Goal: Task Accomplishment & Management: Manage account settings

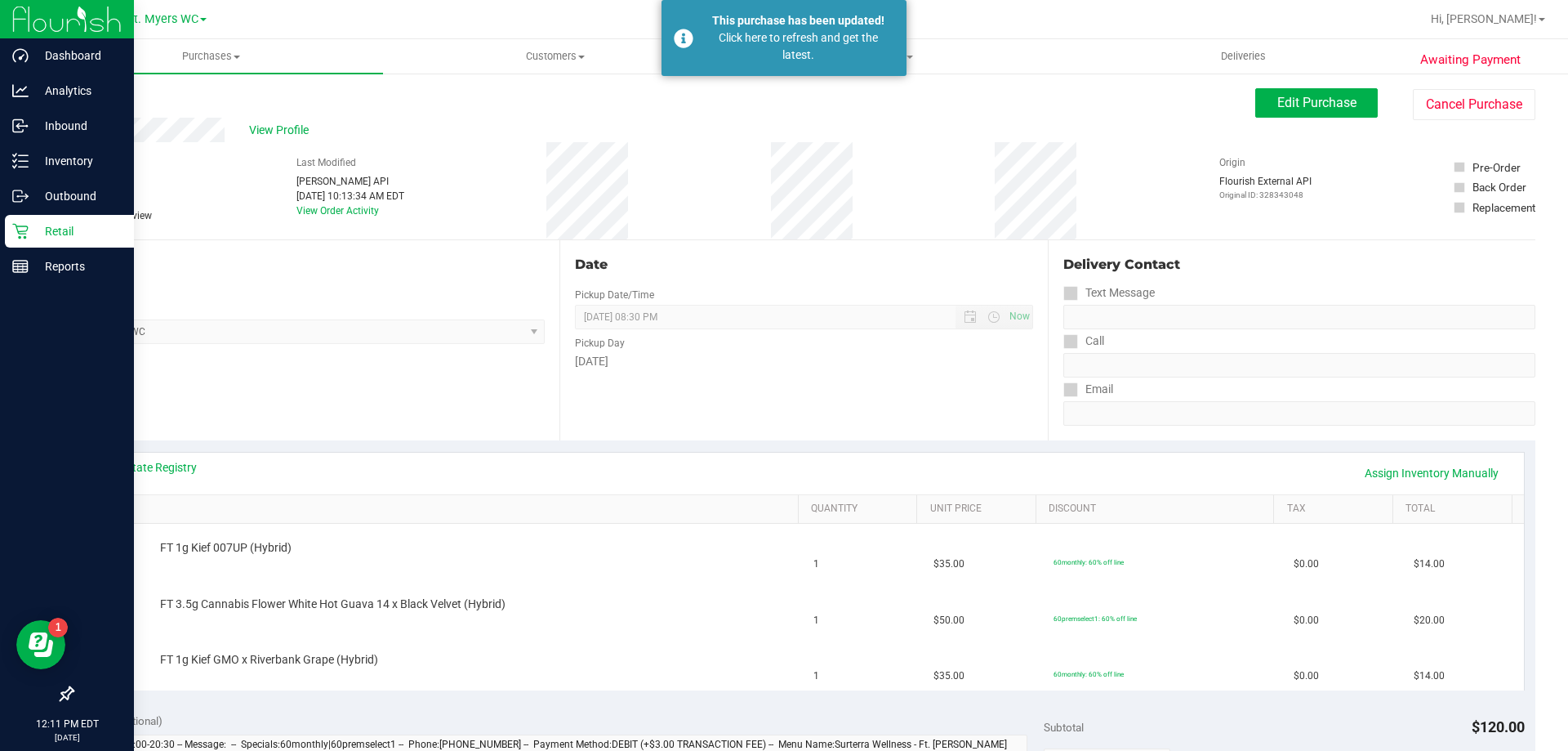
click at [50, 232] on p "Retail" at bounding box center [77, 231] width 98 height 20
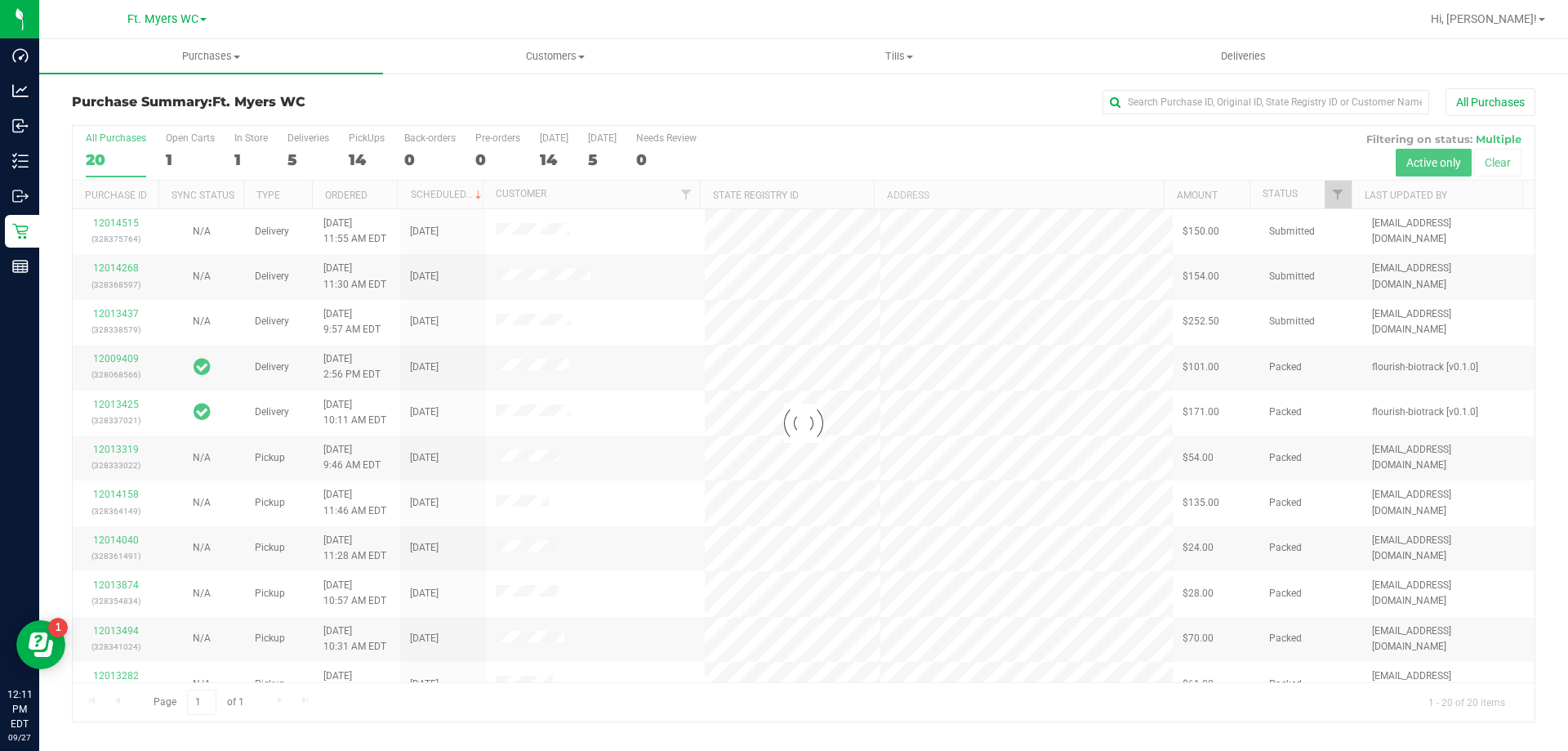
drag, startPoint x: 455, startPoint y: 248, endPoint x: 409, endPoint y: 513, distance: 269.0
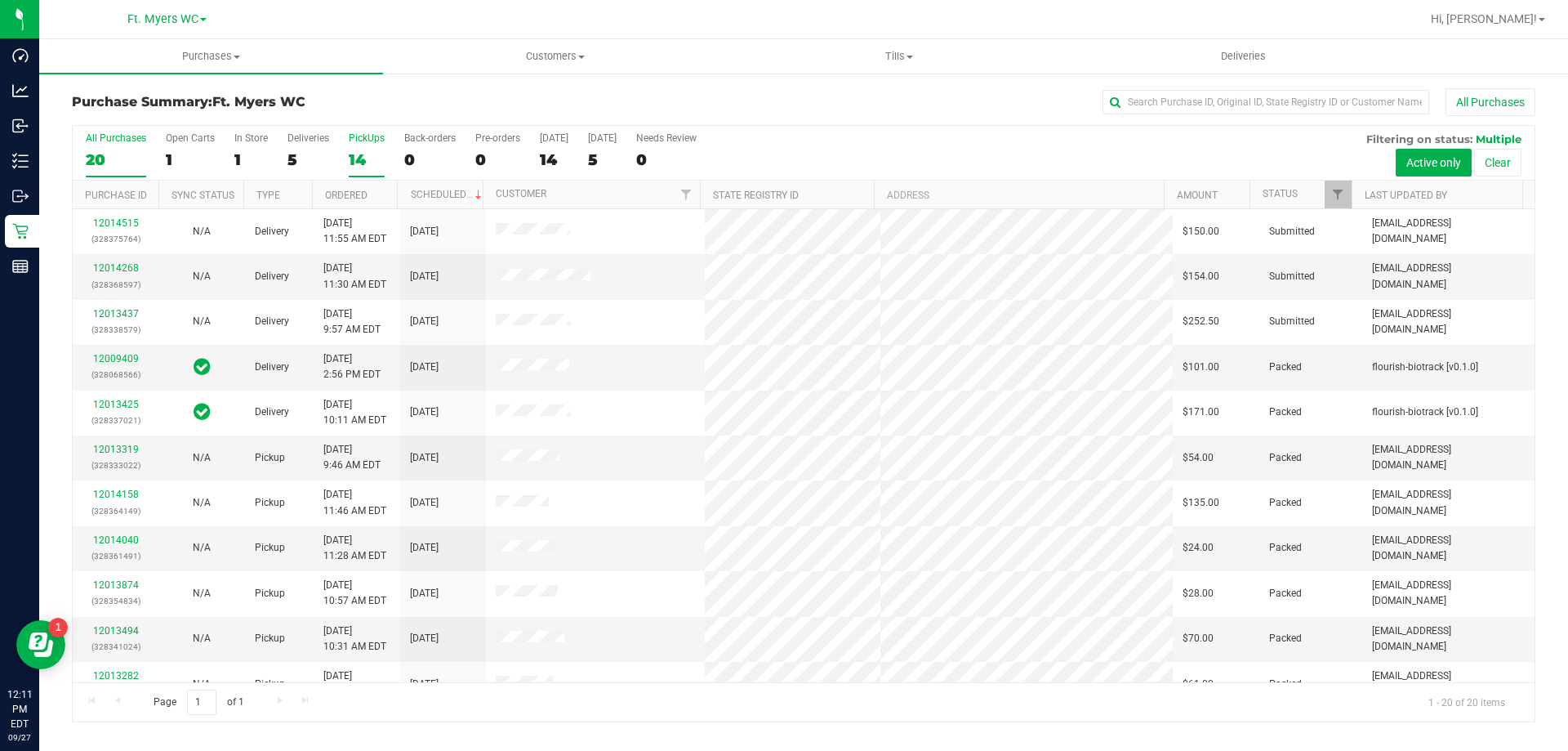
click at [374, 151] on div "14" at bounding box center [366, 160] width 36 height 19
click at [0, 0] on input "PickUps 14" at bounding box center [0, 0] width 0 height 0
click at [306, 157] on div "5" at bounding box center [308, 160] width 42 height 19
click at [0, 0] on input "Deliveries 5" at bounding box center [0, 0] width 0 height 0
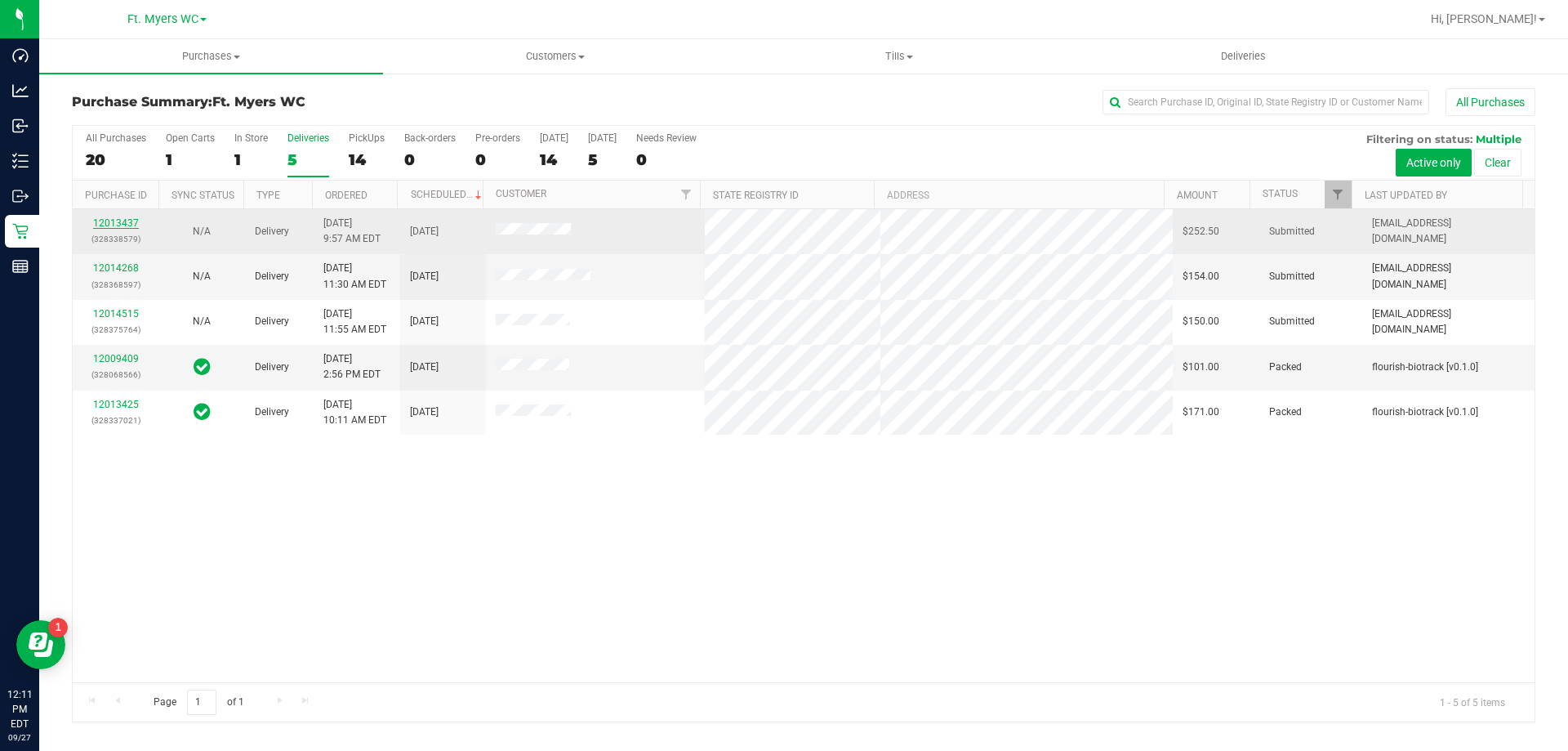
click at [131, 224] on link "12013437" at bounding box center [116, 223] width 46 height 12
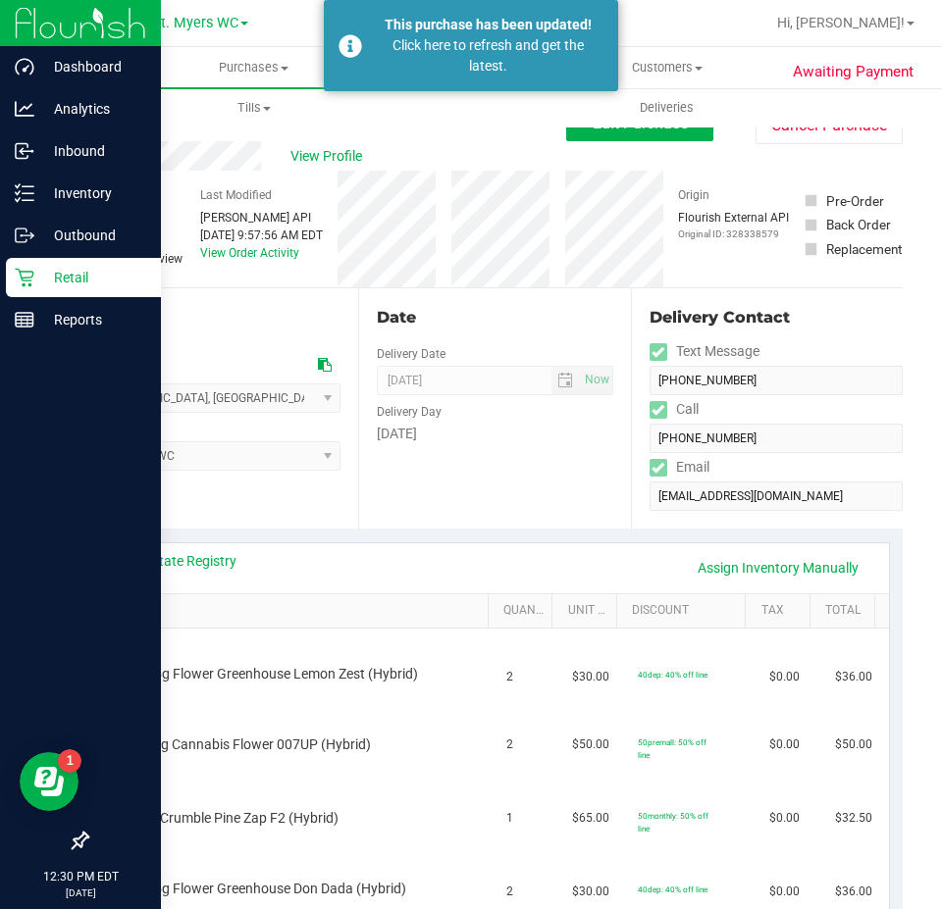
click at [43, 274] on p "Retail" at bounding box center [93, 278] width 118 height 24
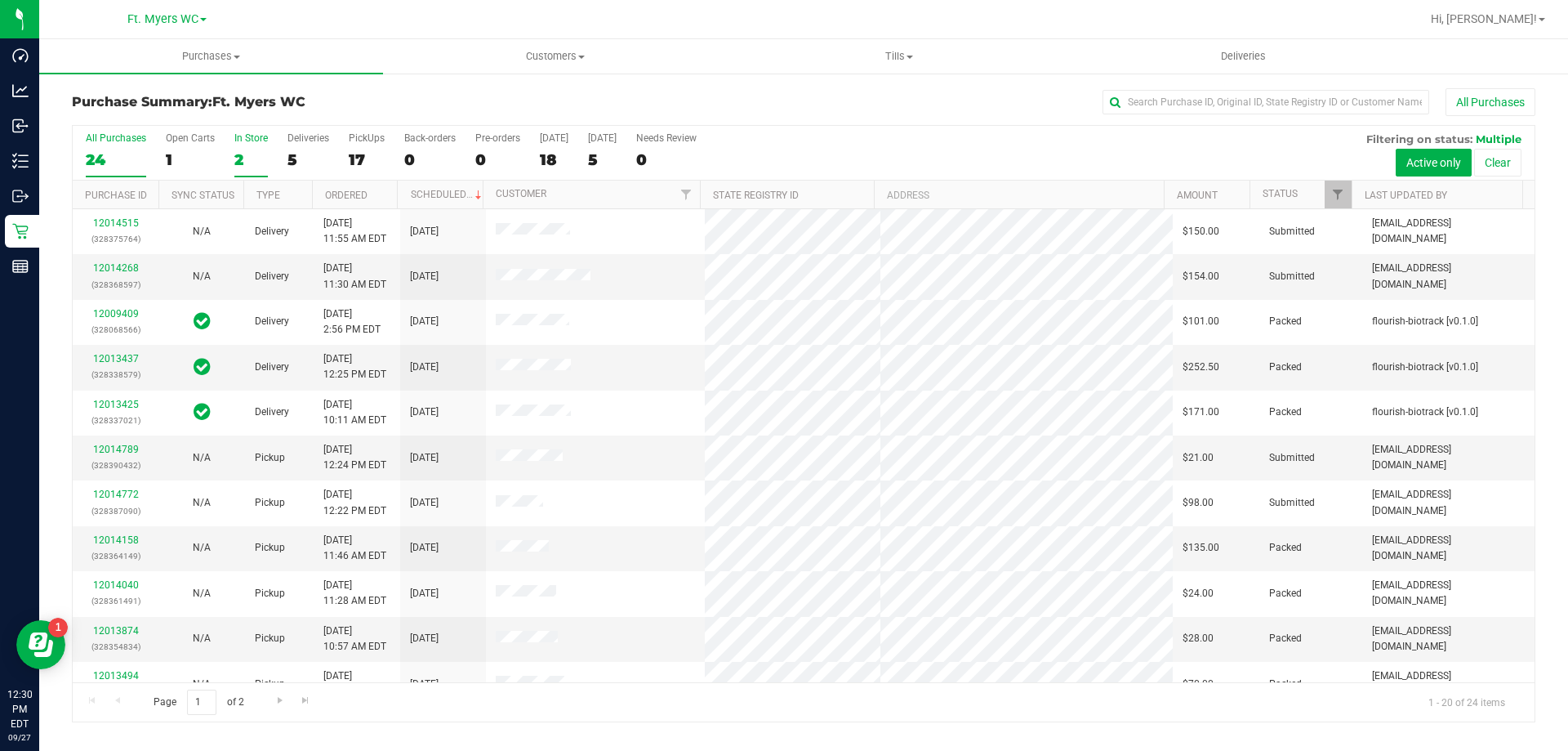
click at [240, 160] on div "2" at bounding box center [251, 160] width 33 height 19
click at [0, 0] on input "In Store 2" at bounding box center [0, 0] width 0 height 0
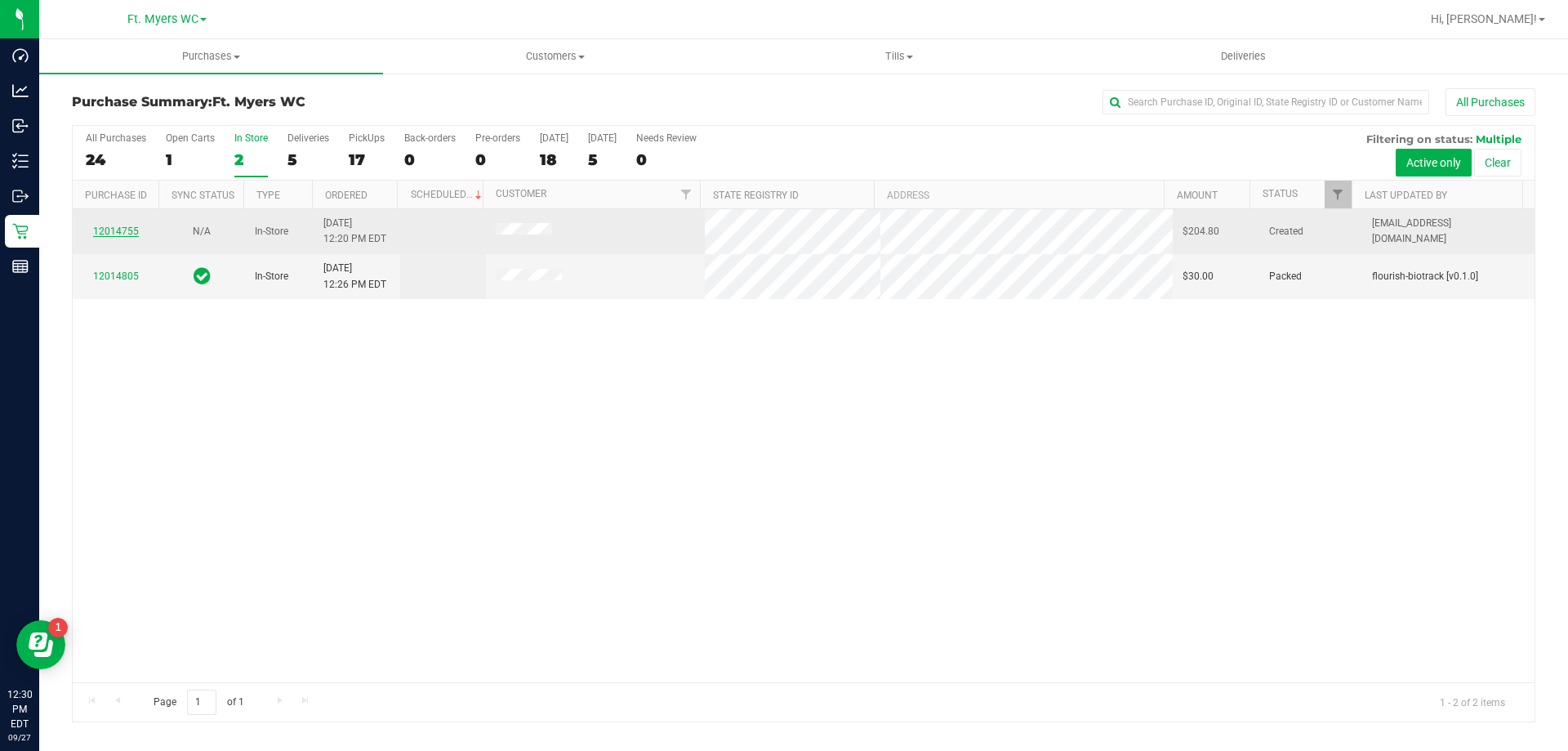
click at [122, 233] on link "12014755" at bounding box center [116, 231] width 46 height 12
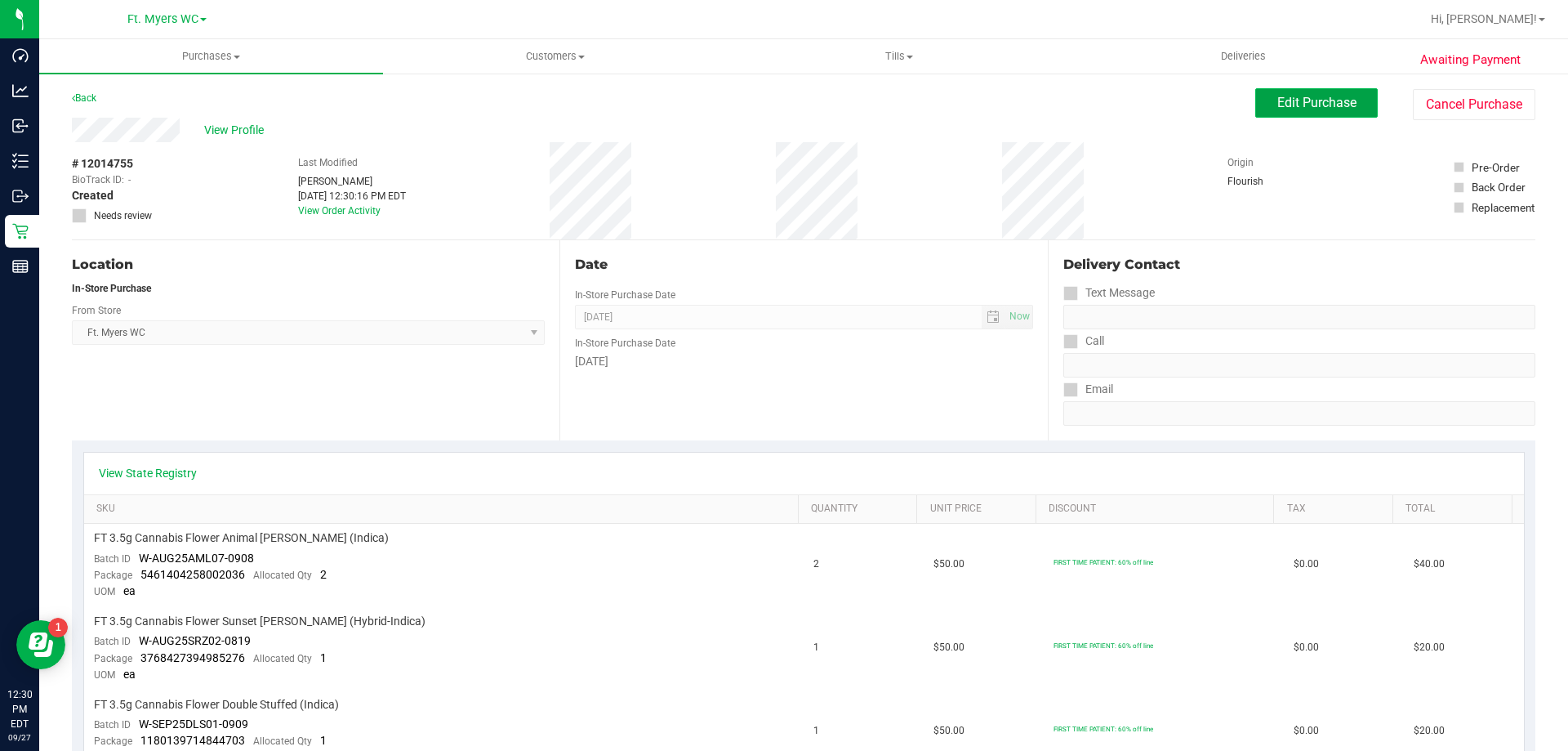
click at [1277, 104] on span "Edit Purchase" at bounding box center [1316, 102] width 79 height 16
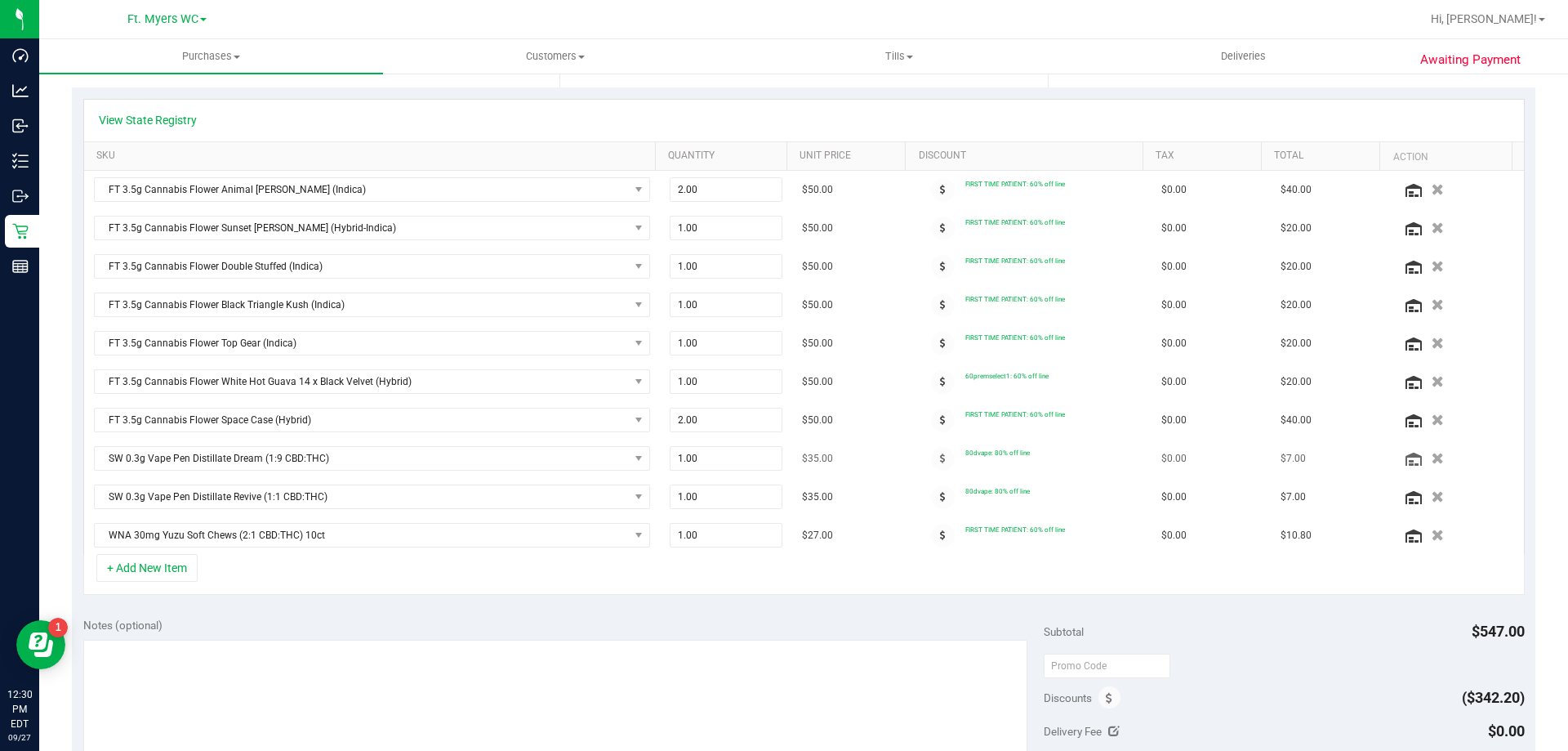
scroll to position [326, 0]
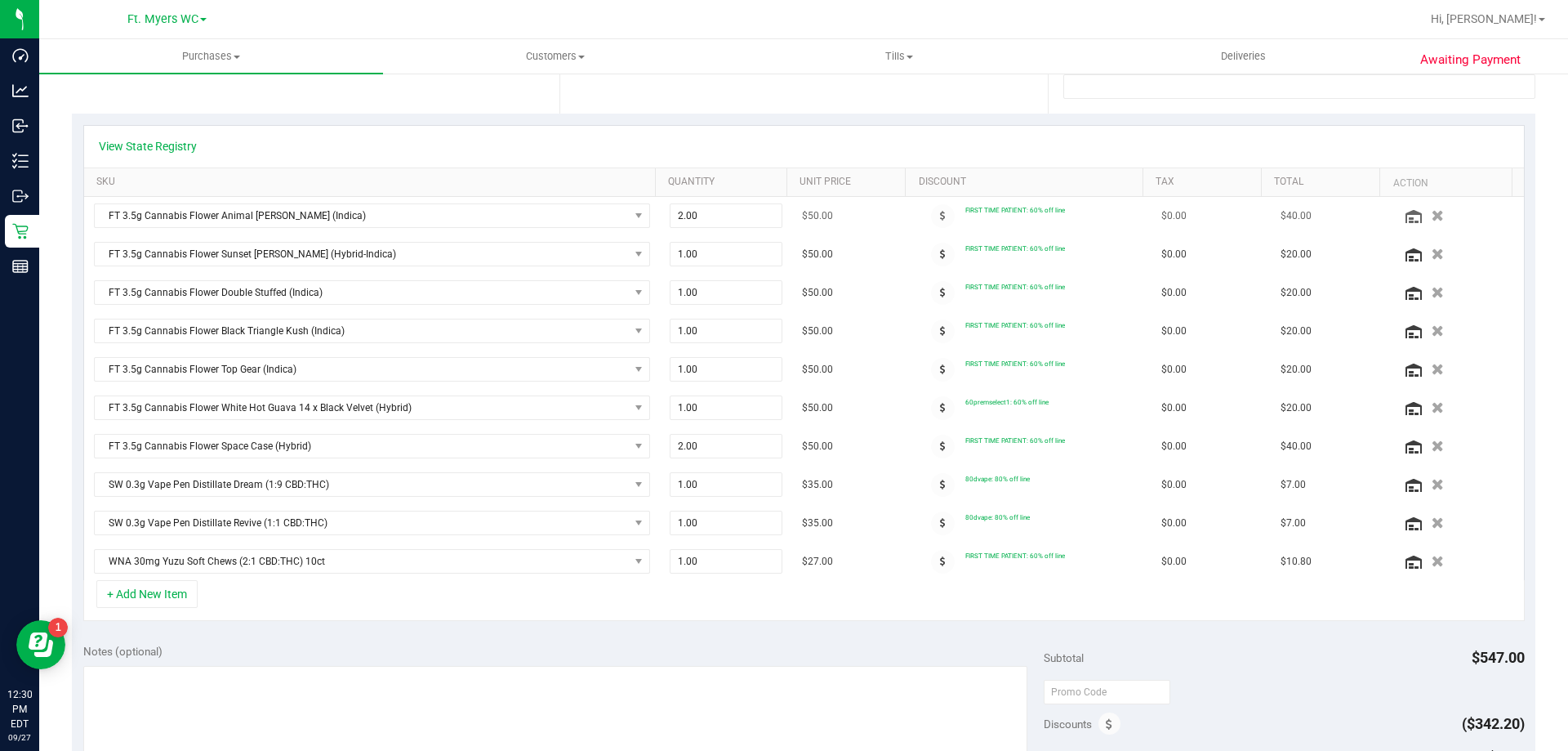
click at [828, 214] on td "$50.00" at bounding box center [851, 216] width 119 height 38
click at [807, 255] on span "$50.00" at bounding box center [816, 254] width 31 height 16
click at [809, 300] on span "$50.00" at bounding box center [816, 292] width 31 height 16
click at [940, 328] on icon at bounding box center [942, 331] width 6 height 10
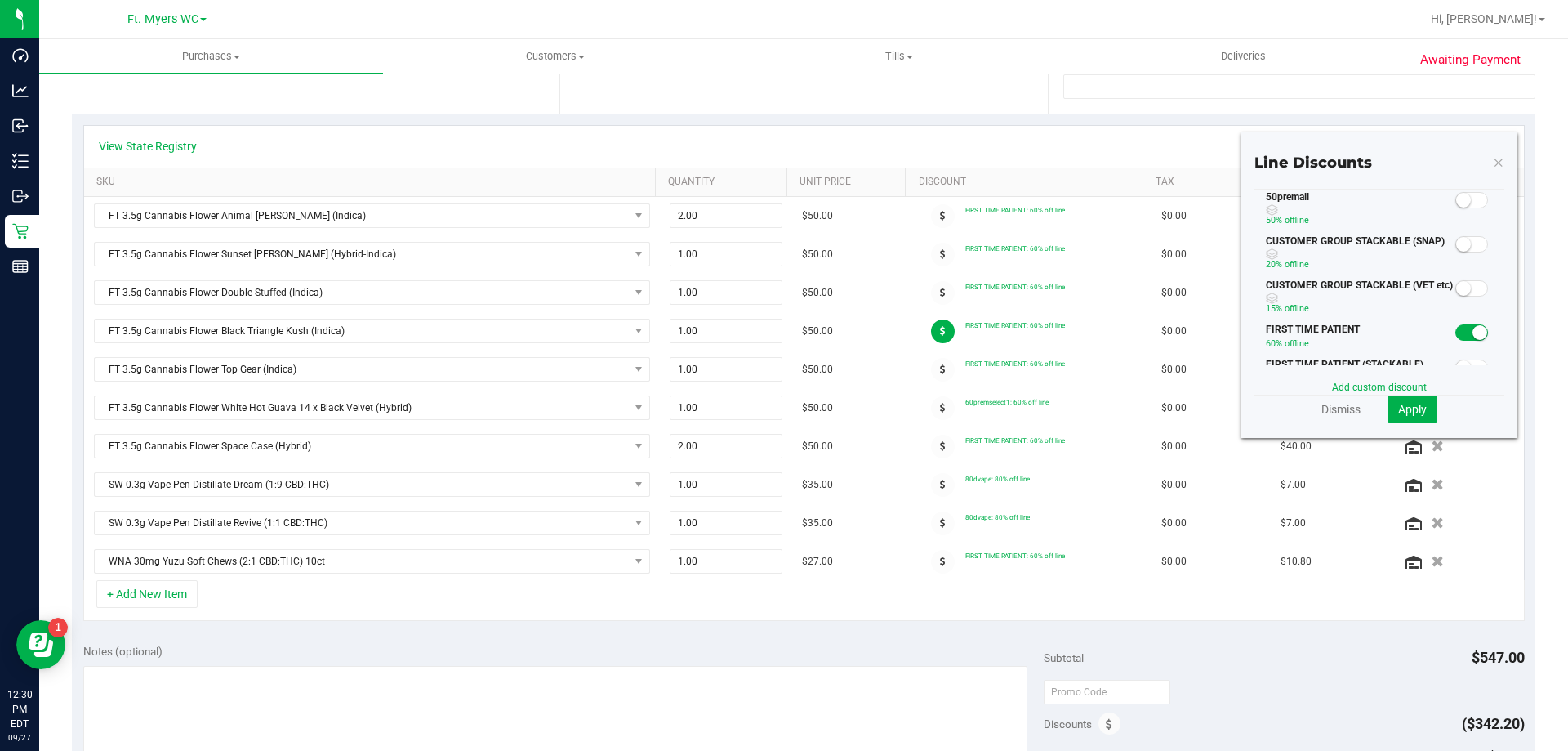
click at [1462, 206] on span at bounding box center [1471, 201] width 32 height 17
click at [1403, 419] on button "Apply" at bounding box center [1412, 409] width 50 height 27
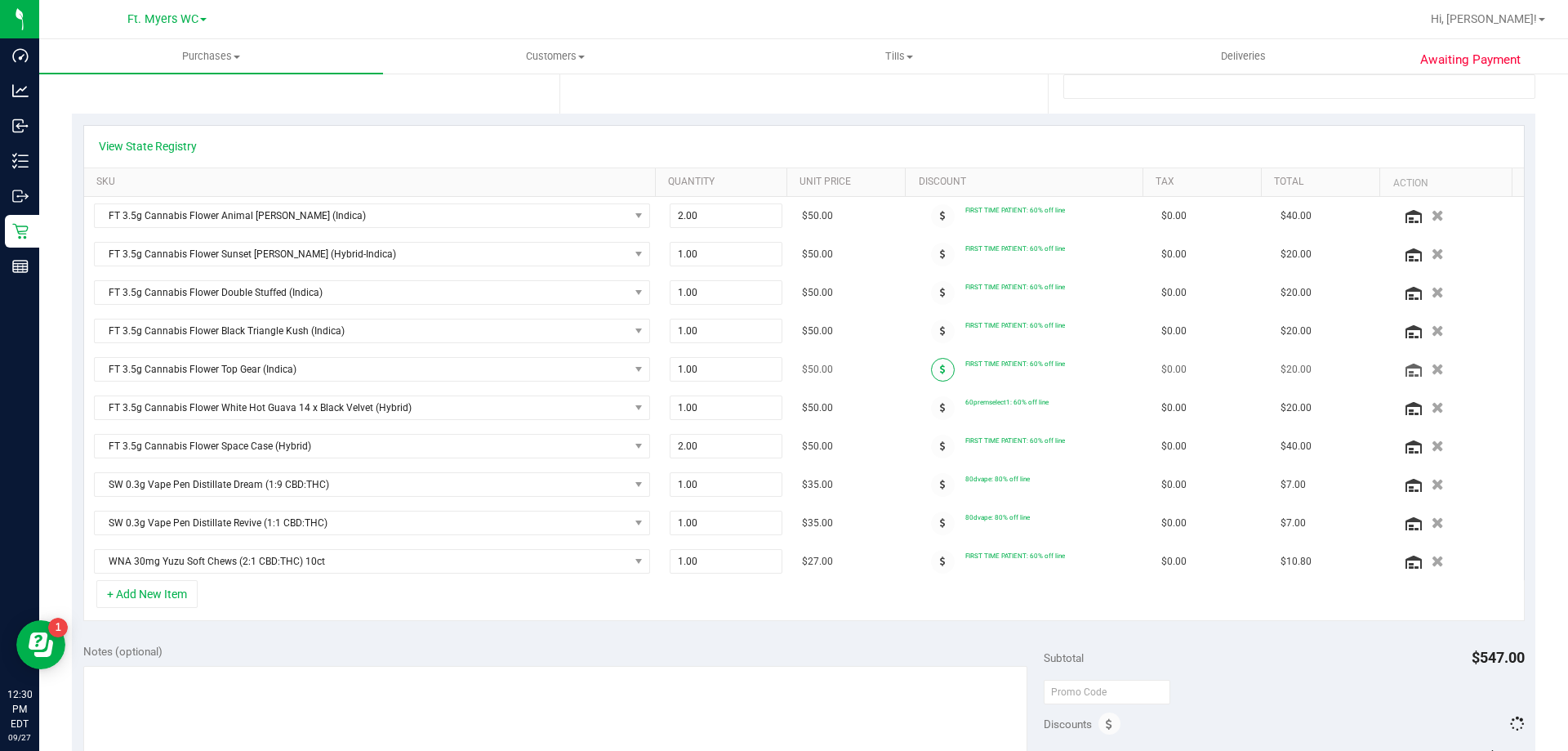
click at [934, 367] on span at bounding box center [942, 370] width 23 height 23
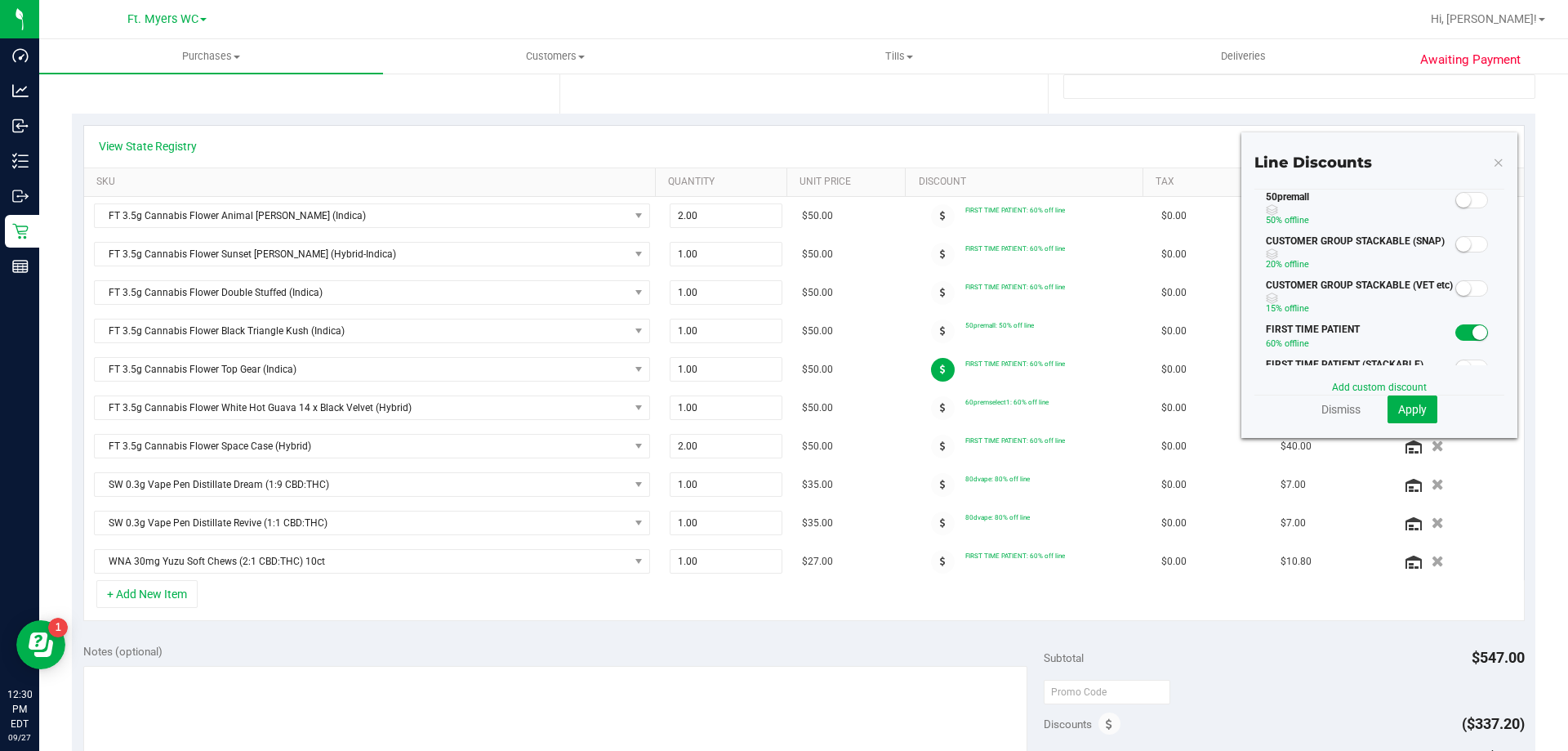
click at [1456, 194] on small at bounding box center [1463, 201] width 15 height 15
click at [1403, 400] on button "Apply" at bounding box center [1412, 409] width 50 height 27
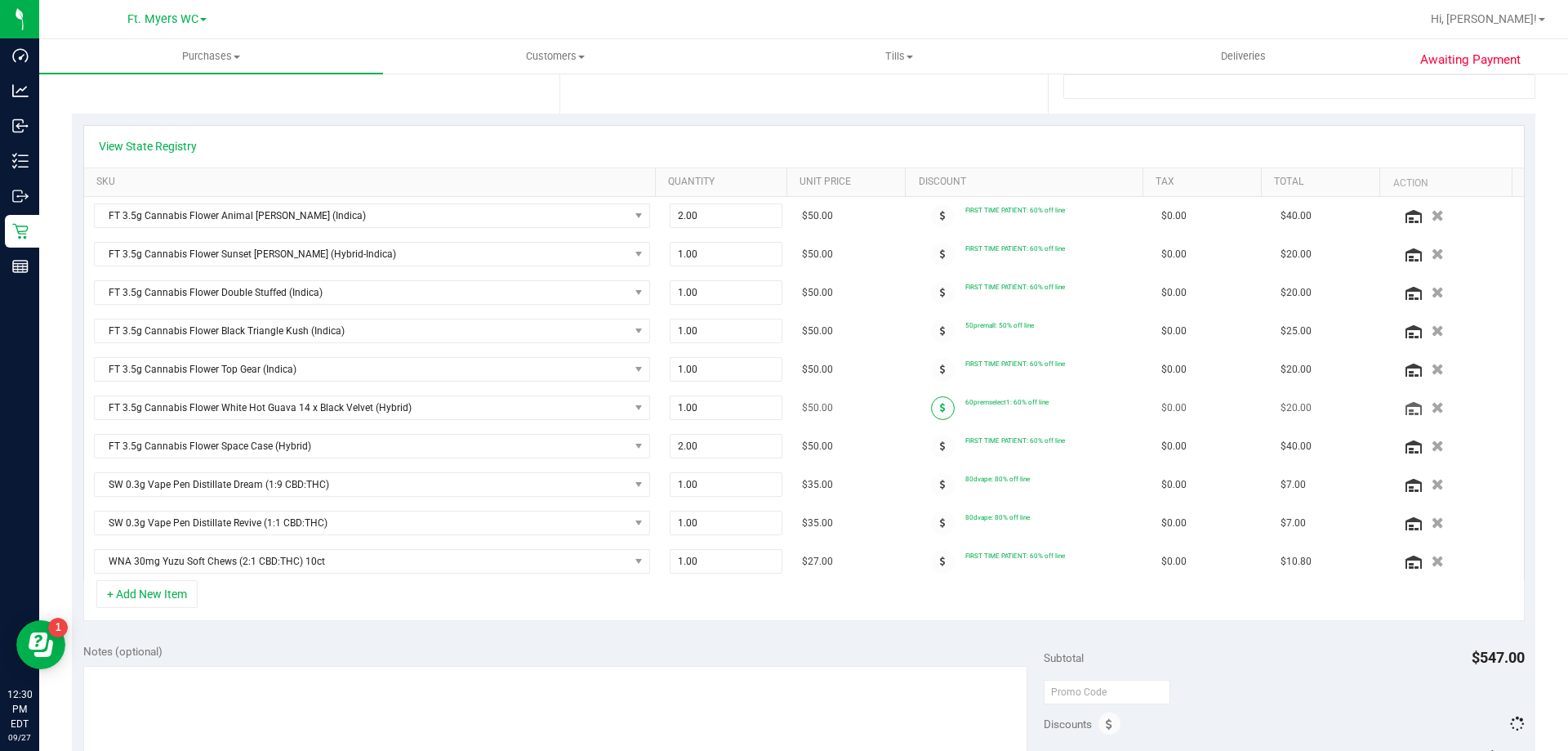
click at [940, 404] on icon at bounding box center [942, 408] width 6 height 10
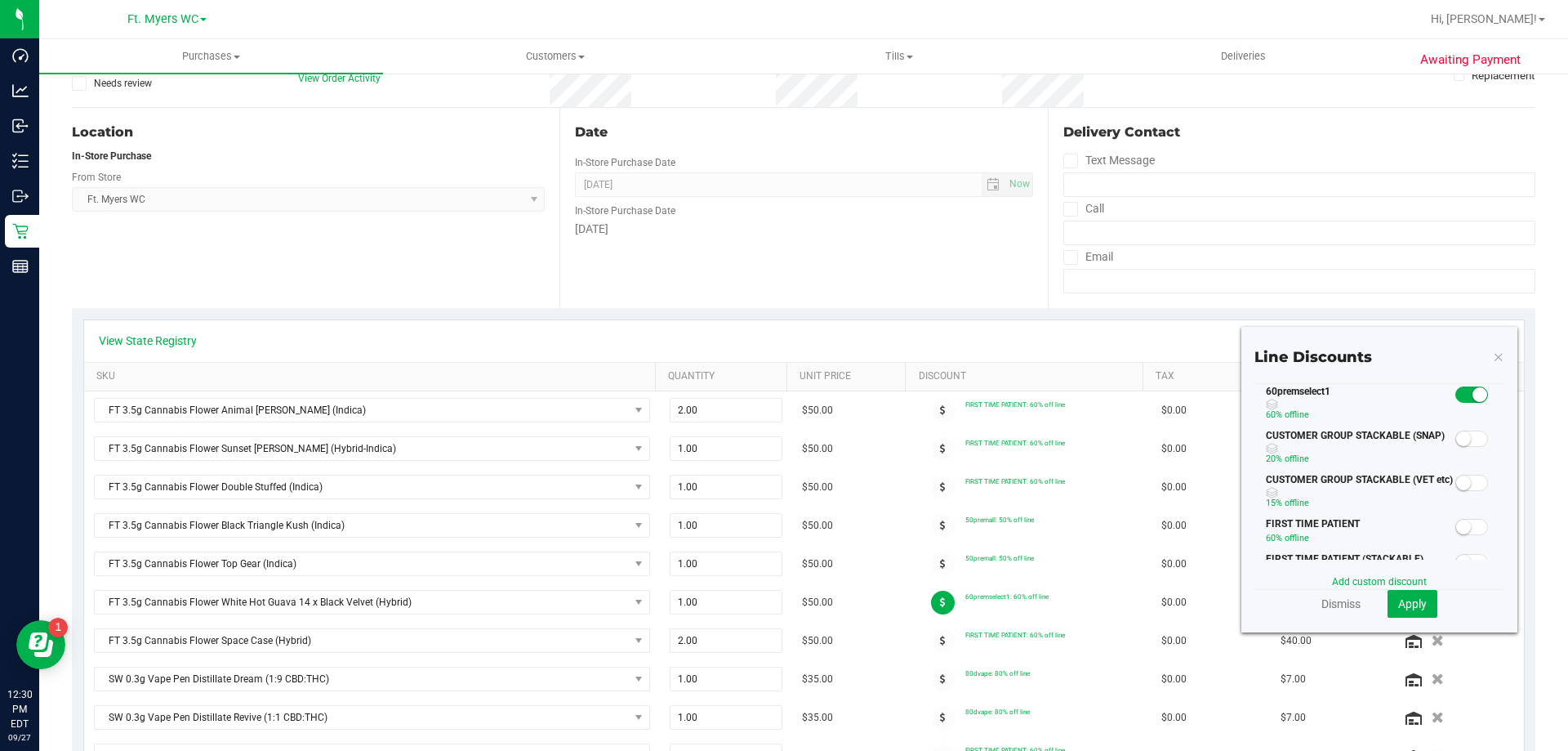
scroll to position [245, 0]
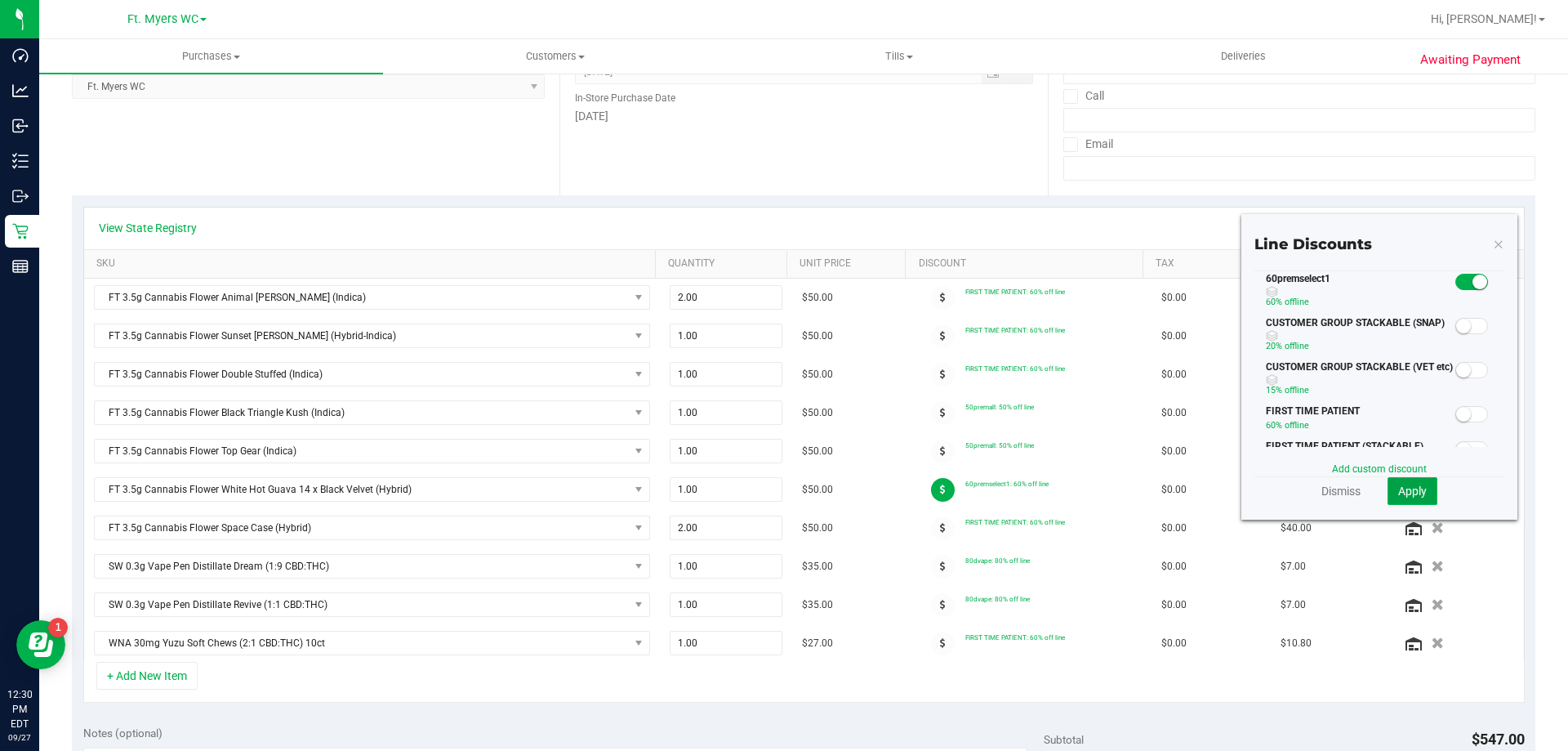
click at [1398, 495] on span "Apply" at bounding box center [1412, 491] width 28 height 13
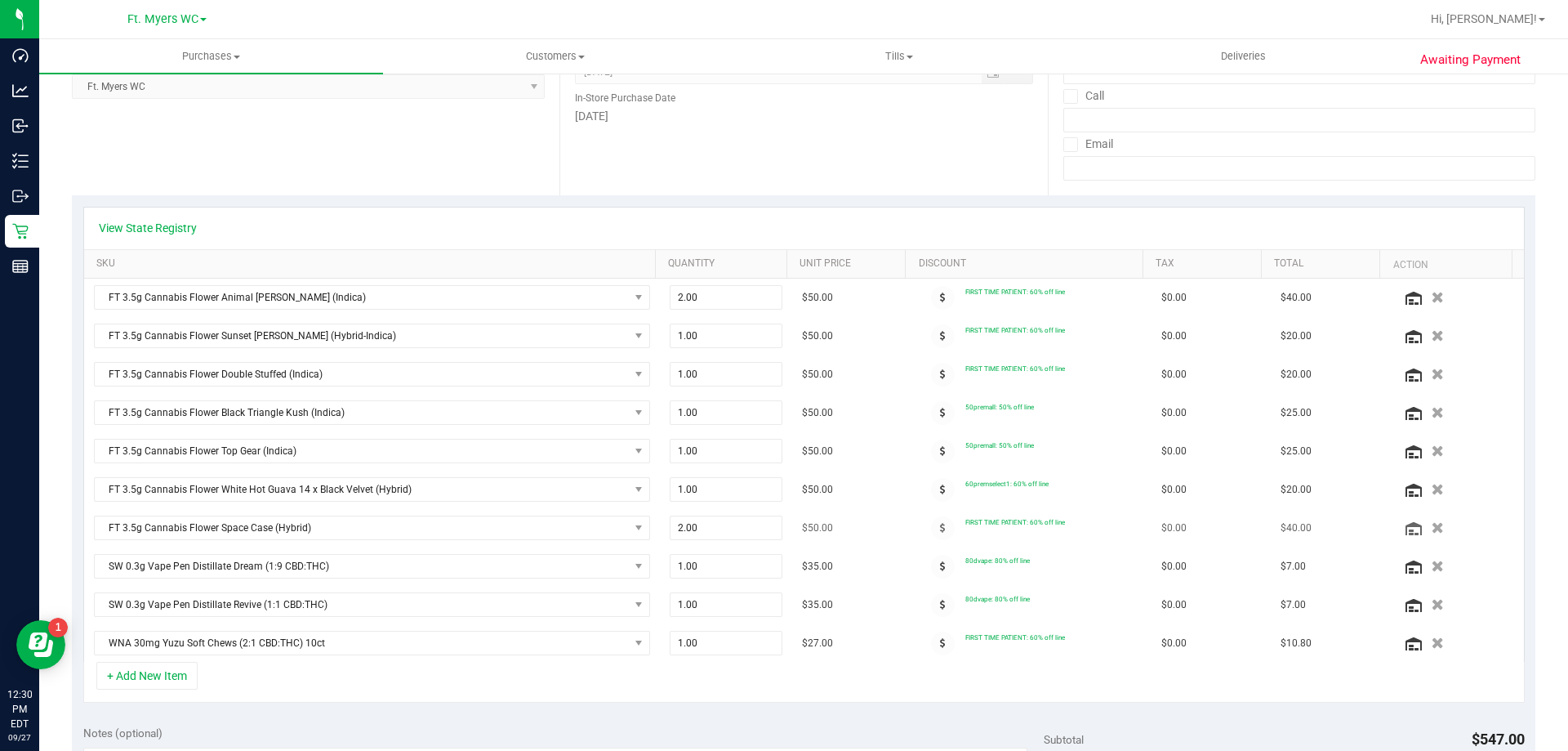
click at [920, 524] on div at bounding box center [943, 528] width 45 height 23
click at [940, 525] on icon at bounding box center [942, 528] width 6 height 10
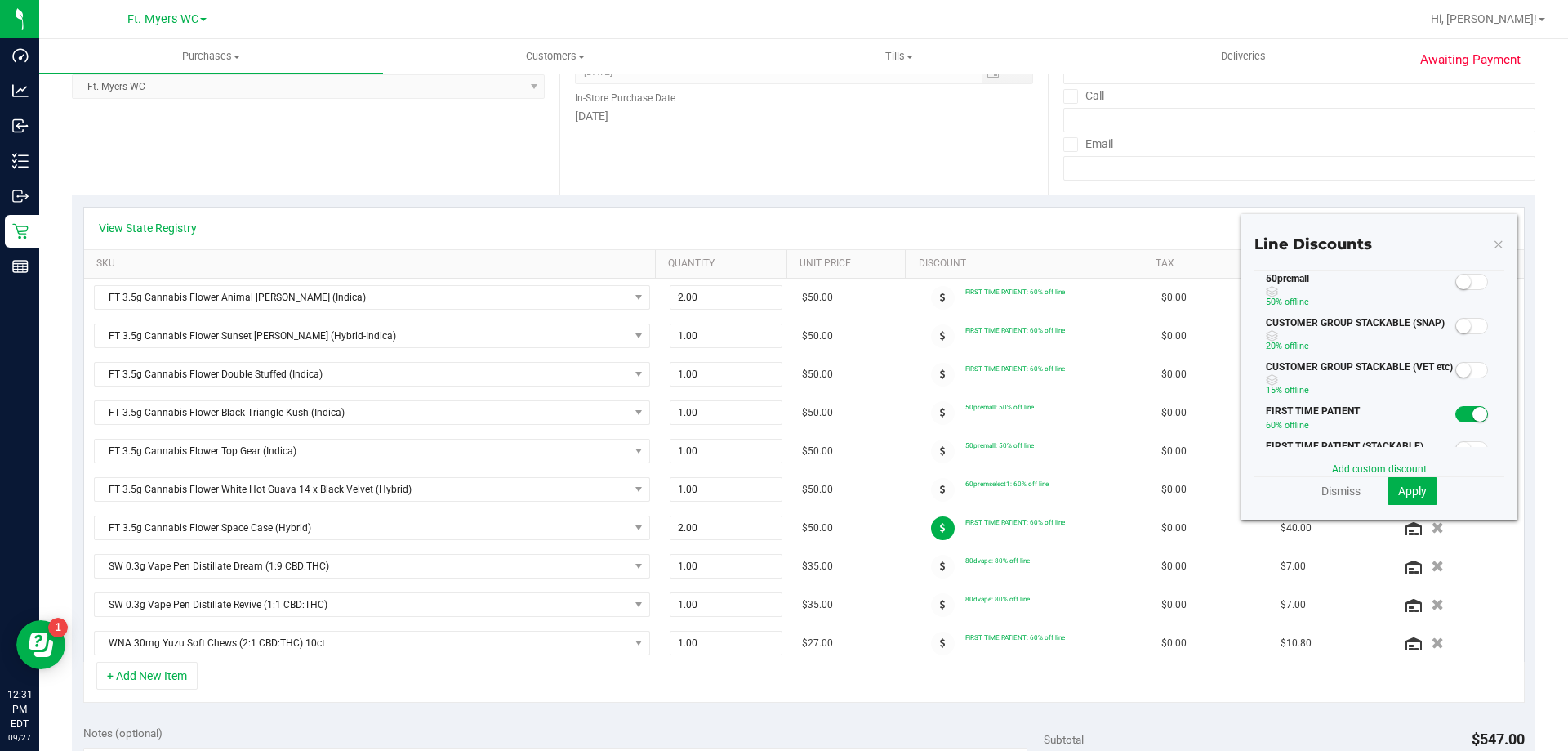
click at [1455, 273] on div at bounding box center [1471, 281] width 33 height 21
click at [1459, 280] on span at bounding box center [1471, 282] width 32 height 17
click at [1407, 495] on span "Apply" at bounding box center [1412, 491] width 28 height 13
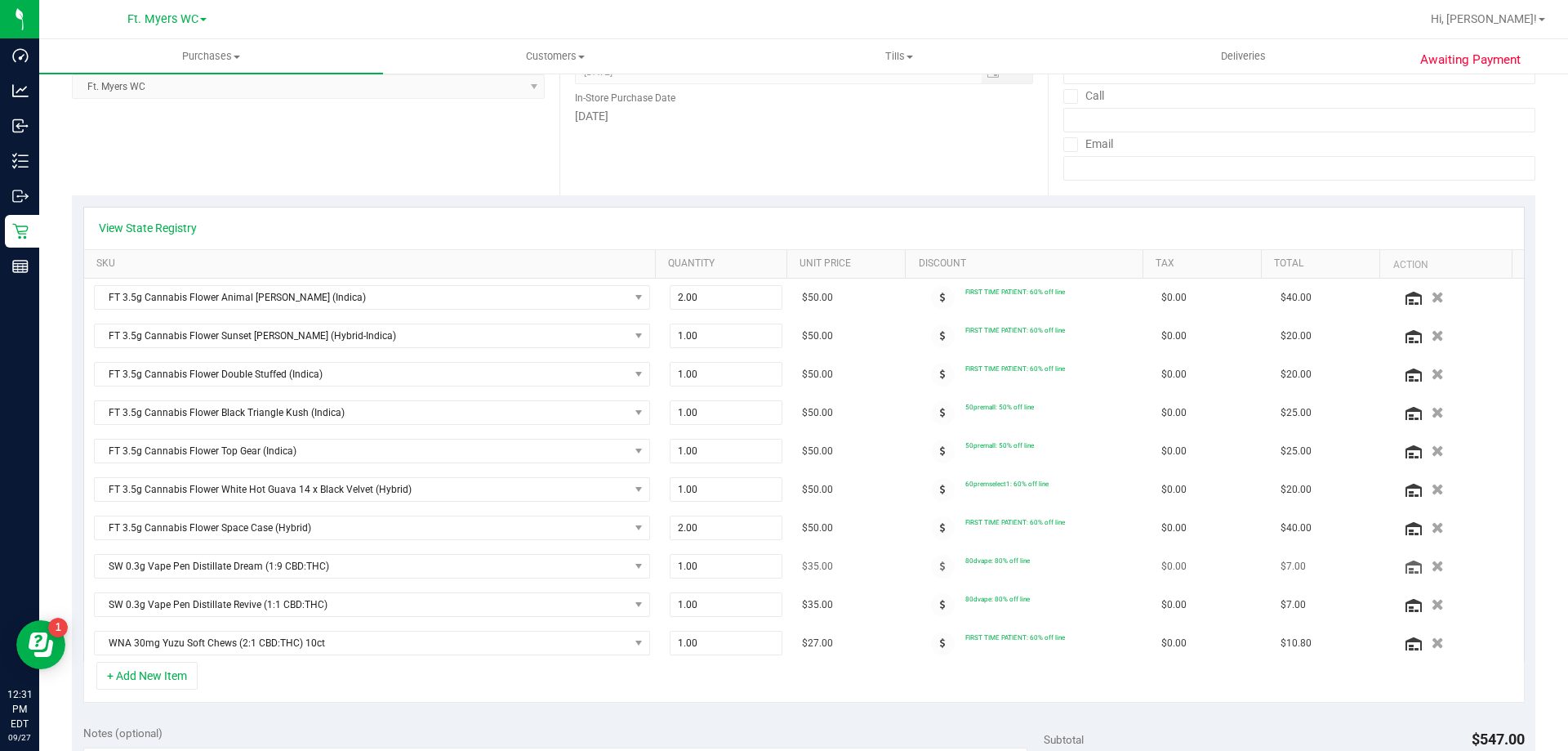
click at [842, 550] on td "$35.00" at bounding box center [851, 566] width 119 height 38
click at [860, 475] on td "$50.00" at bounding box center [851, 490] width 119 height 38
click at [877, 528] on td "$50.00" at bounding box center [851, 528] width 119 height 38
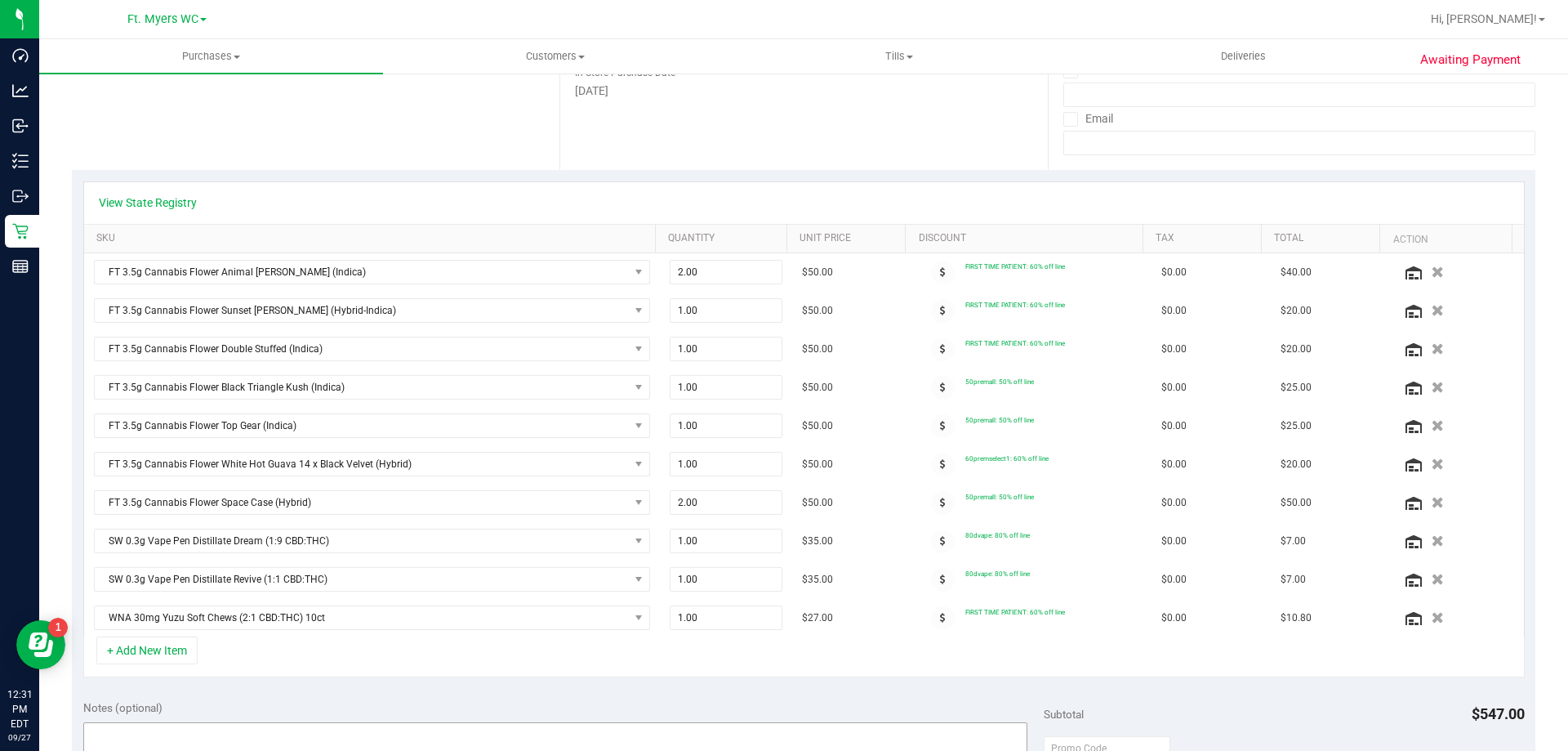
scroll to position [0, 0]
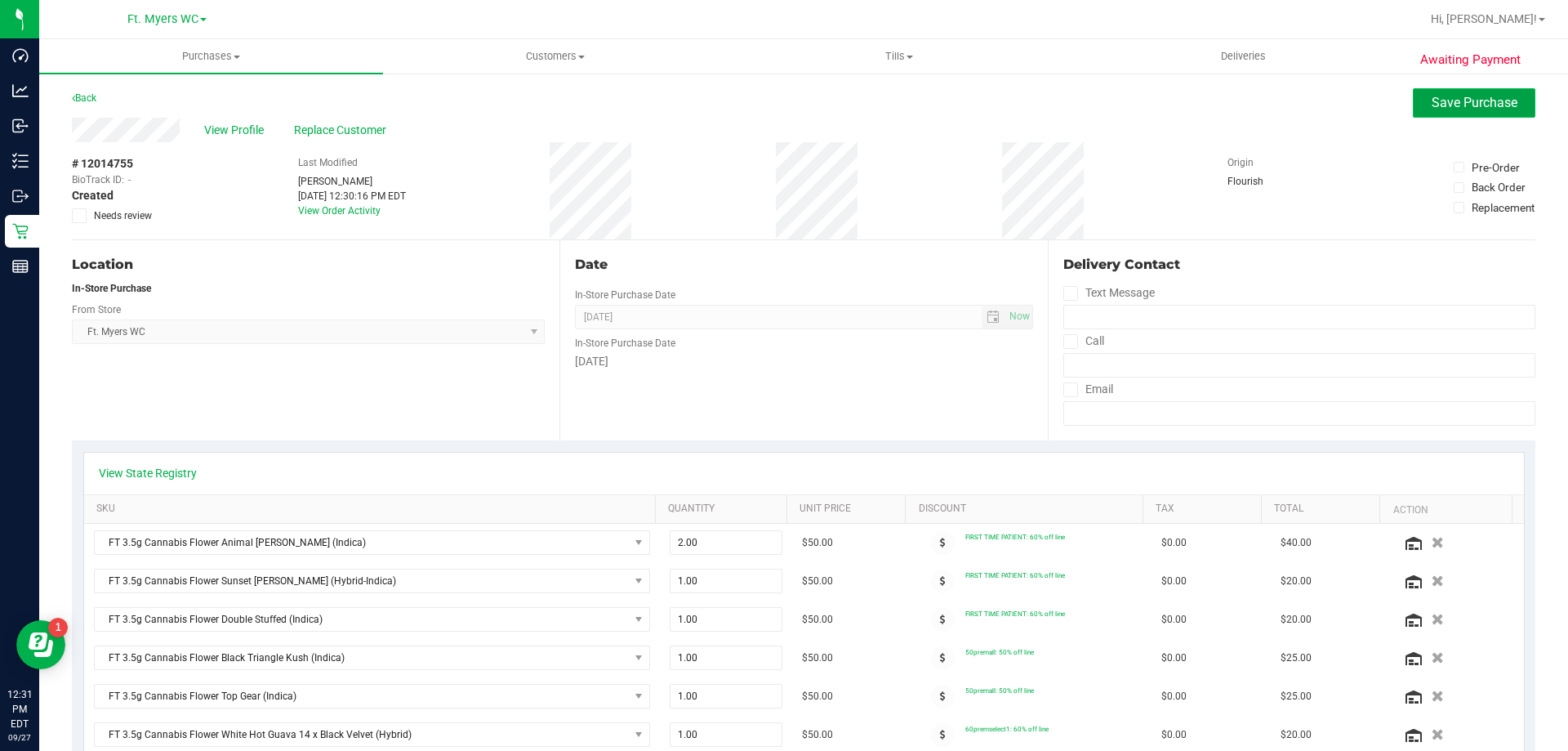
click at [1461, 108] on span "Save Purchase" at bounding box center [1474, 102] width 86 height 16
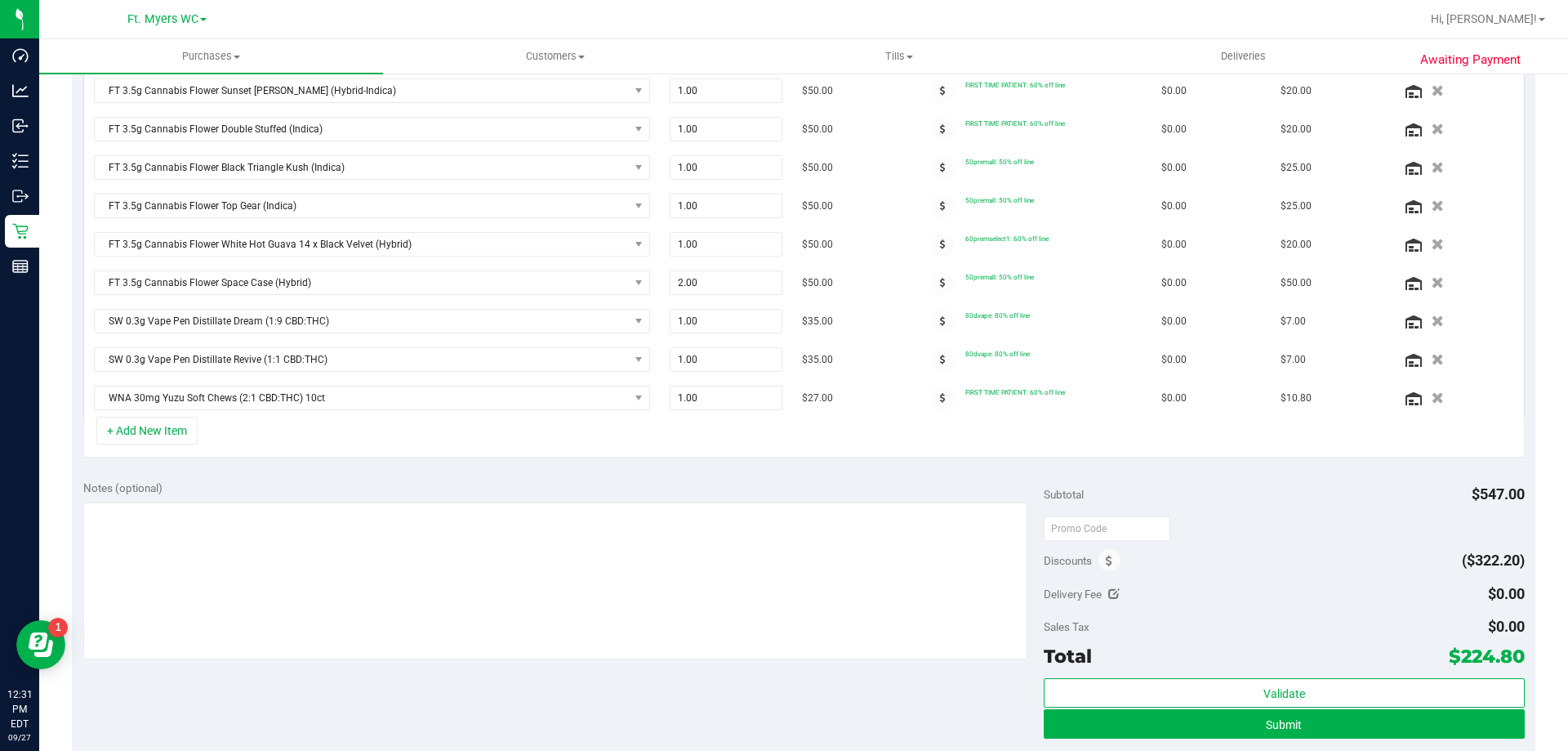
scroll to position [465, 0]
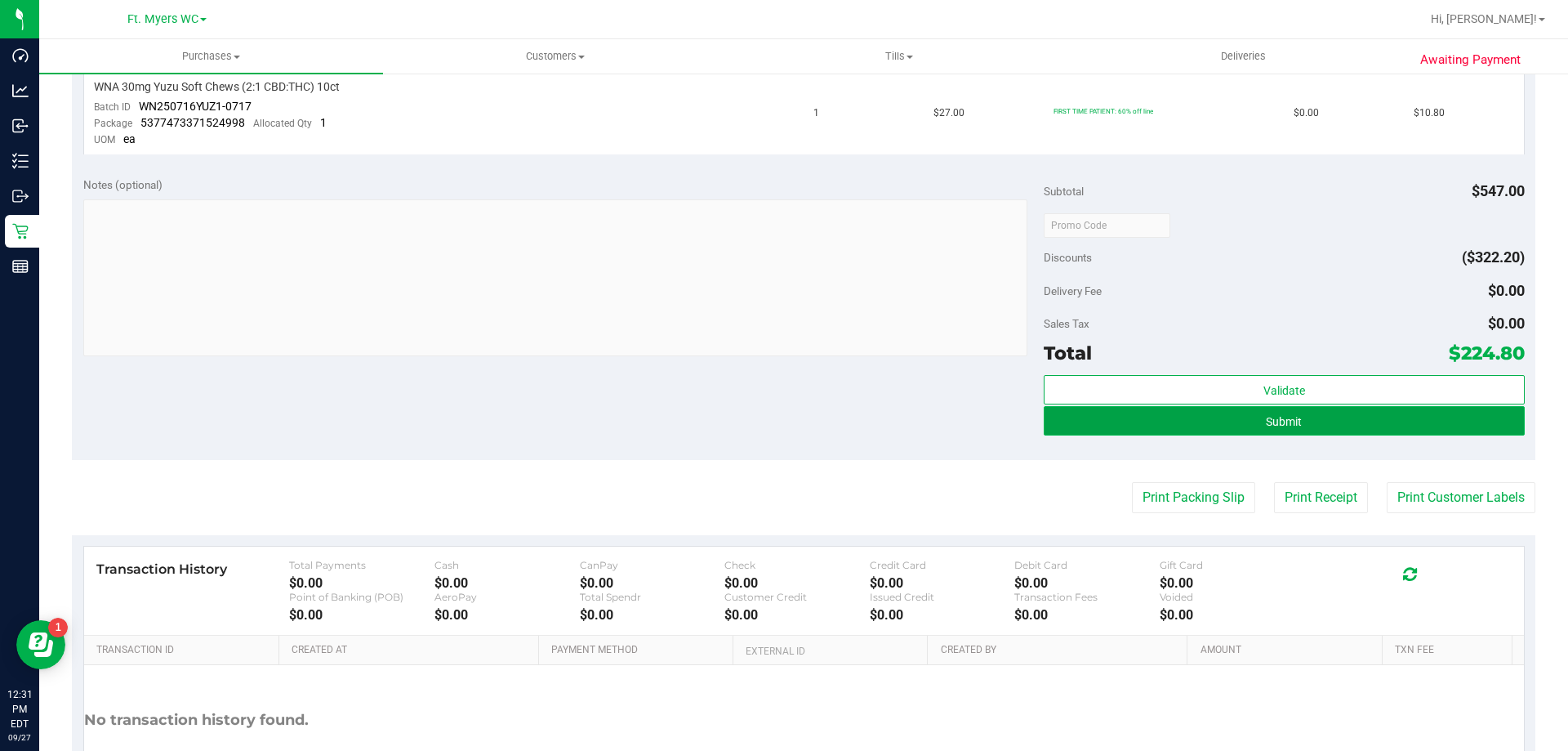
click at [1139, 420] on button "Submit" at bounding box center [1283, 420] width 480 height 29
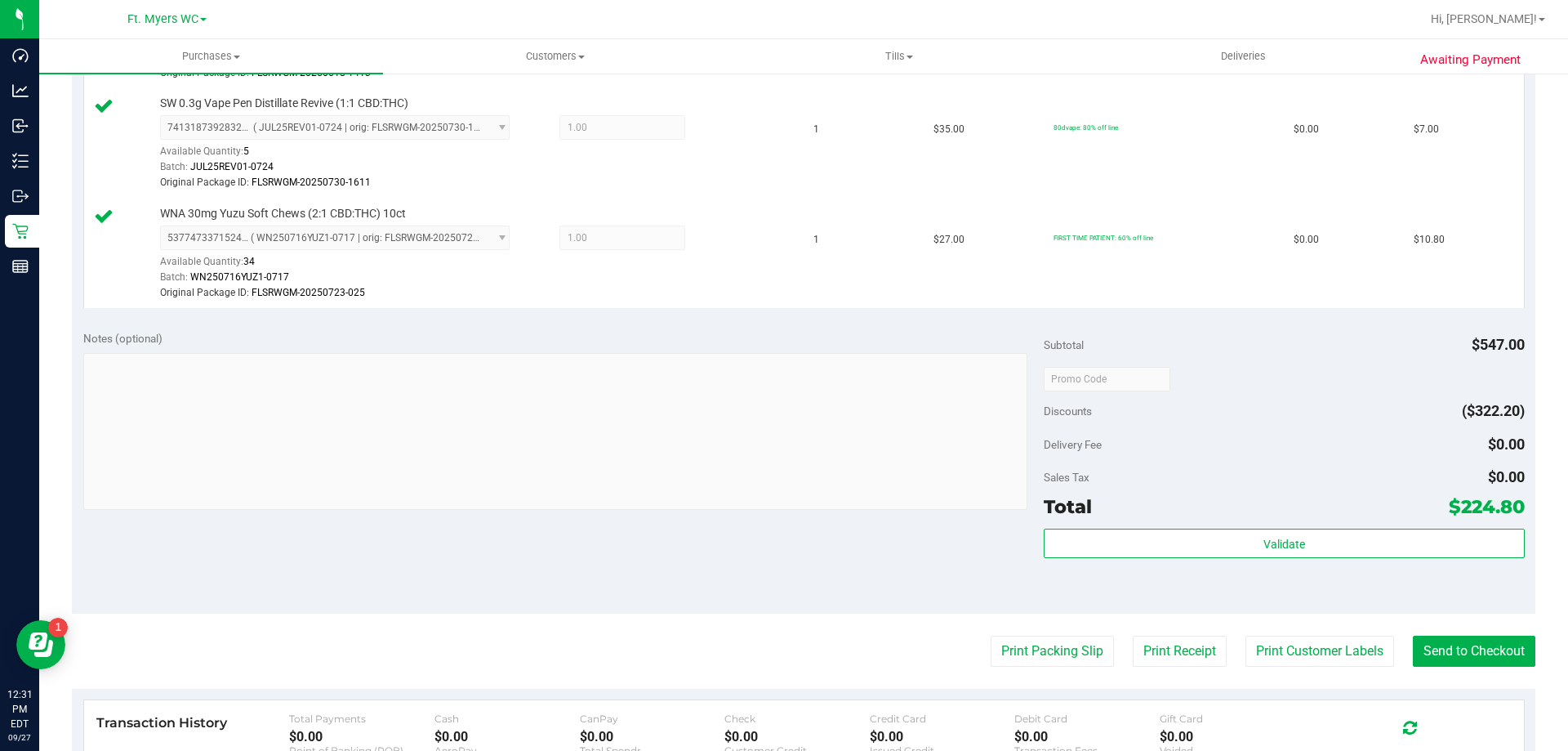
scroll to position [1396, 0]
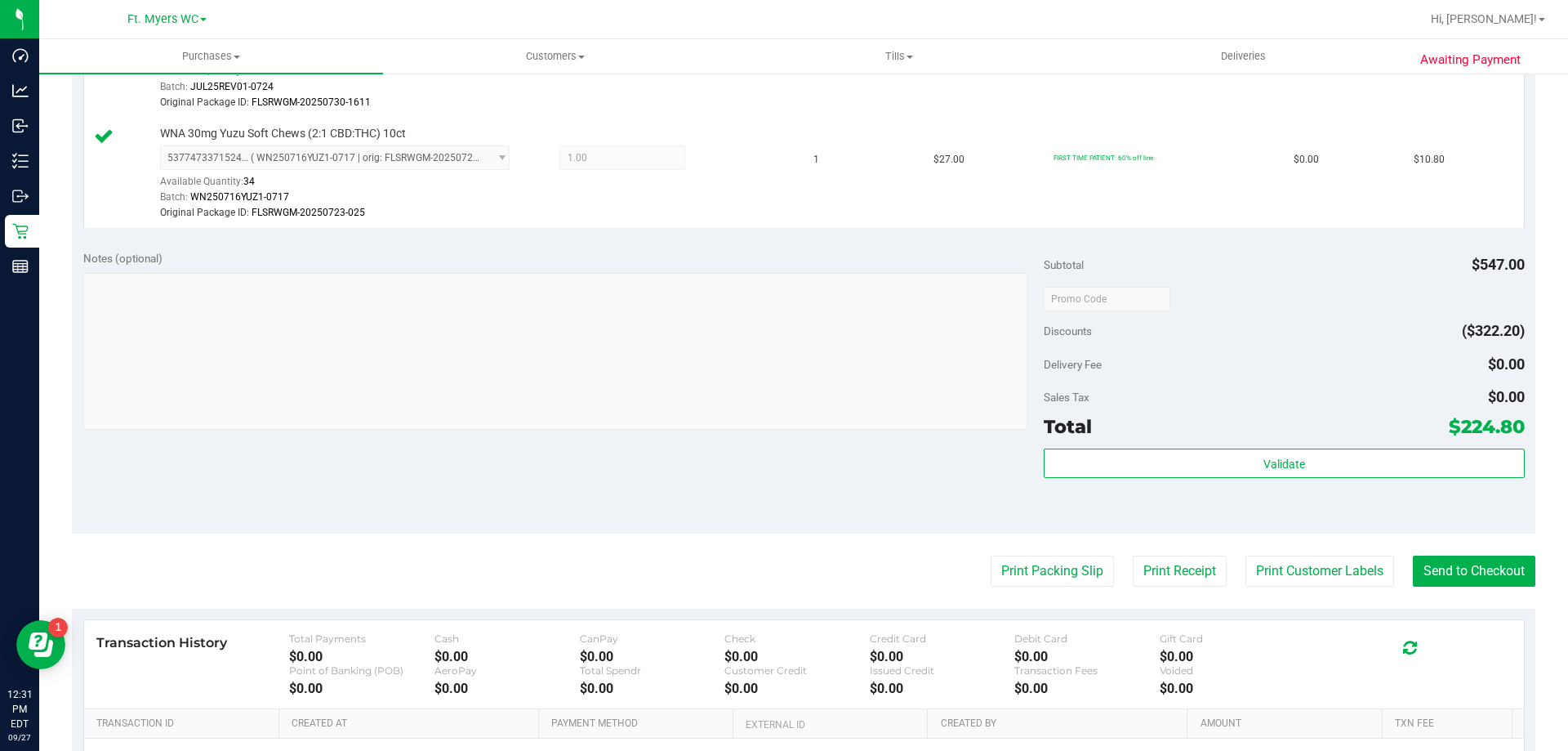
click at [1138, 446] on div "Subtotal $547.00 Discounts ($322.20) Delivery Fee $0.00 Sales Tax $0.00 Total $…" at bounding box center [1283, 385] width 480 height 272
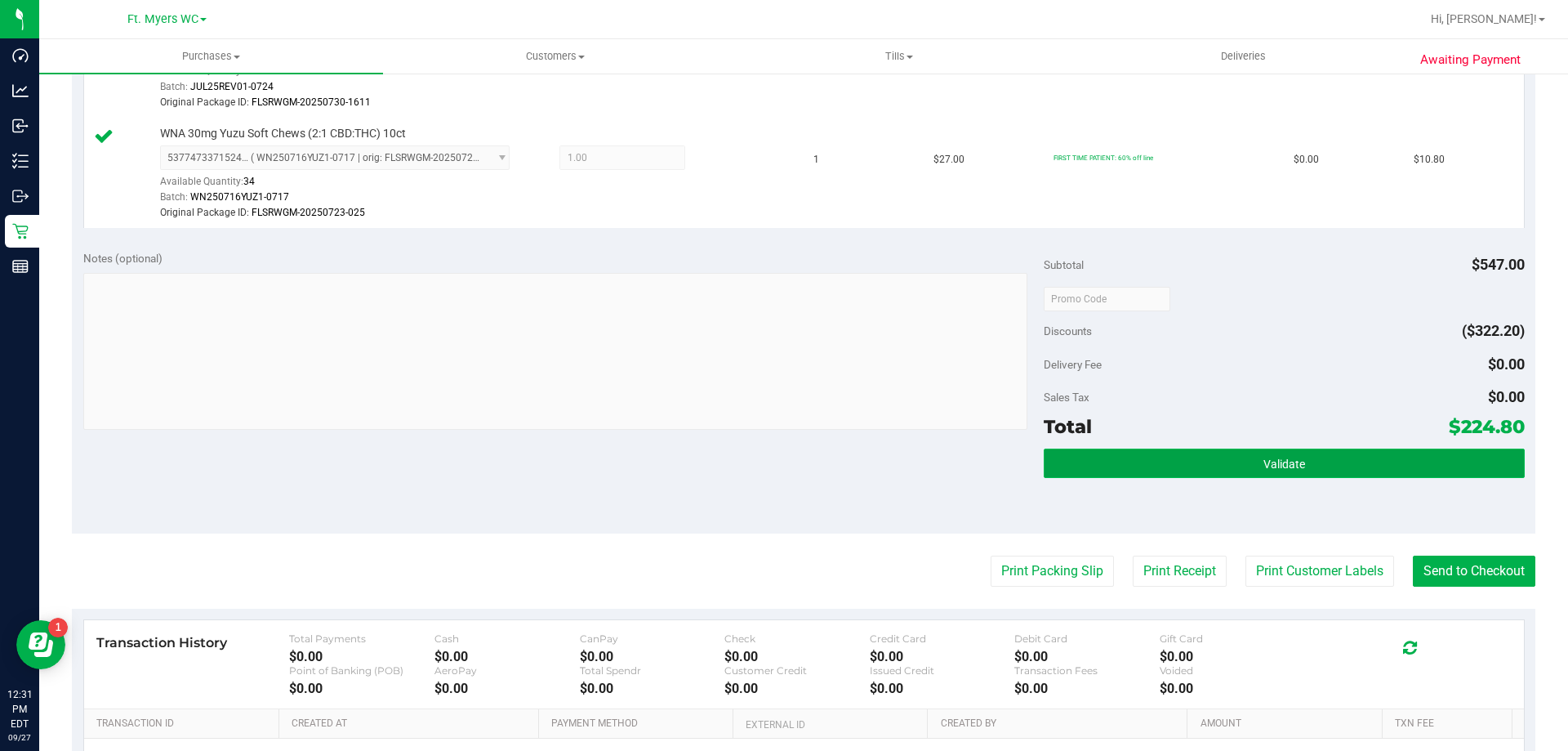
click at [1139, 465] on button "Validate" at bounding box center [1283, 463] width 480 height 29
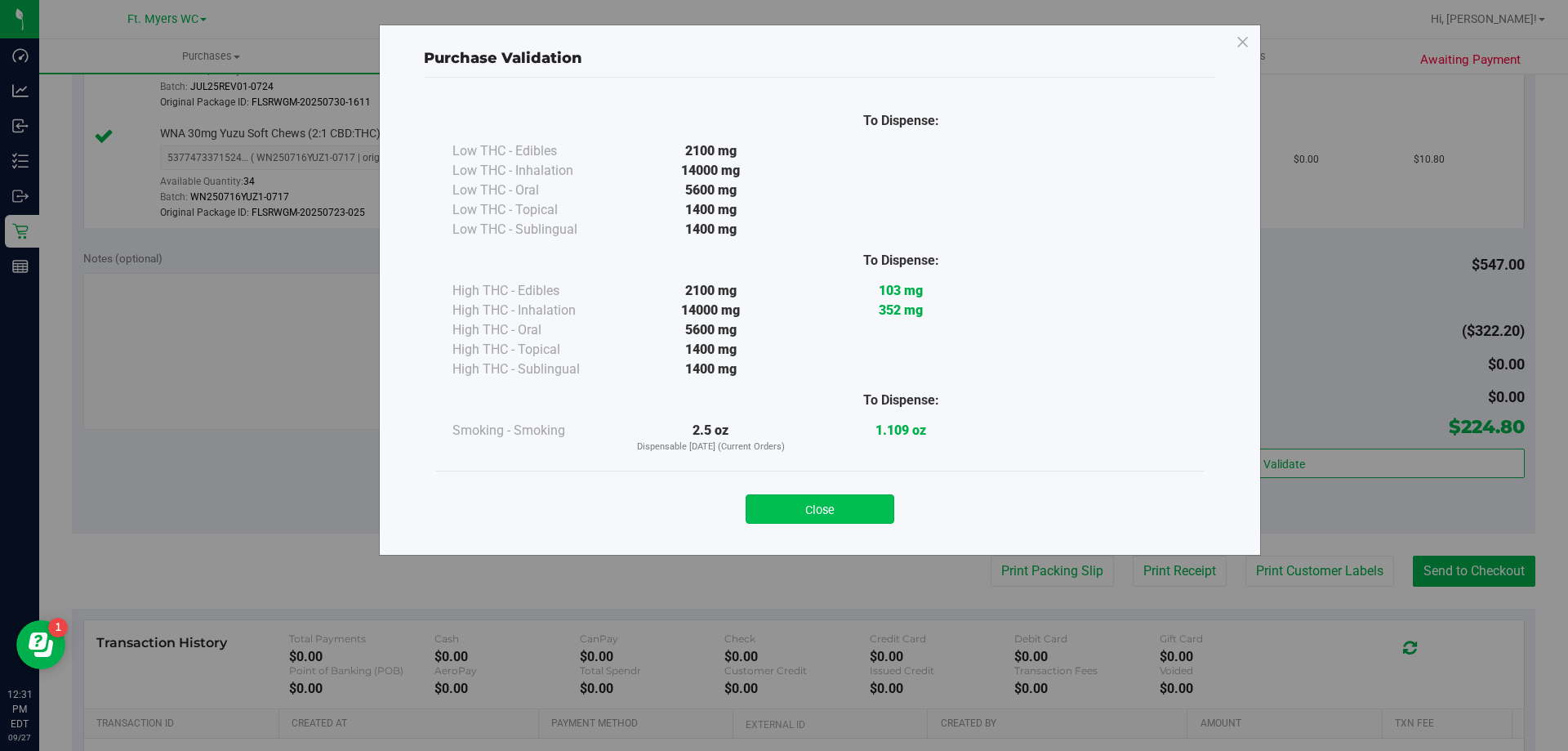
click at [855, 495] on button "Close" at bounding box center [820, 509] width 149 height 29
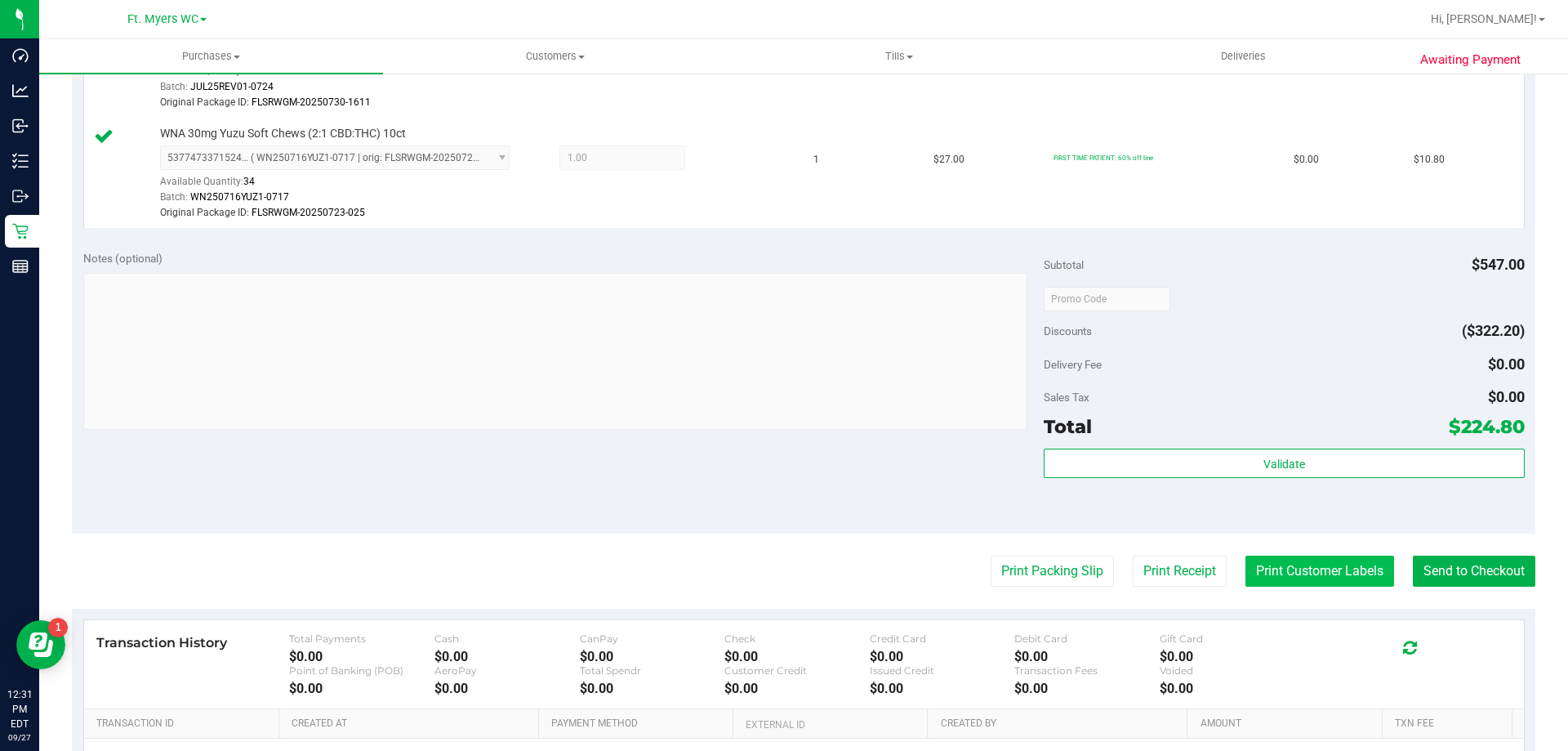
click at [1285, 567] on button "Print Customer Labels" at bounding box center [1319, 570] width 149 height 31
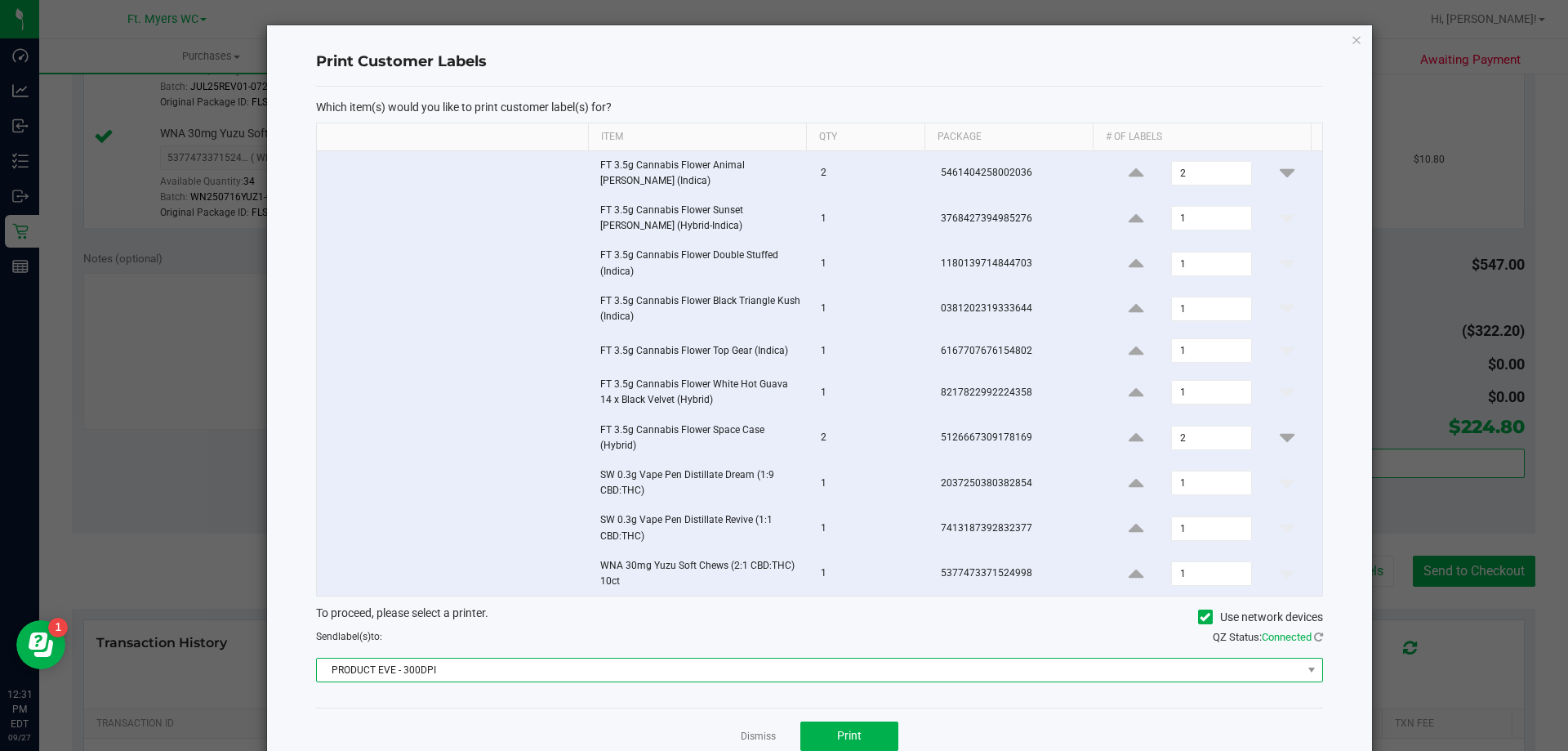
click at [563, 681] on span "PRODUCT EVE - 300DPI" at bounding box center [820, 669] width 1007 height 24
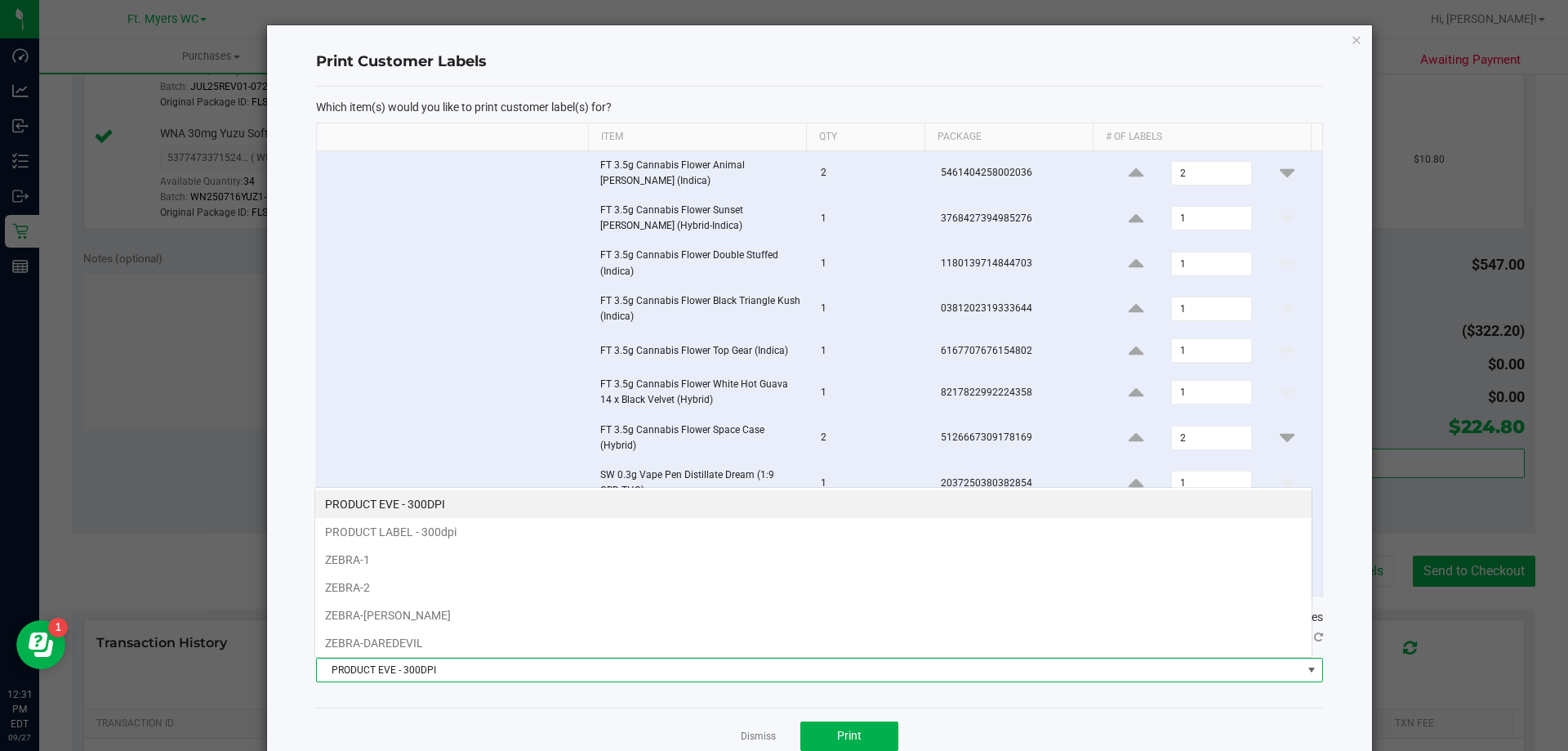
scroll to position [24, 998]
click at [410, 621] on li "ZEBRA-[PERSON_NAME]" at bounding box center [813, 614] width 996 height 27
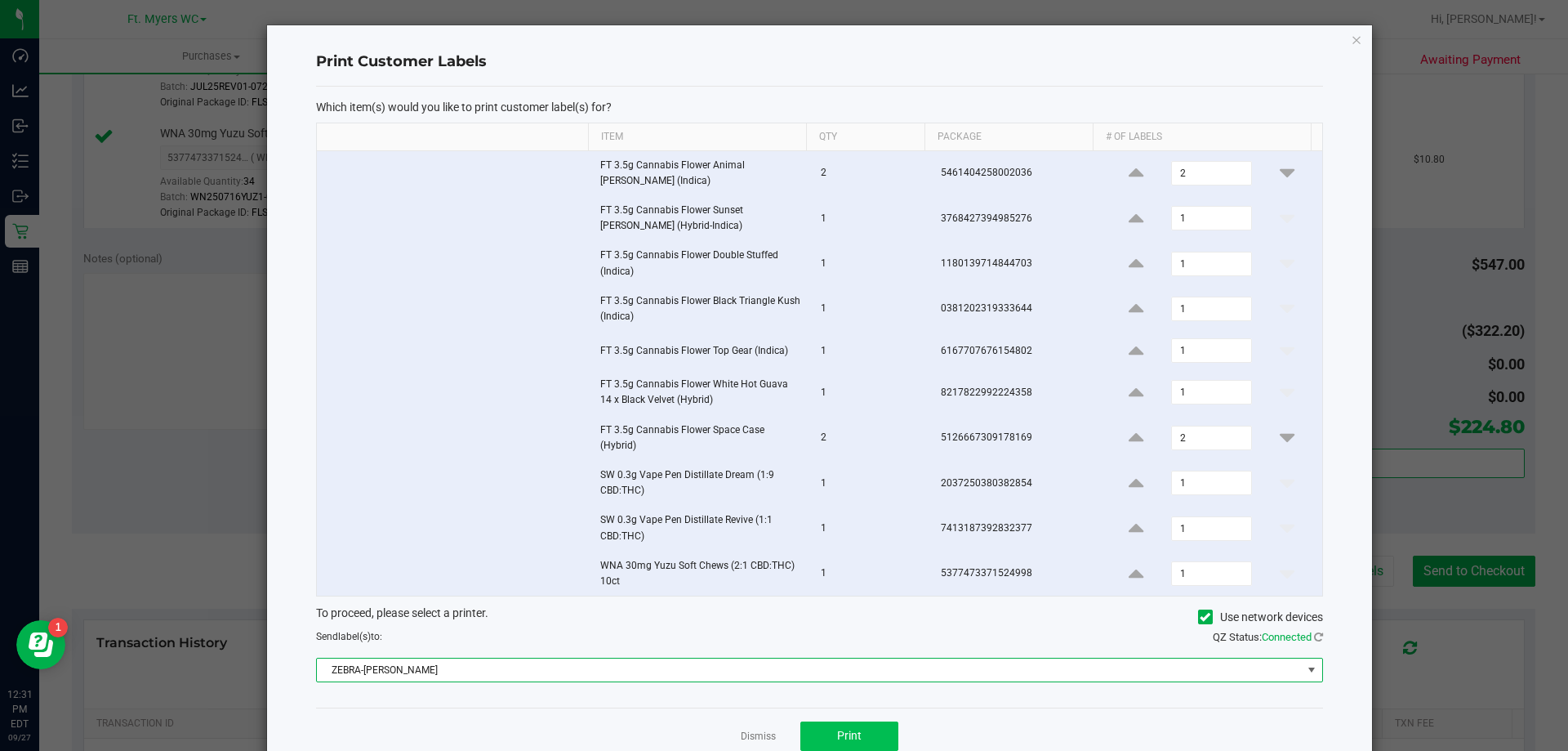
click at [891, 734] on div "Dismiss Print" at bounding box center [820, 736] width 1007 height 57
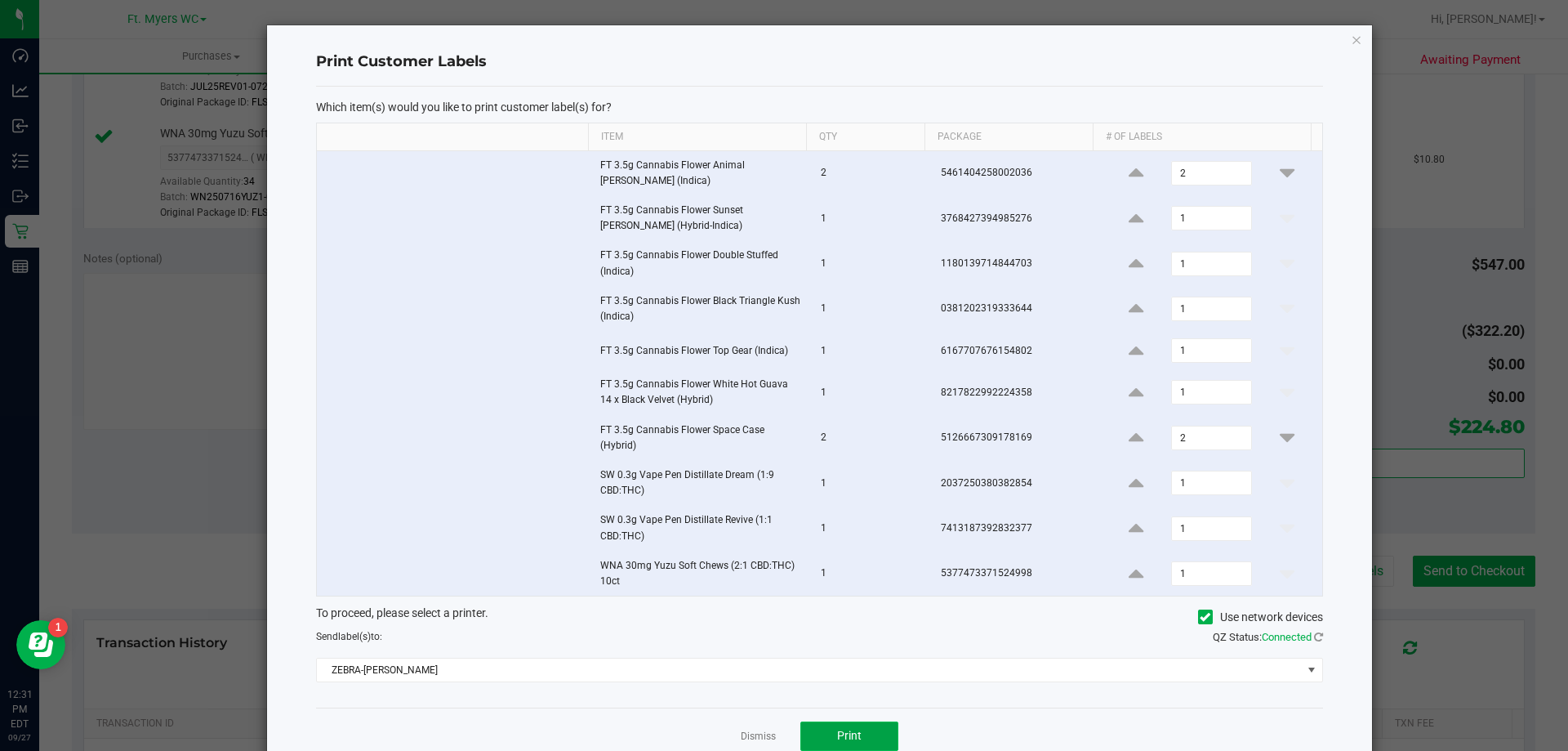
click at [866, 738] on button "Print" at bounding box center [849, 735] width 98 height 29
click at [755, 736] on link "Dismiss" at bounding box center [758, 736] width 35 height 14
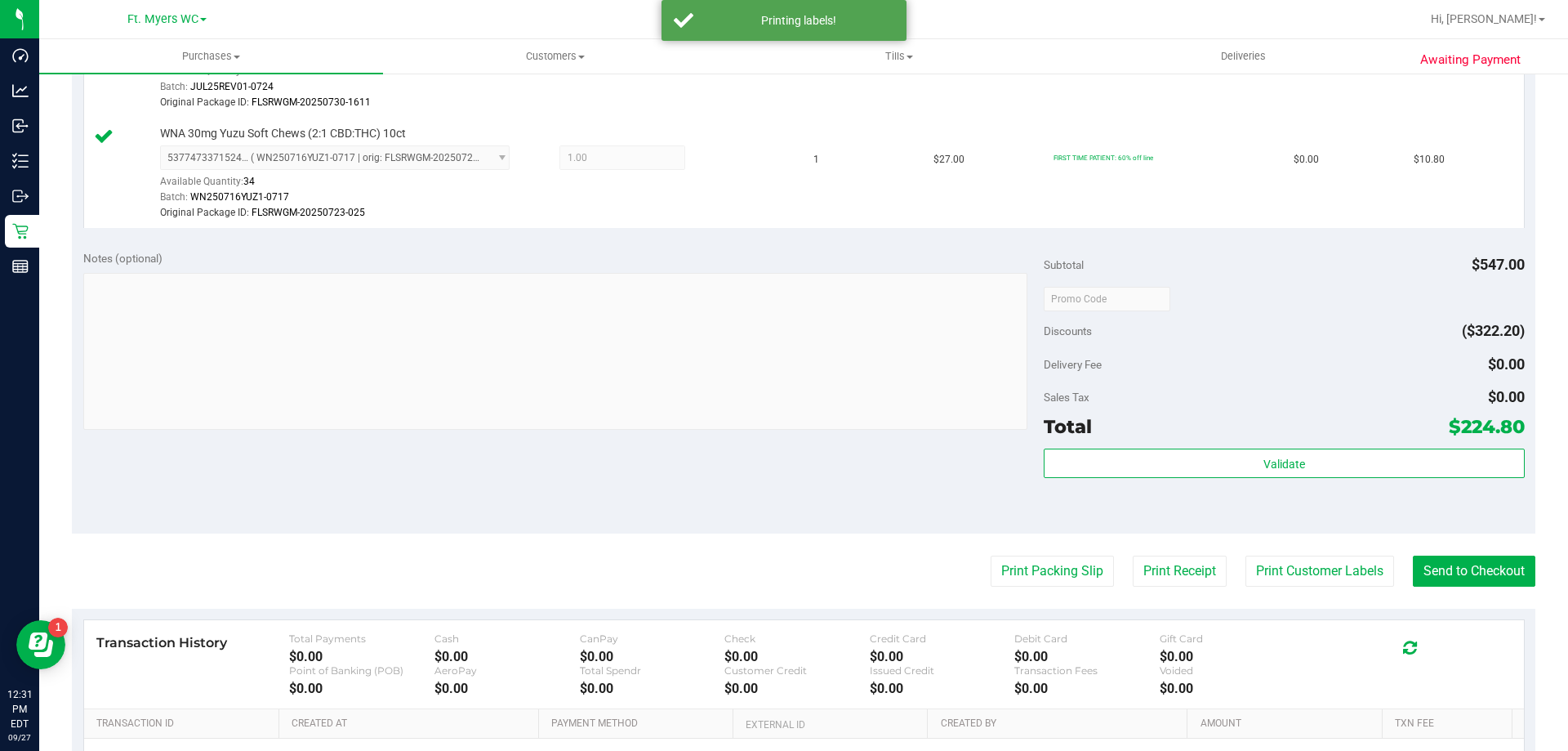
click at [1449, 570] on button "Send to Checkout" at bounding box center [1473, 570] width 122 height 31
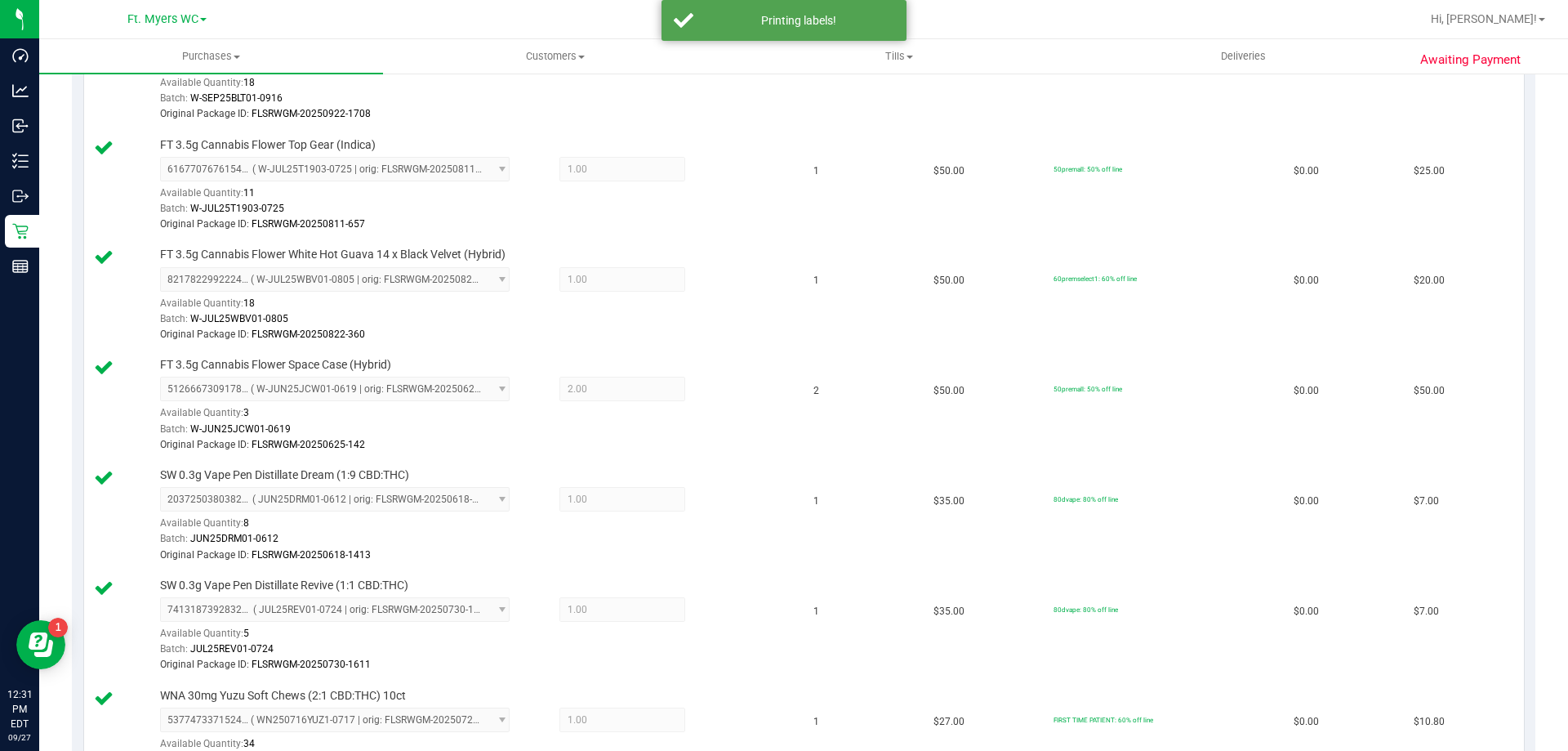
scroll to position [0, 0]
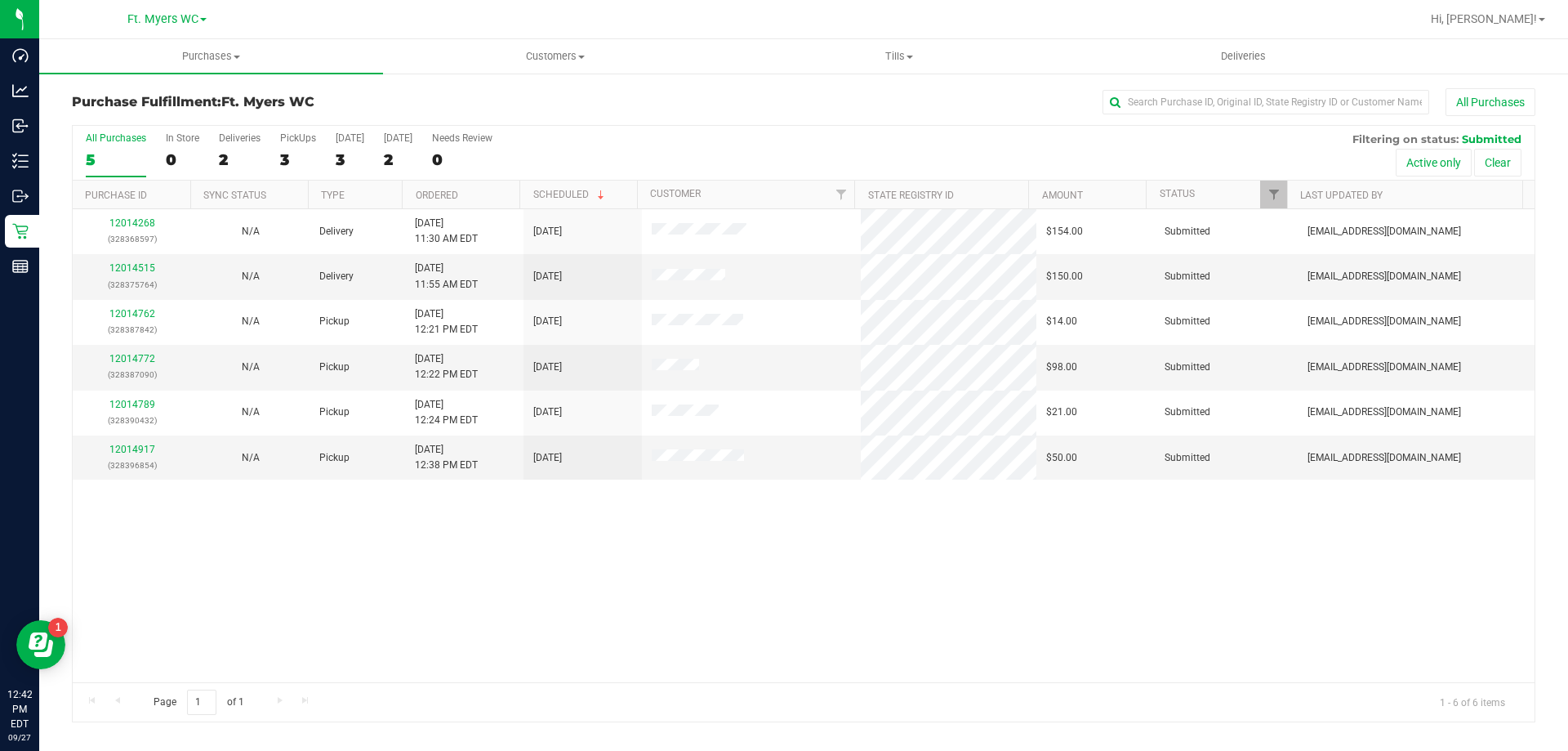
click at [452, 97] on h3 "Purchase Fulfillment: Ft. [PERSON_NAME]" at bounding box center [315, 102] width 488 height 15
click at [391, 612] on div "12014268 (328368597) N/A Delivery [DATE] 11:30 AM EDT 9/28/2025 $154.00 Submitt…" at bounding box center [803, 445] width 1461 height 473
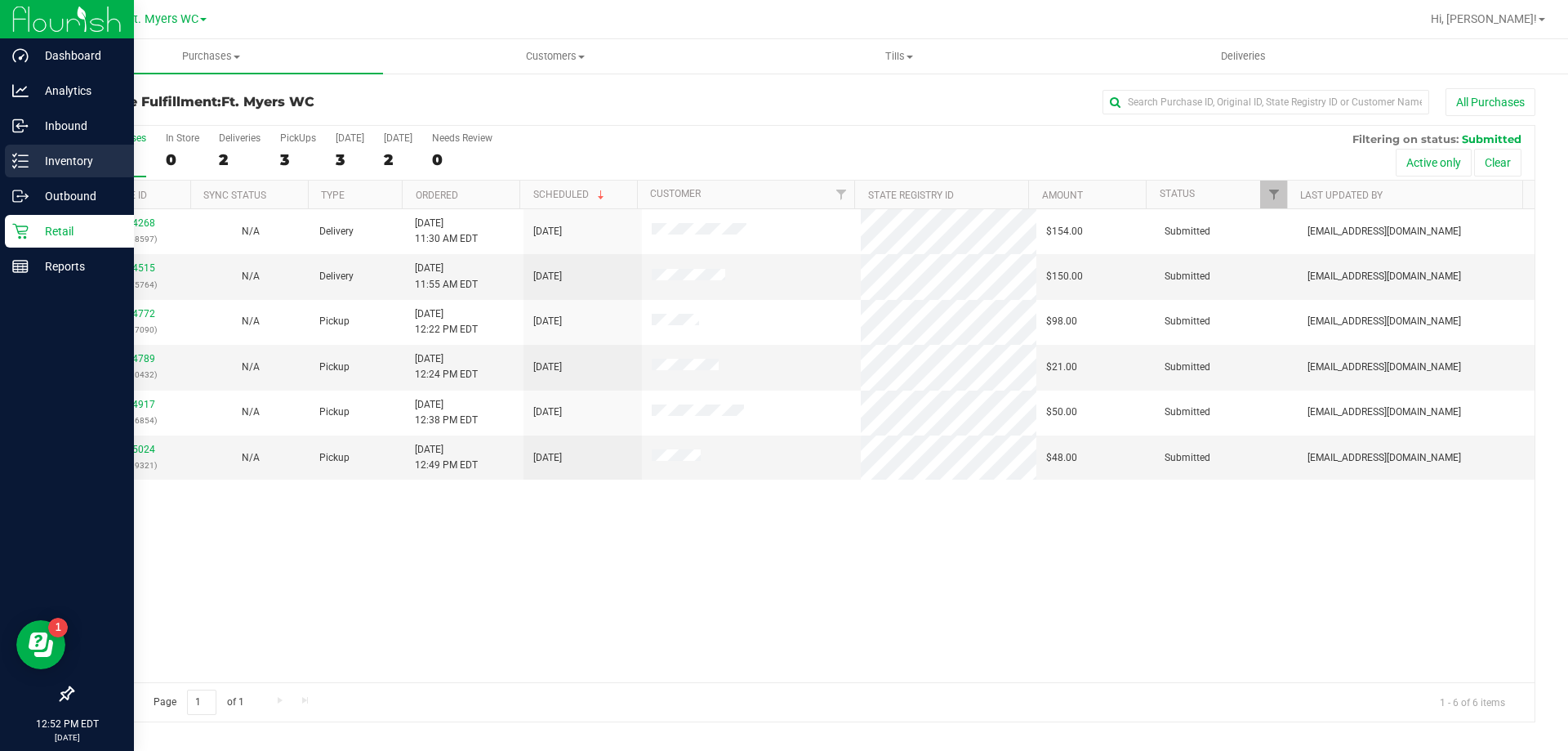
click at [54, 159] on p "Inventory" at bounding box center [77, 161] width 98 height 20
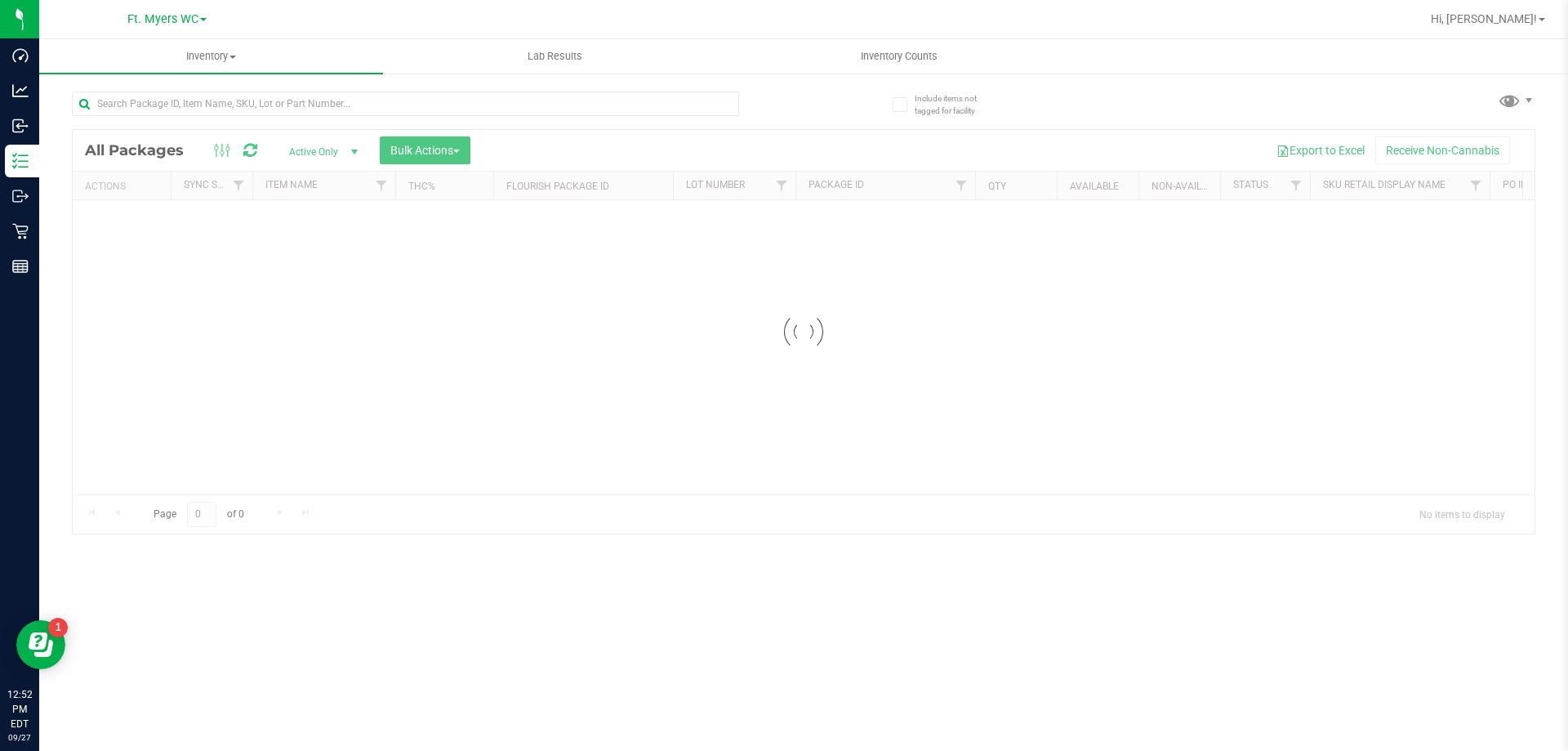
click at [301, 118] on div at bounding box center [405, 110] width 667 height 37
click at [299, 86] on div at bounding box center [437, 102] width 732 height 52
click at [269, 104] on input "text" at bounding box center [405, 103] width 667 height 24
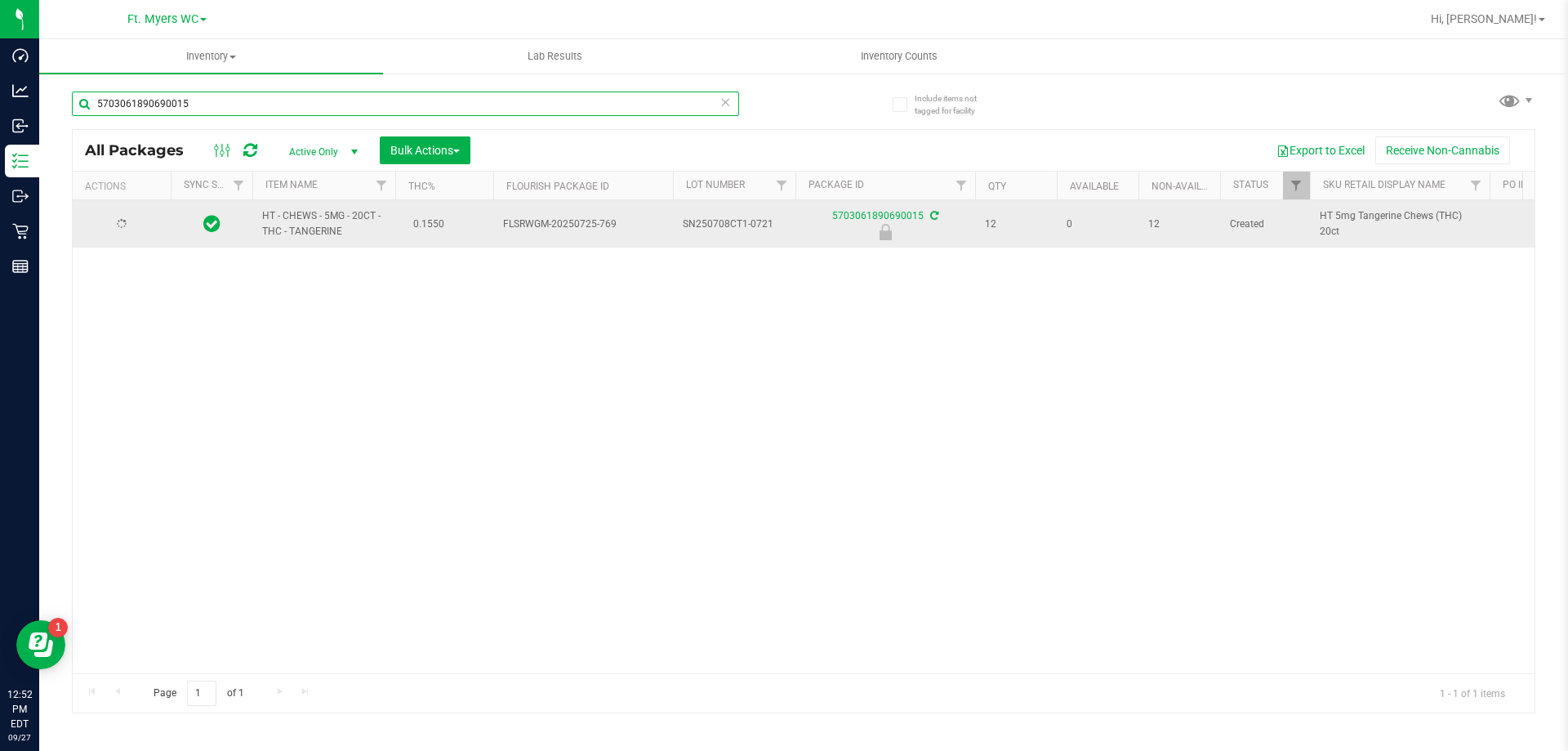
type input "5703061890690015"
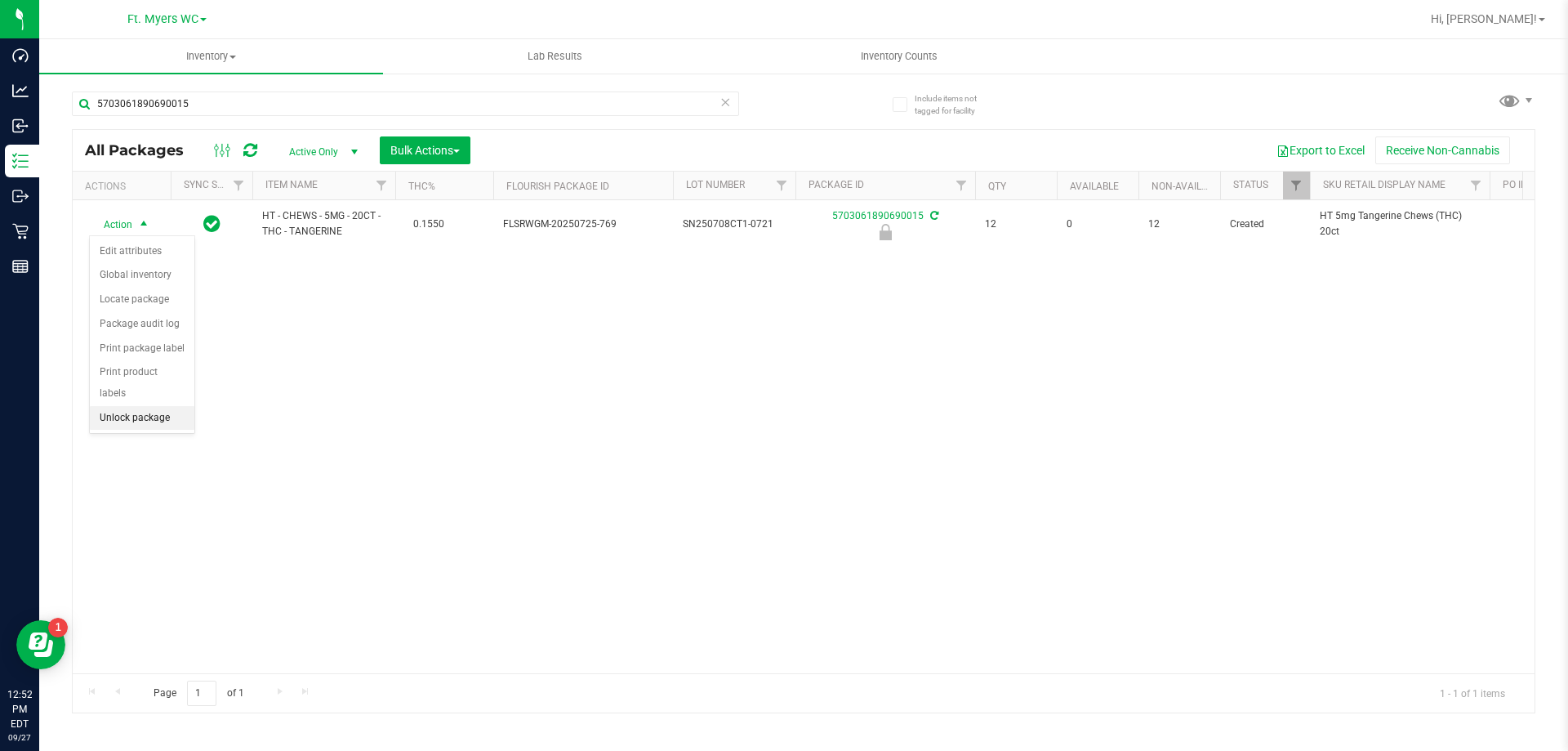
click at [163, 406] on li "Unlock package" at bounding box center [142, 418] width 105 height 24
click at [163, 400] on div "HT - CHEWS - 5MG - 20CT - THC - TANGERINE 0.1550 FLSRWGM-20250725-769 SN250708C…" at bounding box center [803, 436] width 1461 height 473
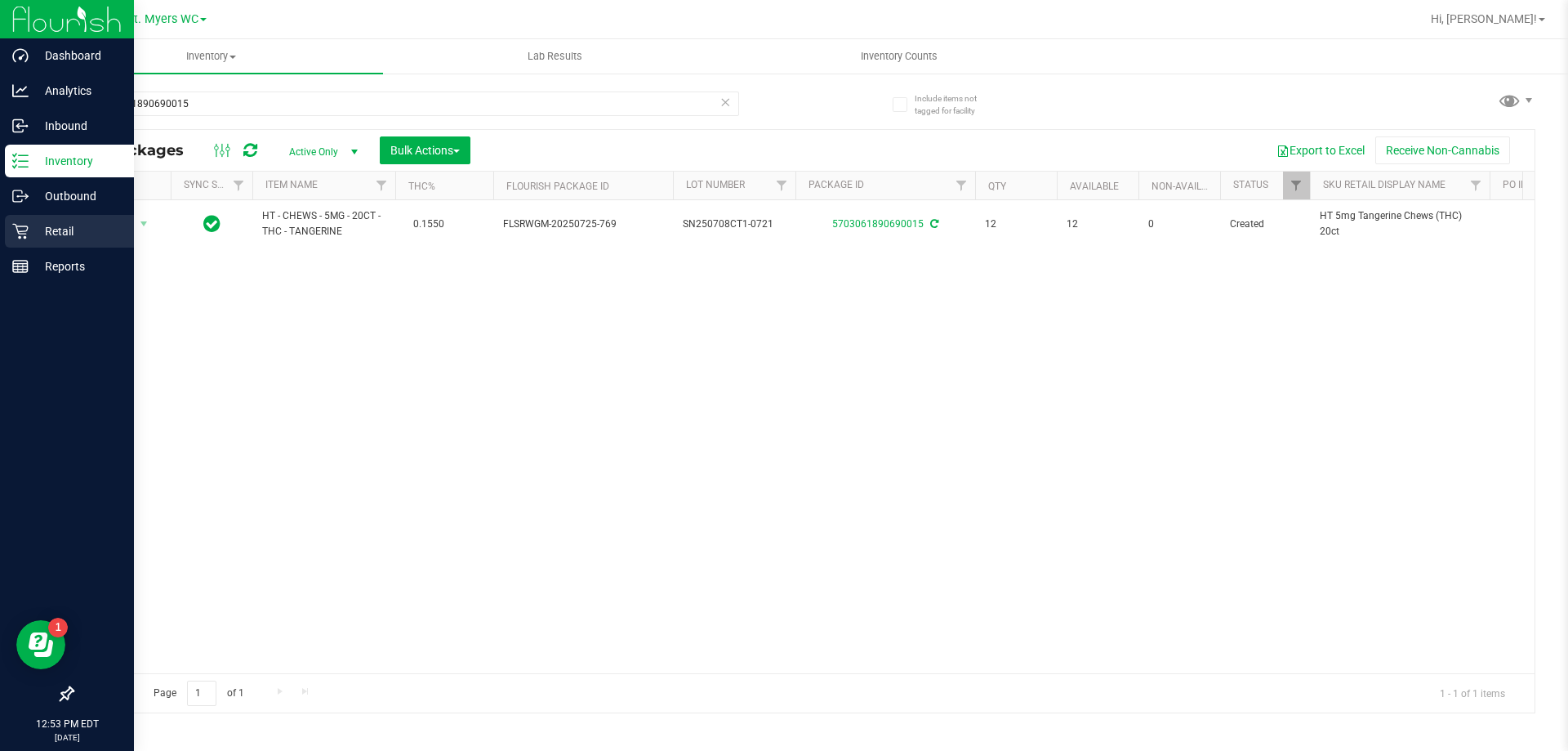
click at [76, 227] on p "Retail" at bounding box center [77, 231] width 98 height 20
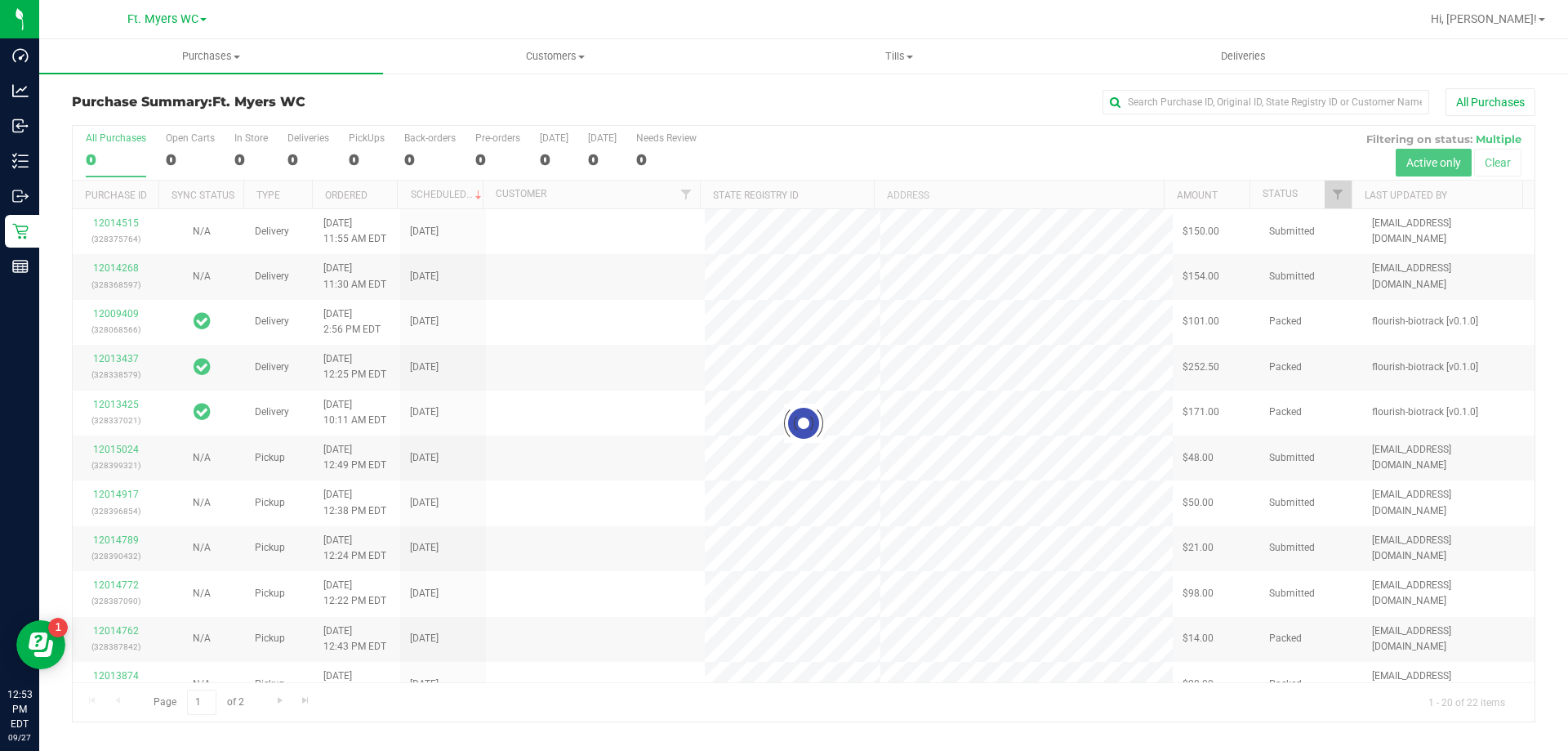
drag, startPoint x: 310, startPoint y: 103, endPoint x: 347, endPoint y: 98, distance: 37.3
click at [346, 98] on h3 "Purchase Summary: Ft. [PERSON_NAME]" at bounding box center [315, 102] width 488 height 15
click at [347, 98] on h3 "Purchase Summary: Ft. [PERSON_NAME]" at bounding box center [315, 102] width 488 height 15
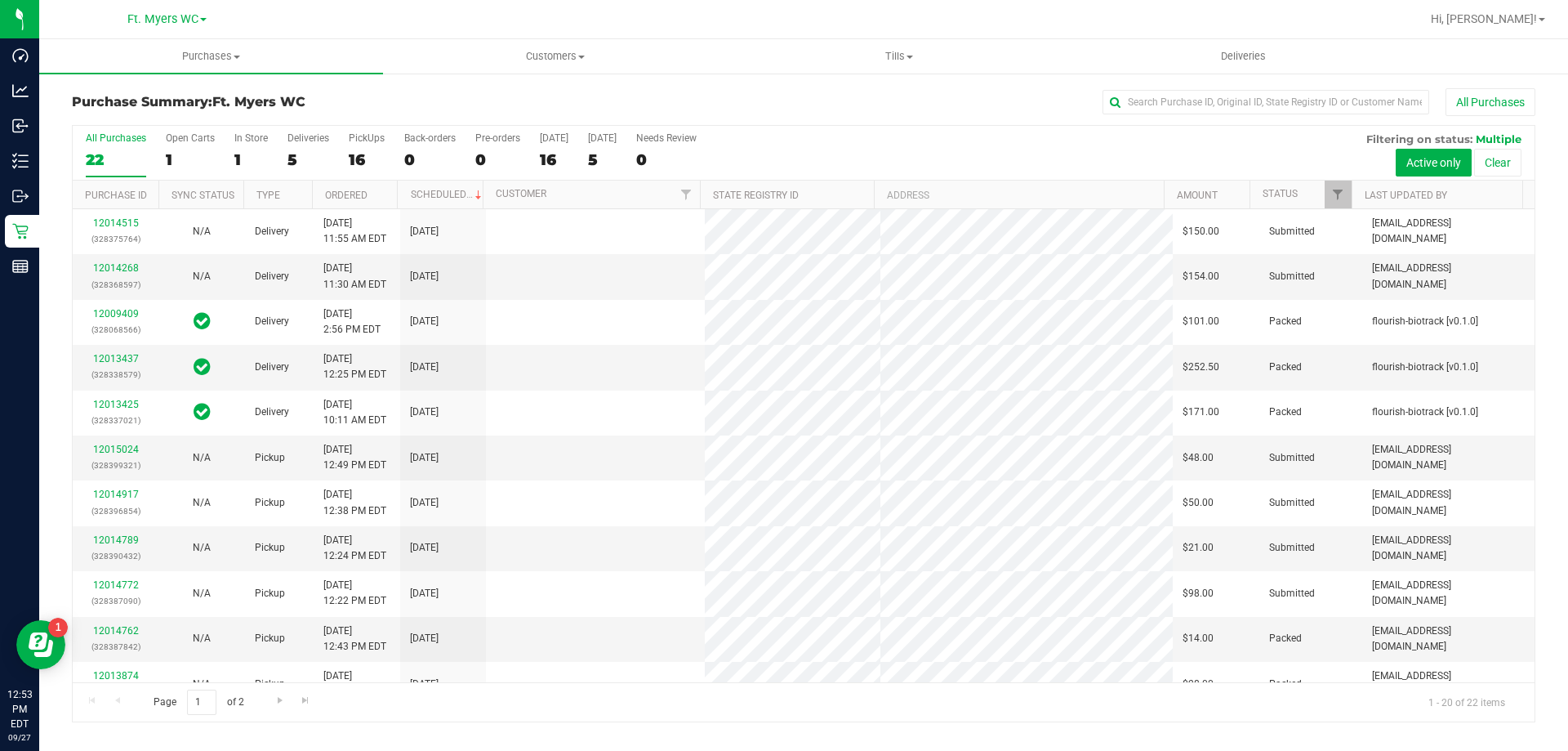
click at [310, 152] on div "5" at bounding box center [308, 160] width 42 height 19
click at [0, 0] on input "Deliveries 5" at bounding box center [0, 0] width 0 height 0
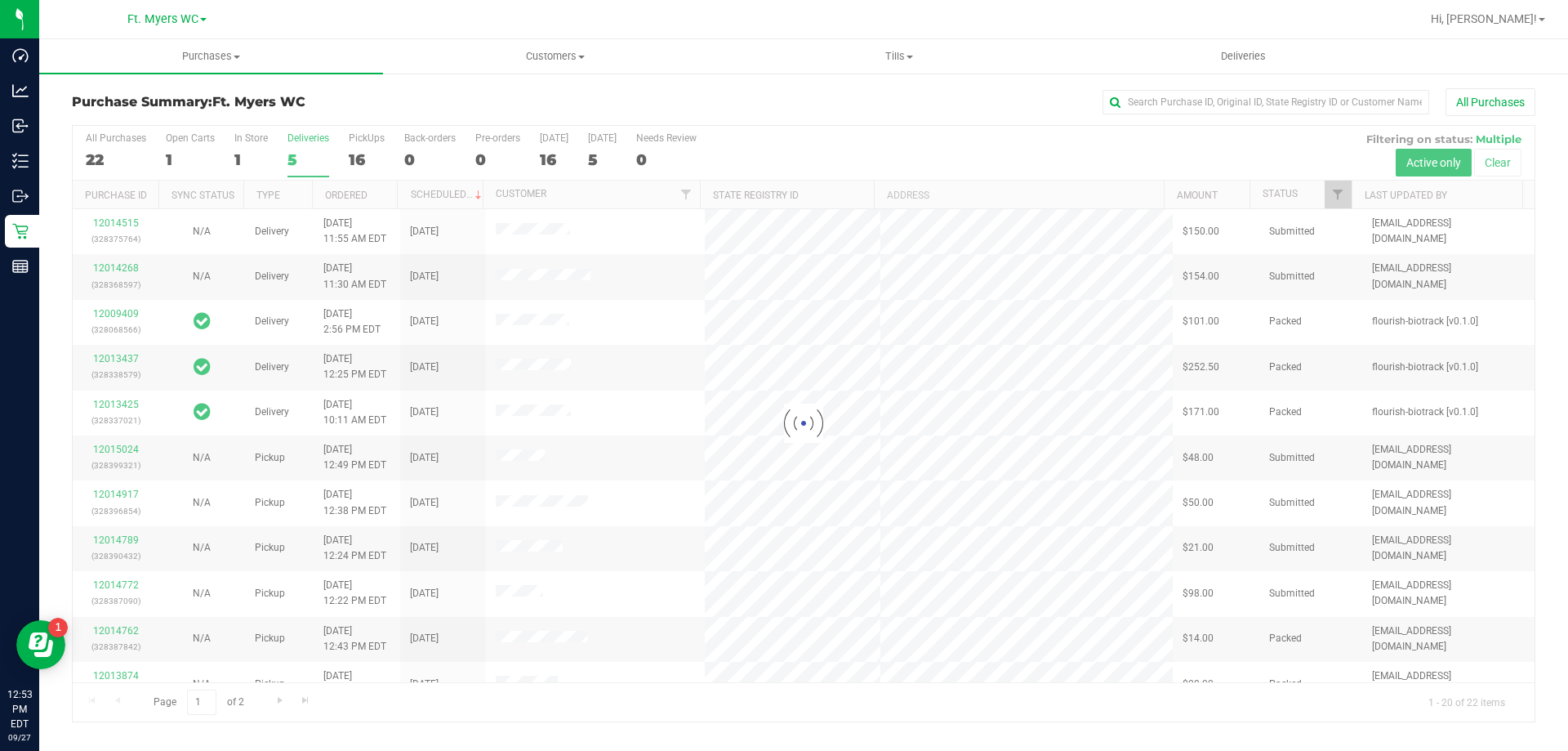
click at [310, 152] on div at bounding box center [803, 423] width 1461 height 595
click at [388, 106] on h3 "Purchase Summary: Ft. [PERSON_NAME]" at bounding box center [315, 102] width 488 height 15
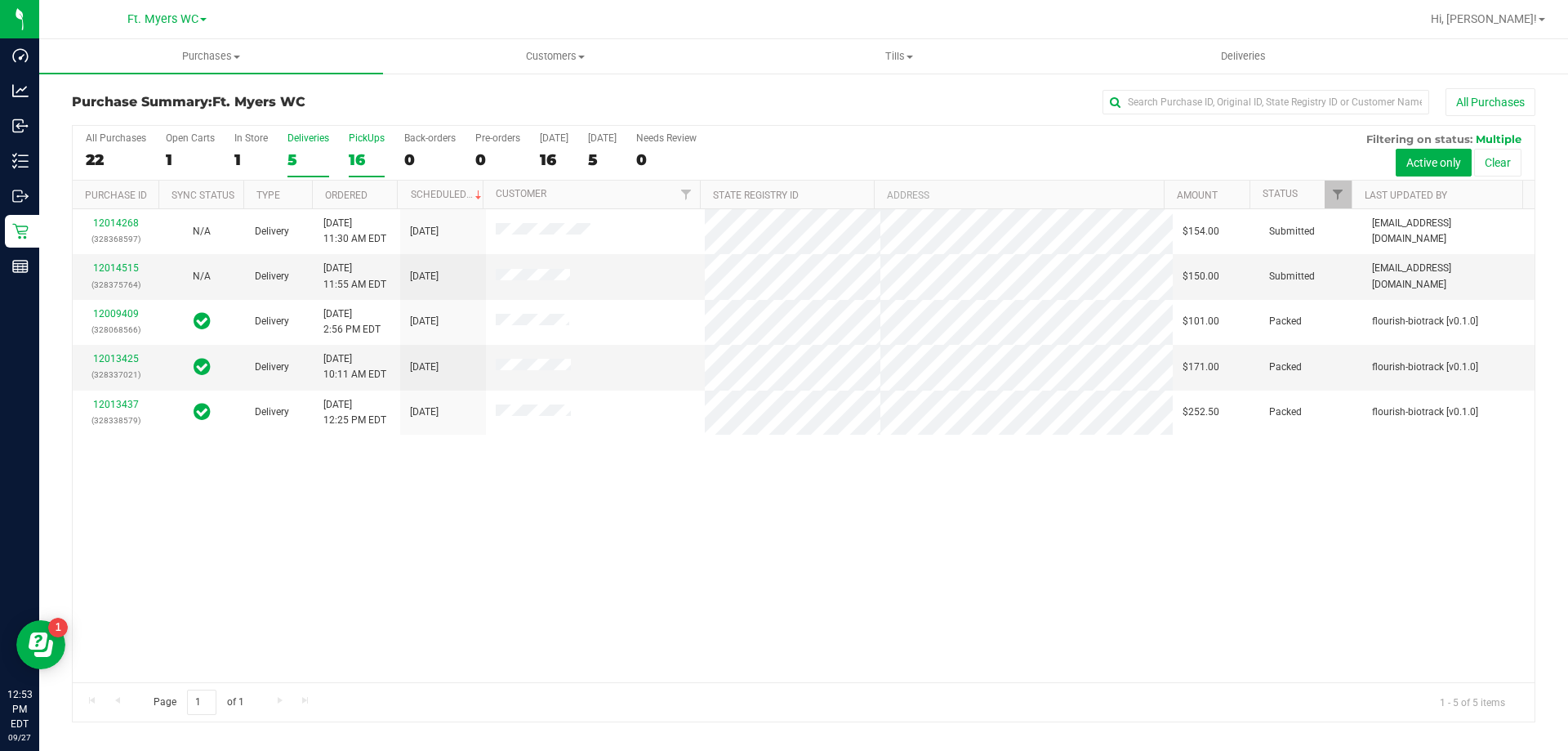
click at [365, 151] on div "16" at bounding box center [366, 160] width 36 height 19
click at [0, 0] on input "PickUps 16" at bounding box center [0, 0] width 0 height 0
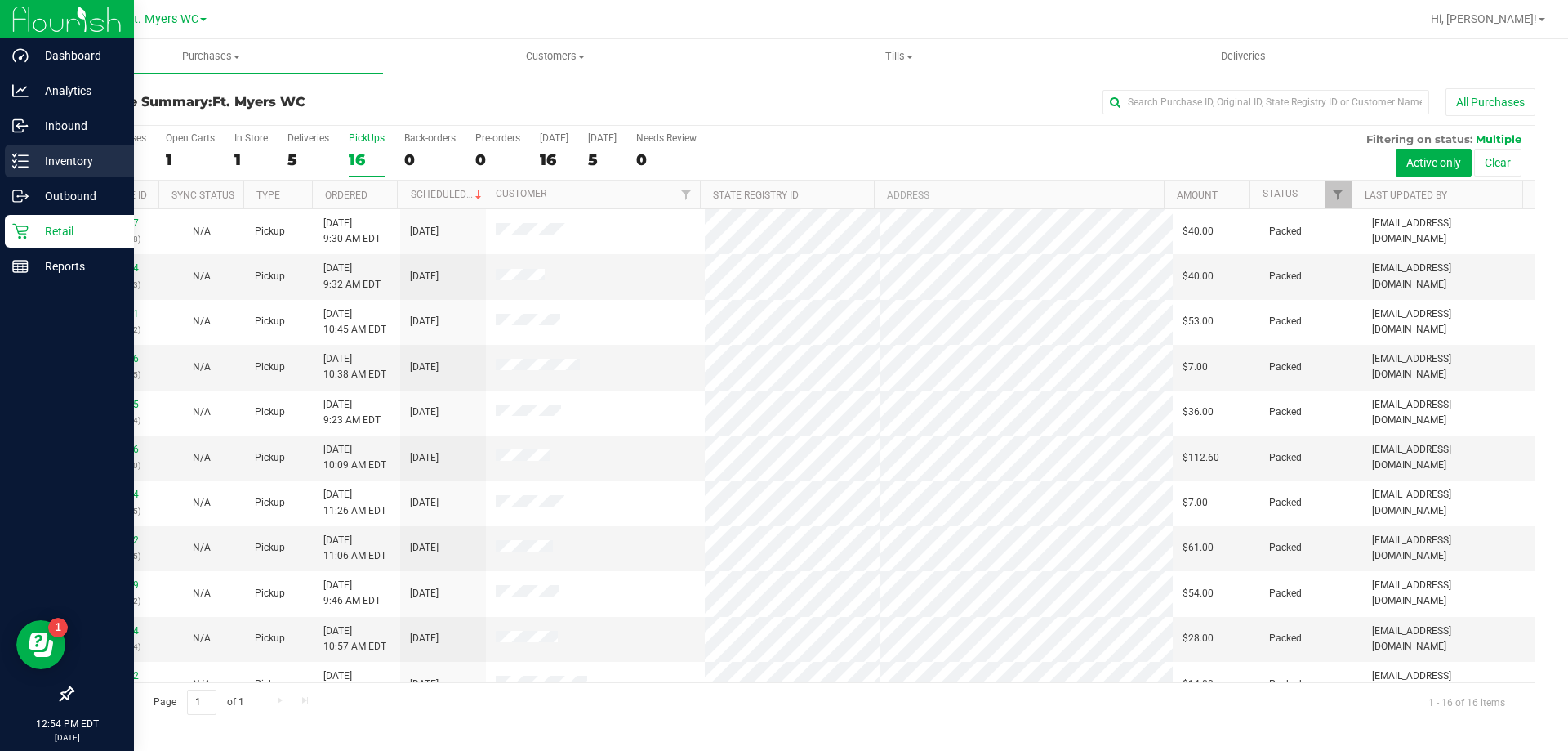
click at [23, 155] on line at bounding box center [23, 155] width 9 height 0
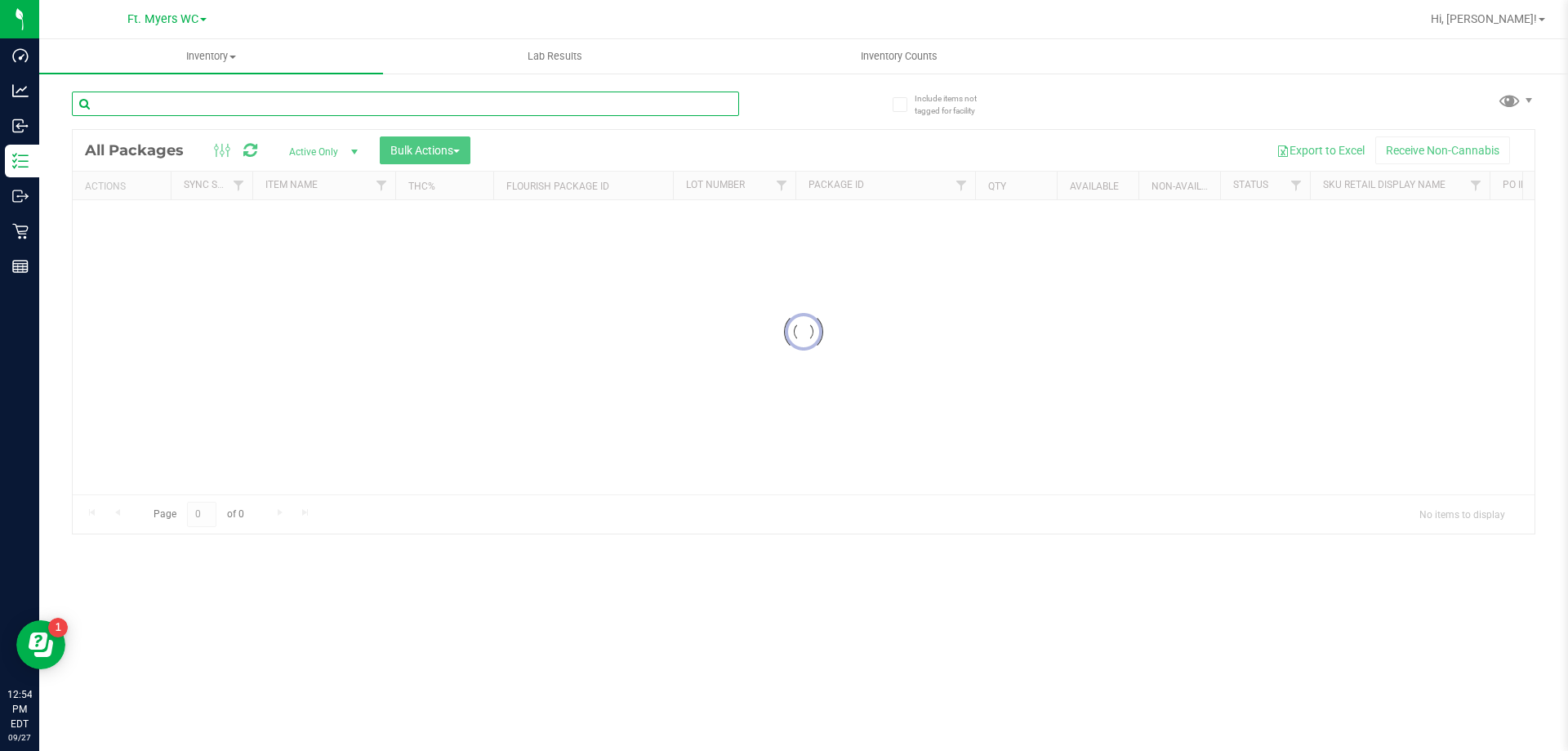
click at [347, 97] on input "text" at bounding box center [405, 103] width 667 height 24
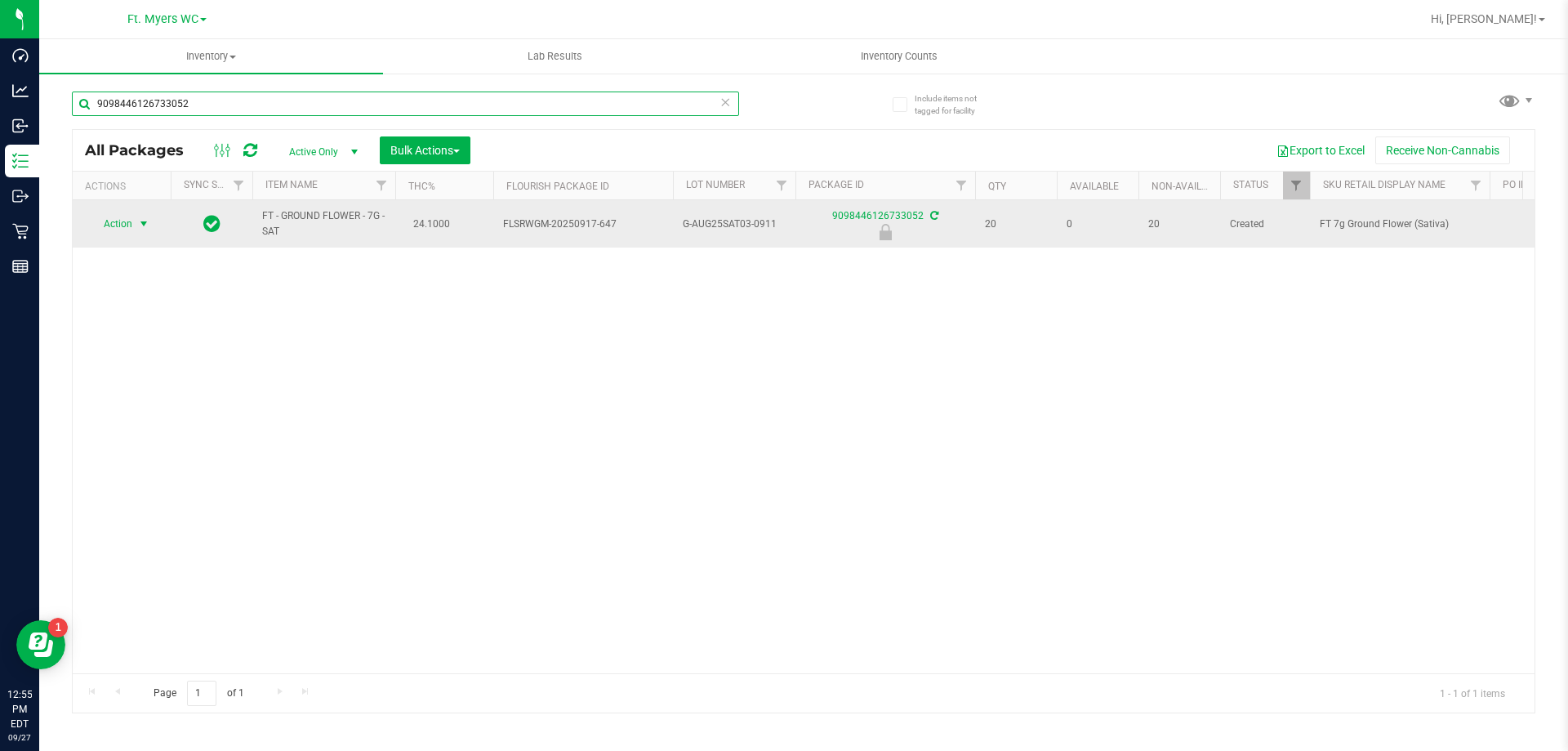
type input "9098446126733052"
click at [134, 226] on span "select" at bounding box center [144, 223] width 21 height 22
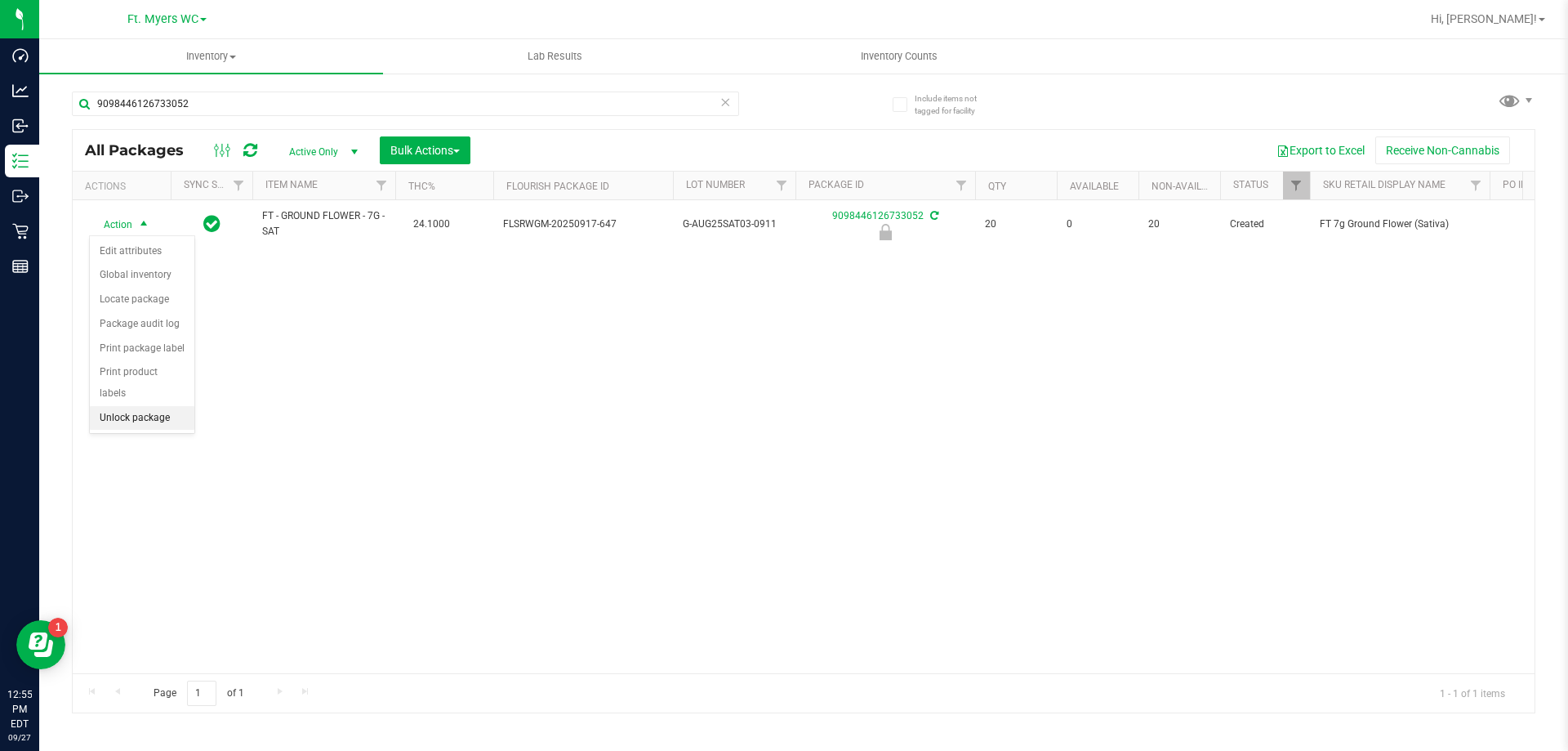
click at [137, 406] on li "Unlock package" at bounding box center [142, 418] width 105 height 24
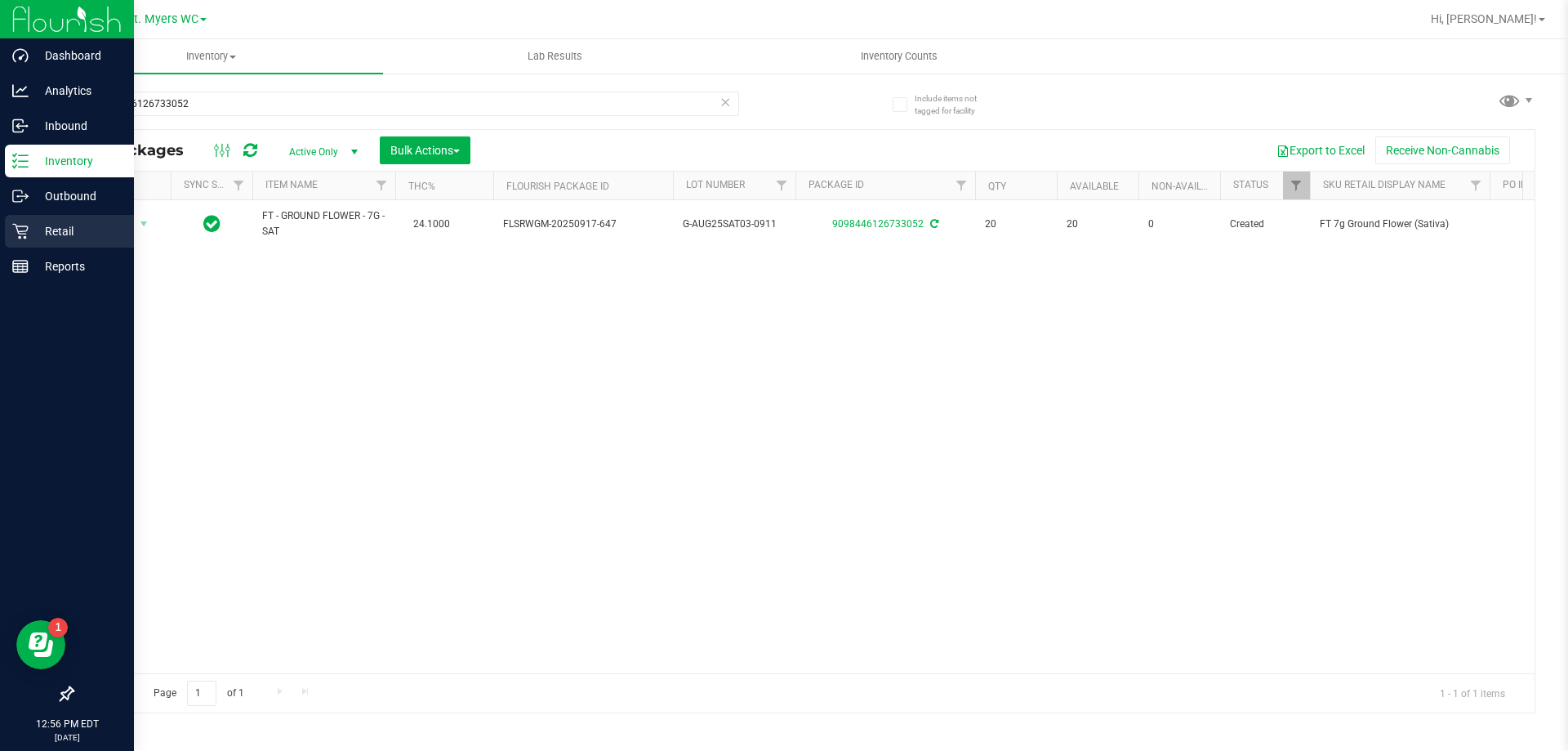
click at [38, 219] on div "Retail" at bounding box center [69, 231] width 129 height 32
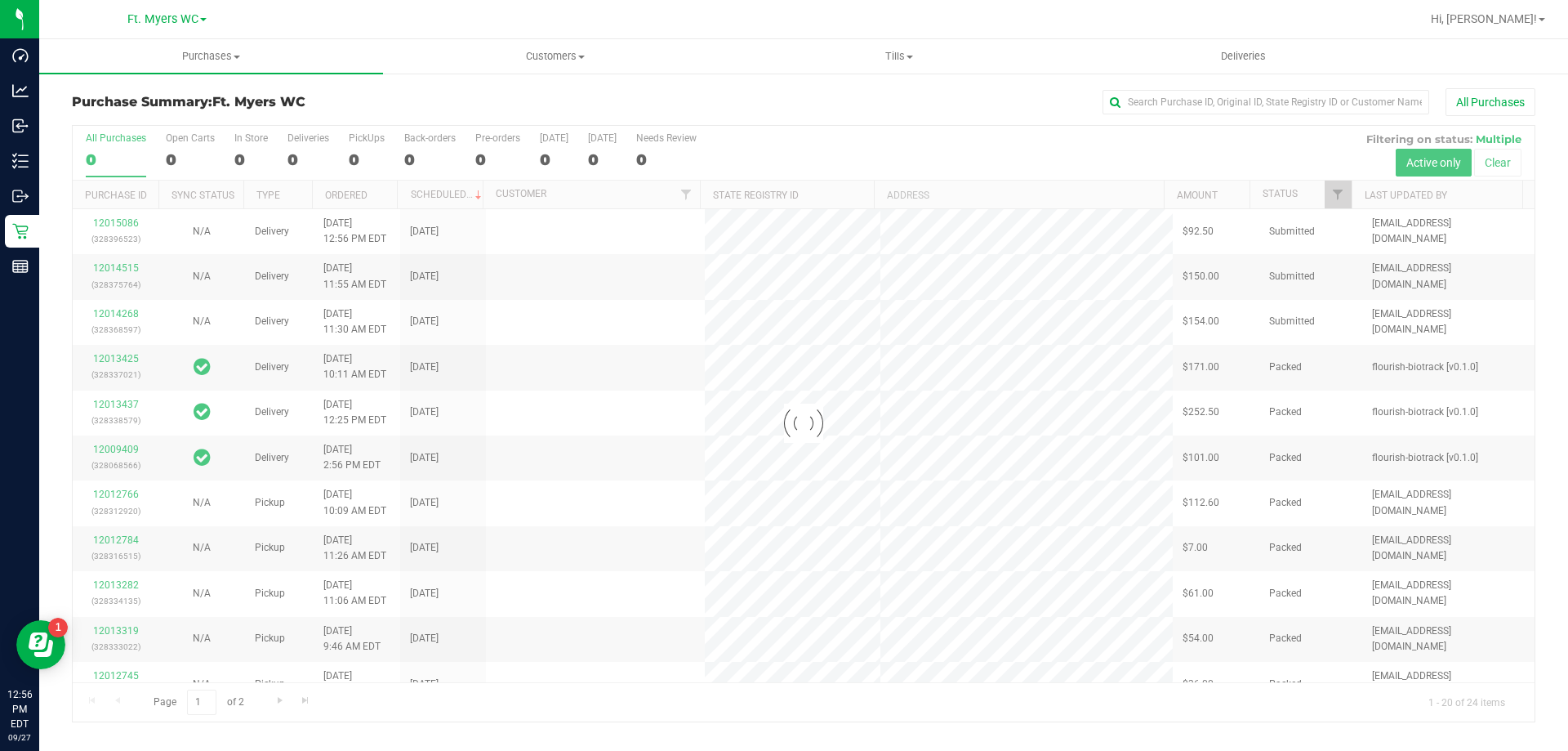
click at [366, 150] on div at bounding box center [803, 423] width 1461 height 595
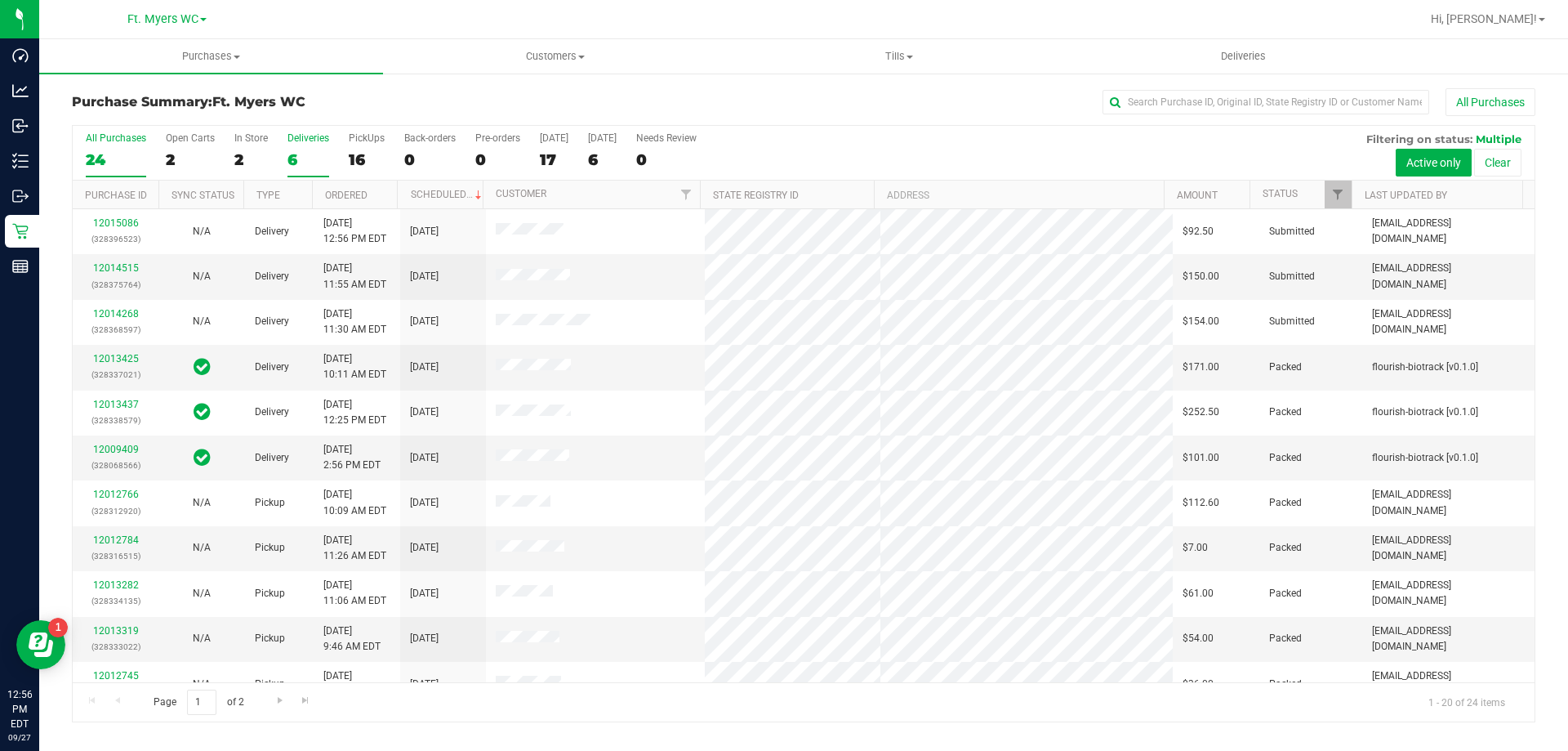
click at [313, 154] on div "6" at bounding box center [308, 160] width 42 height 19
click at [0, 0] on input "Deliveries 6" at bounding box center [0, 0] width 0 height 0
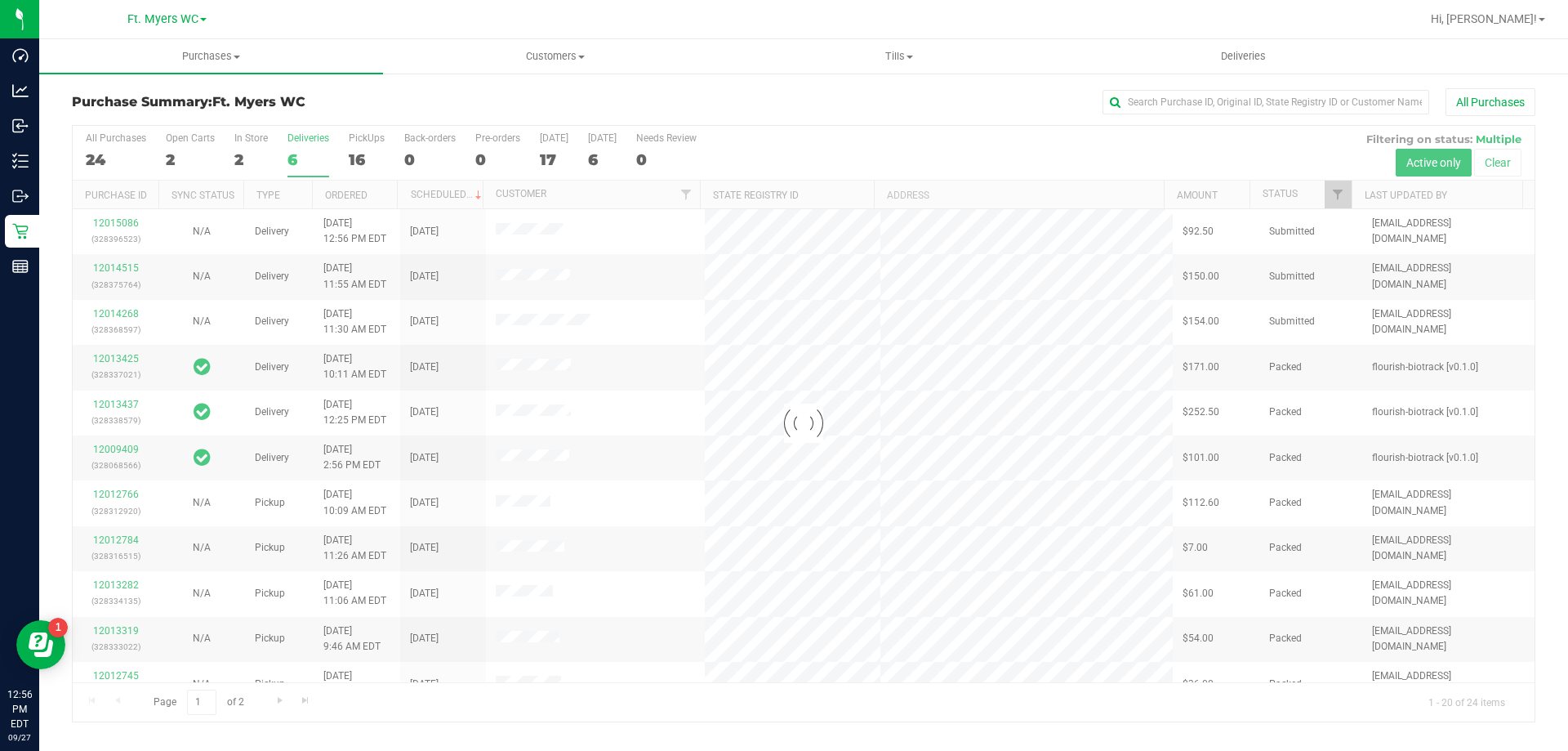
click at [356, 119] on div "Purchase Summary: Ft. [PERSON_NAME] All Purchases" at bounding box center [803, 106] width 1463 height 36
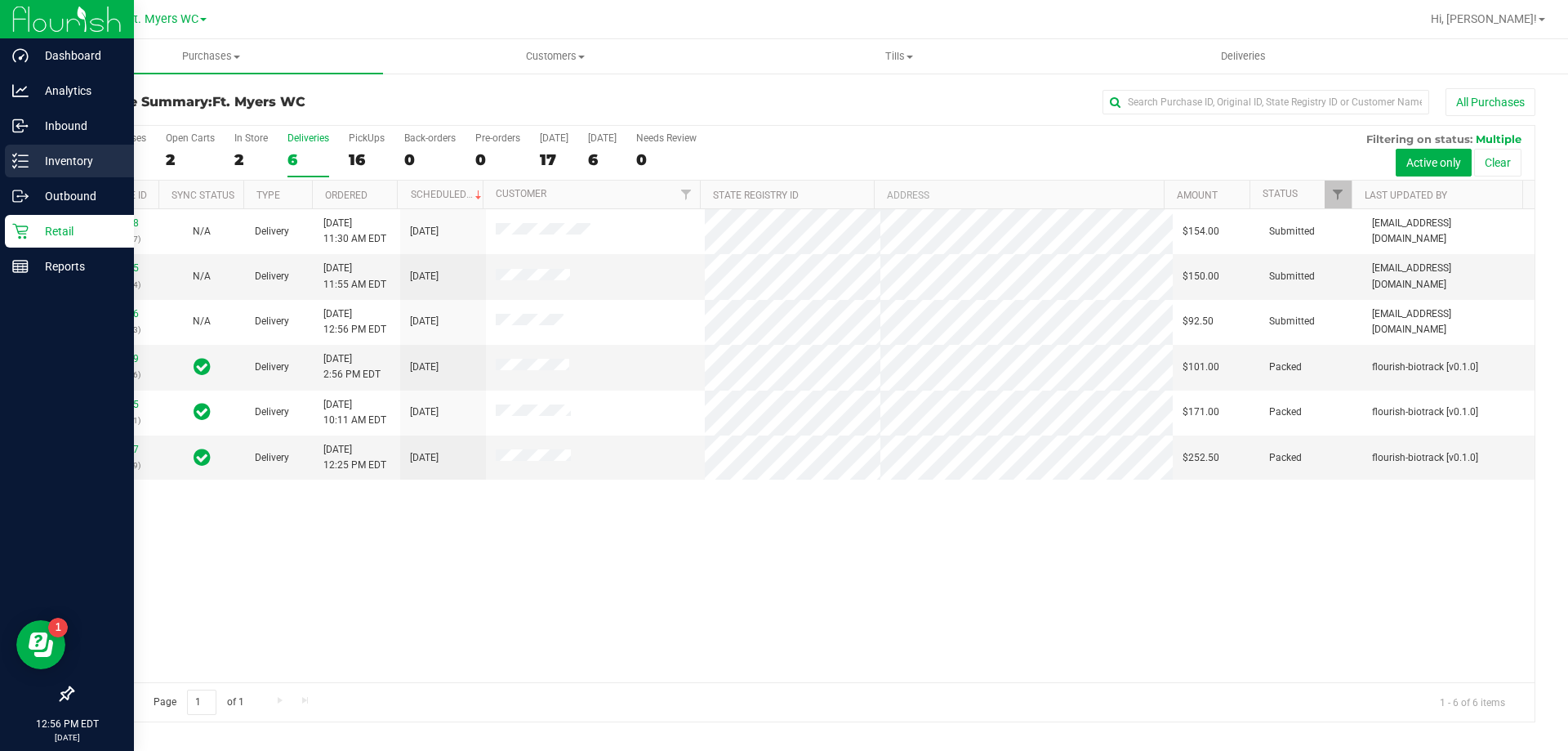
click at [43, 165] on p "Inventory" at bounding box center [77, 161] width 98 height 20
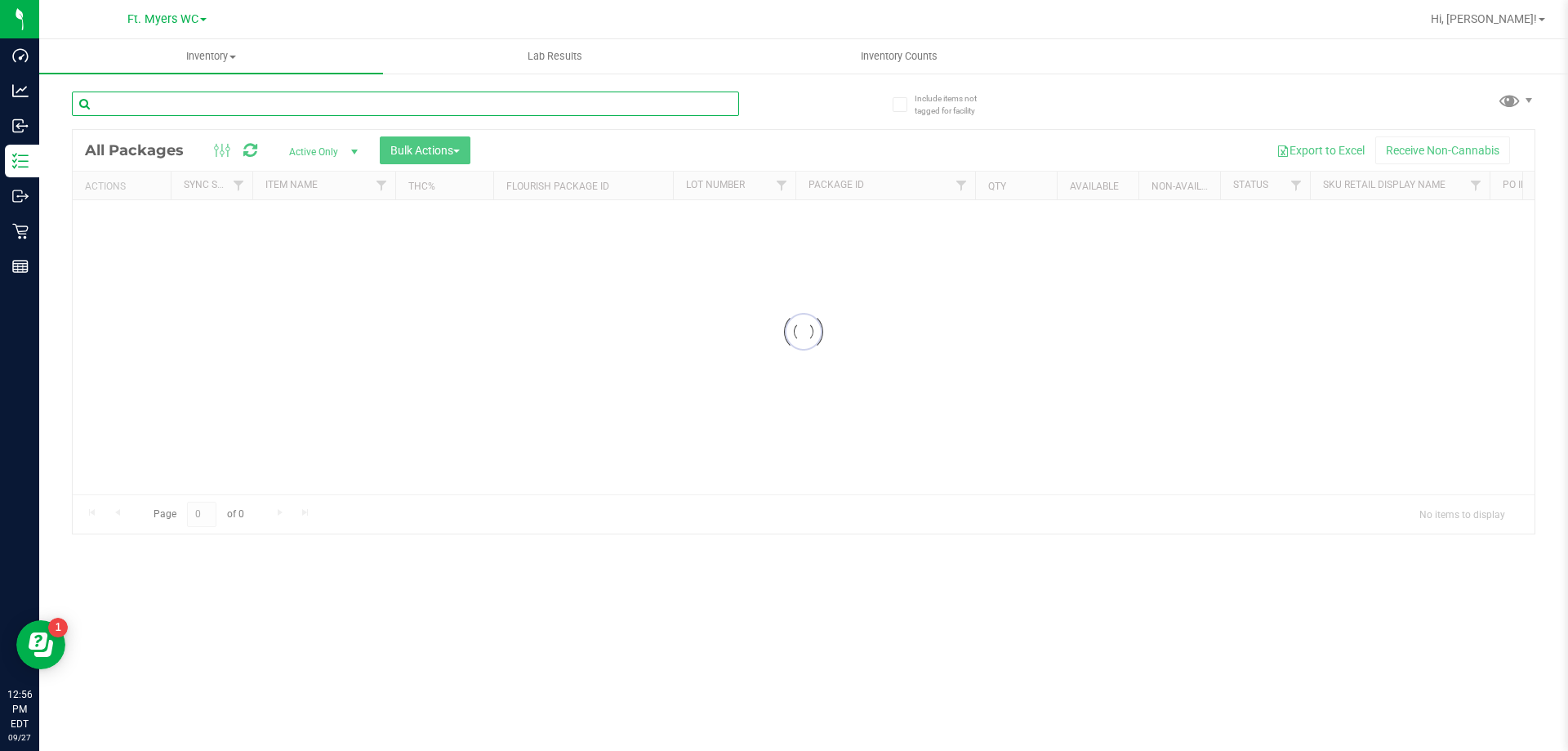
click at [298, 111] on div "Inventory All packages All inventory Waste log Create inventory Lab Results Inv…" at bounding box center [803, 395] width 1528 height 711
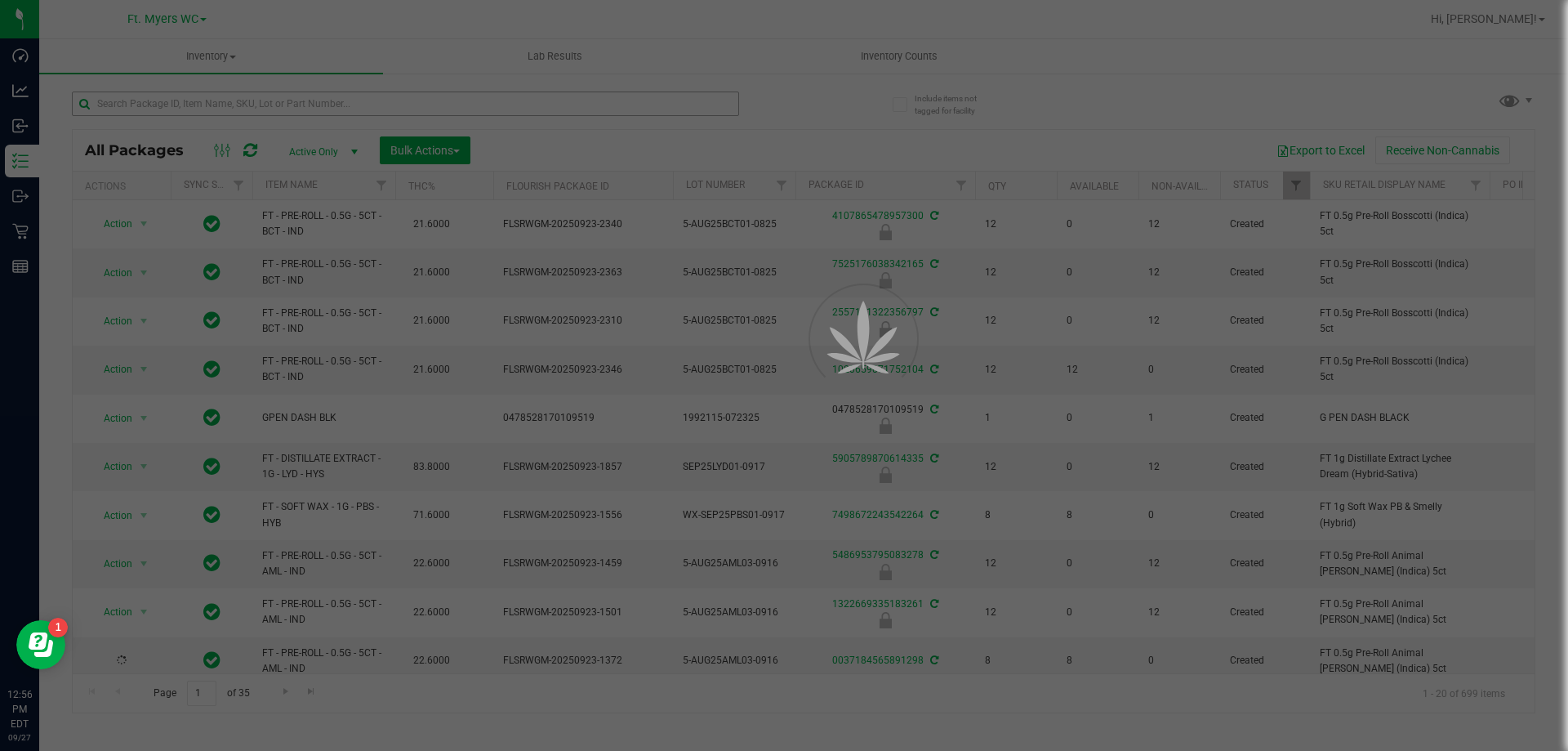
click at [298, 111] on div at bounding box center [784, 376] width 1568 height 751
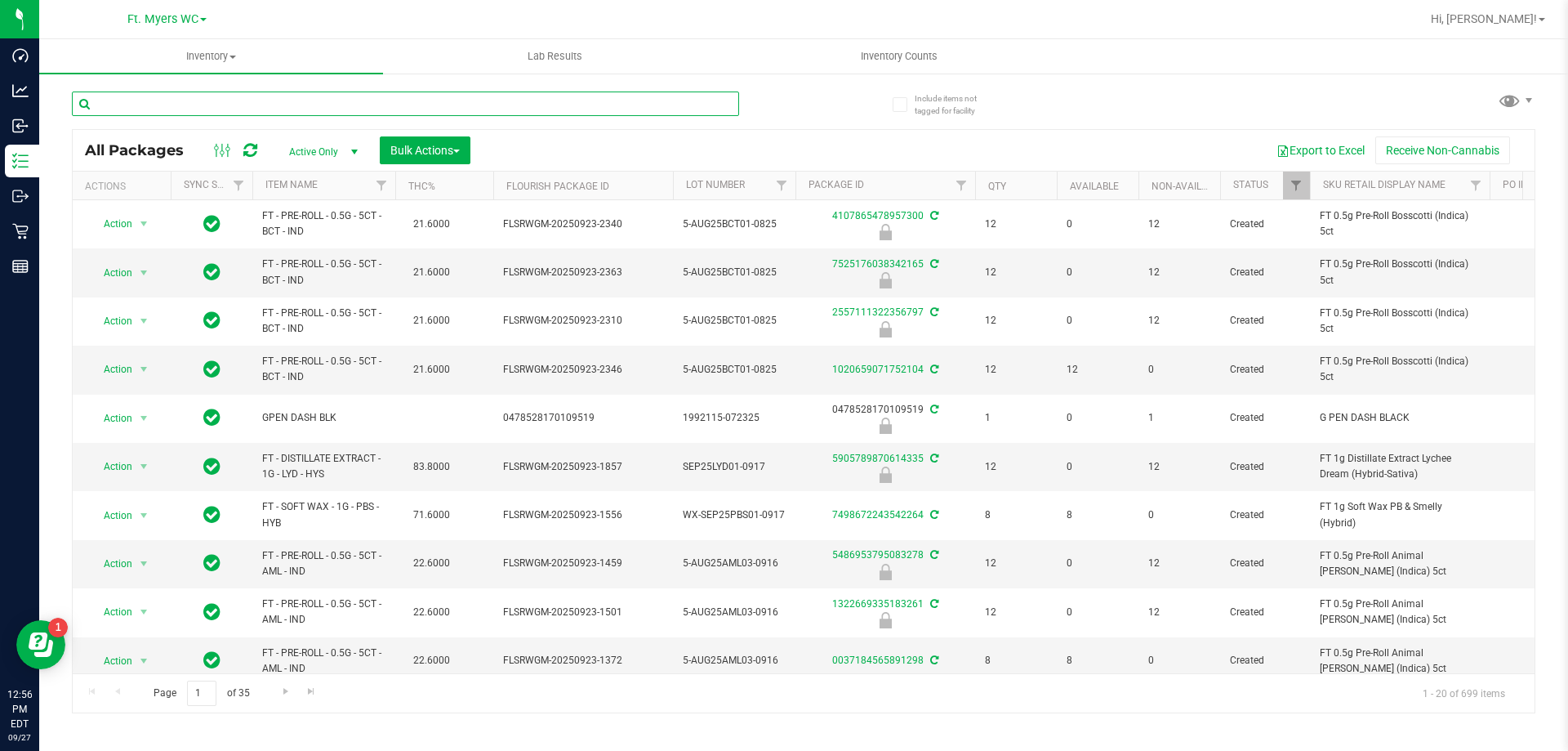
click at [298, 111] on input "text" at bounding box center [405, 103] width 667 height 24
type input "gmo"
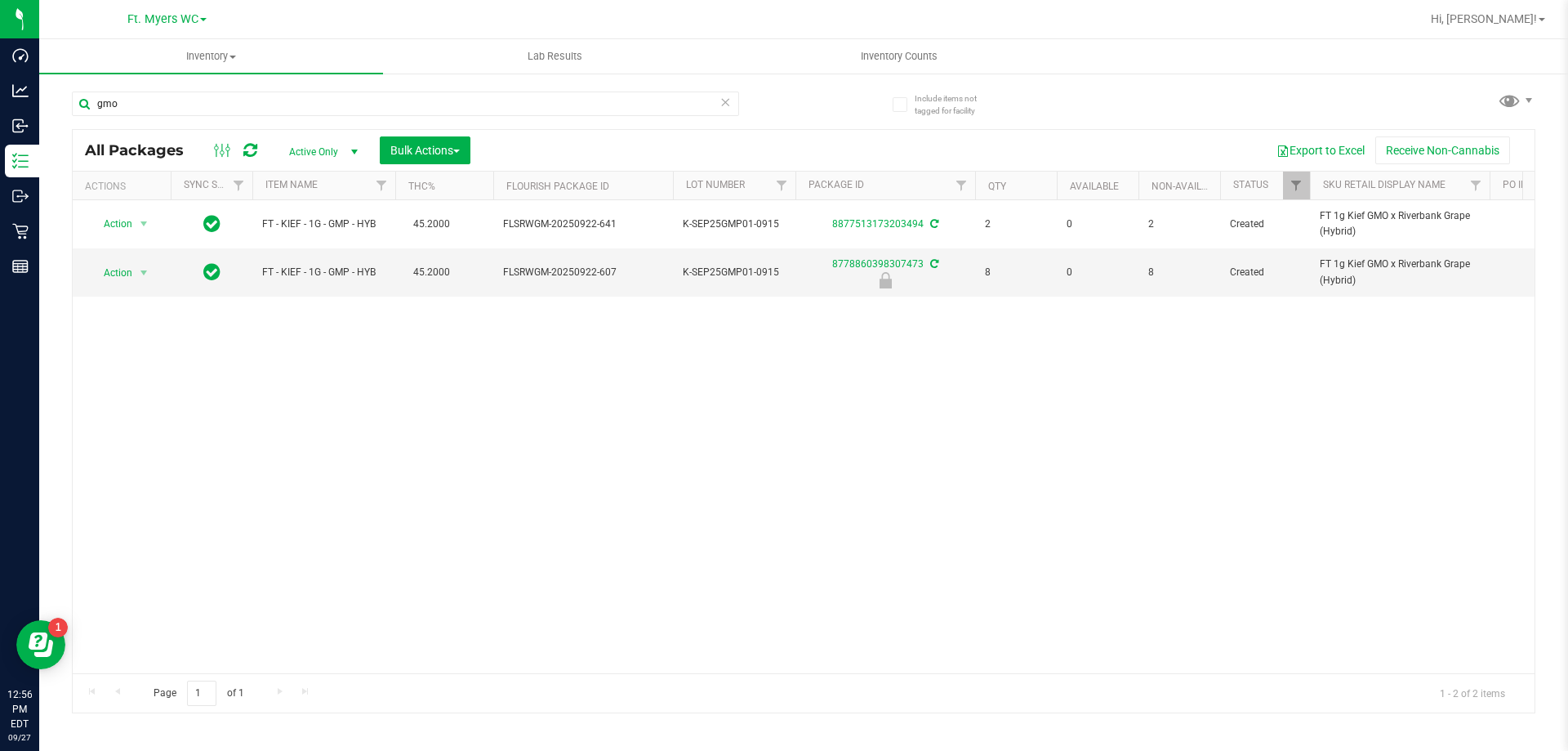
click at [427, 330] on div "Action Action Adjust qty Create package Edit attributes Global inventory Locate…" at bounding box center [803, 436] width 1461 height 473
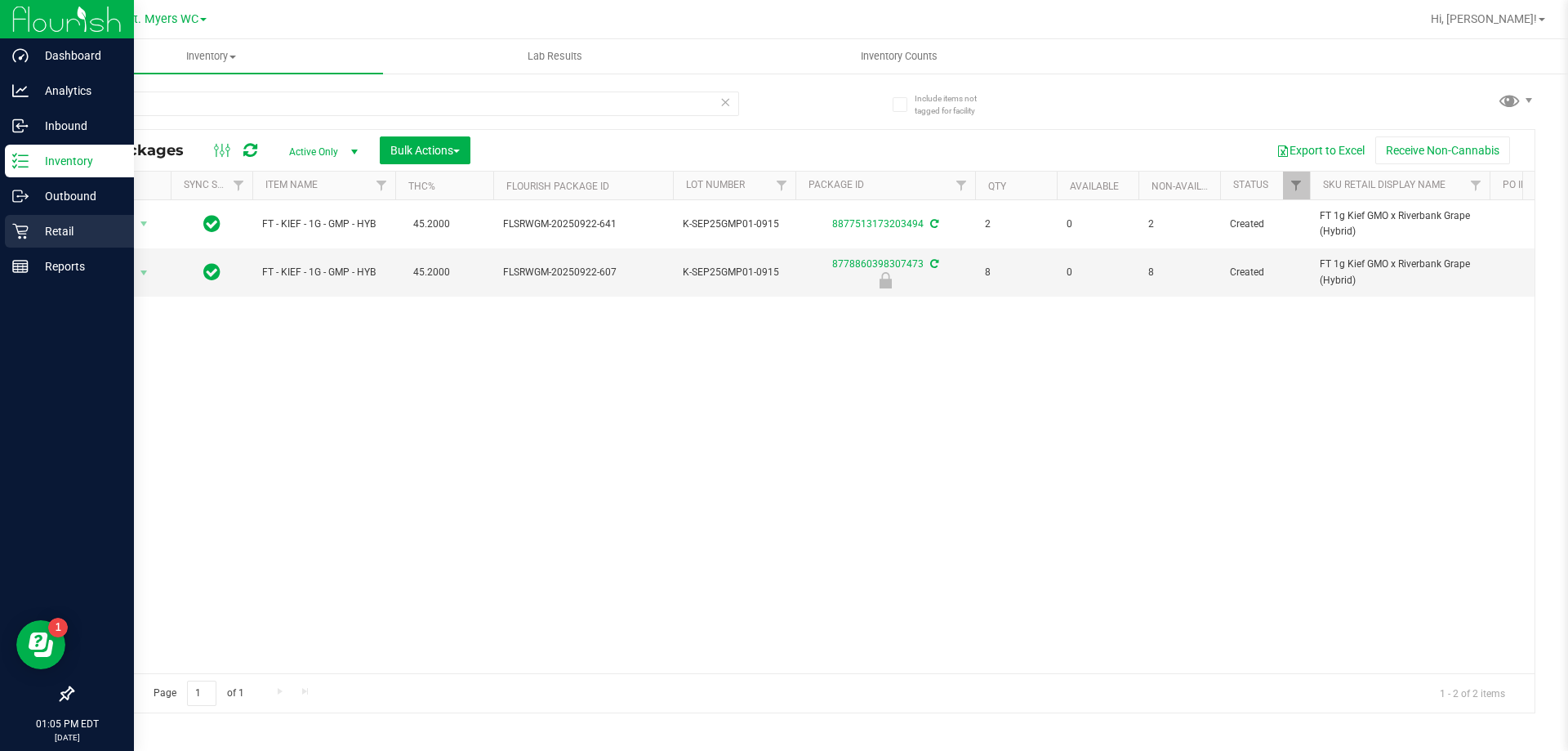
click at [34, 232] on p "Retail" at bounding box center [77, 231] width 98 height 20
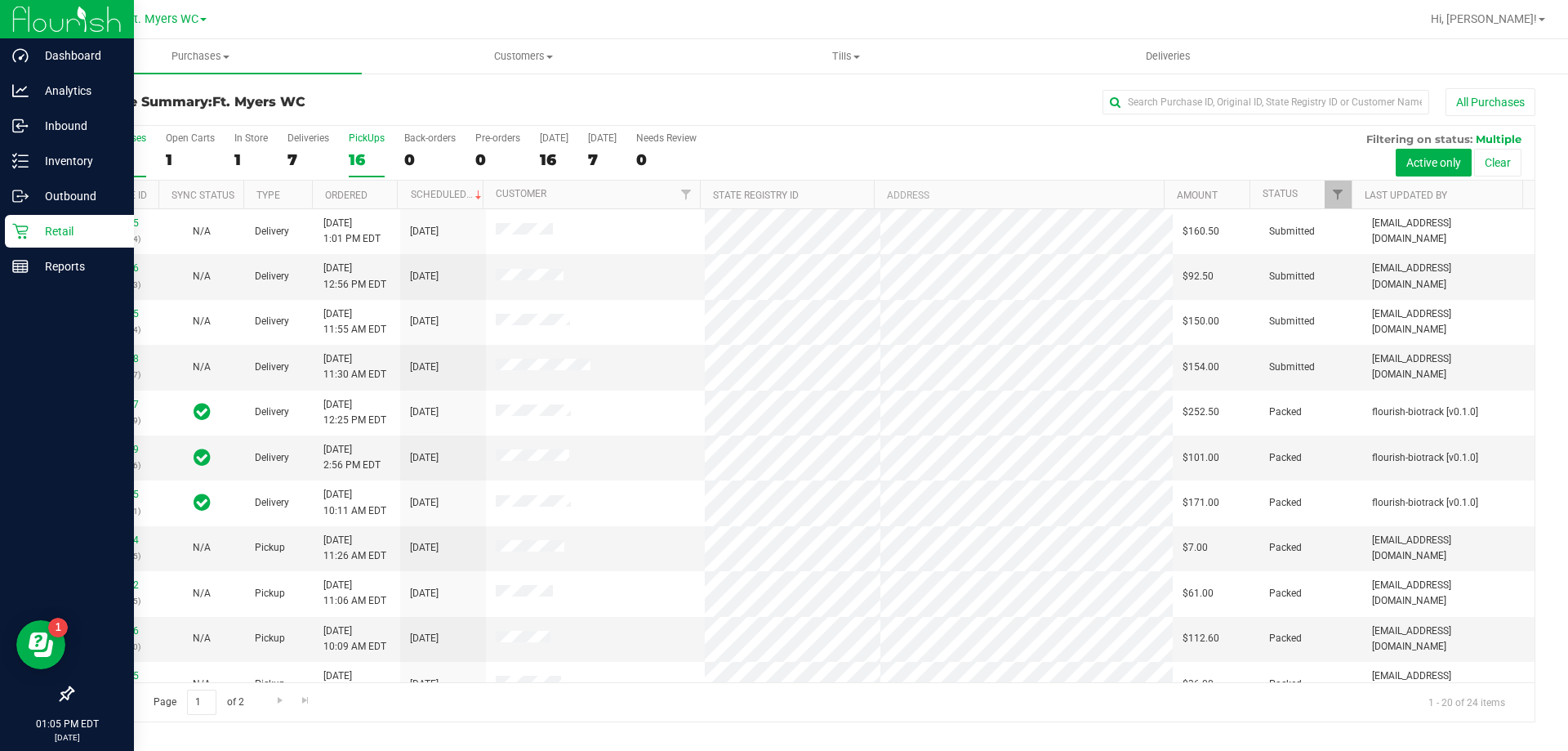
click at [352, 147] on label "PickUps 16" at bounding box center [366, 155] width 36 height 45
click at [0, 0] on input "PickUps 16" at bounding box center [0, 0] width 0 height 0
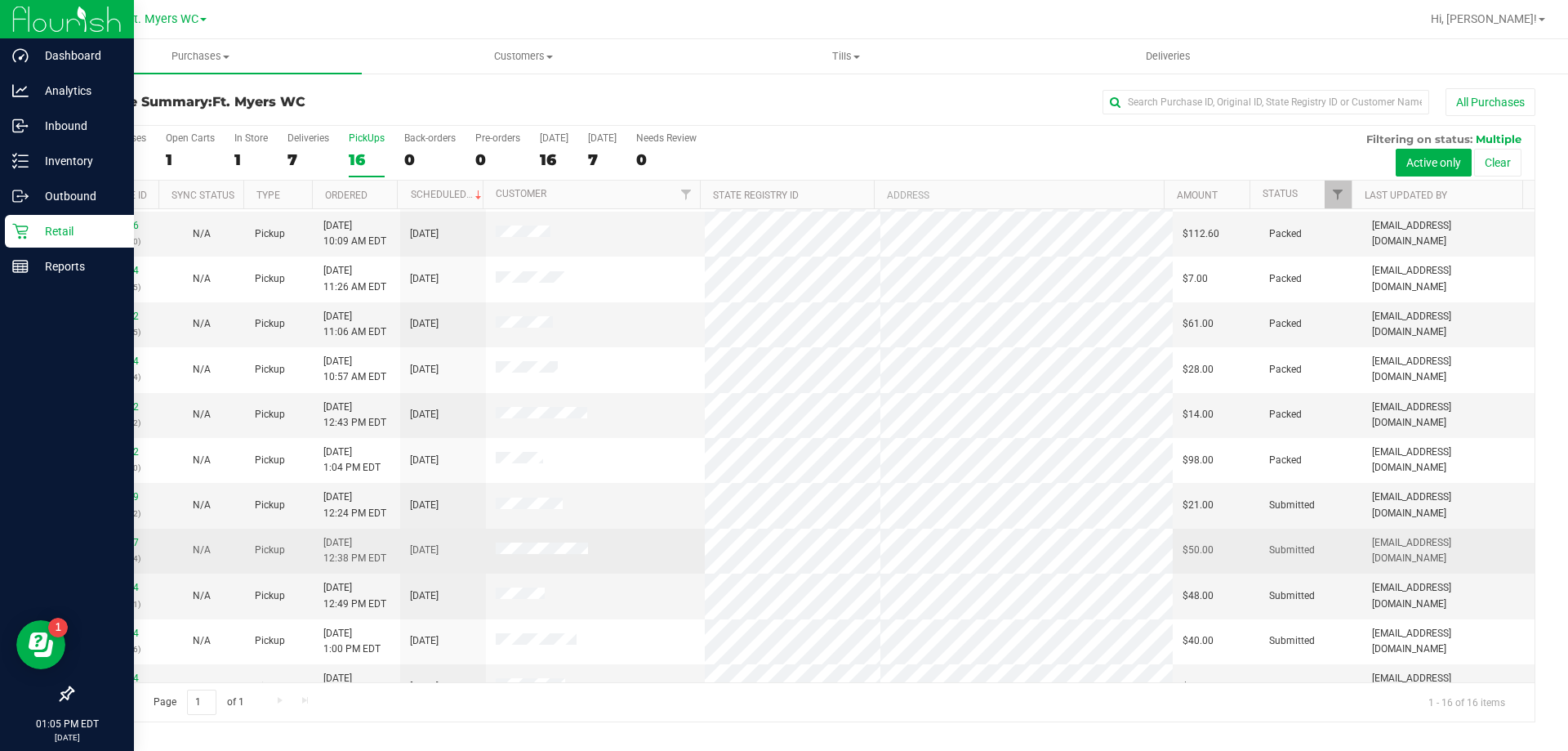
scroll to position [251, 0]
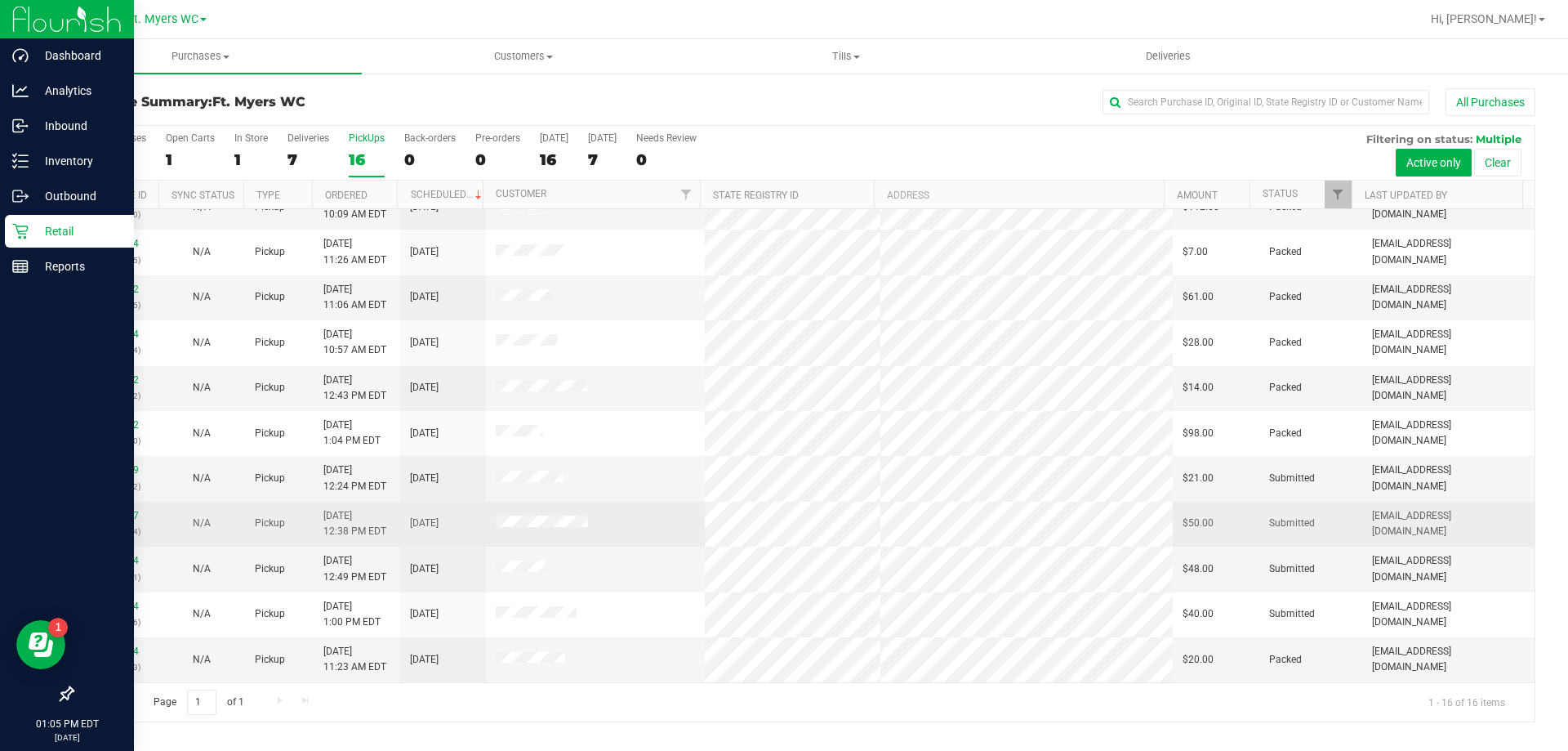
drag, startPoint x: 432, startPoint y: 269, endPoint x: 402, endPoint y: 519, distance: 251.8
click at [122, 512] on link "12014917" at bounding box center [116, 515] width 46 height 12
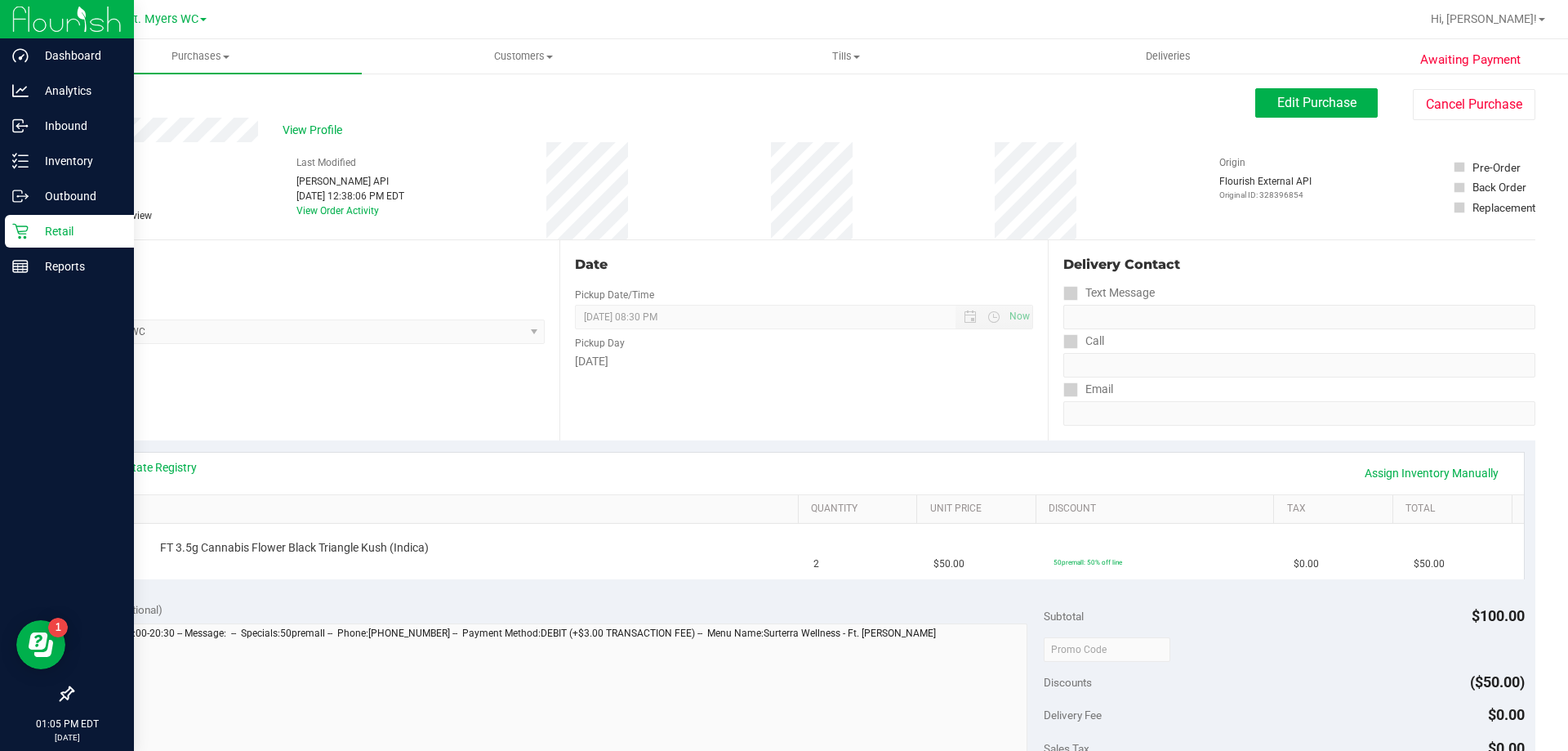
click at [866, 386] on div "Date Pickup Date/Time [DATE] Now [DATE] 08:30 PM Now Pickup Day [DATE]" at bounding box center [803, 340] width 488 height 200
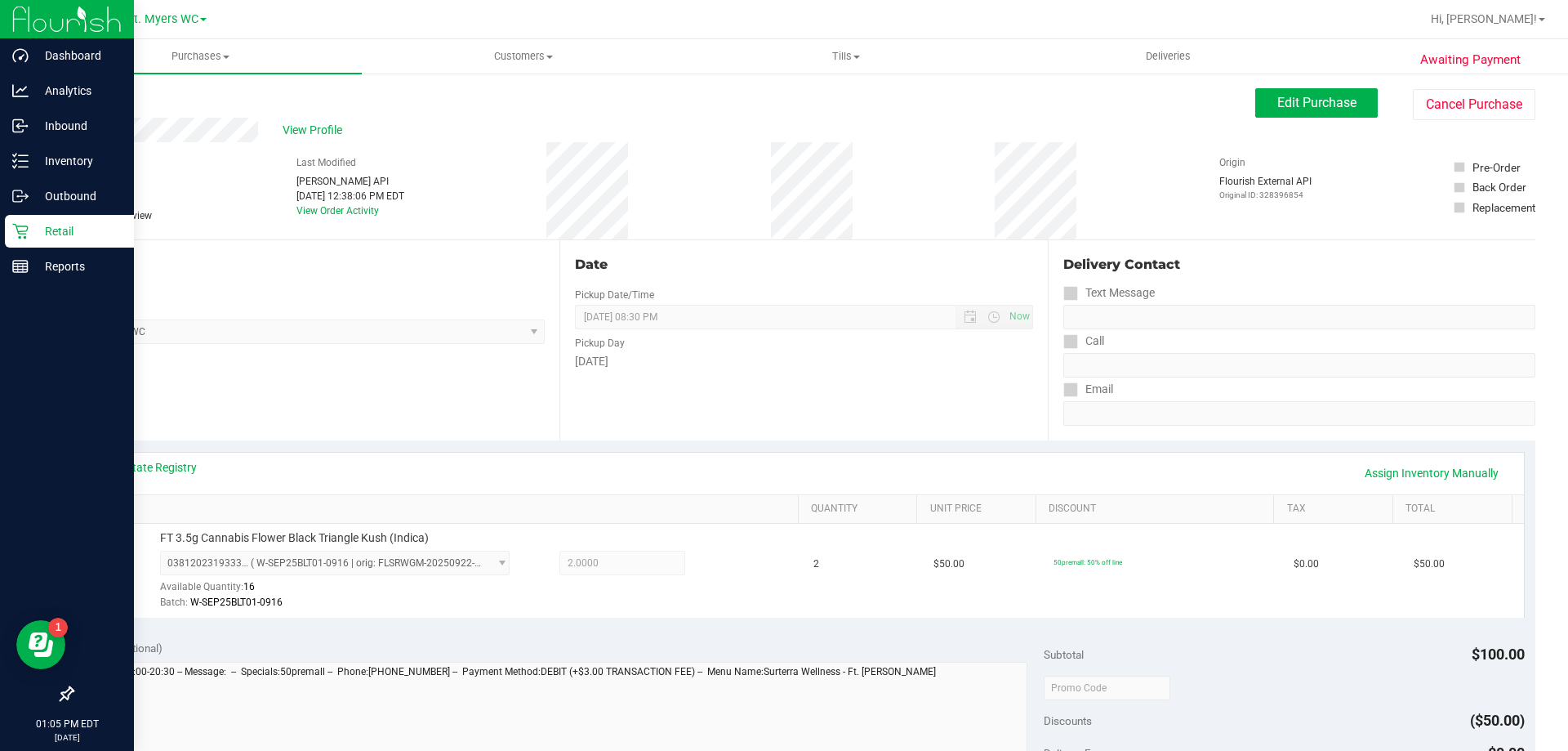
scroll to position [490, 0]
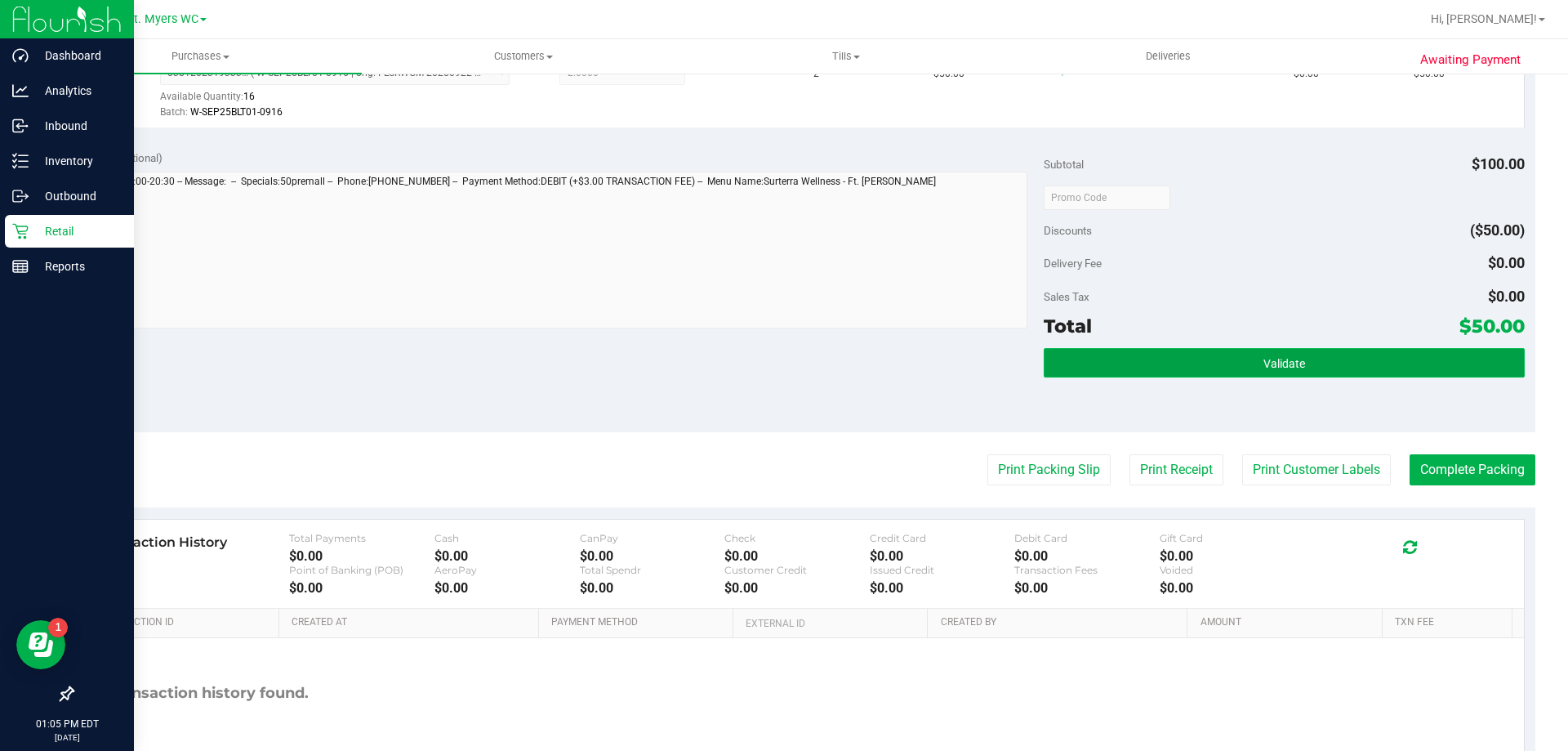
click at [1135, 356] on button "Validate" at bounding box center [1283, 362] width 480 height 29
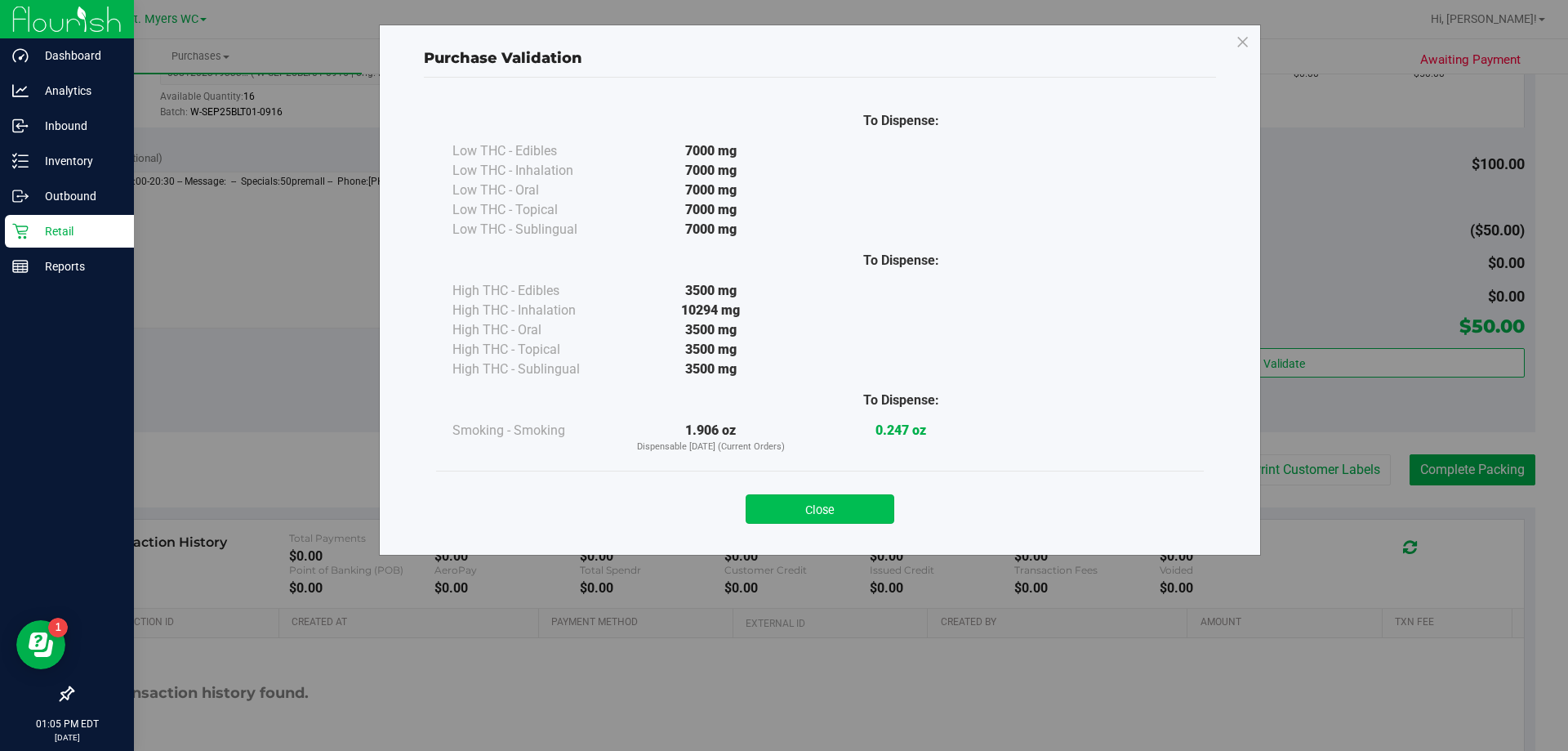
click at [828, 523] on button "Close" at bounding box center [820, 509] width 149 height 29
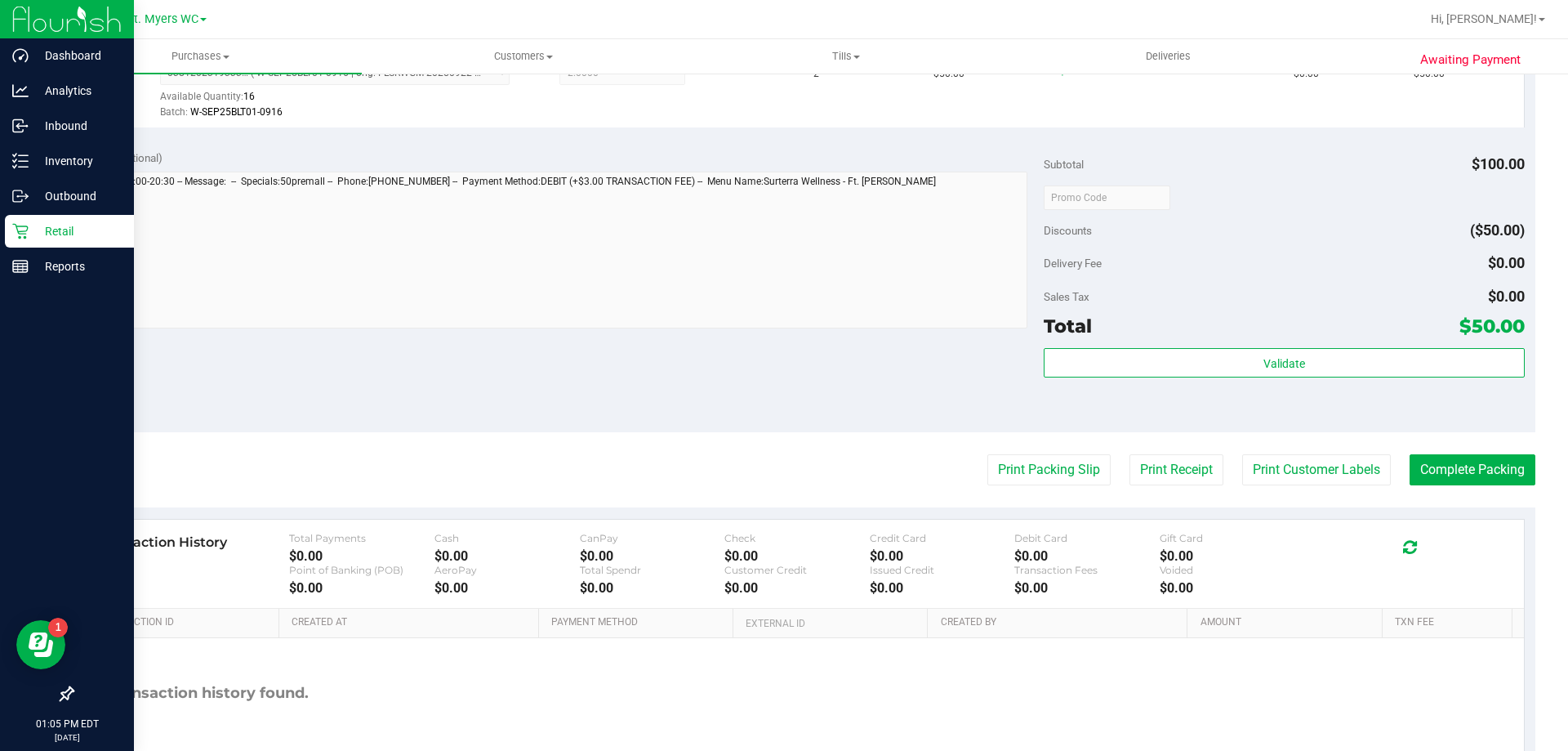
drag, startPoint x: 938, startPoint y: 475, endPoint x: 950, endPoint y: 475, distance: 12.0
click at [940, 475] on div "Print Packing Slip Print Receipt Print Customer Labels Complete Packing" at bounding box center [803, 469] width 1463 height 31
click at [1007, 481] on button "Print Packing Slip" at bounding box center [1049, 469] width 123 height 31
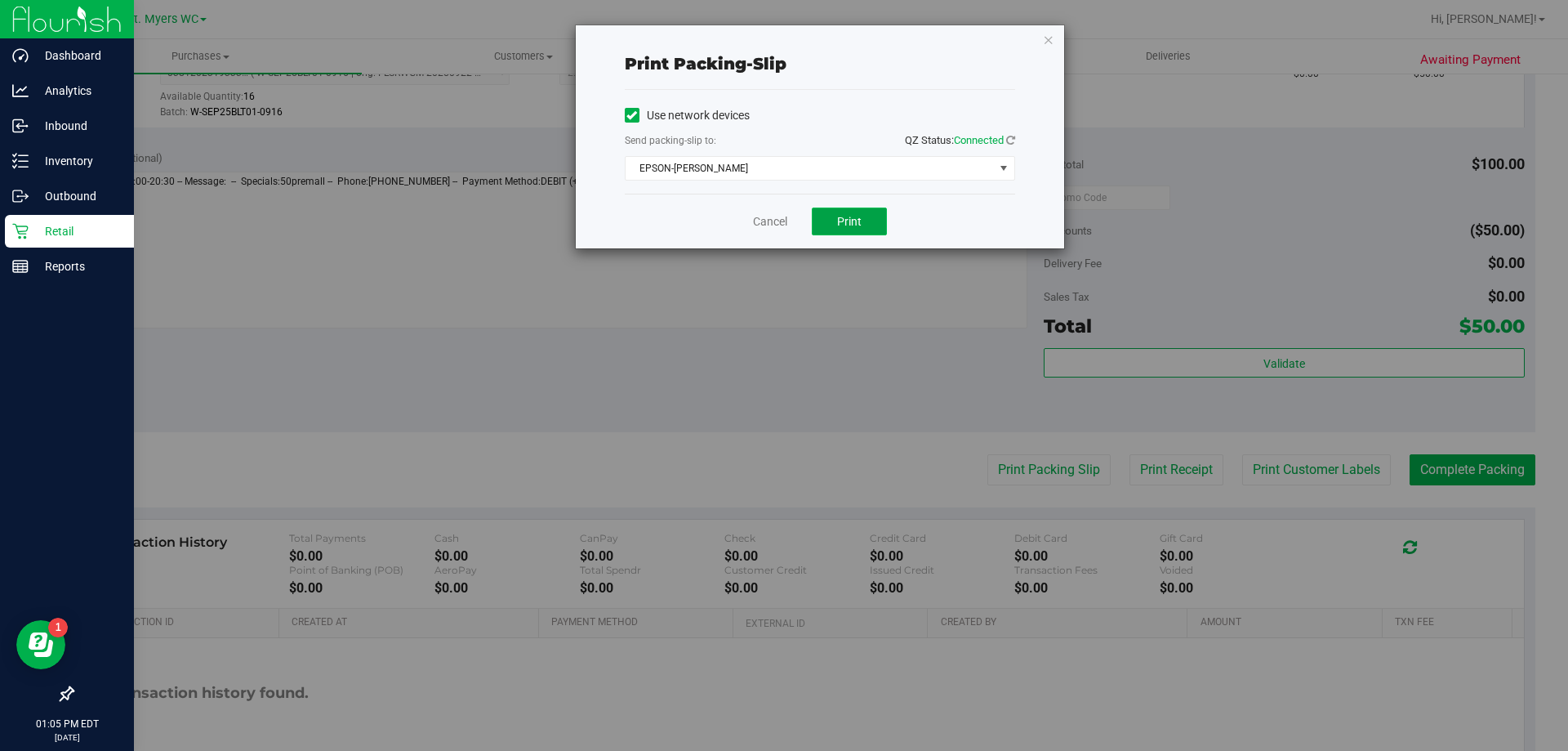
click at [872, 211] on button "Print" at bounding box center [849, 221] width 75 height 27
click at [787, 220] on link "Cancel" at bounding box center [770, 221] width 34 height 17
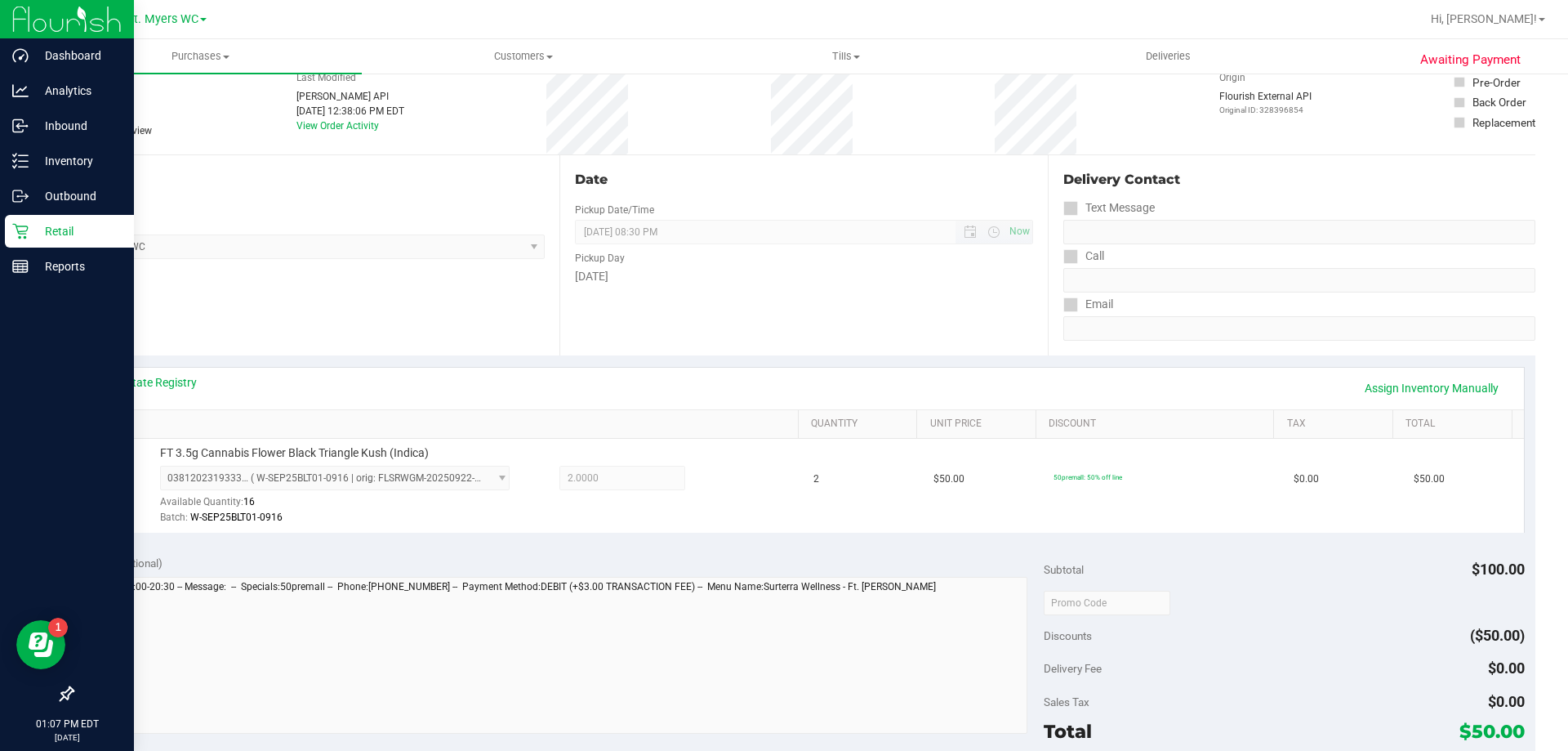
scroll to position [0, 0]
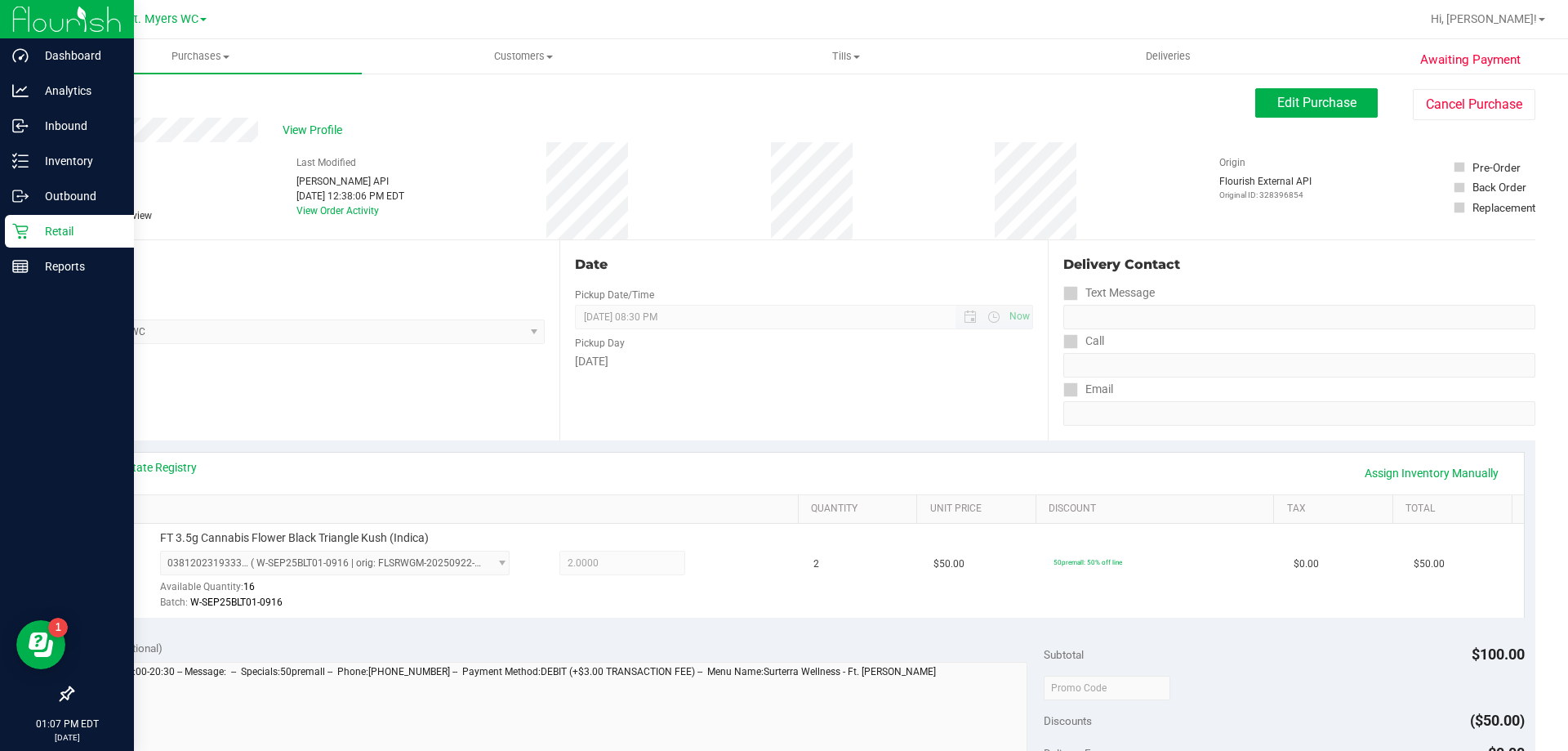
drag, startPoint x: 718, startPoint y: 529, endPoint x: 733, endPoint y: 306, distance: 223.5
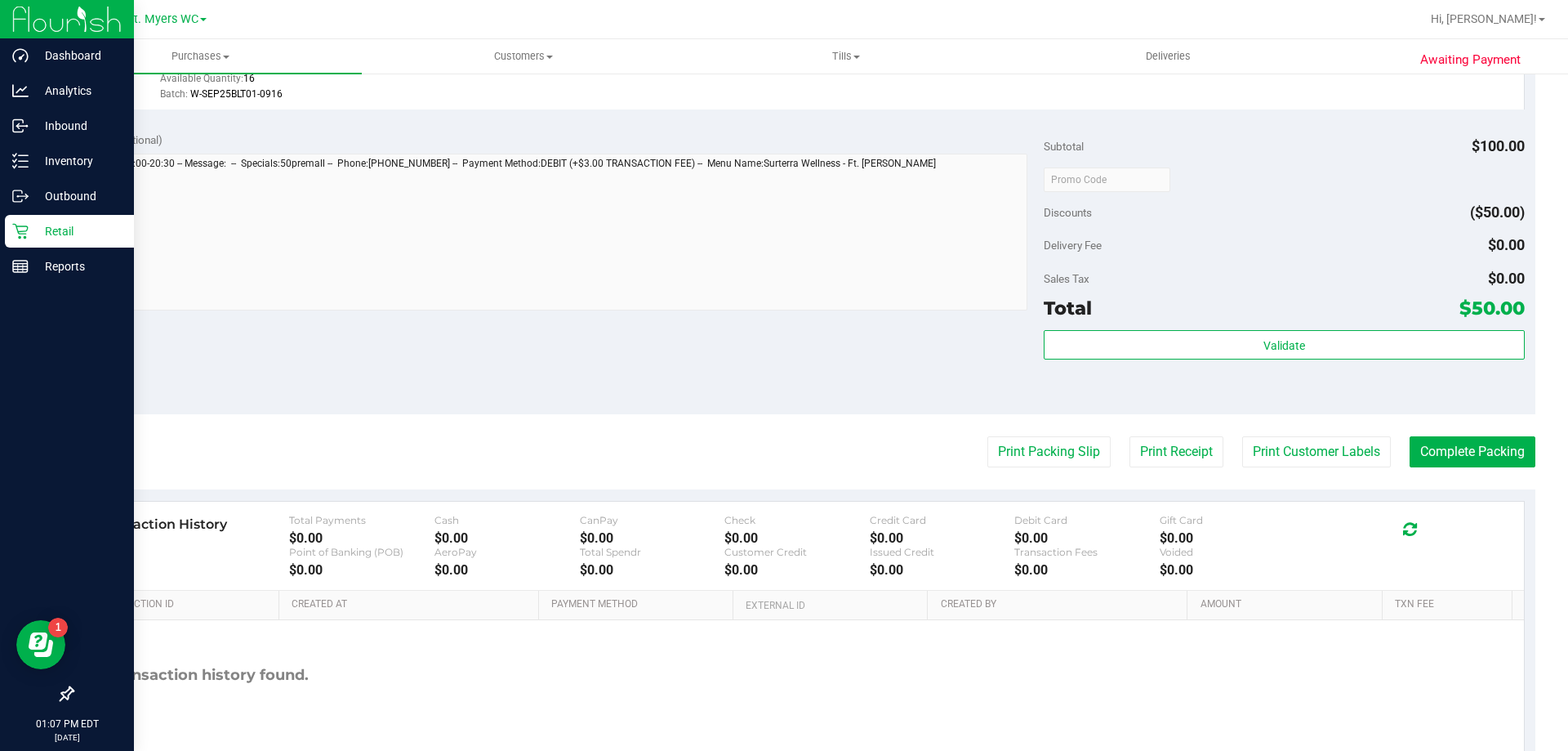
drag, startPoint x: 810, startPoint y: 525, endPoint x: 839, endPoint y: 573, distance: 56.1
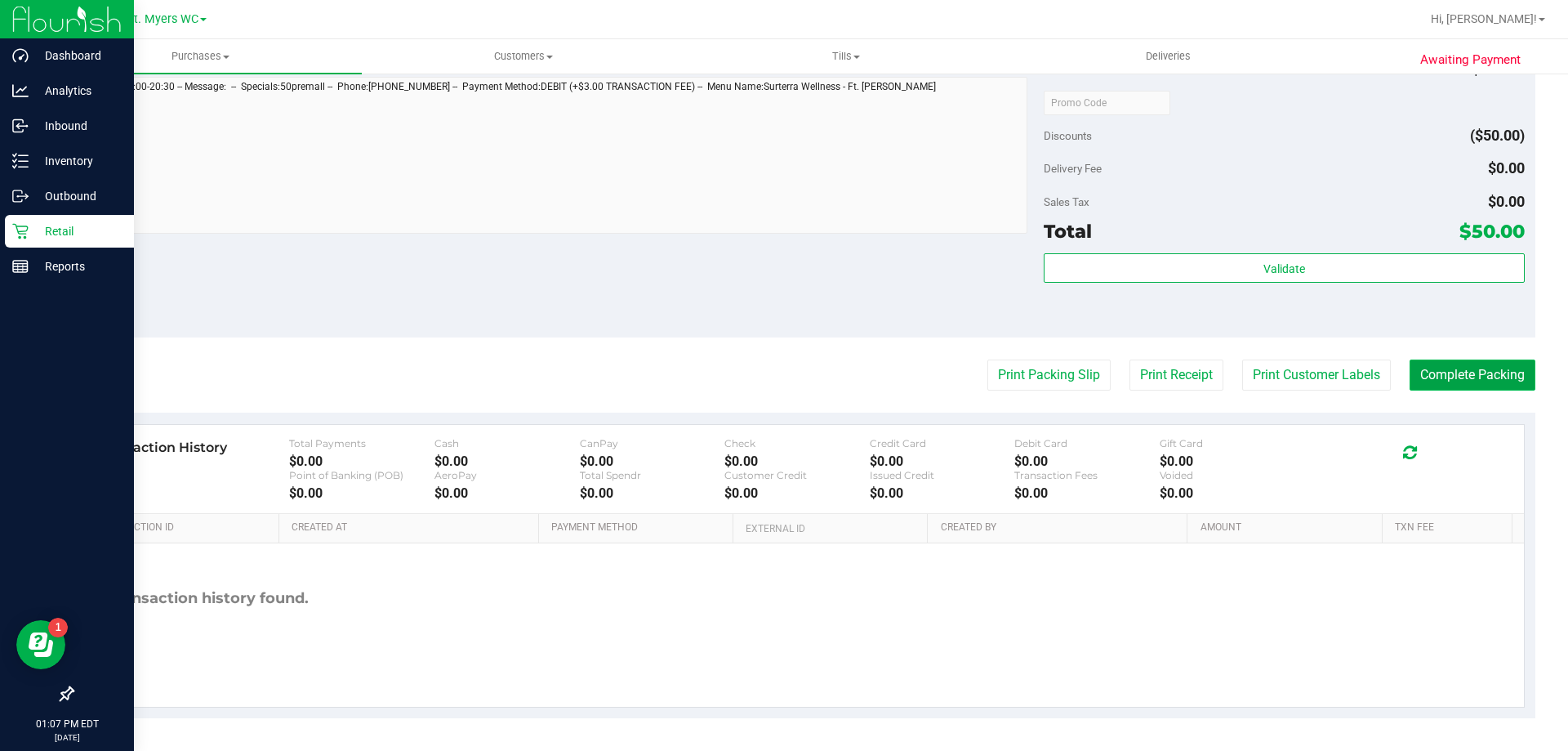
click at [1473, 378] on button "Complete Packing" at bounding box center [1471, 375] width 126 height 31
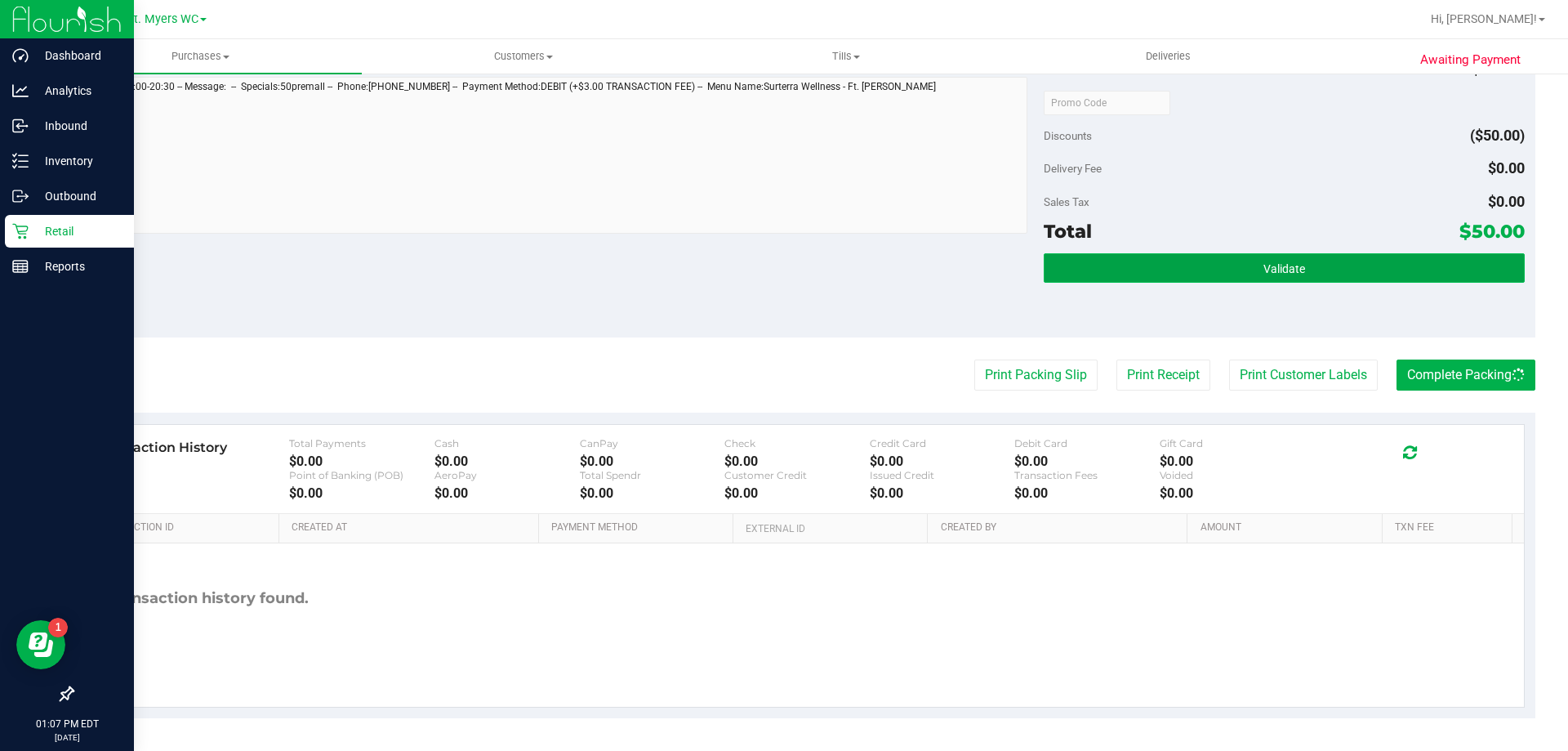
click at [1440, 266] on button "Validate" at bounding box center [1283, 267] width 480 height 29
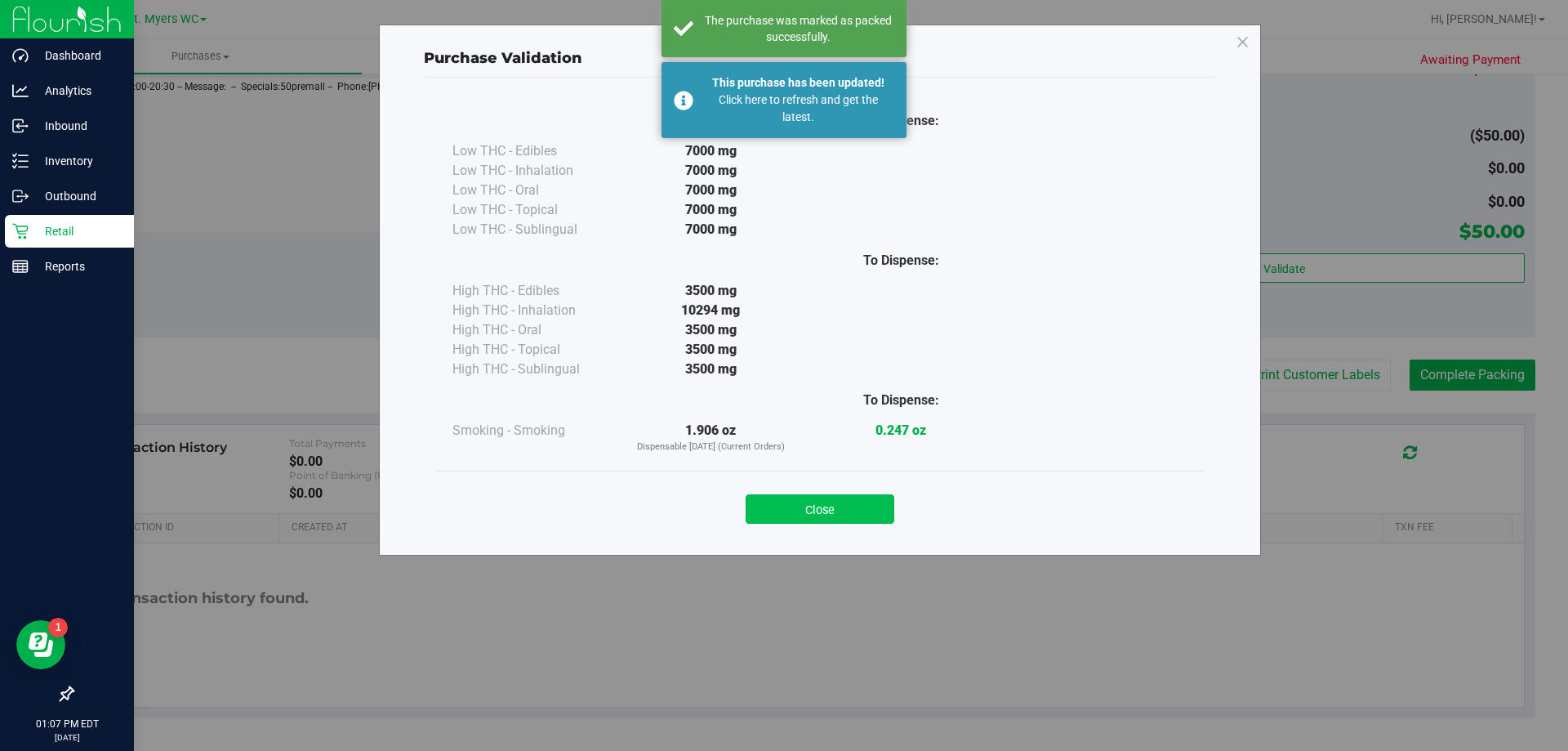
drag, startPoint x: 785, startPoint y: 472, endPoint x: 809, endPoint y: 506, distance: 41.6
click at [796, 485] on div "Close" at bounding box center [820, 503] width 767 height 66
click at [810, 510] on button "Close" at bounding box center [820, 509] width 149 height 29
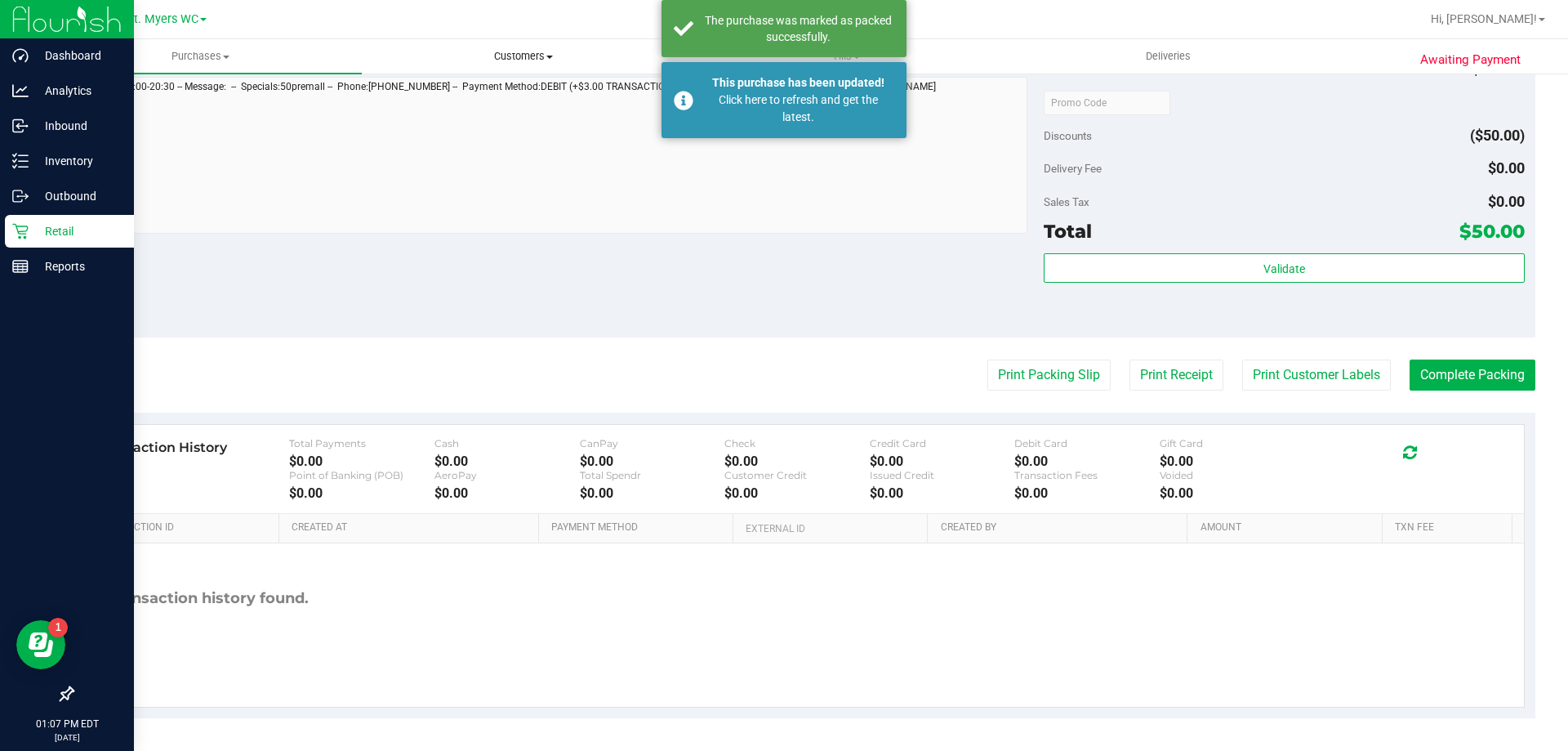
scroll to position [0, 0]
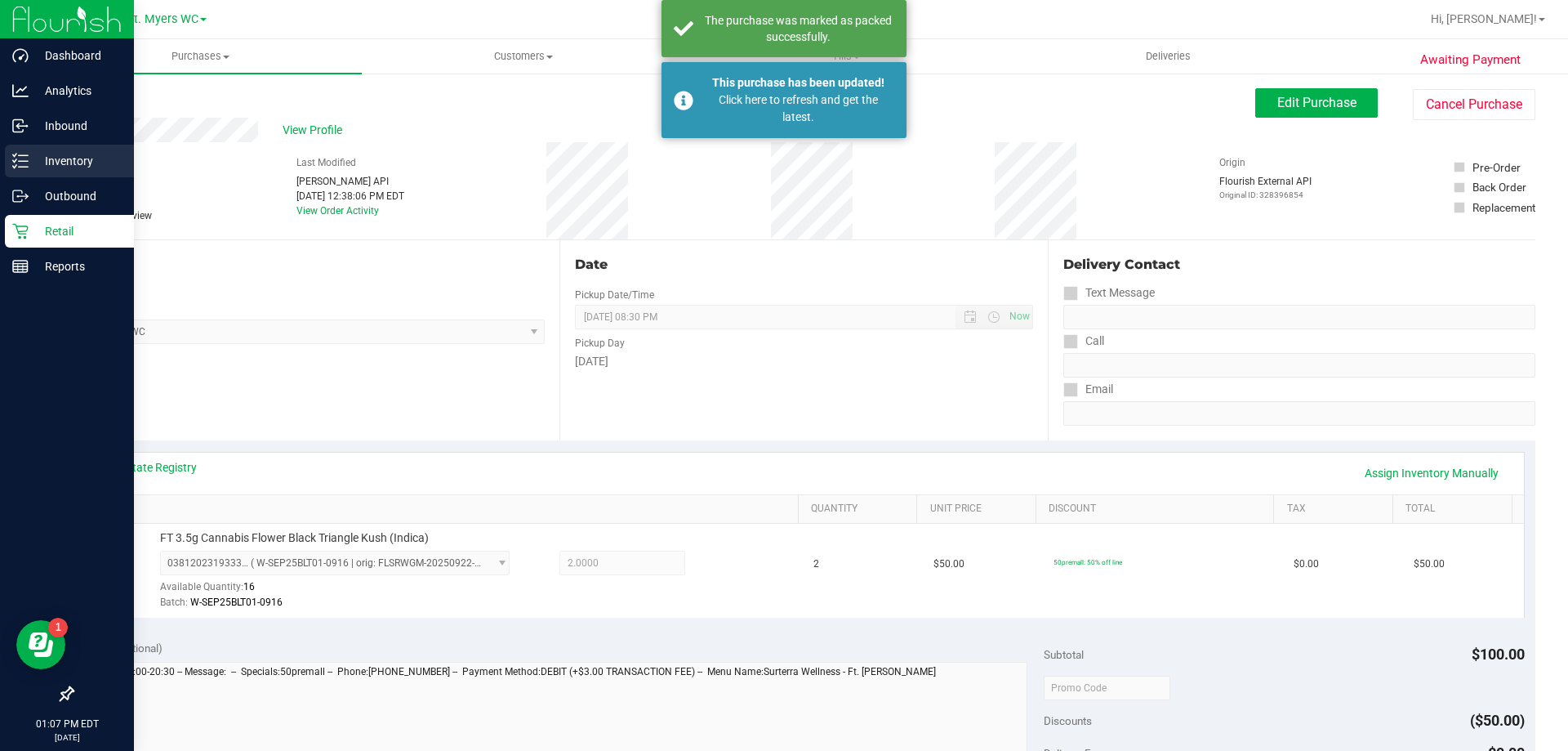
drag, startPoint x: 775, startPoint y: 586, endPoint x: 0, endPoint y: 160, distance: 884.4
click at [38, 244] on div "Retail" at bounding box center [69, 231] width 129 height 32
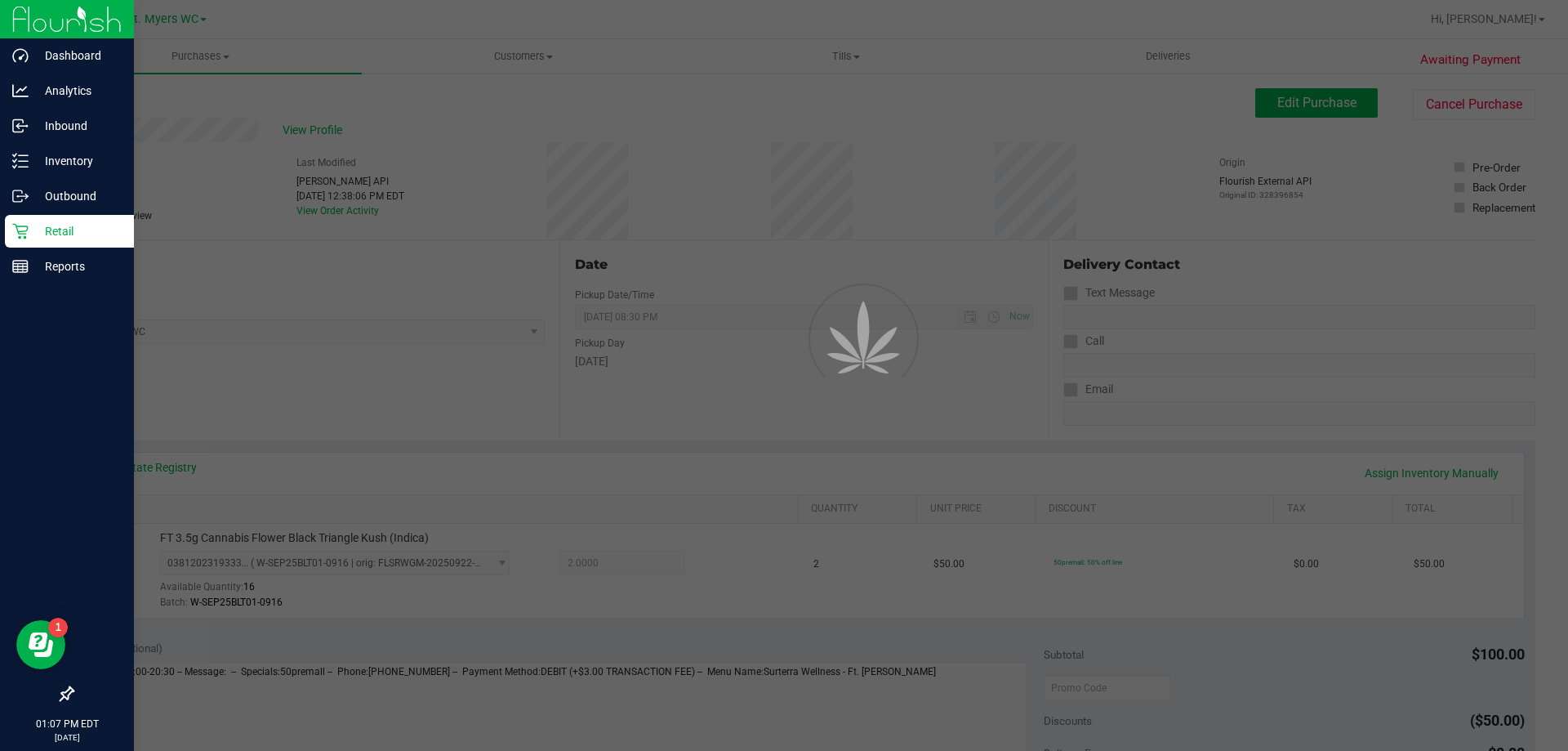
click at [44, 227] on p "Retail" at bounding box center [77, 231] width 98 height 20
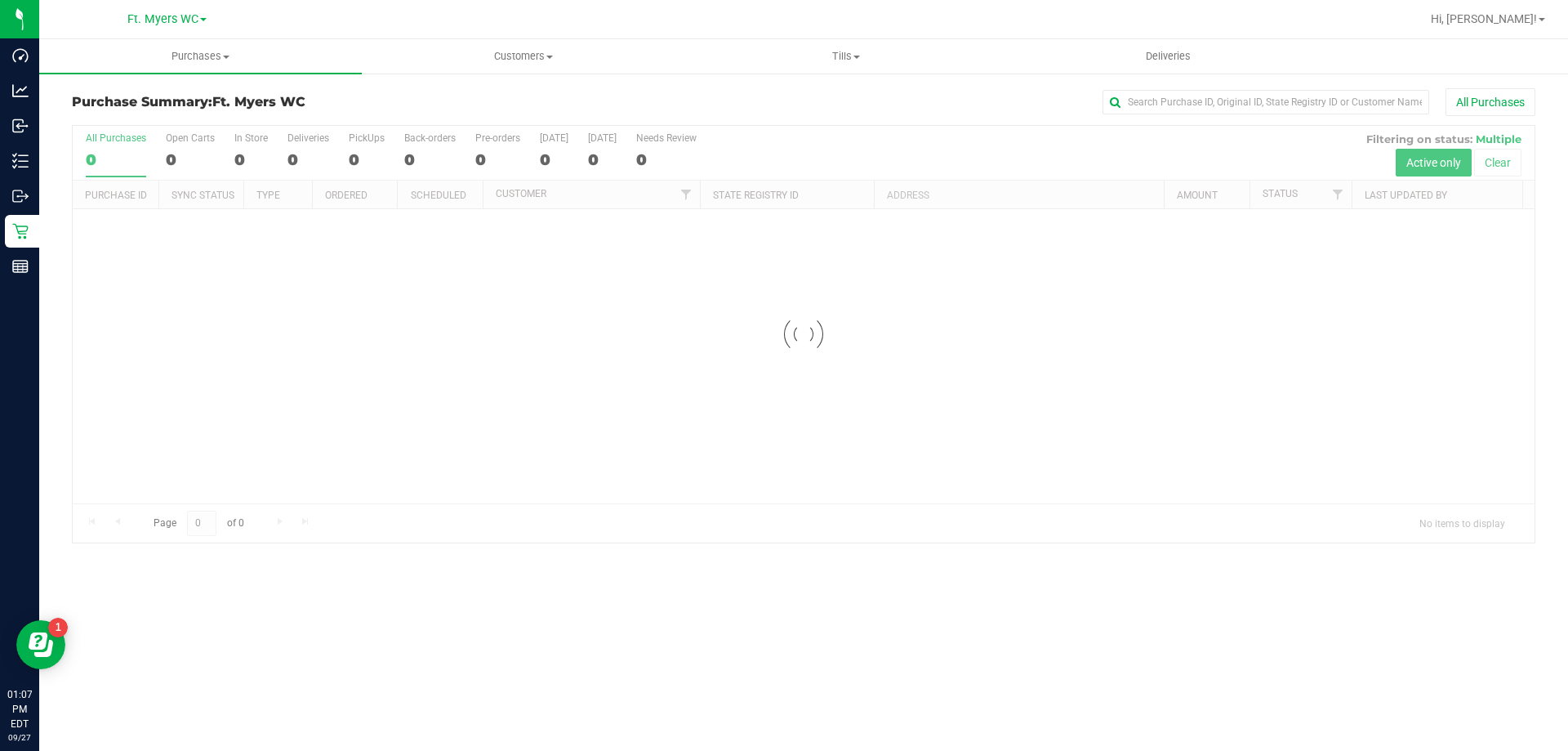
click at [377, 97] on h3 "Purchase Summary: Ft. [PERSON_NAME]" at bounding box center [315, 102] width 488 height 15
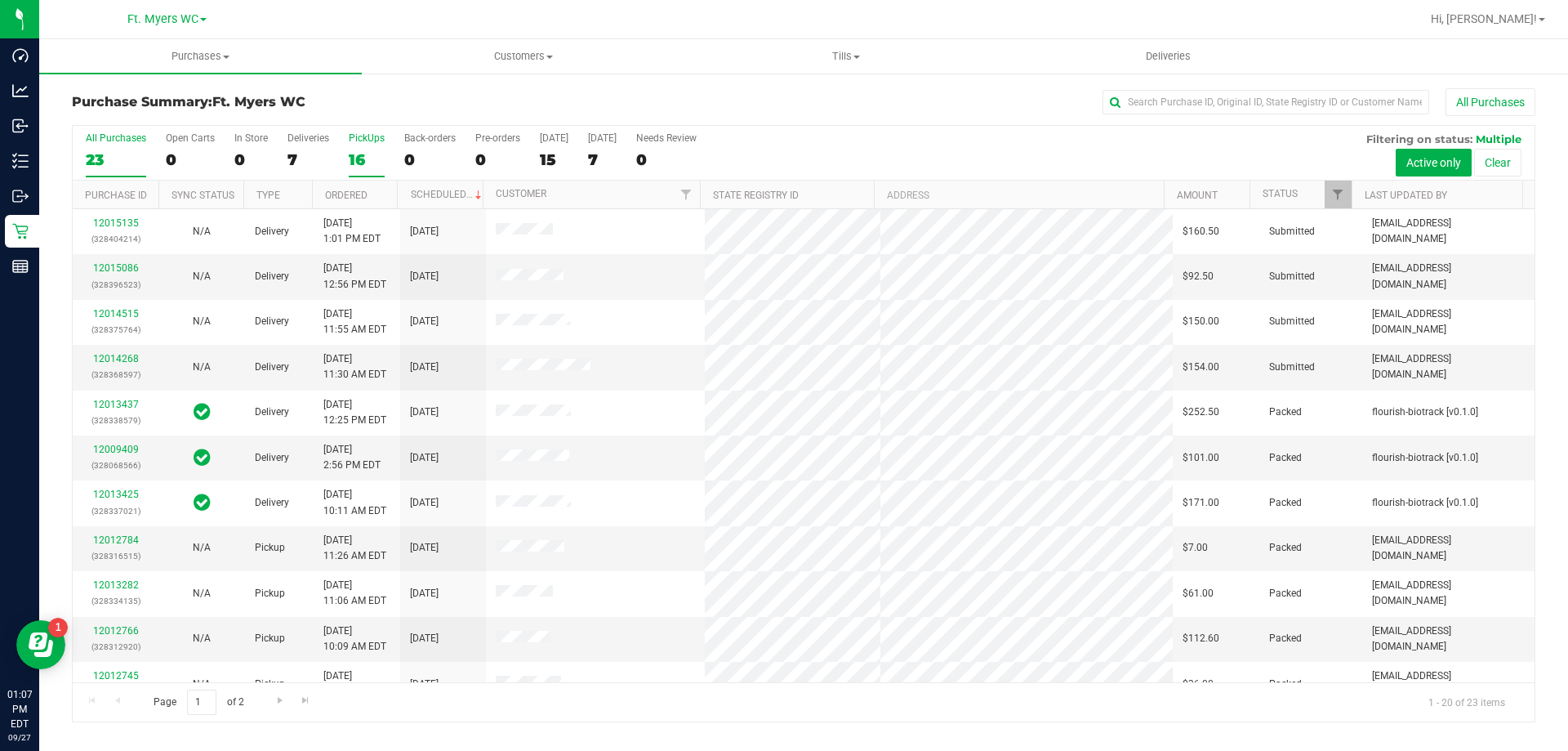
click at [370, 147] on label "PickUps 16" at bounding box center [366, 155] width 36 height 45
click at [0, 0] on input "PickUps 16" at bounding box center [0, 0] width 0 height 0
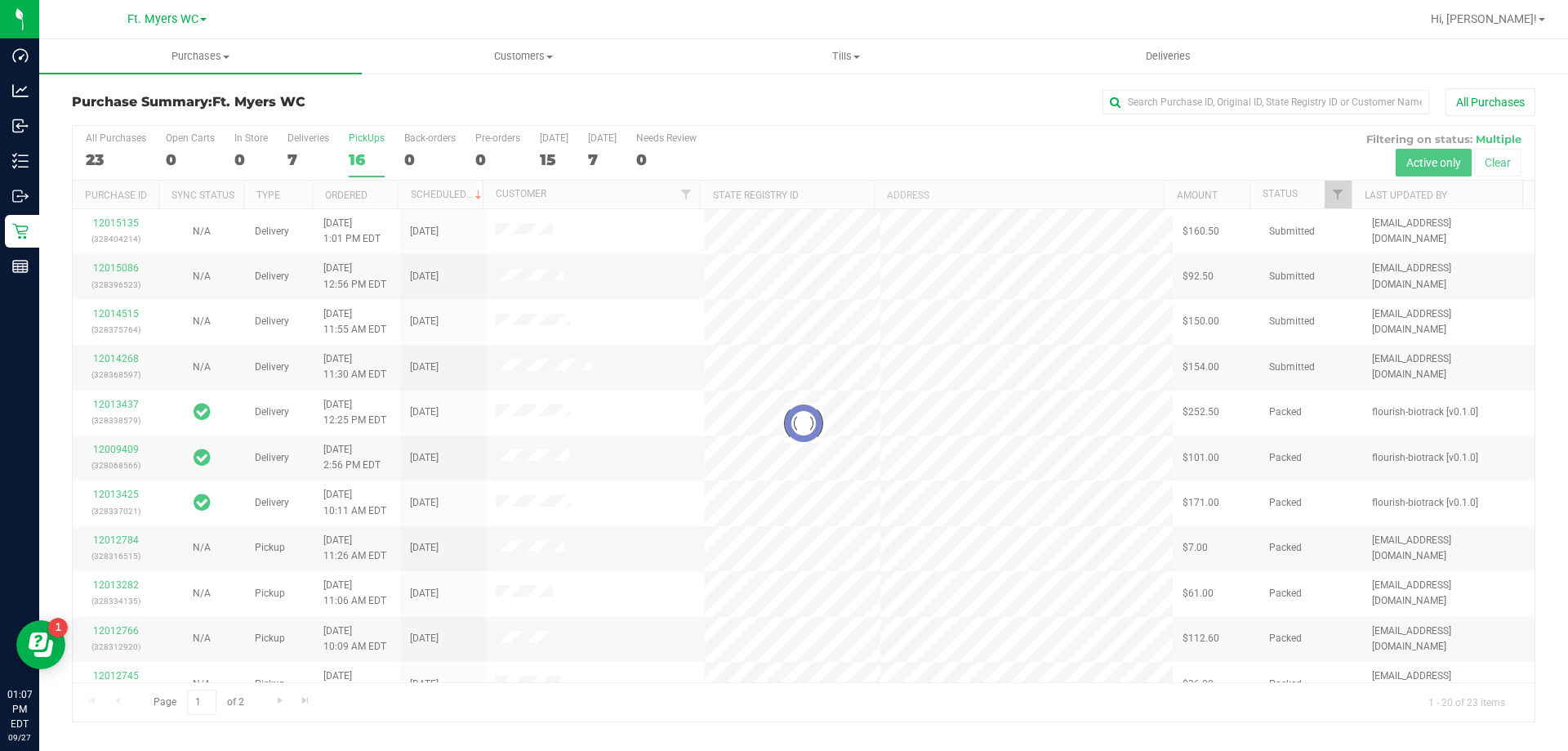
click at [396, 100] on h3 "Purchase Summary: Ft. [PERSON_NAME]" at bounding box center [315, 102] width 488 height 15
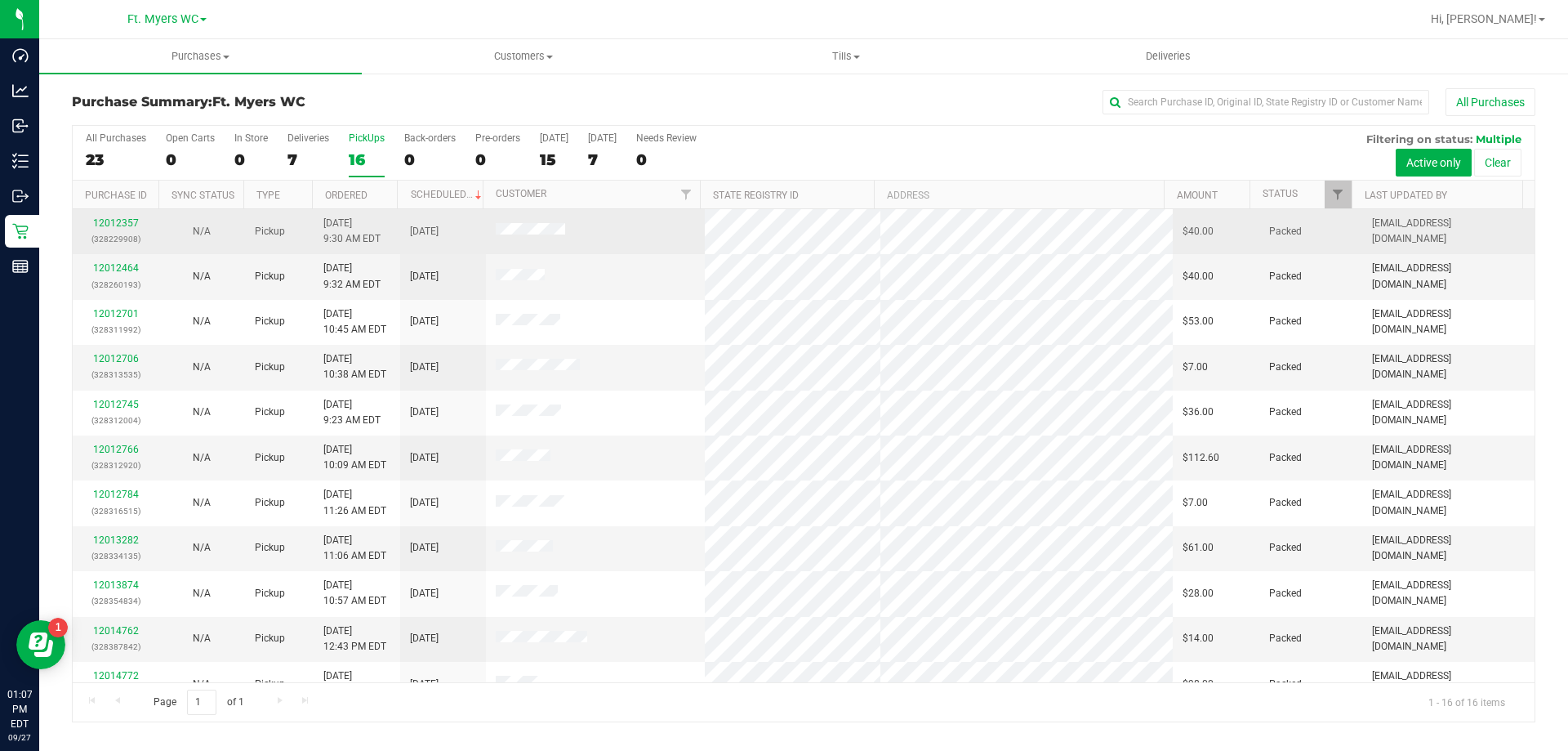
scroll to position [251, 0]
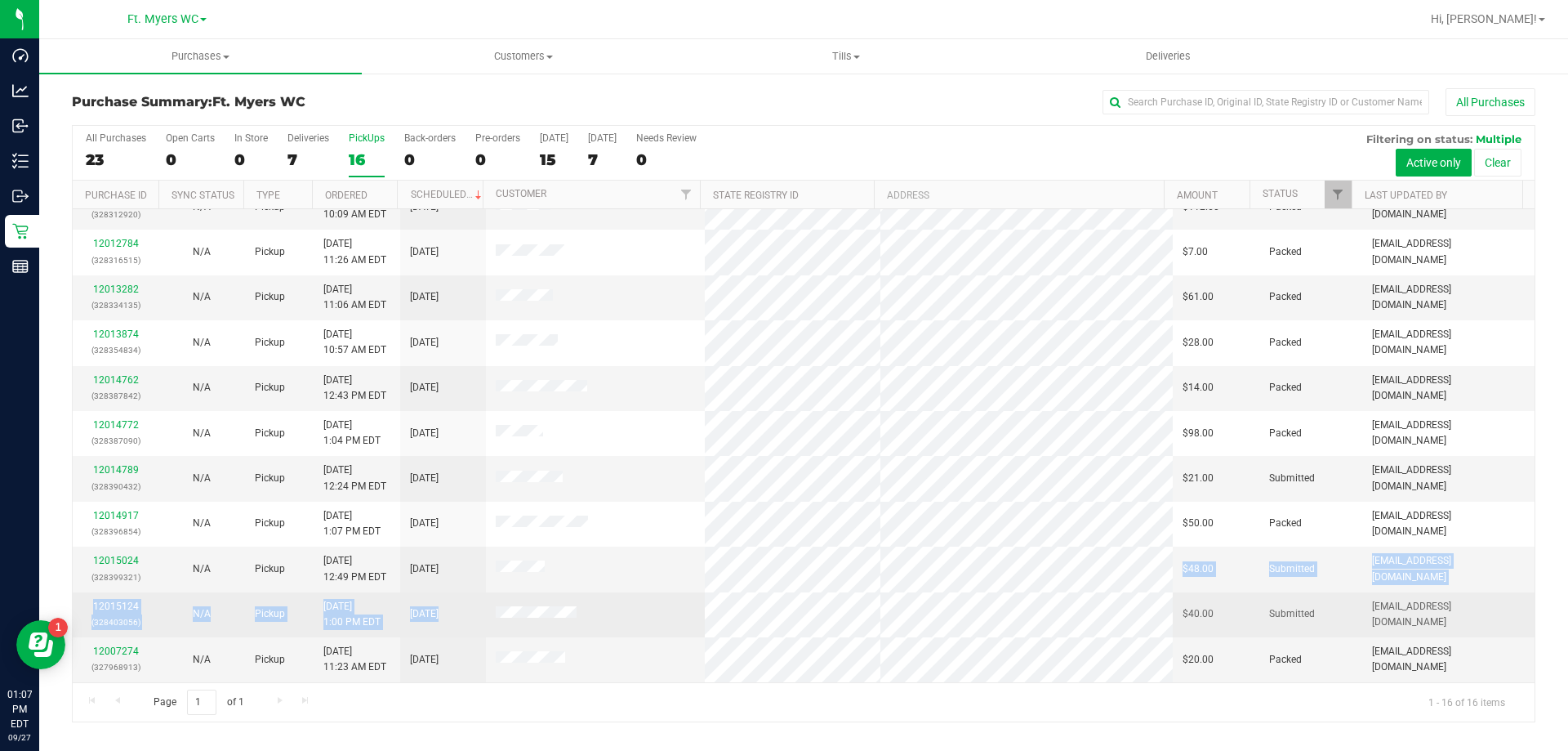
click at [589, 606] on tbody "12012357 (328229908) N/A Pickup [DATE] 9:30 AM EDT 9/27/2025 $40.00 Packed [EMA…" at bounding box center [803, 320] width 1461 height 724
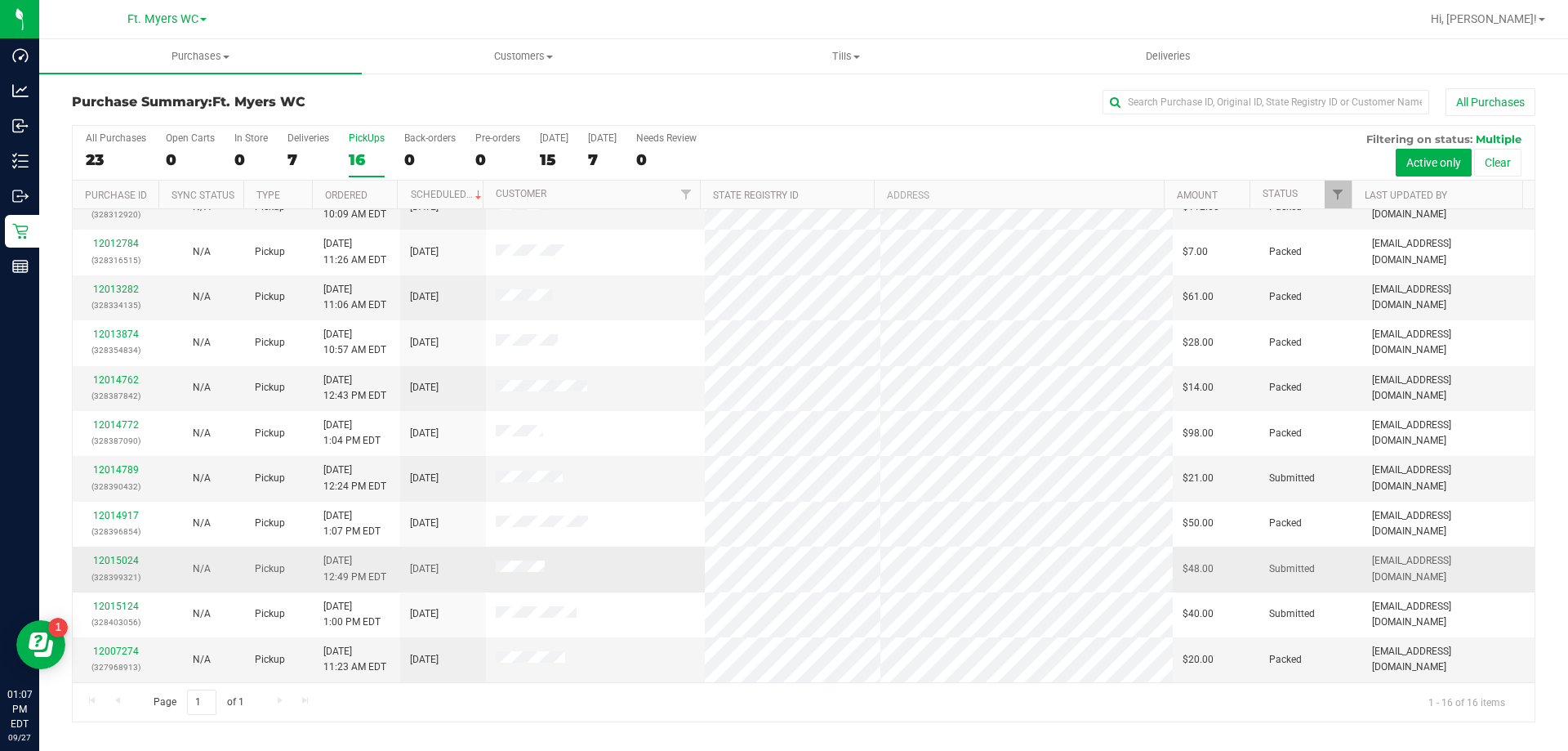
click at [589, 577] on td at bounding box center [596, 569] width 220 height 45
click at [127, 554] on div "12015024 (328399321)" at bounding box center [115, 568] width 66 height 31
click at [121, 557] on link "12015024" at bounding box center [116, 560] width 46 height 12
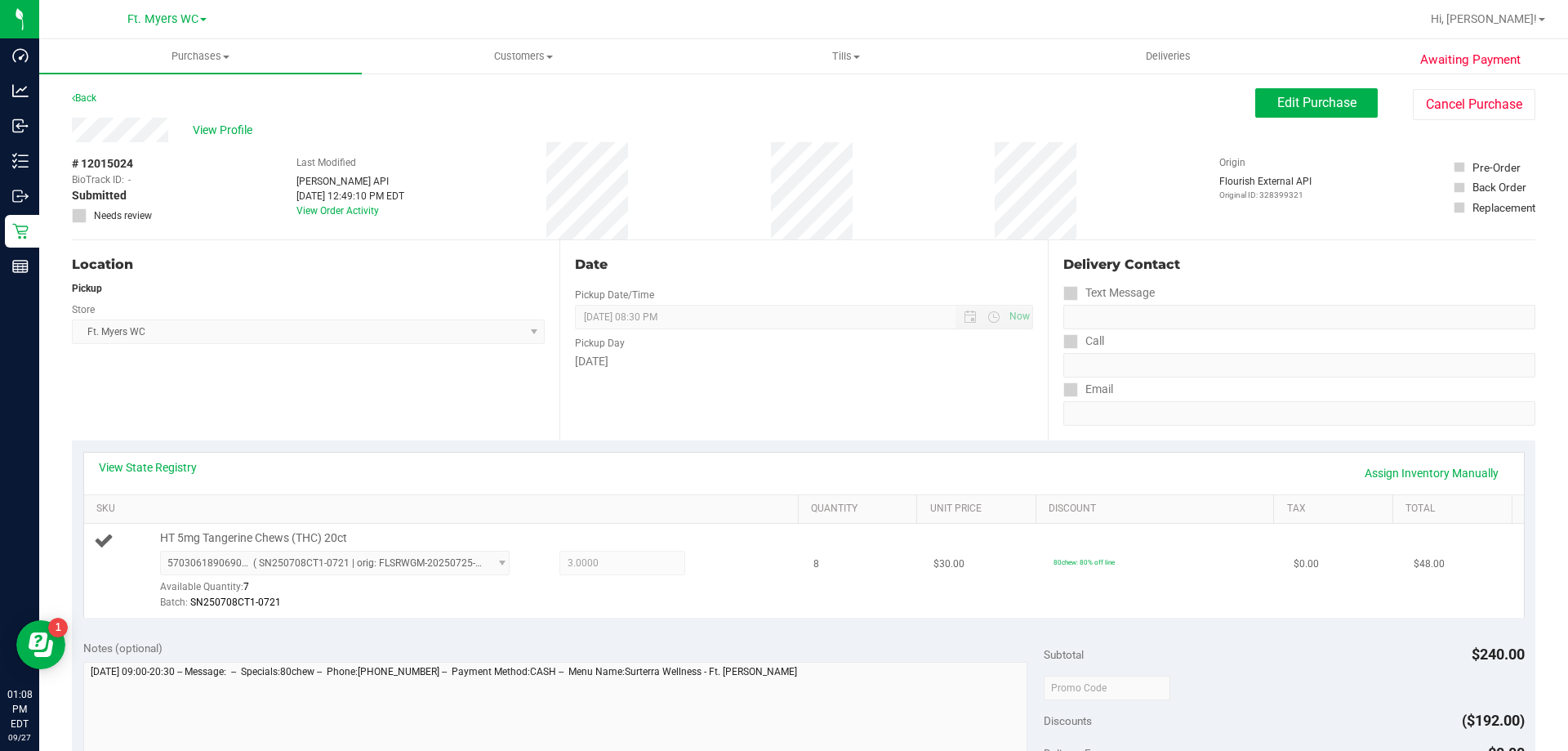
click at [613, 580] on div "5703061890690015 ( SN250708CT1-0721 | orig: FLSRWGM-20250725-769 ) 570306189069…" at bounding box center [474, 580] width 630 height 60
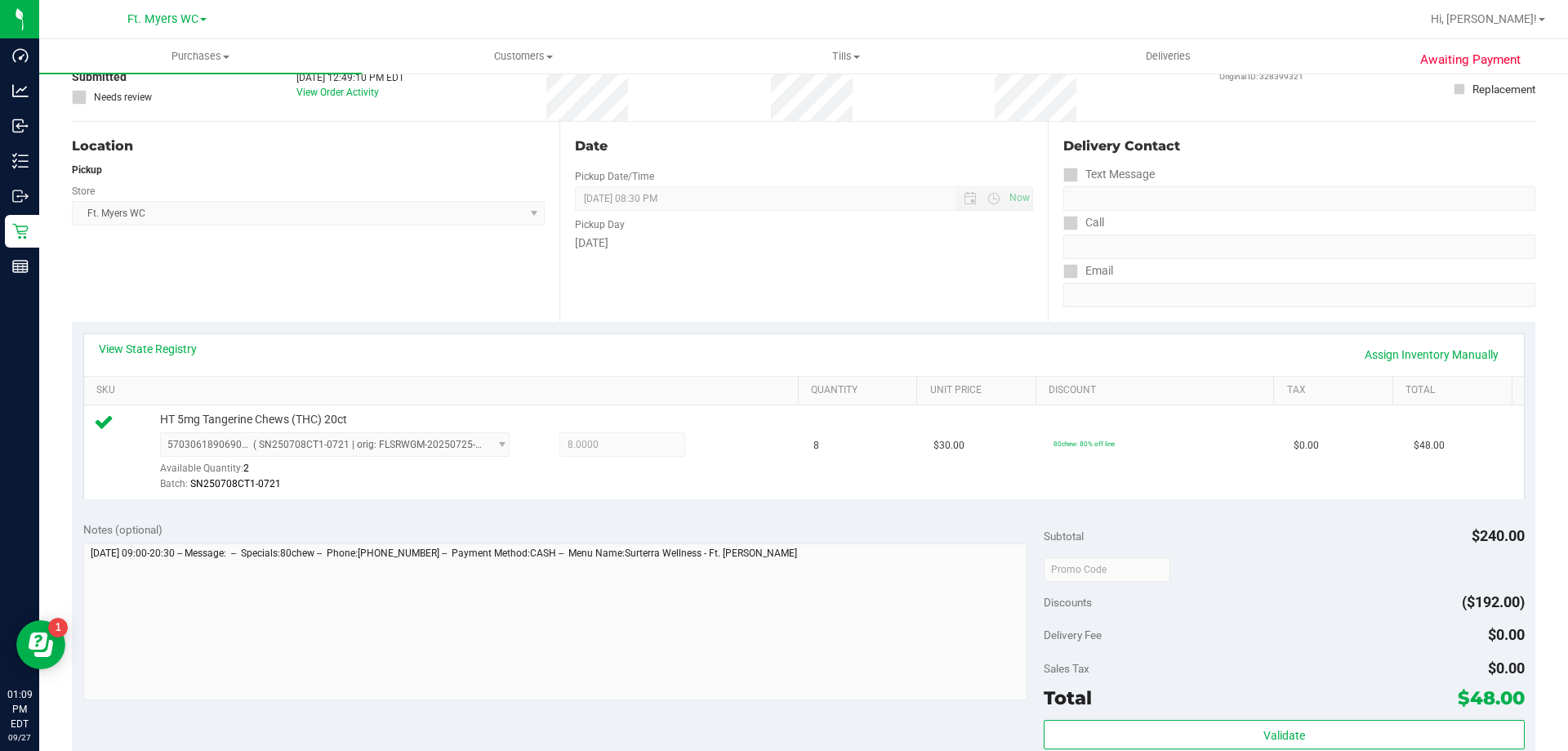
scroll to position [490, 0]
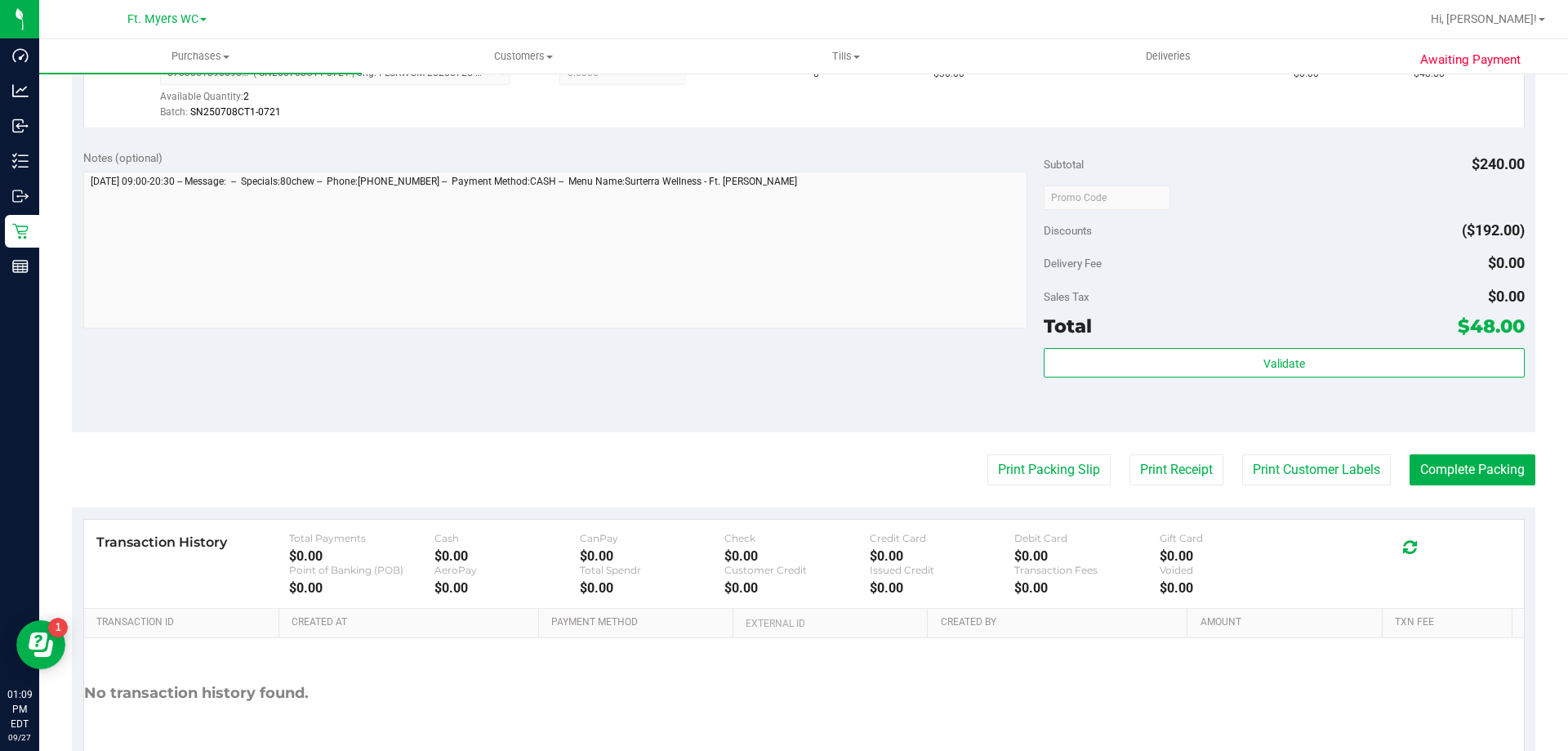
click at [1085, 386] on div "Validate" at bounding box center [1283, 385] width 480 height 73
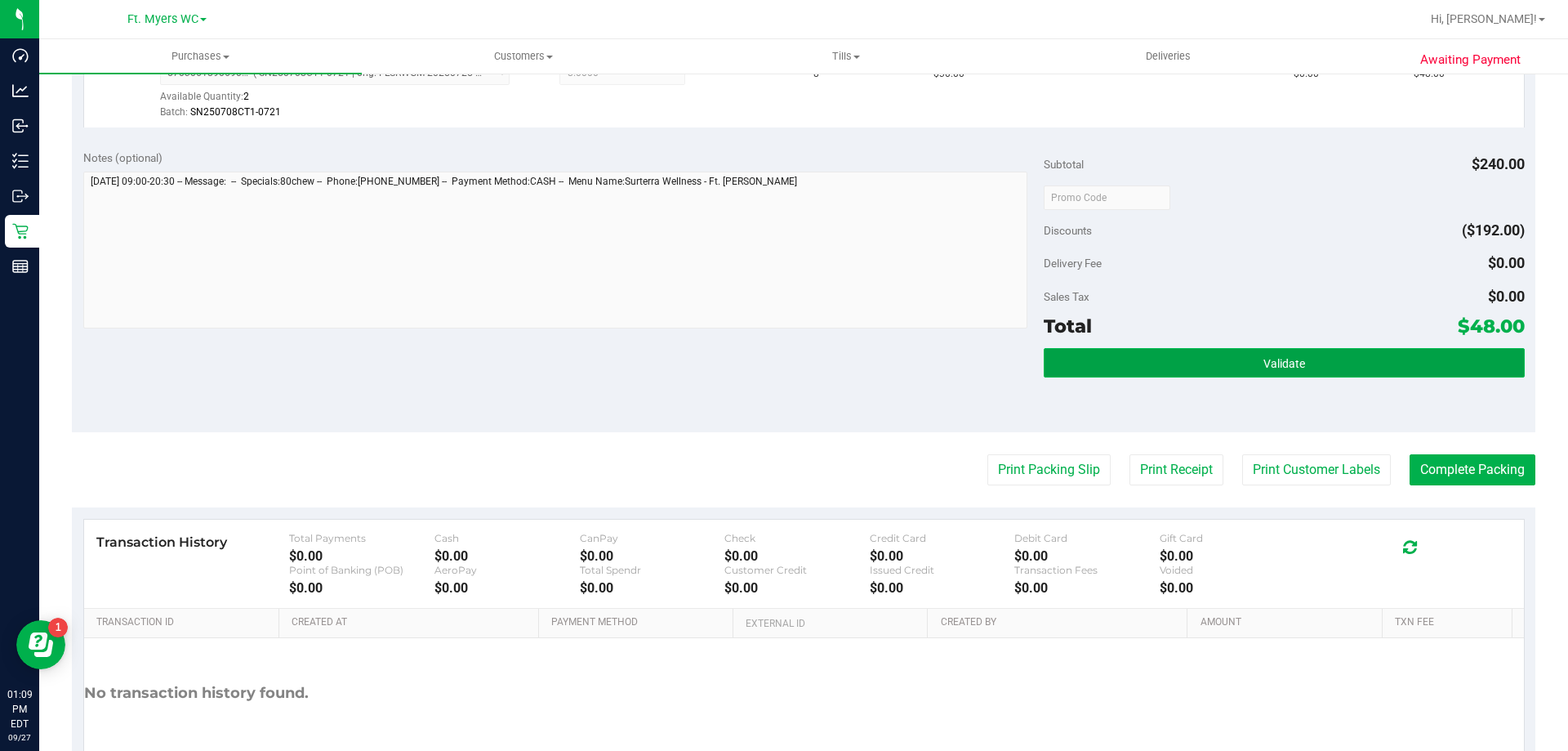
click at [1097, 368] on button "Validate" at bounding box center [1283, 362] width 480 height 29
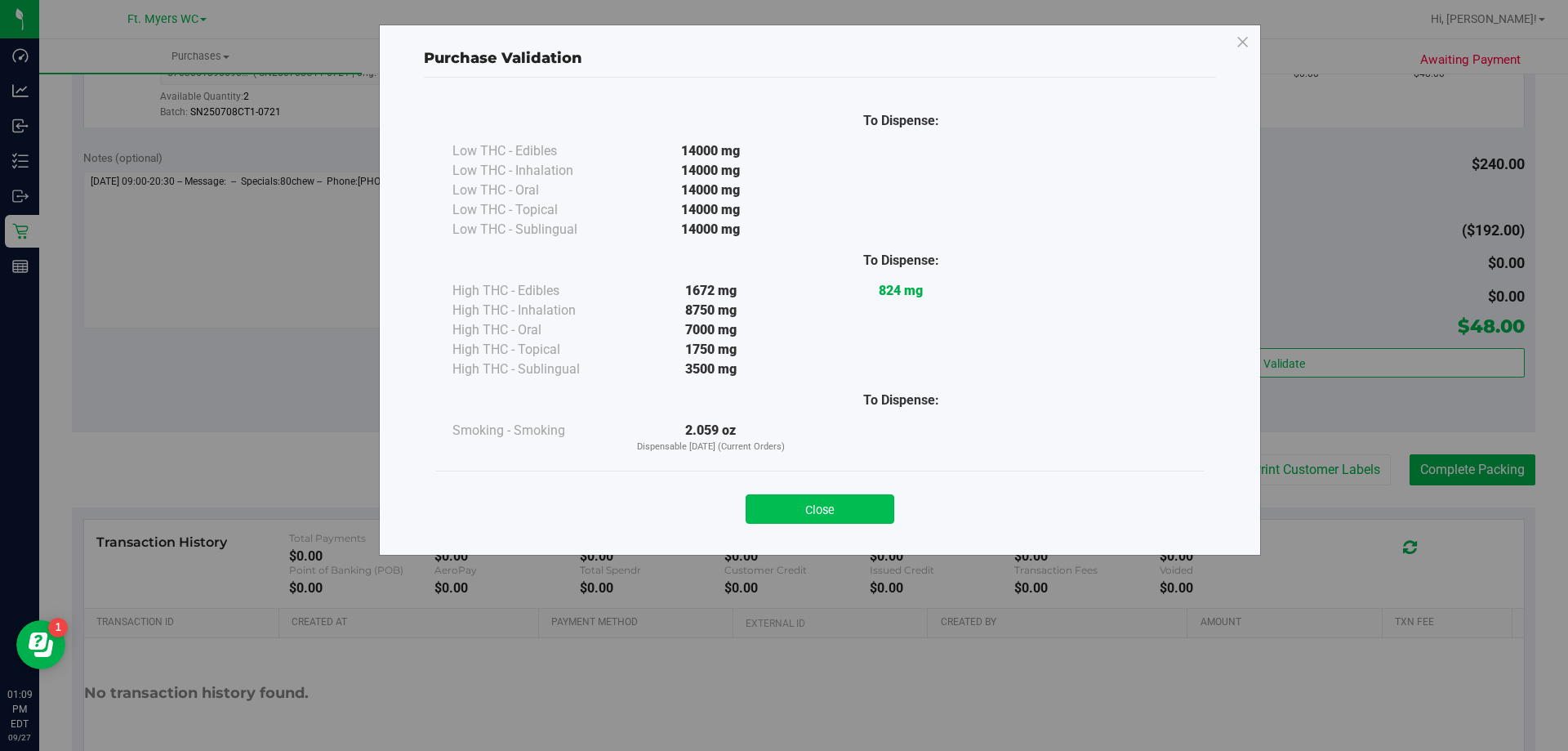
click at [866, 513] on button "Close" at bounding box center [820, 509] width 149 height 29
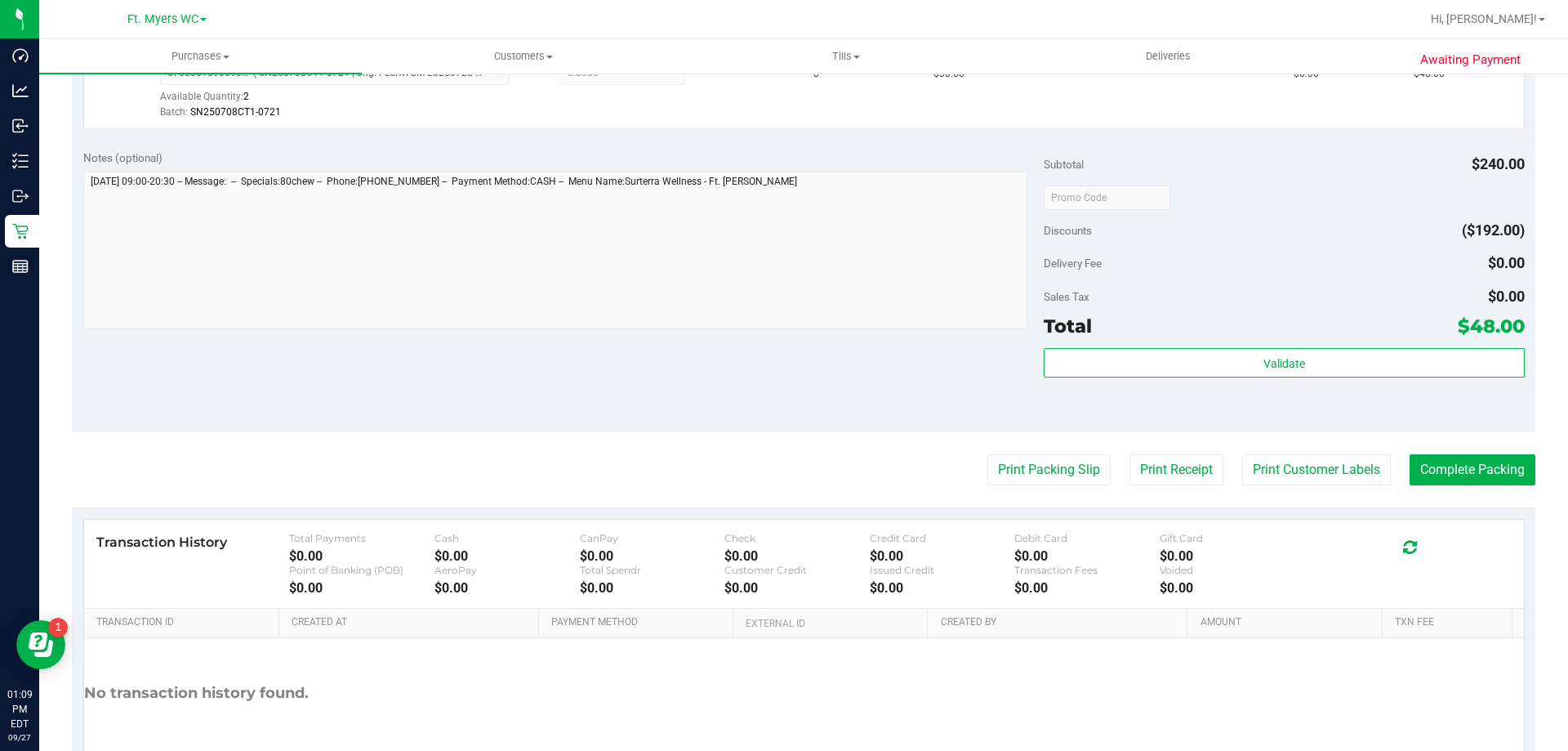
click at [1037, 445] on purchase-details "Back Edit Purchase Cancel Purchase View Profile # 12015024 BioTrack ID: - Submi…" at bounding box center [803, 205] width 1463 height 1215
click at [1045, 459] on button "Print Packing Slip" at bounding box center [1049, 469] width 123 height 31
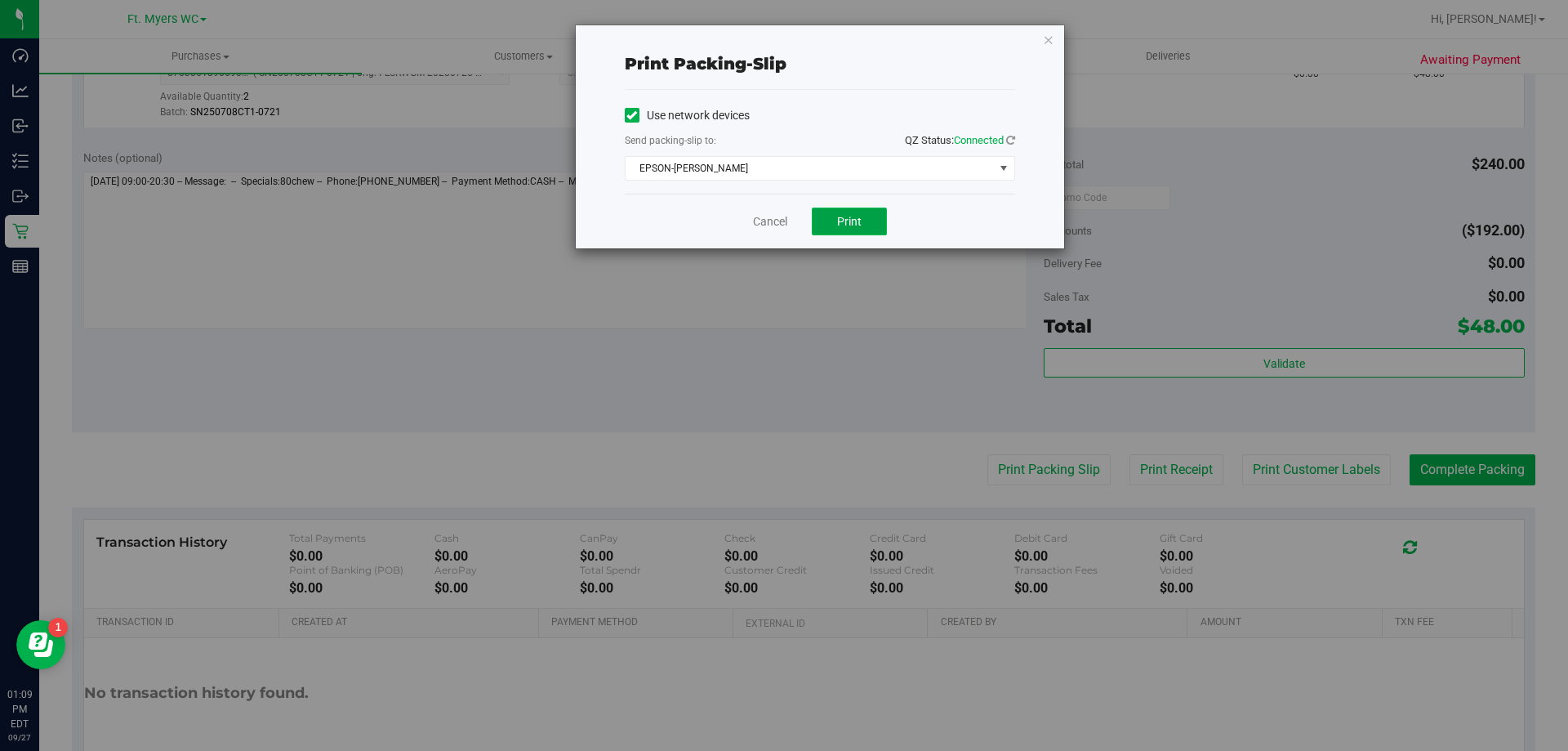
click at [818, 227] on button "Print" at bounding box center [849, 221] width 75 height 27
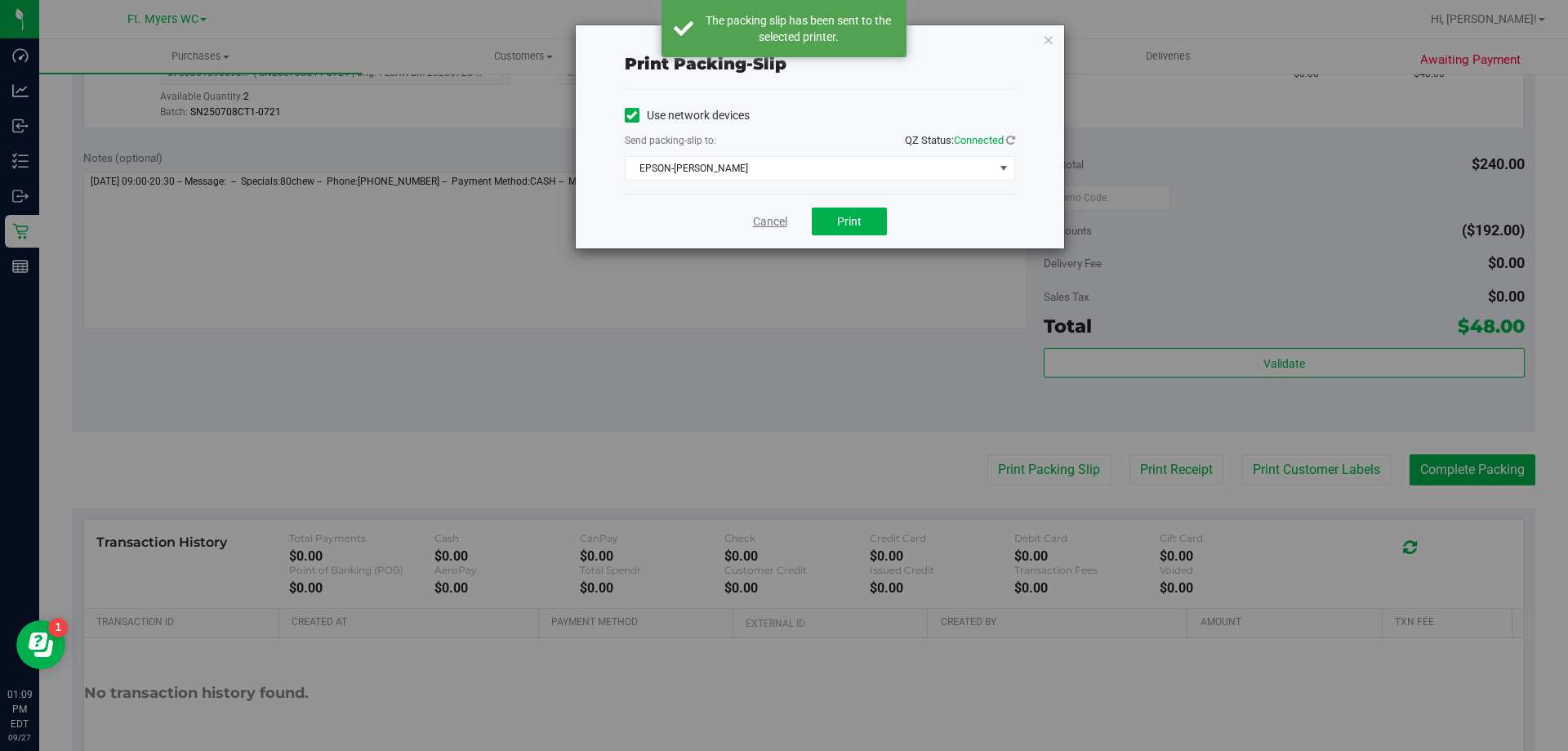
click at [769, 223] on link "Cancel" at bounding box center [770, 221] width 34 height 17
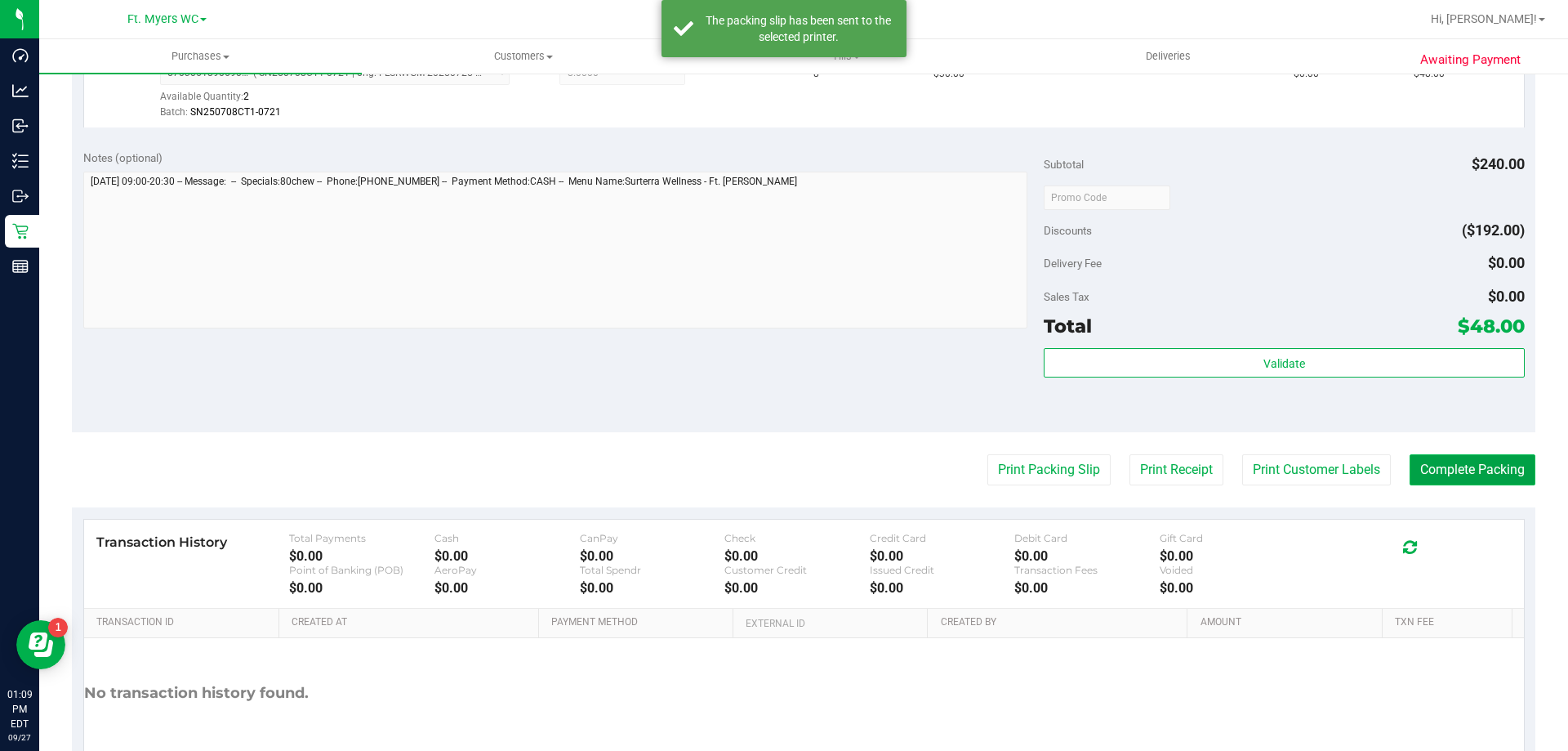
click at [1437, 465] on button "Complete Packing" at bounding box center [1471, 469] width 126 height 31
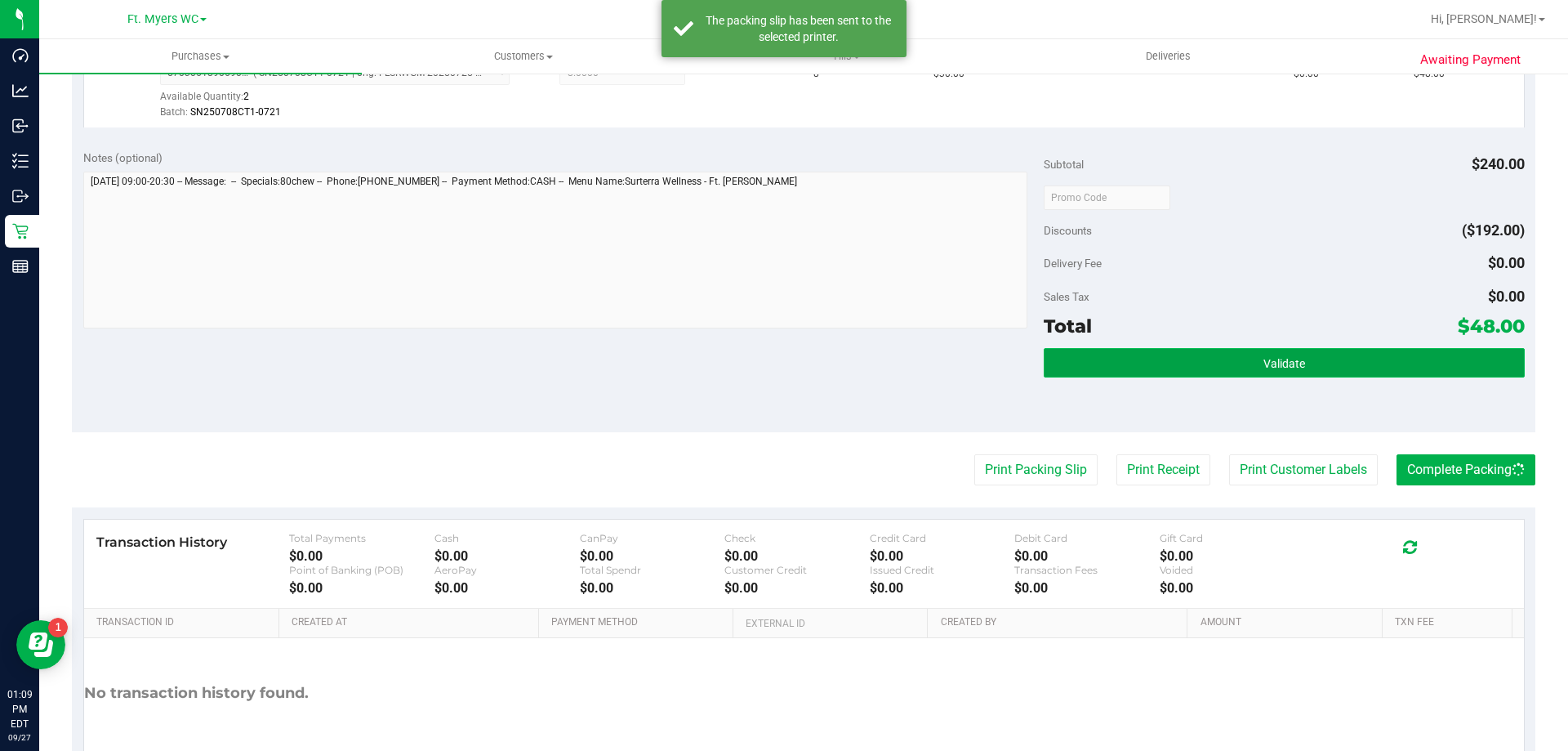
click at [1442, 356] on button "Validate" at bounding box center [1283, 362] width 480 height 29
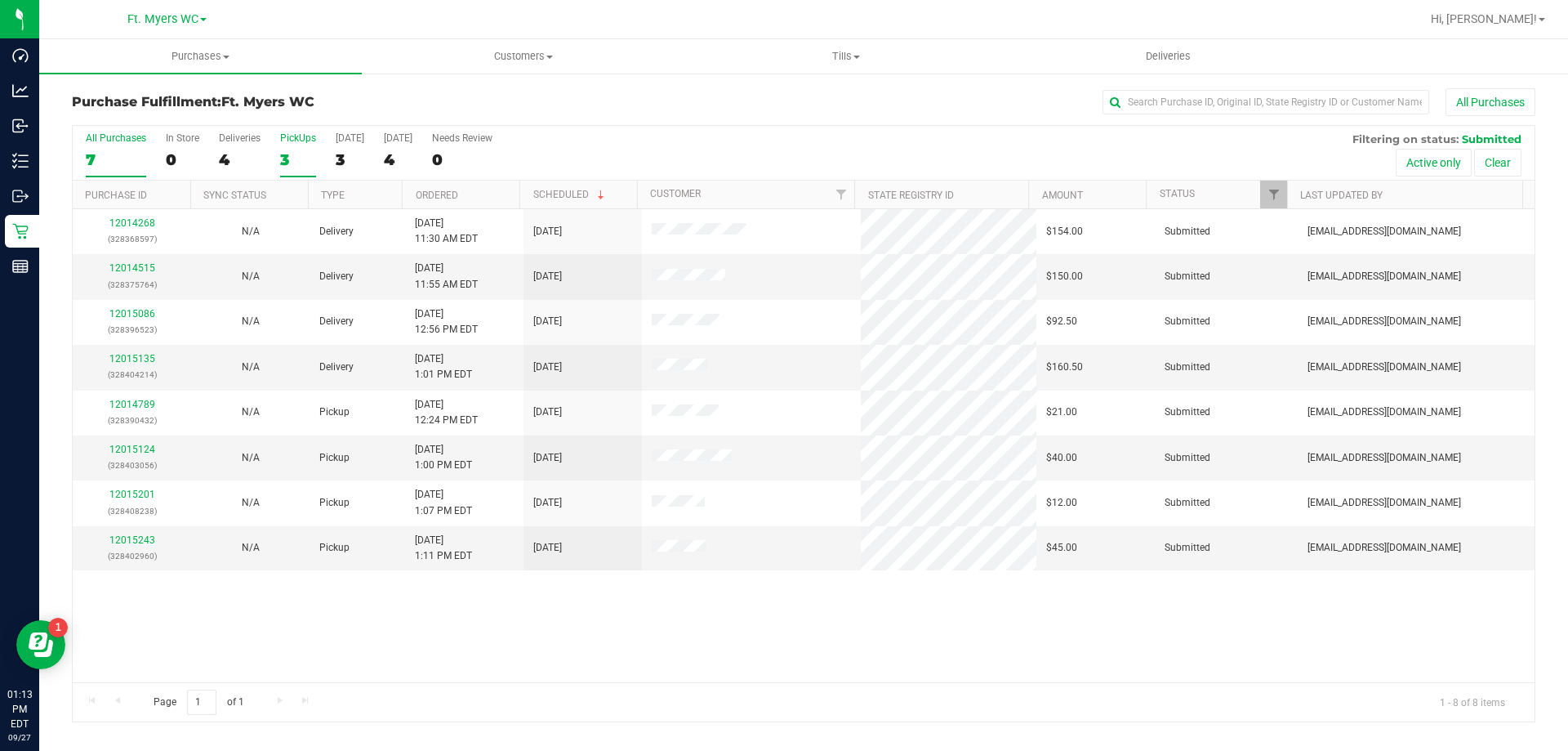
click at [297, 155] on div "3" at bounding box center [297, 160] width 36 height 19
click at [0, 0] on input "PickUps 3" at bounding box center [0, 0] width 0 height 0
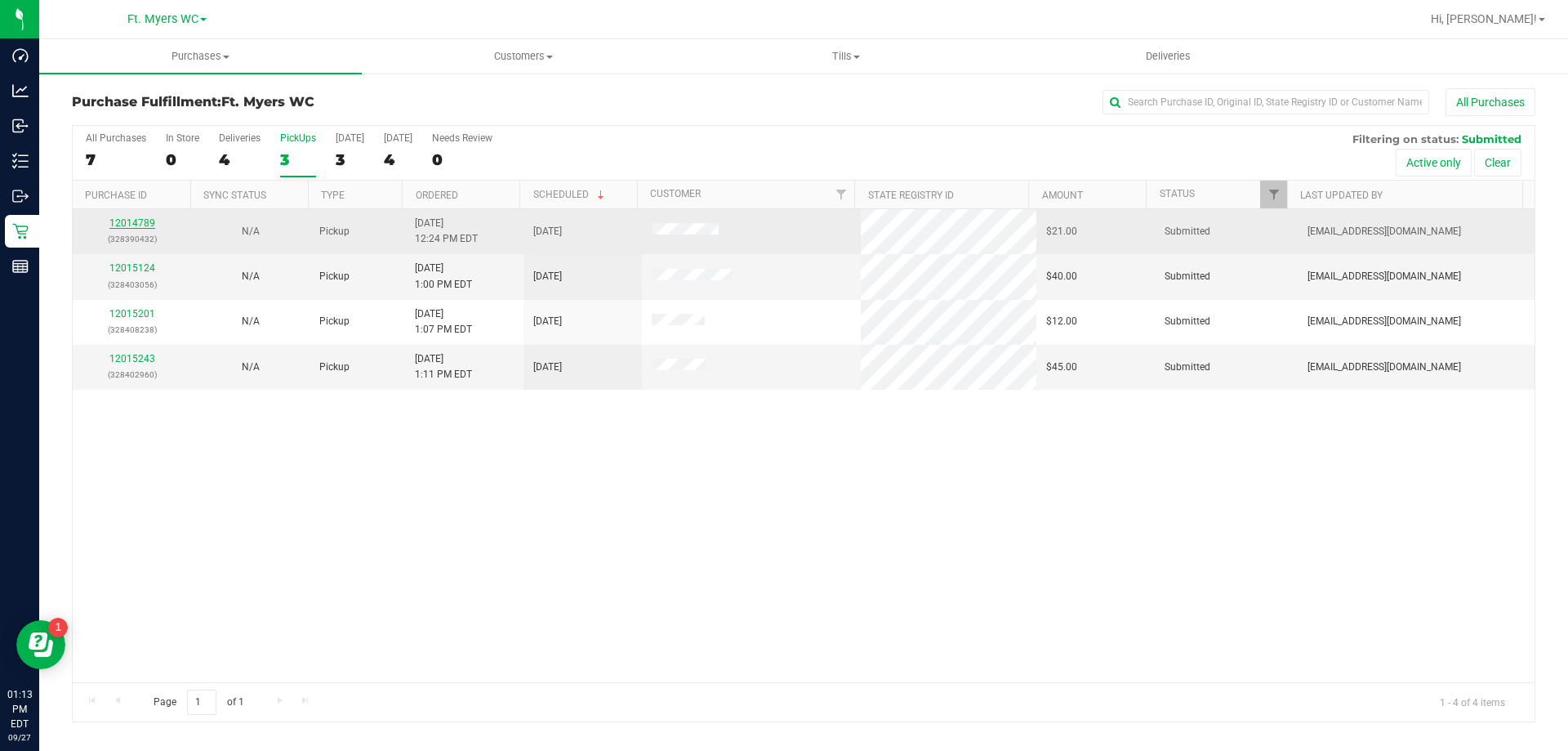
click at [132, 223] on link "12014789" at bounding box center [131, 223] width 46 height 12
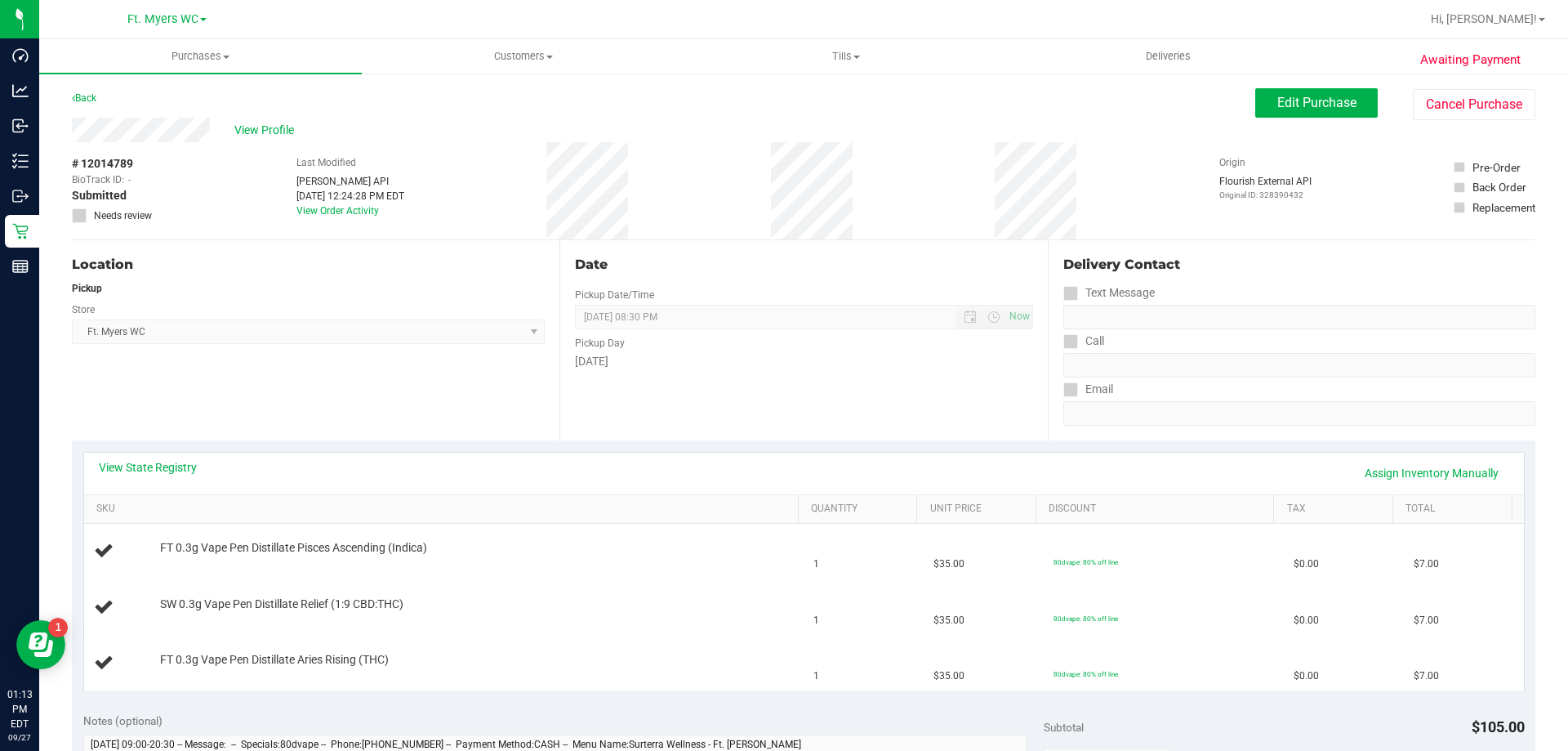
drag, startPoint x: 439, startPoint y: 174, endPoint x: 658, endPoint y: 182, distance: 219.1
click at [655, 181] on div "# 12014789 BioTrack ID: - Submitted Needs review Last Modified [PERSON_NAME] AP…" at bounding box center [803, 191] width 1463 height 97
click at [658, 182] on div "# 12014789 BioTrack ID: - Submitted Needs review Last Modified [PERSON_NAME] AP…" at bounding box center [803, 191] width 1463 height 97
drag, startPoint x: 753, startPoint y: 174, endPoint x: 740, endPoint y: 160, distance: 19.1
click at [739, 160] on div "# 12014789 BioTrack ID: - Submitted Needs review Last Modified [PERSON_NAME] AP…" at bounding box center [803, 191] width 1463 height 97
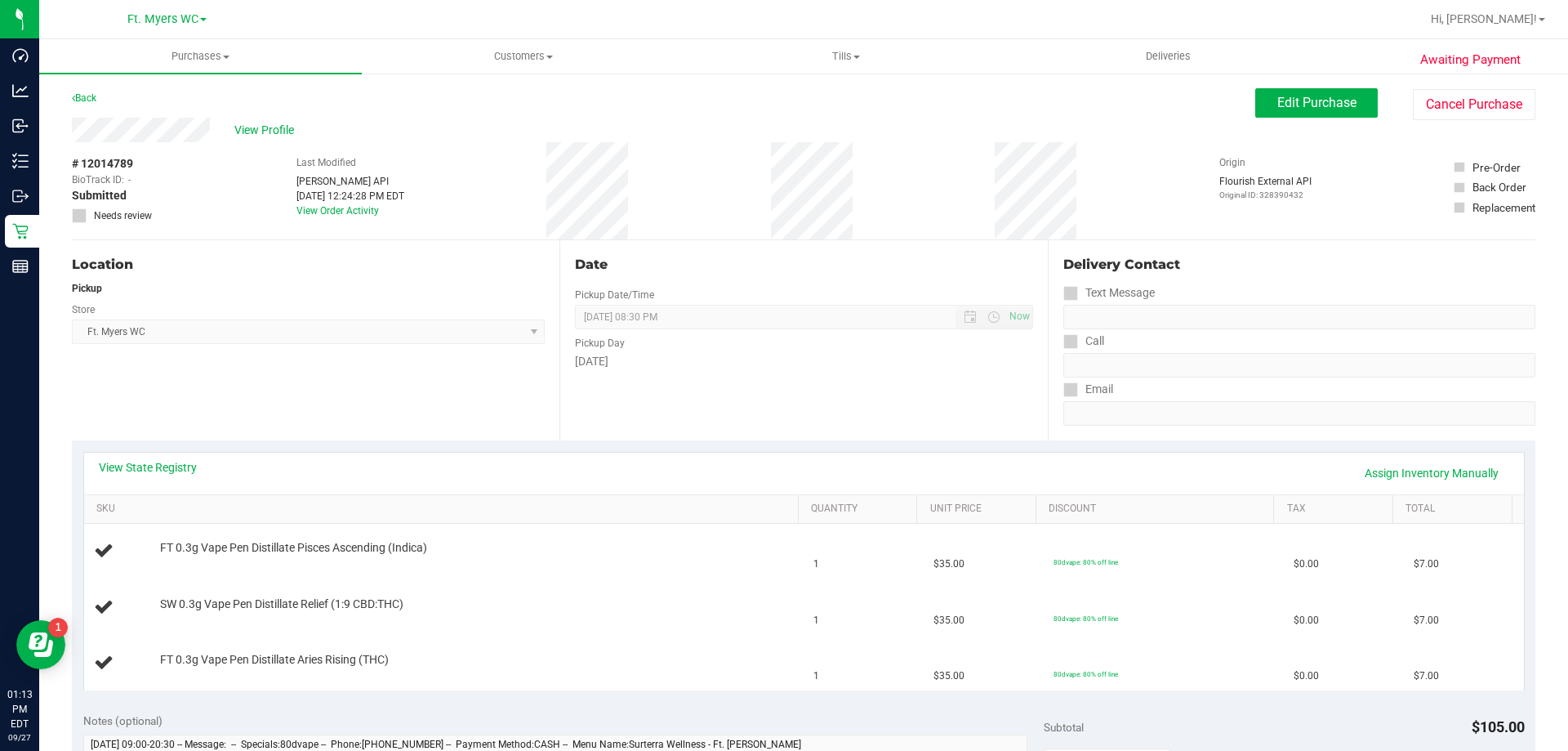
click at [747, 160] on div "# 12014789 BioTrack ID: - Submitted Needs review Last Modified [PERSON_NAME] AP…" at bounding box center [803, 191] width 1463 height 97
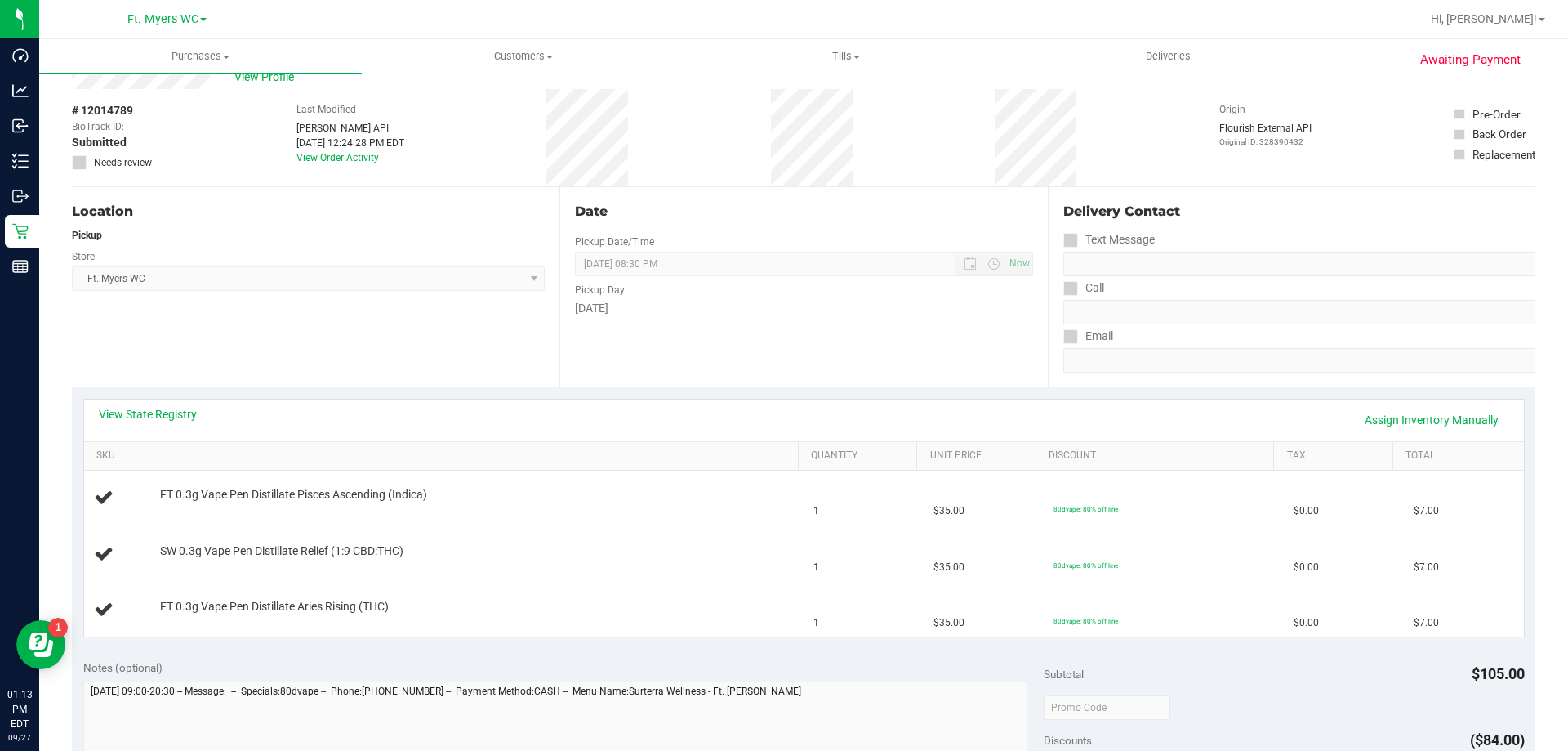
scroll to position [82, 0]
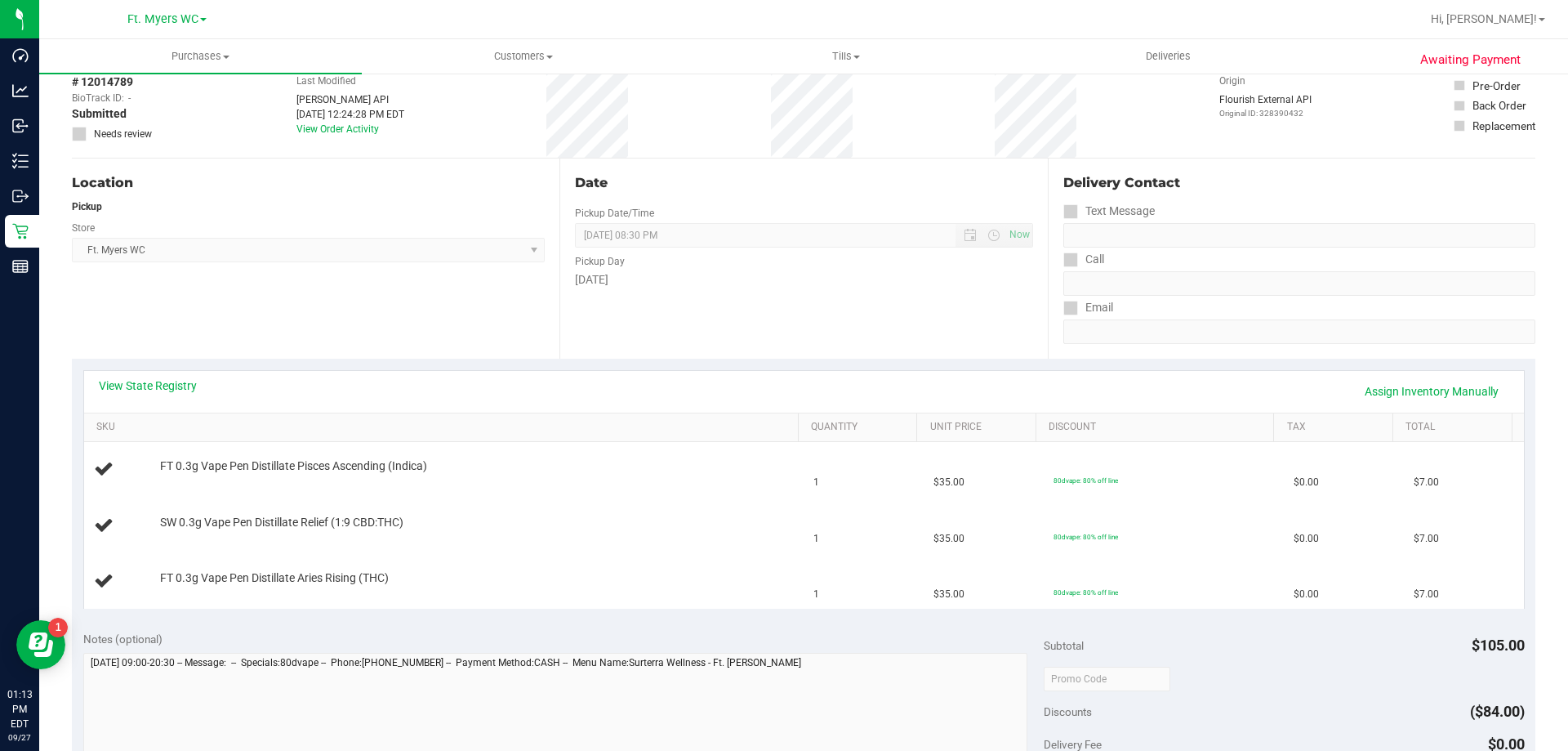
click at [799, 269] on div "Pickup Day" at bounding box center [803, 259] width 457 height 23
click at [794, 308] on div "Date Pickup Date/Time [DATE] Now [DATE] 08:30 PM Now Pickup Day [DATE]" at bounding box center [803, 258] width 488 height 200
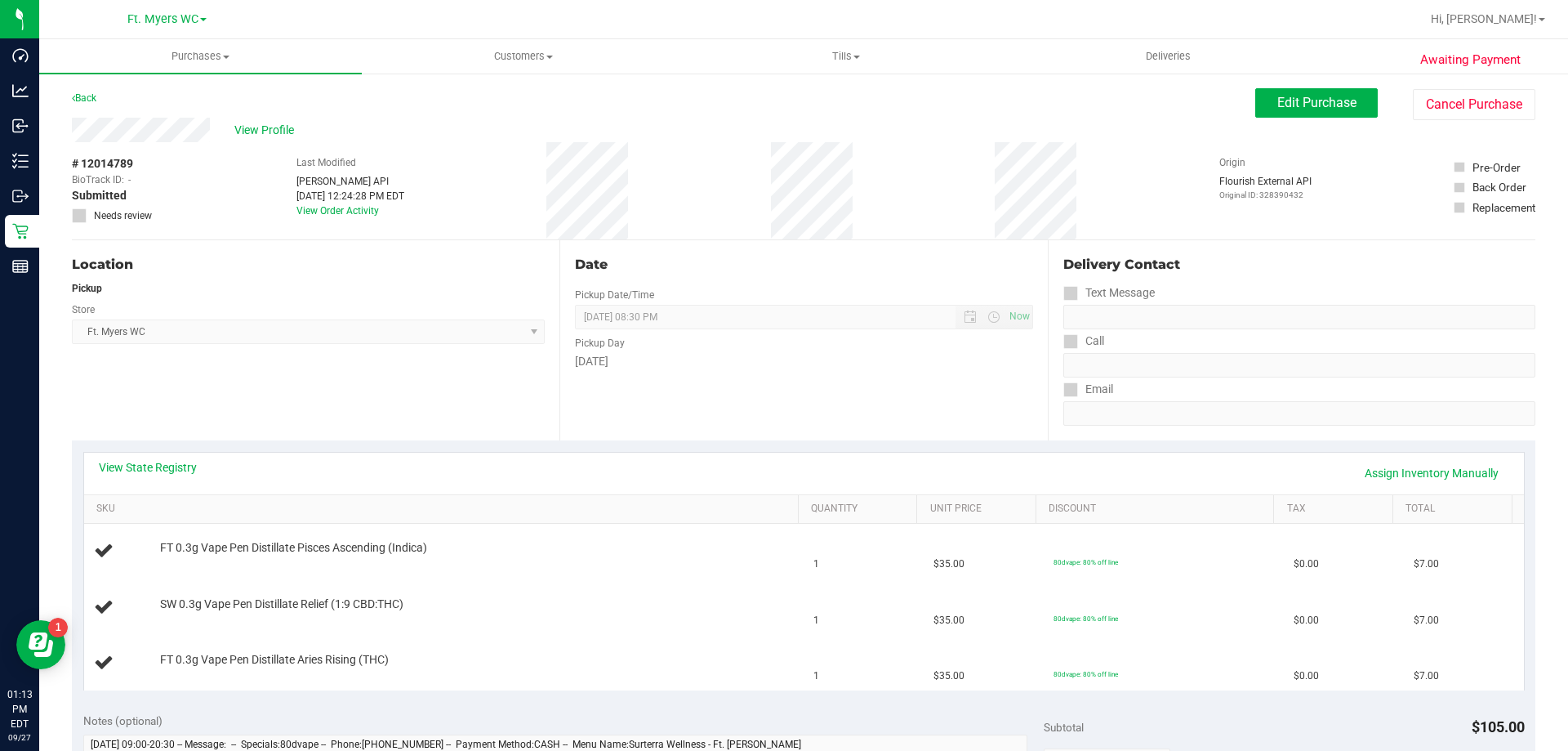
click at [906, 266] on div "Date" at bounding box center [803, 265] width 457 height 20
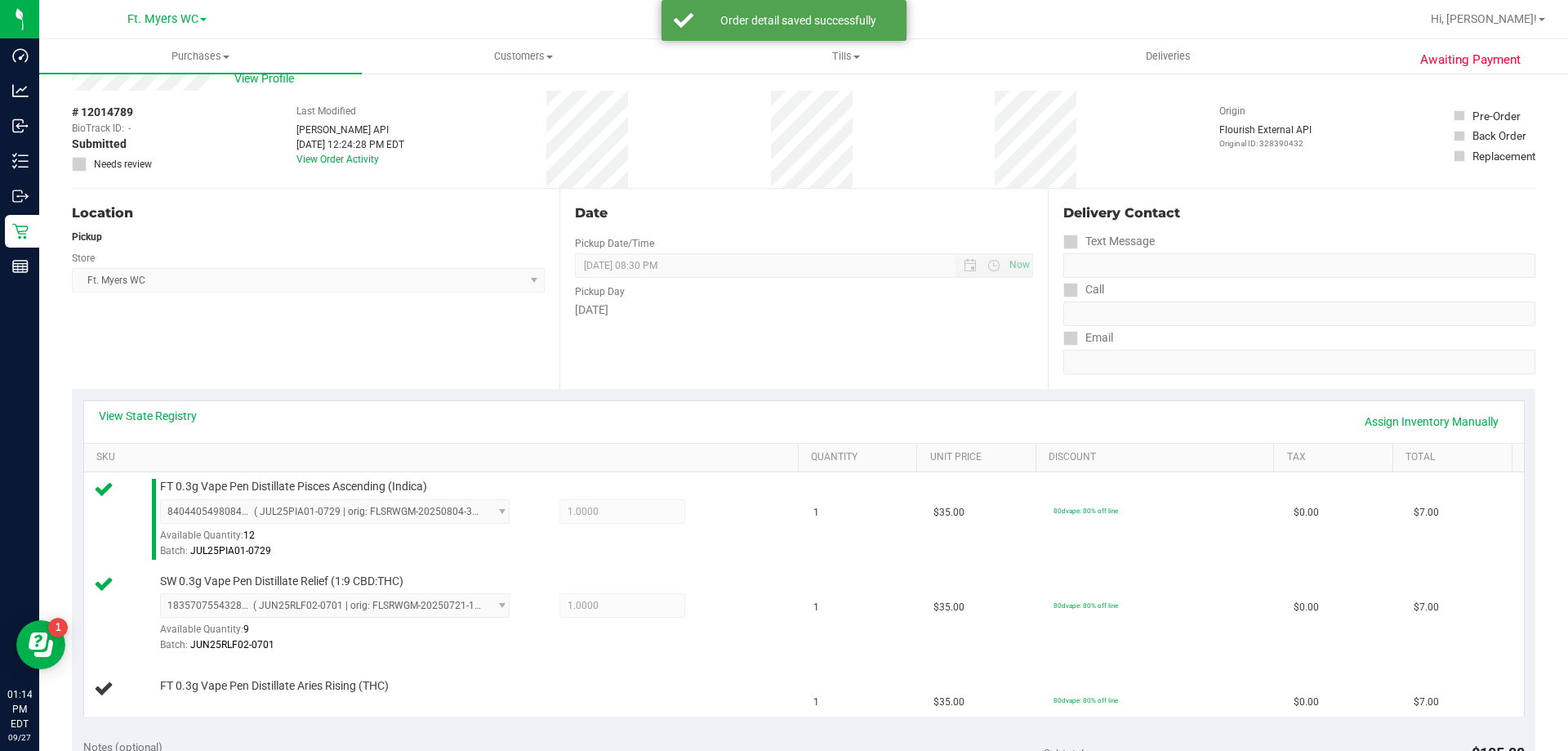
scroll to position [163, 0]
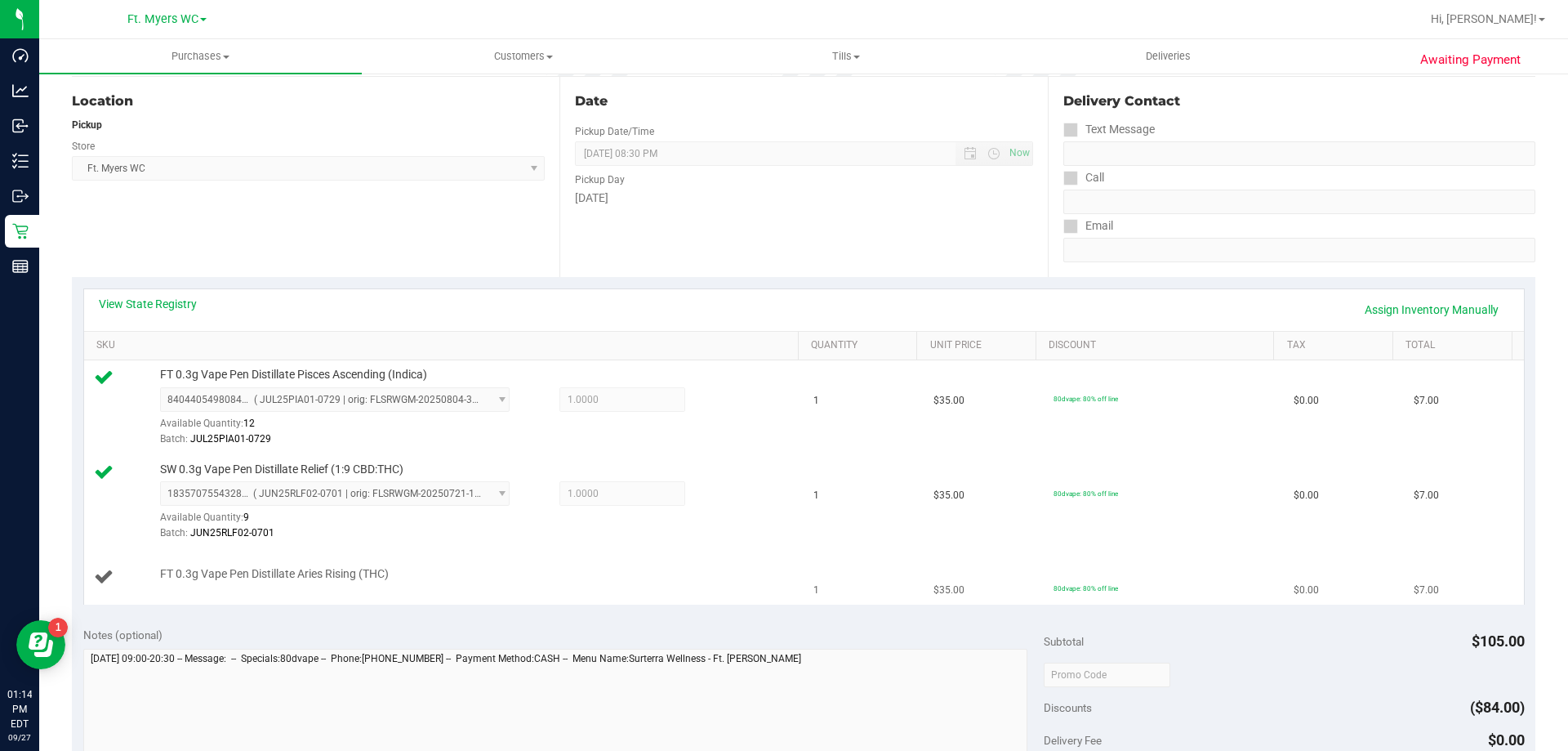
click at [547, 572] on div "FT 0.3g Vape Pen Distillate Aries Rising (THC)" at bounding box center [470, 574] width 638 height 17
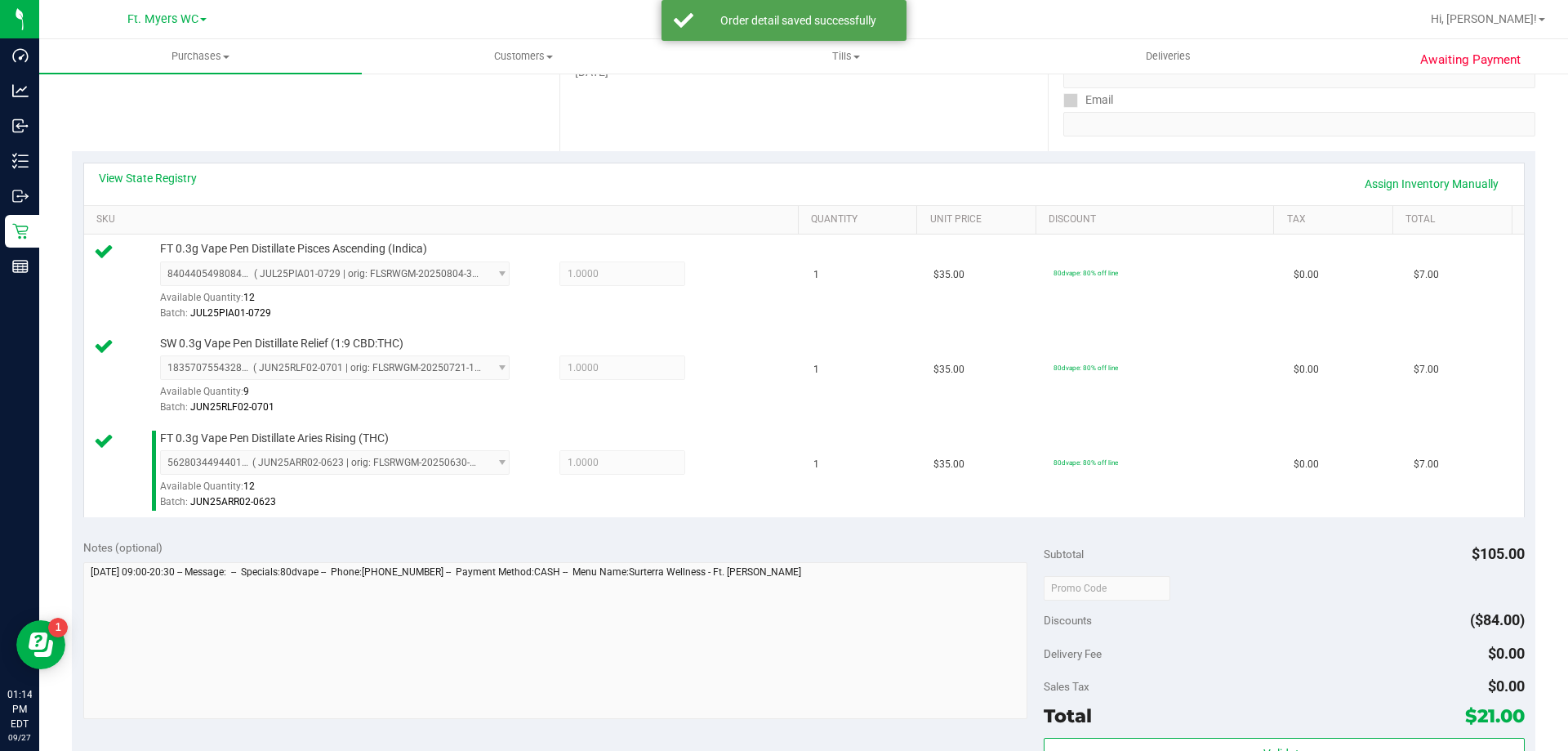
scroll to position [774, 0]
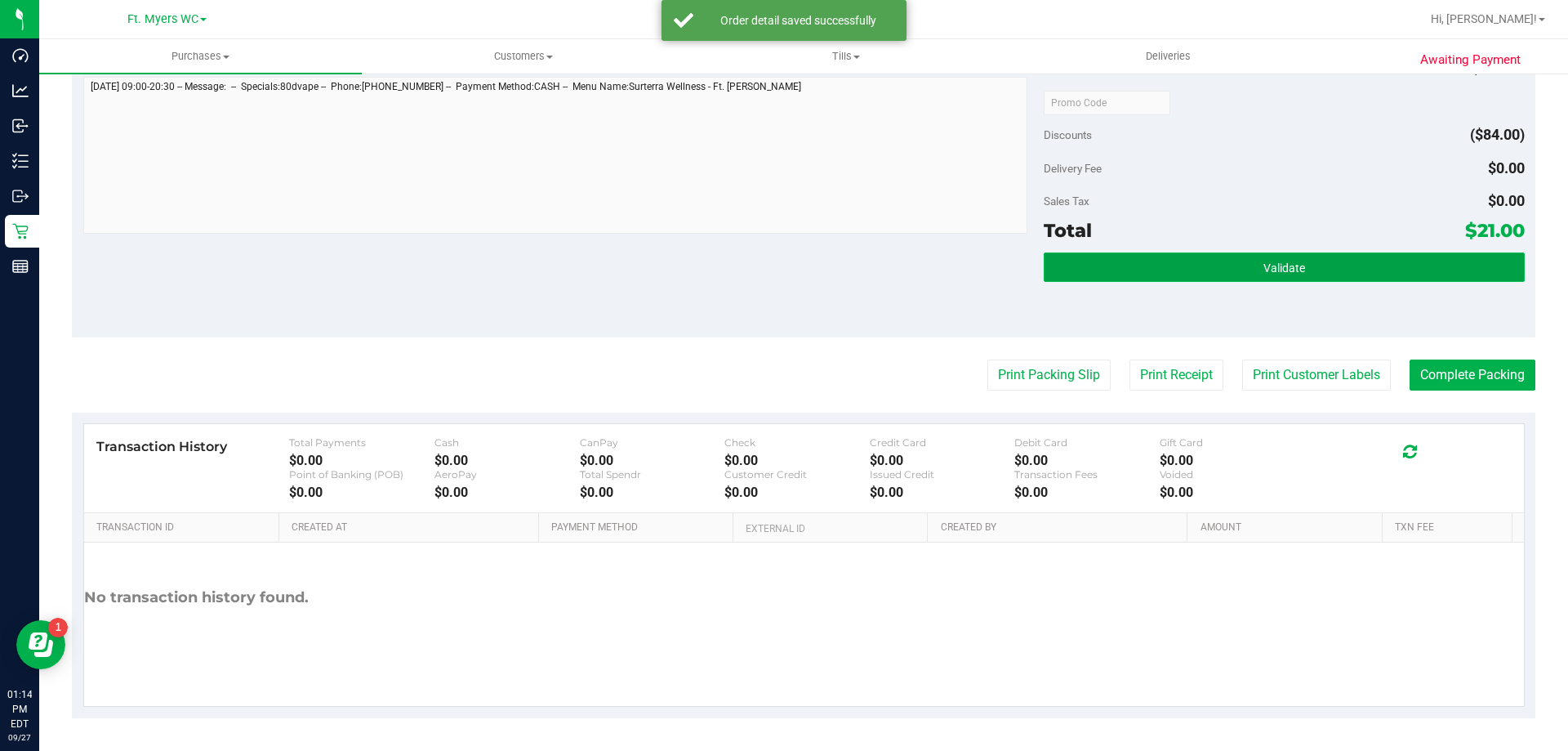
click at [1193, 270] on button "Validate" at bounding box center [1283, 266] width 480 height 29
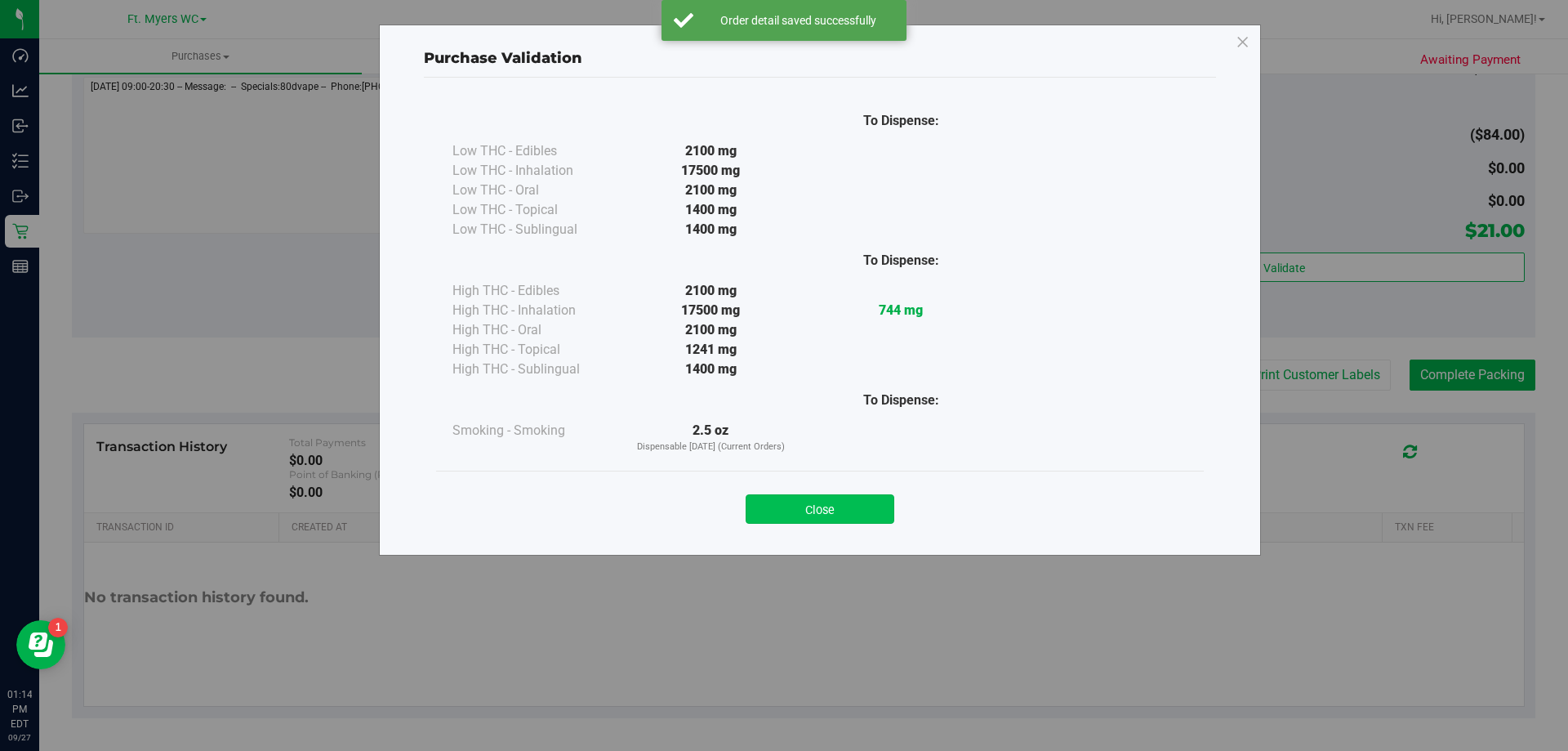
click at [867, 495] on button "Close" at bounding box center [820, 509] width 149 height 29
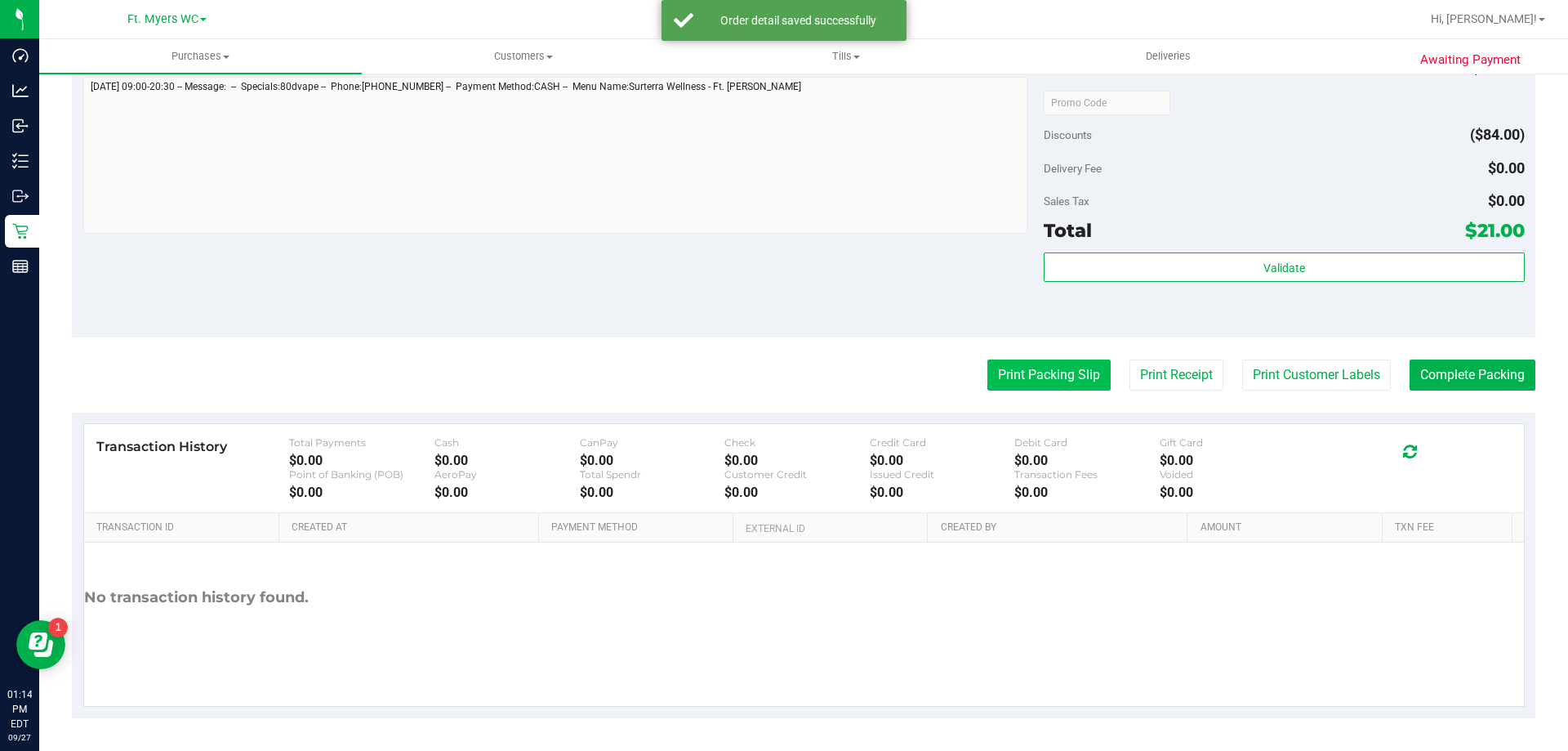
click at [1025, 385] on button "Print Packing Slip" at bounding box center [1049, 375] width 123 height 31
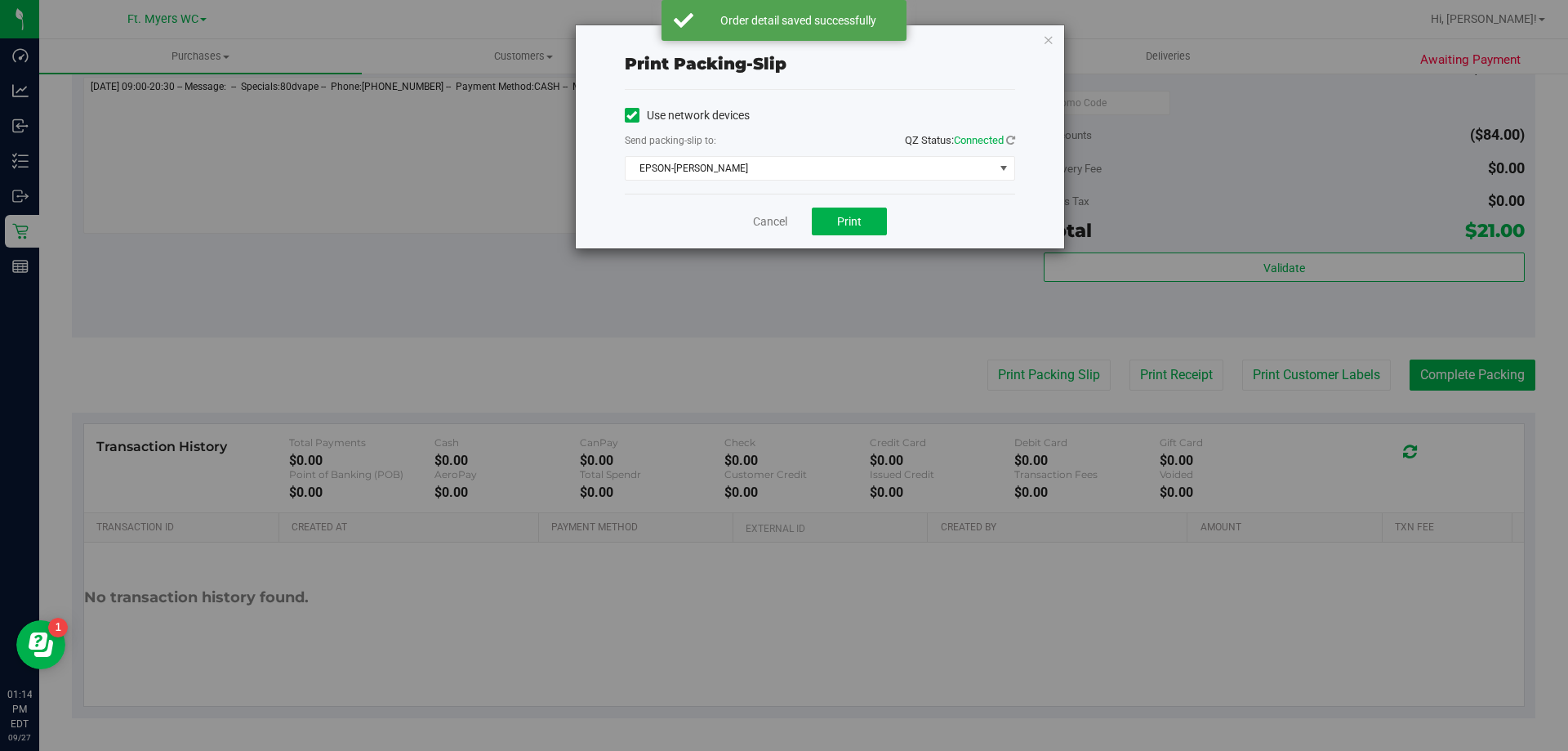
click at [896, 211] on div "Cancel Print" at bounding box center [819, 221] width 390 height 55
click at [878, 231] on button "Print" at bounding box center [849, 221] width 75 height 27
click at [763, 230] on link "Cancel" at bounding box center [770, 221] width 34 height 17
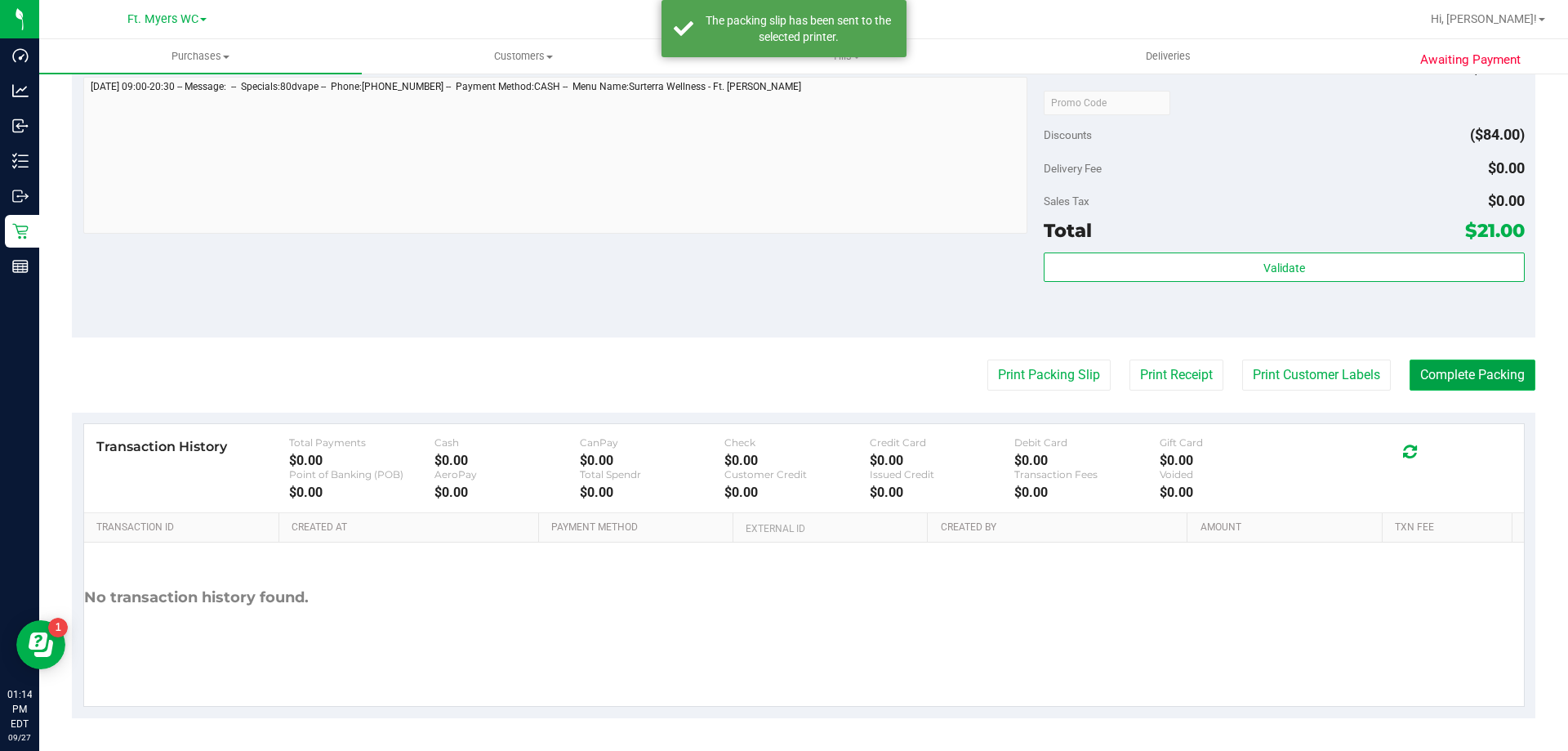
click at [1454, 374] on button "Complete Packing" at bounding box center [1471, 375] width 126 height 31
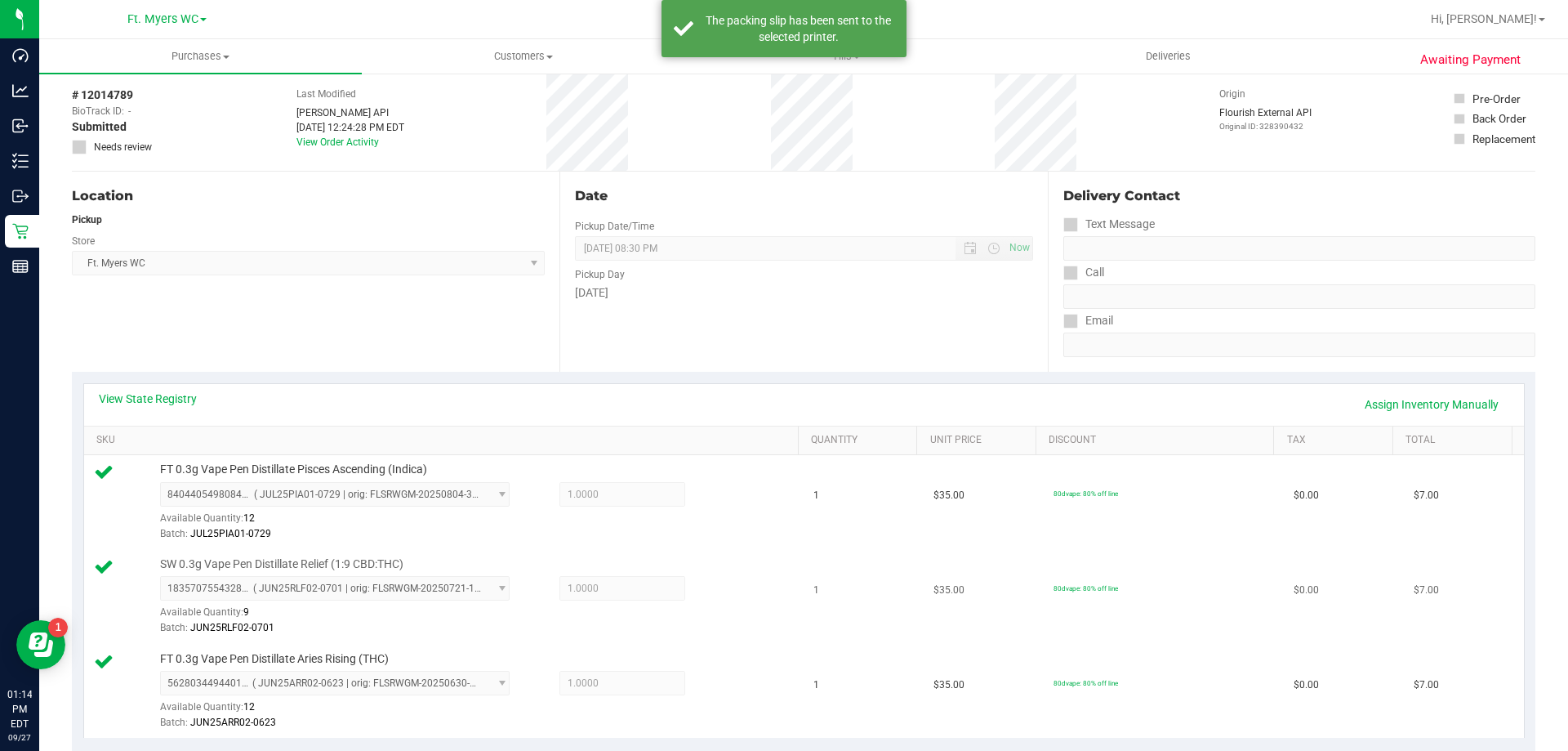
scroll to position [0, 0]
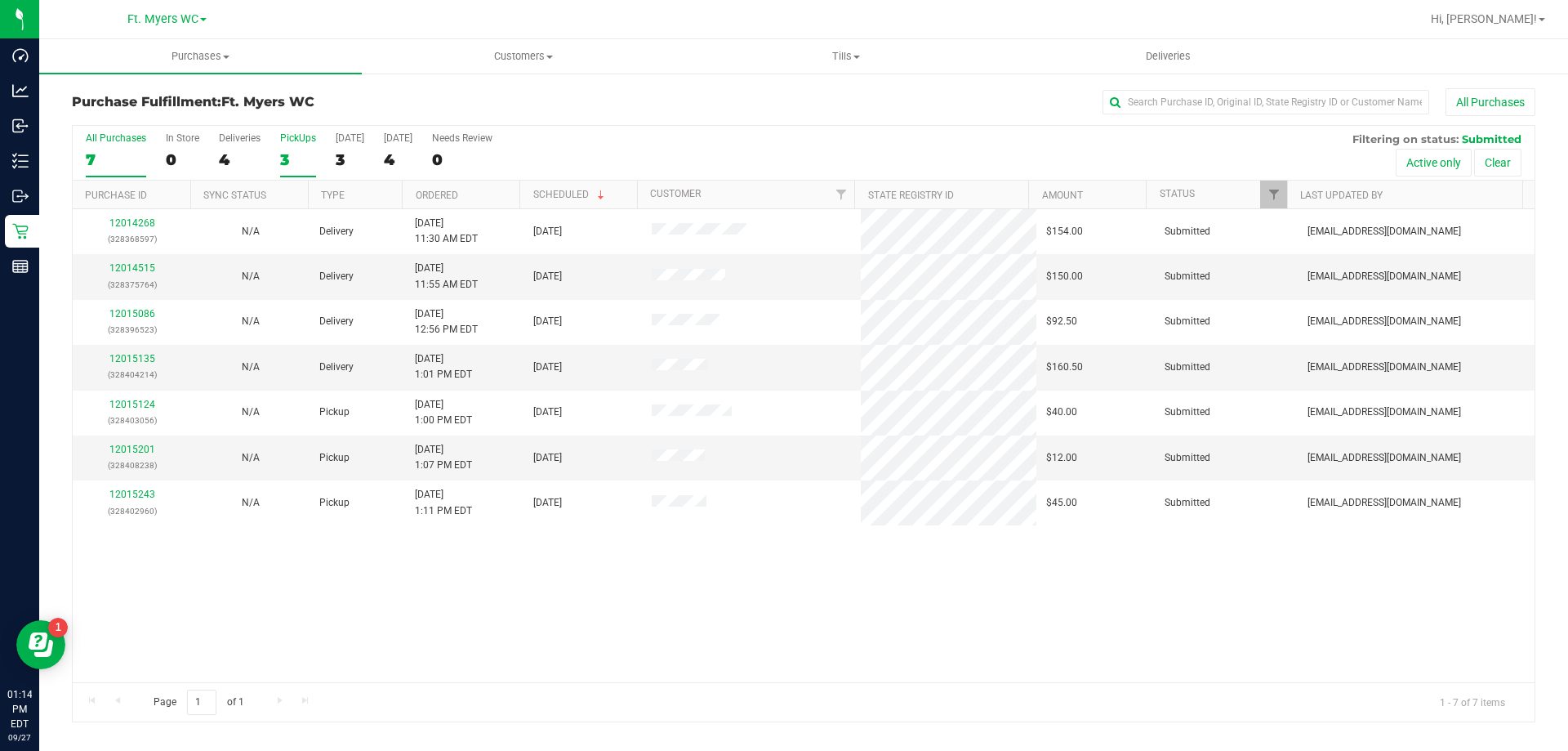
click at [291, 156] on div "3" at bounding box center [297, 160] width 36 height 19
click at [0, 0] on input "PickUps 3" at bounding box center [0, 0] width 0 height 0
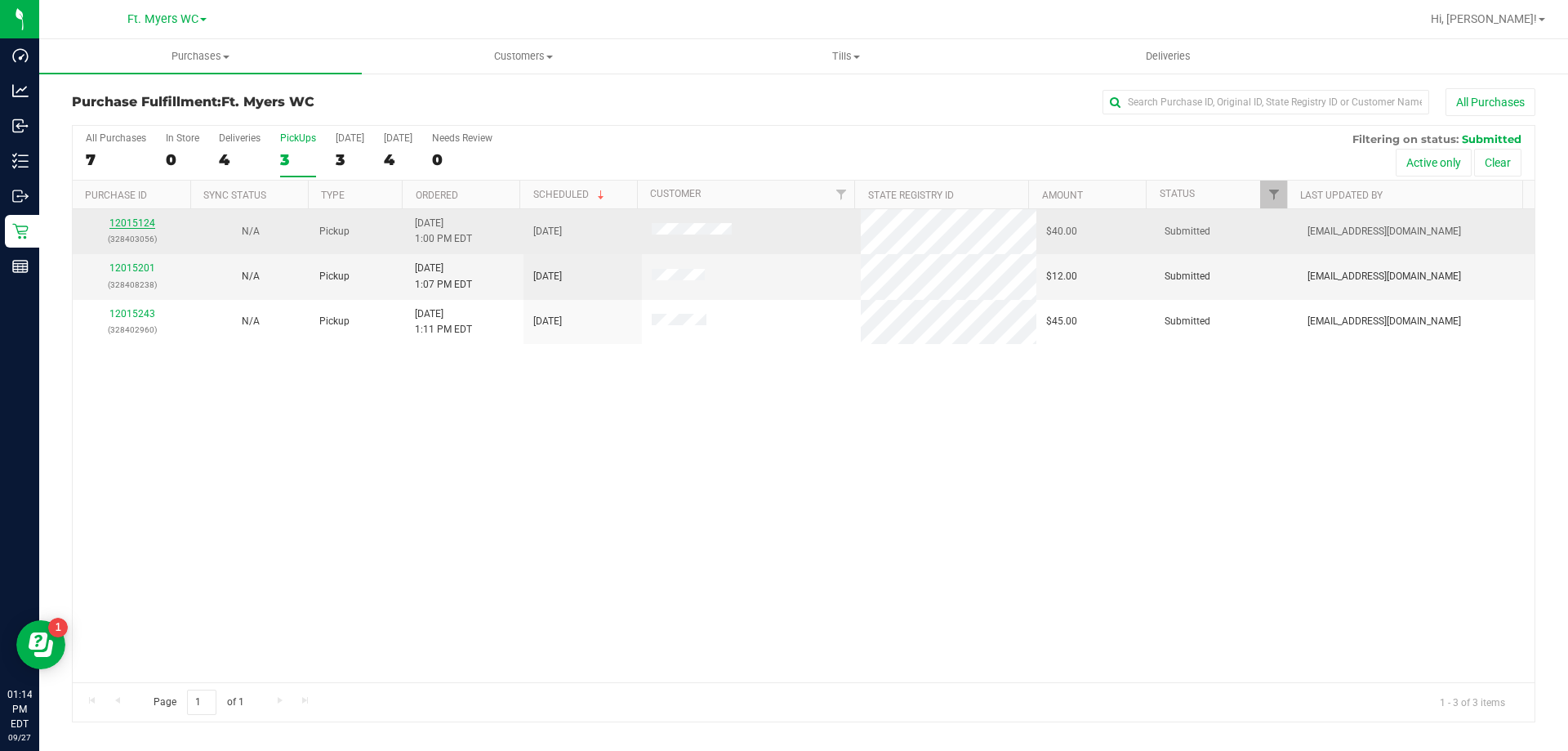
click at [152, 224] on link "12015124" at bounding box center [131, 223] width 46 height 12
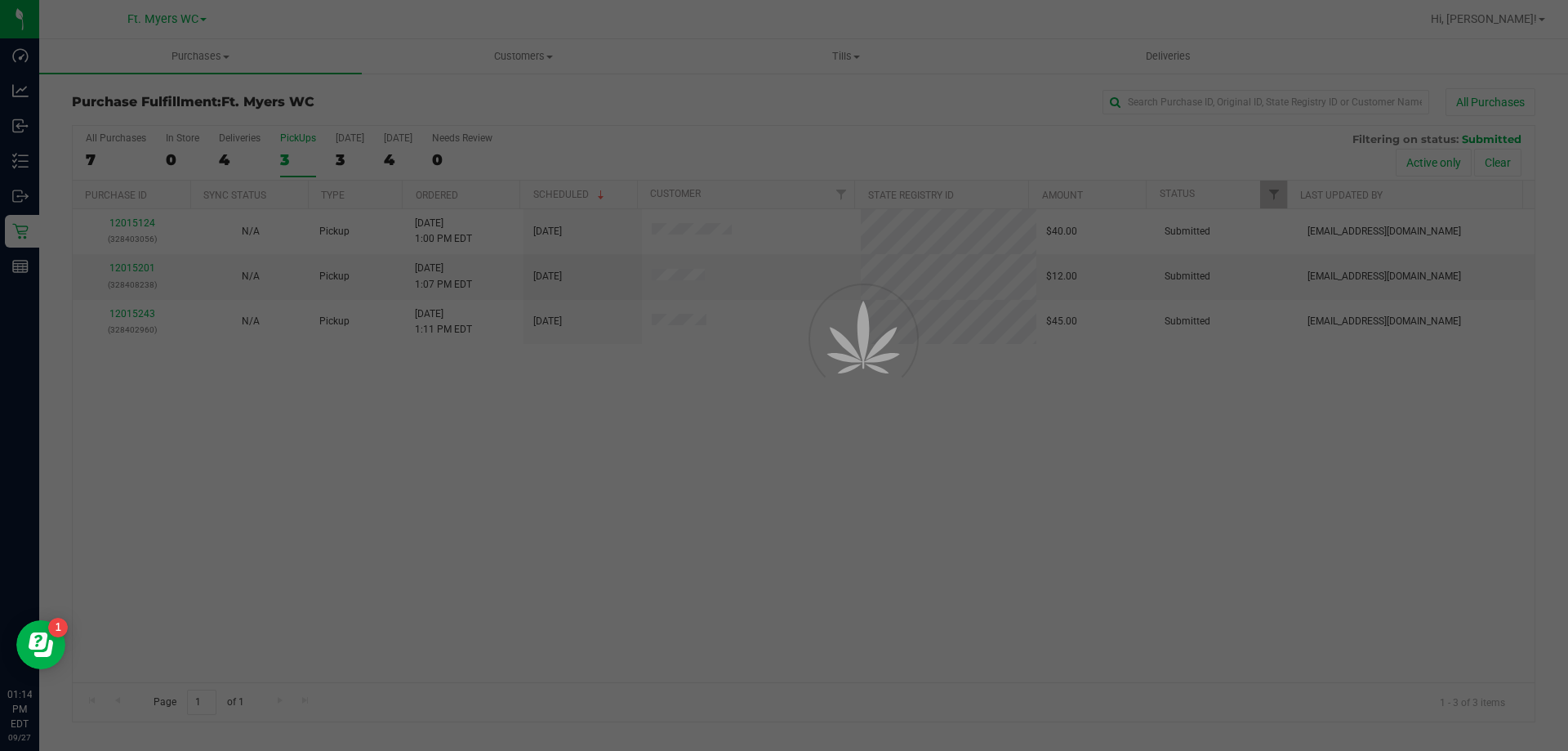
click at [147, 224] on div at bounding box center [784, 376] width 1568 height 751
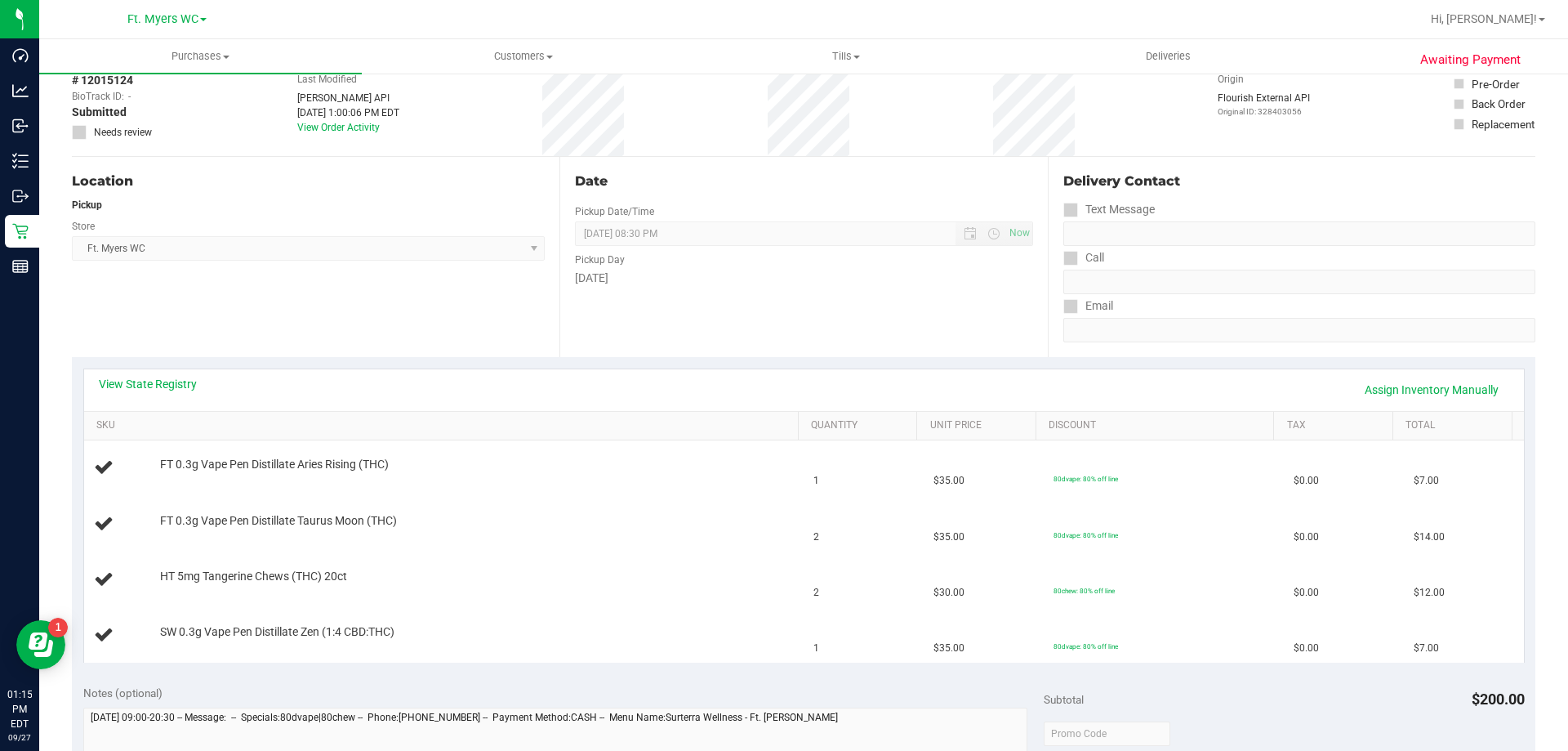
scroll to position [163, 0]
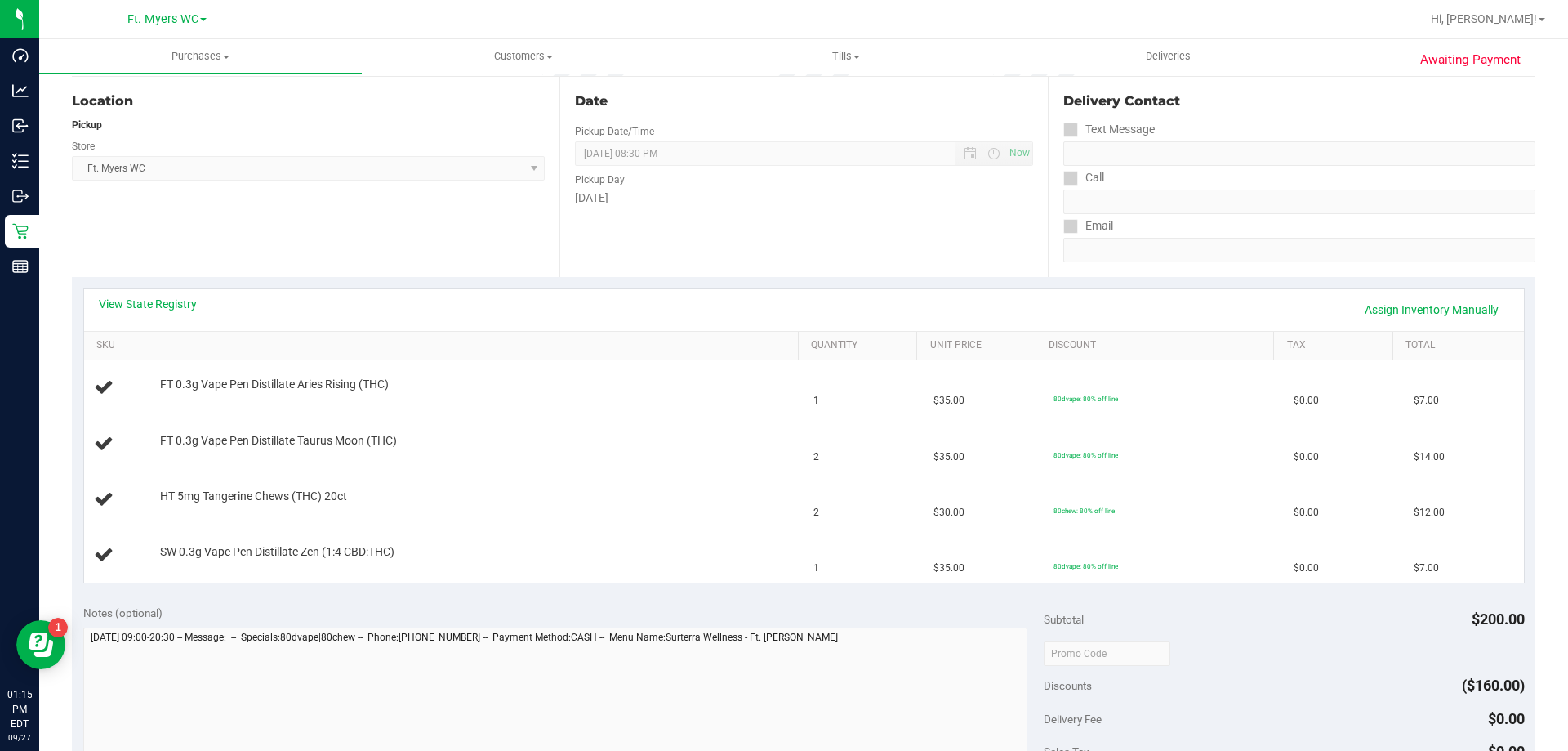
click at [225, 258] on div "Location Pickup Store Ft. [PERSON_NAME] Select Store [PERSON_NAME][GEOGRAPHIC_D…" at bounding box center [315, 177] width 488 height 200
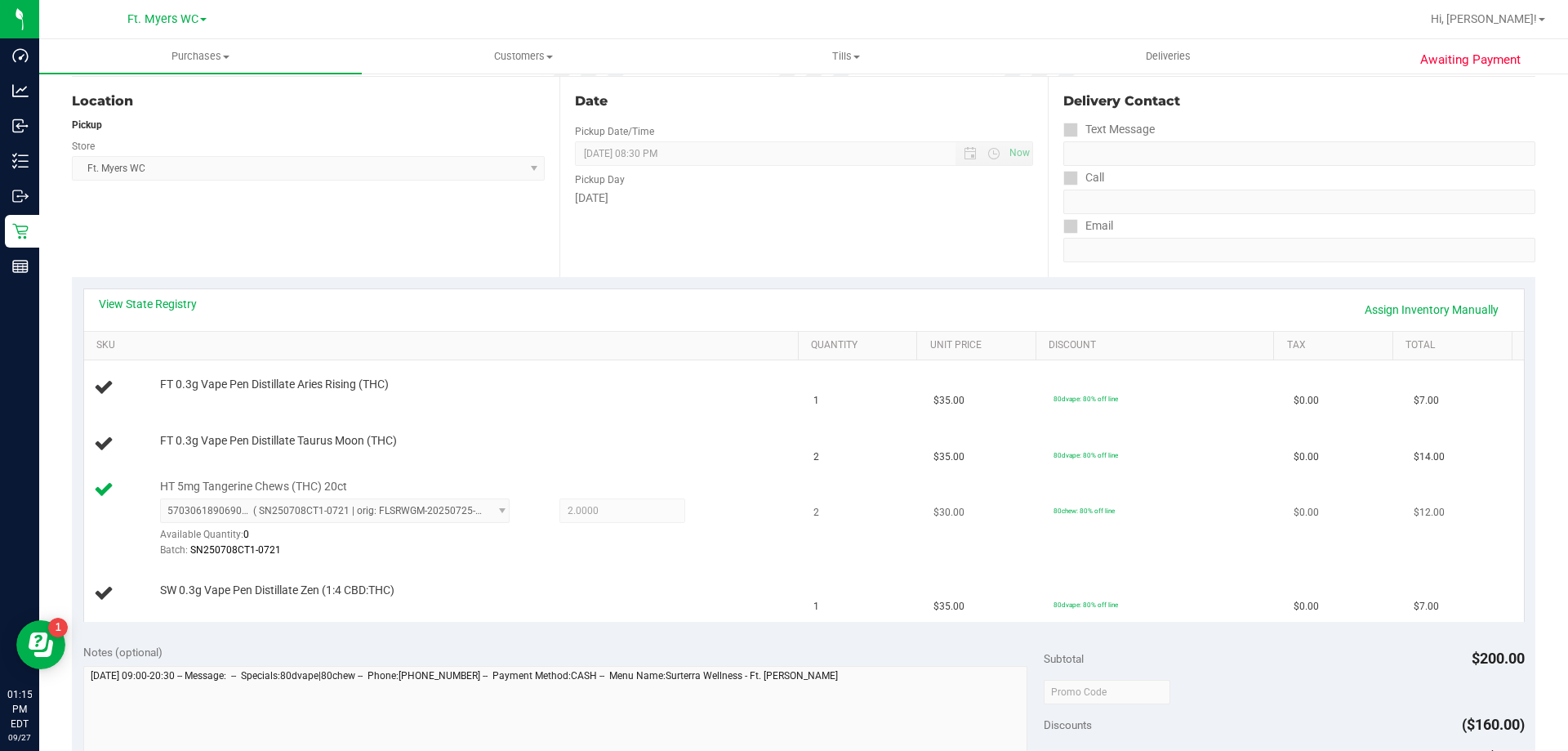
click at [893, 548] on td "2" at bounding box center [863, 520] width 120 height 95
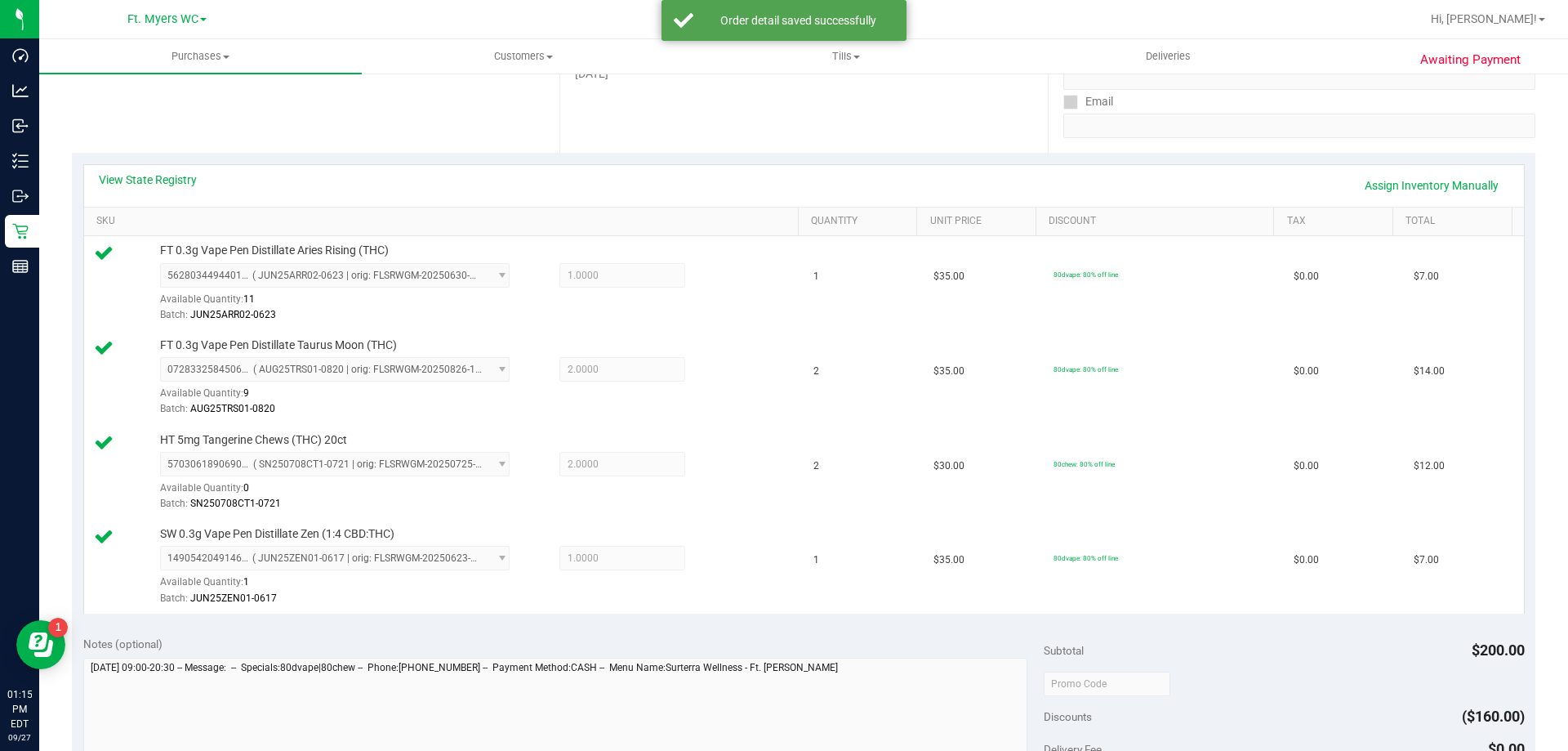
scroll to position [654, 0]
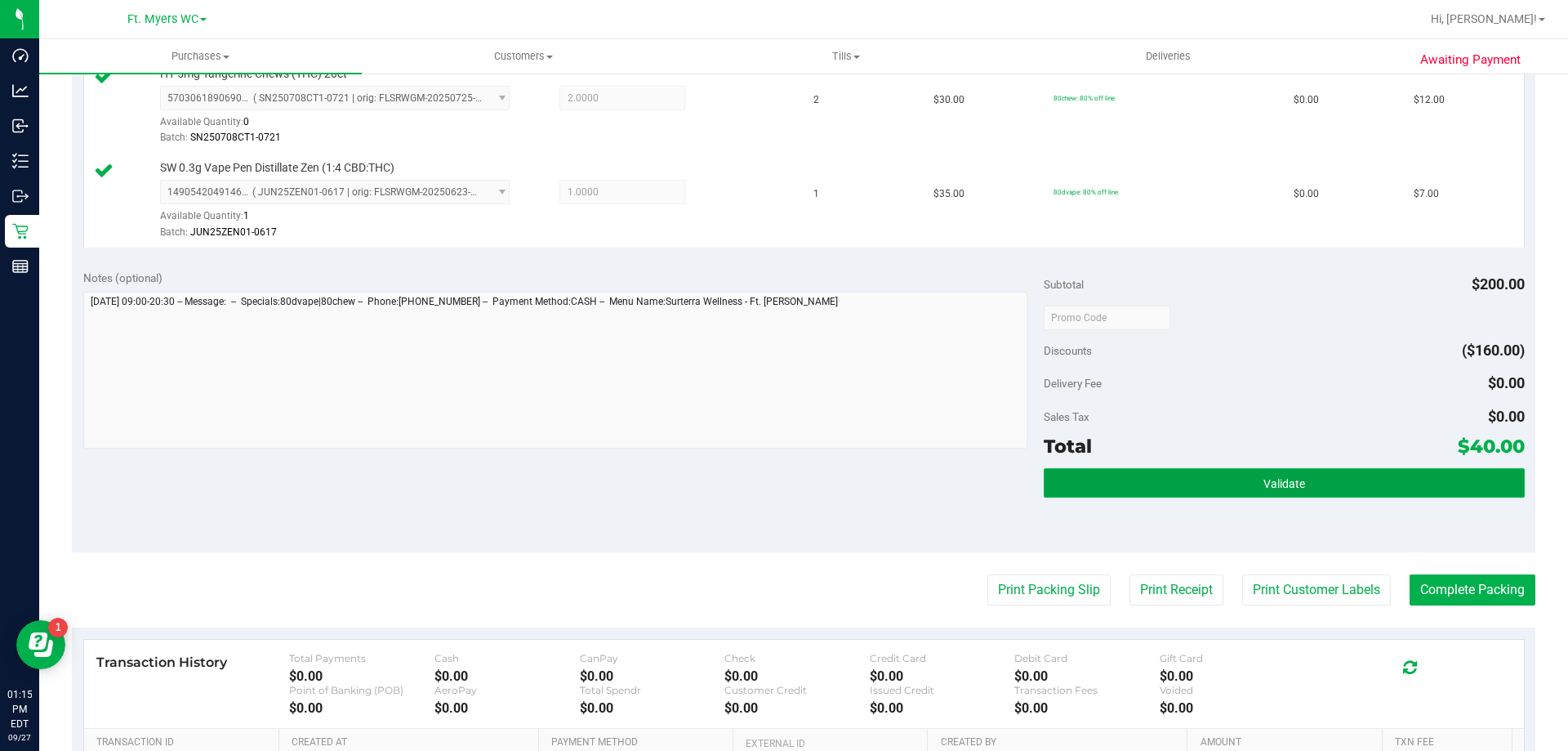
click at [1306, 481] on button "Validate" at bounding box center [1283, 482] width 480 height 29
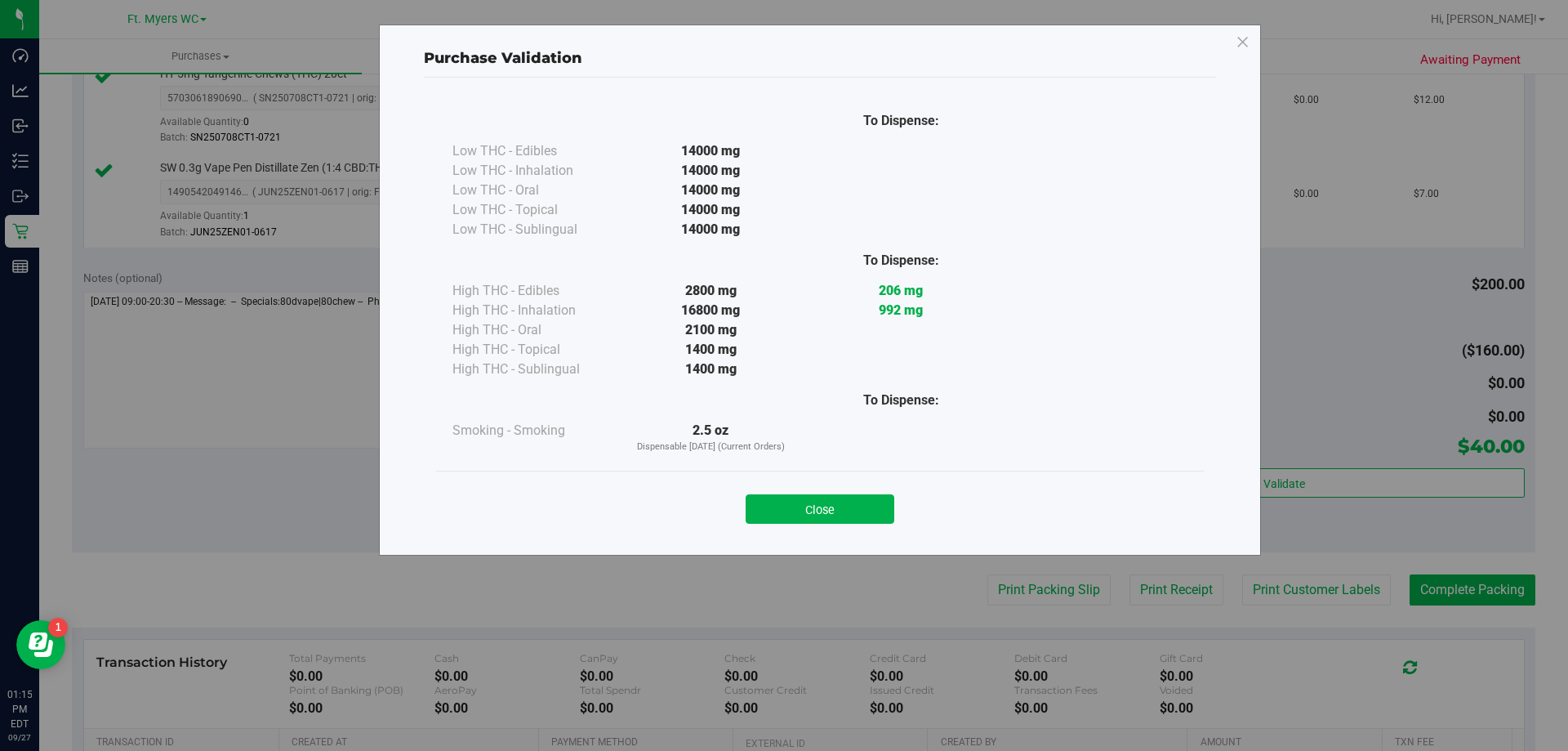
click at [833, 495] on button "Close" at bounding box center [820, 509] width 149 height 29
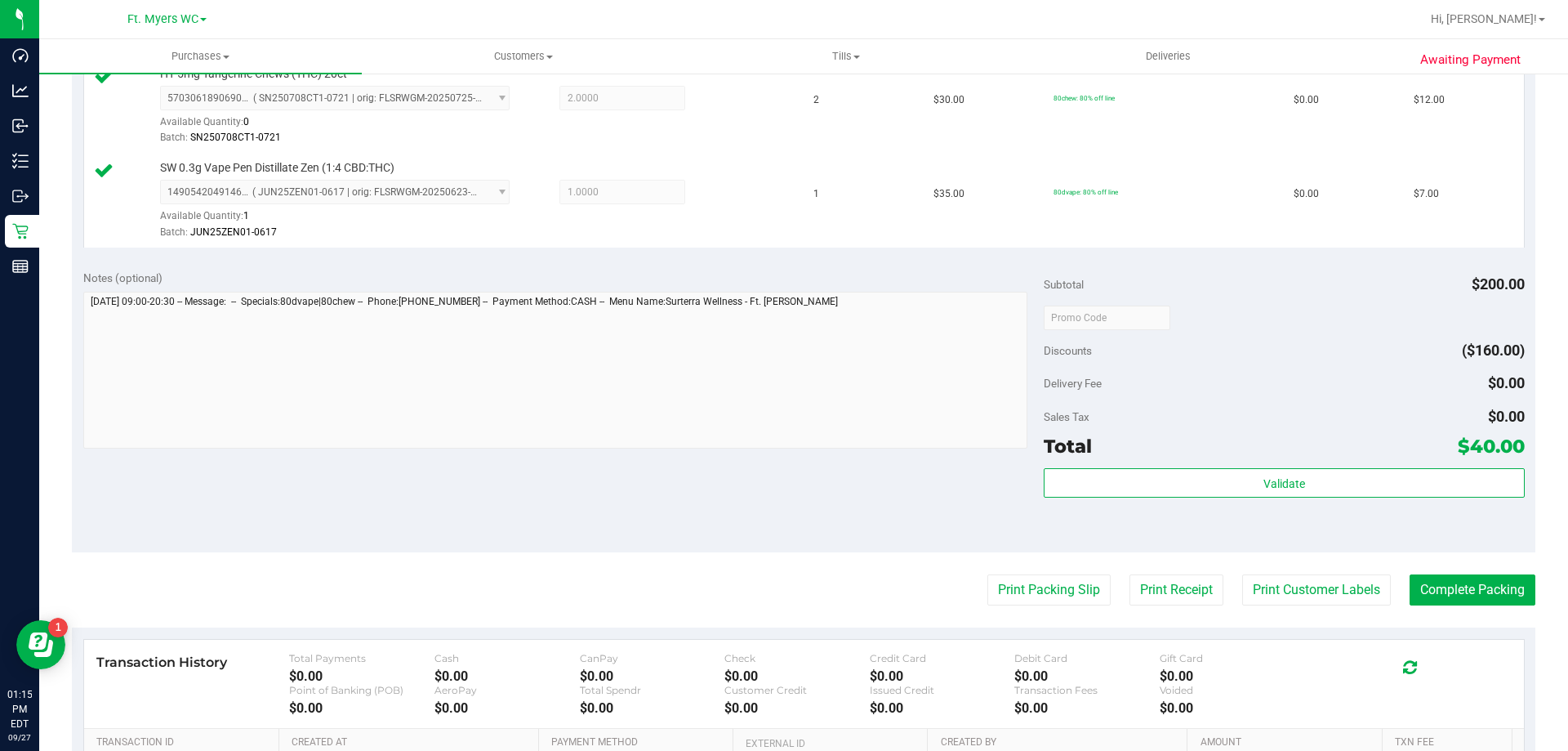
click at [988, 569] on purchase-details "Back Edit Purchase Cancel Purchase View Profile # 12015124 BioTrack ID: - Submi…" at bounding box center [803, 183] width 1463 height 1498
click at [1005, 593] on button "Print Packing Slip" at bounding box center [1049, 589] width 123 height 31
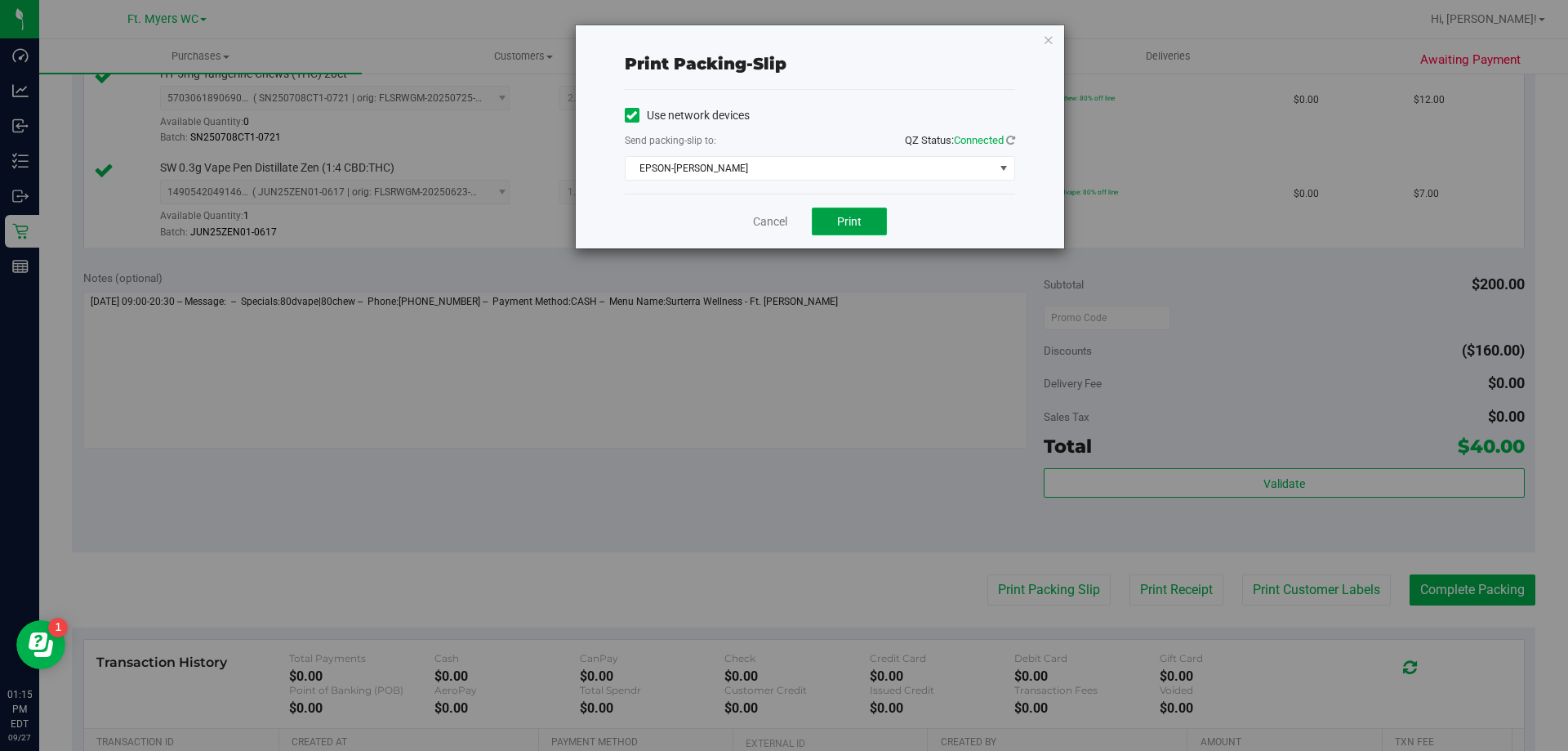
click at [843, 209] on button "Print" at bounding box center [849, 221] width 75 height 27
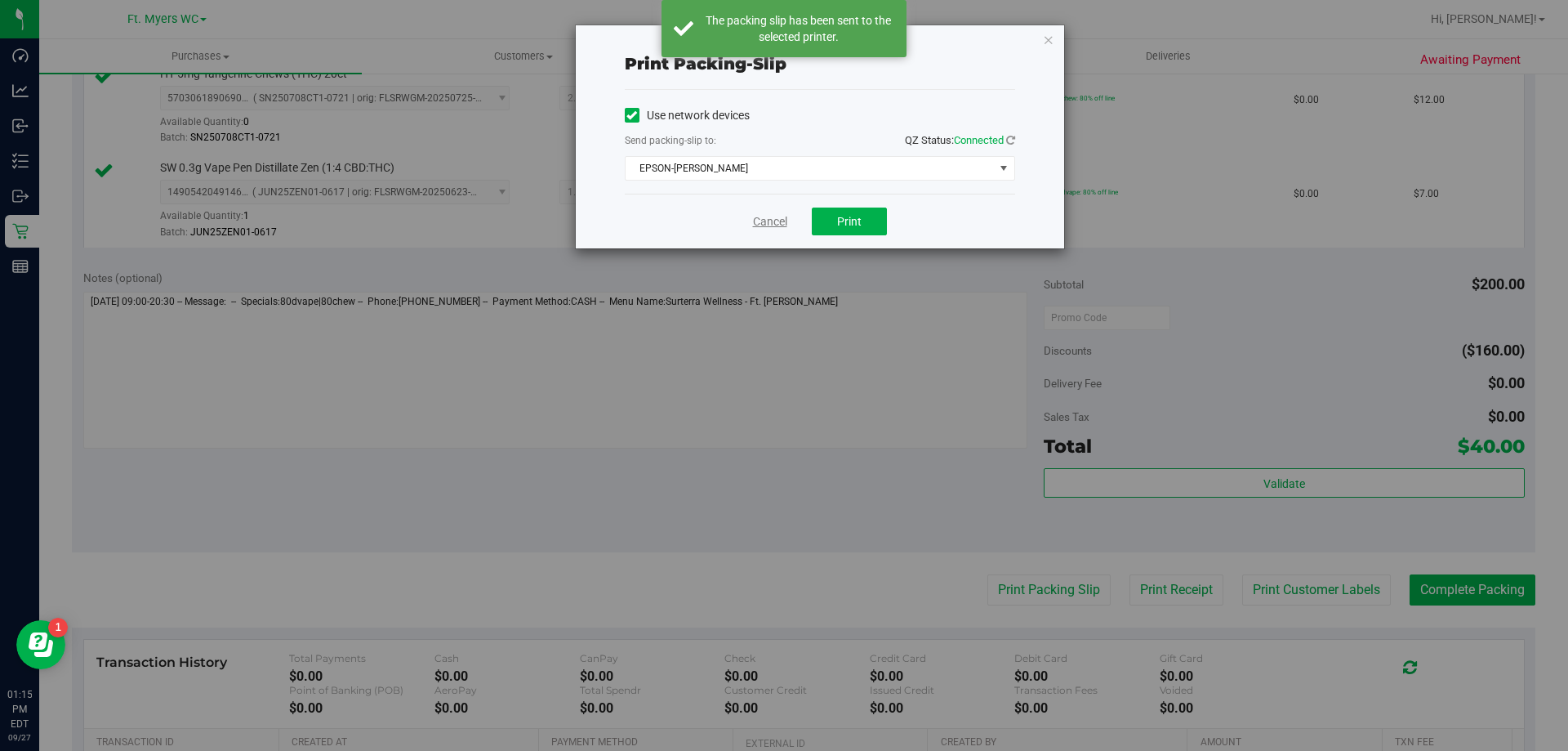
click at [766, 225] on link "Cancel" at bounding box center [770, 221] width 34 height 17
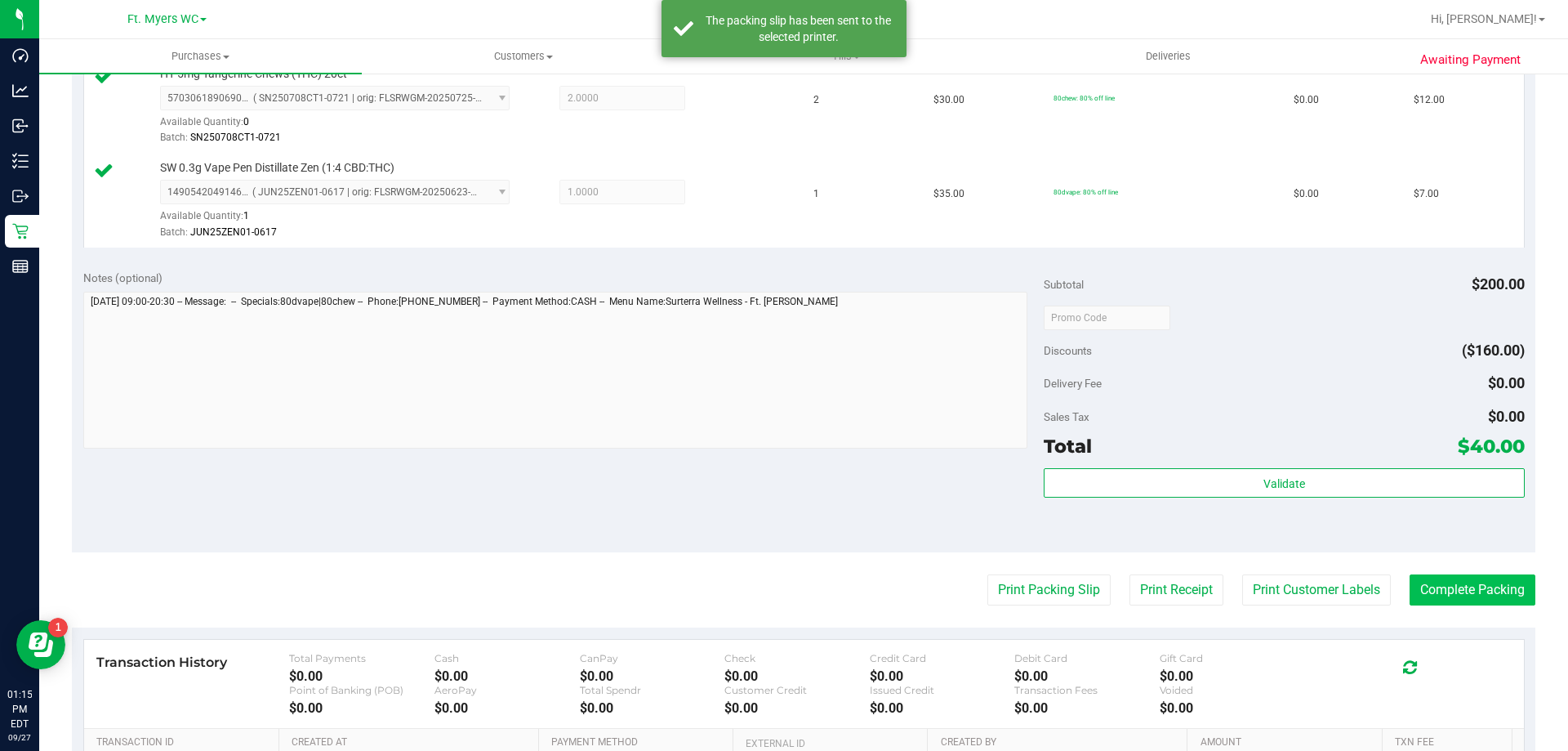
click at [1436, 573] on purchase-details "Back Edit Purchase Cancel Purchase View Profile # 12015124 BioTrack ID: - Submi…" at bounding box center [803, 183] width 1463 height 1498
click at [1442, 584] on button "Complete Packing" at bounding box center [1471, 589] width 126 height 31
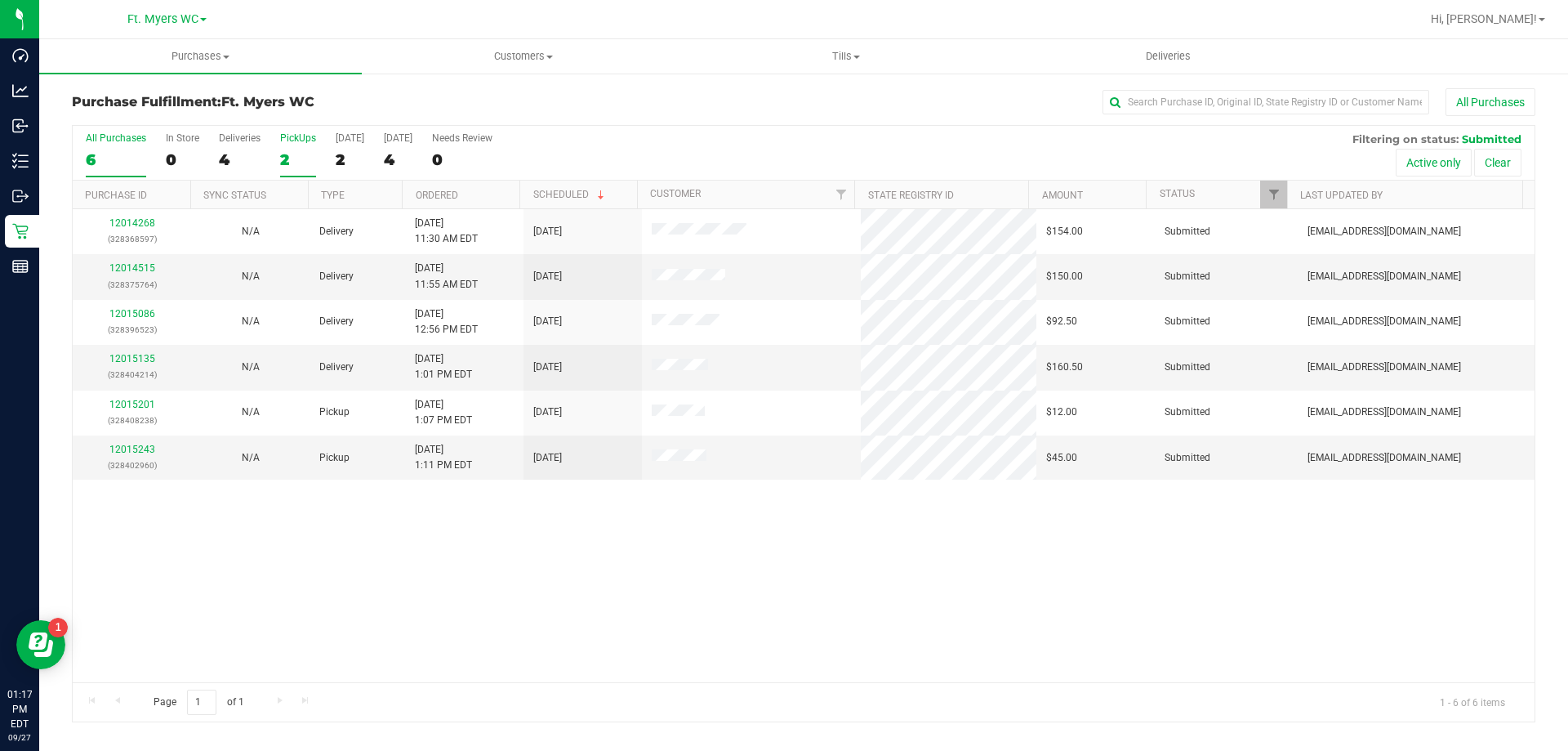
click at [284, 159] on div "2" at bounding box center [297, 160] width 36 height 19
click at [0, 0] on input "PickUps 2" at bounding box center [0, 0] width 0 height 0
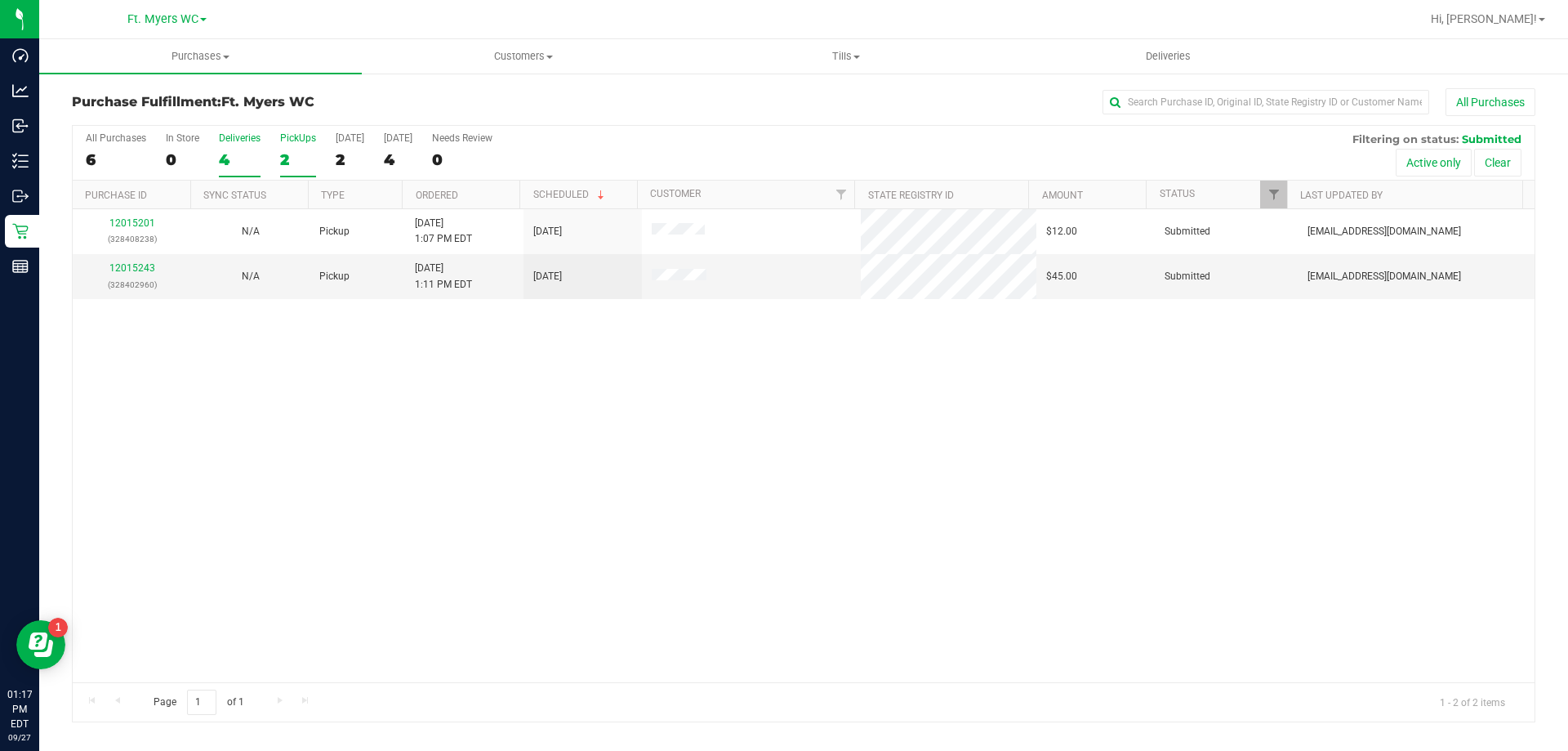
drag, startPoint x: 273, startPoint y: 142, endPoint x: 260, endPoint y: 145, distance: 13.3
click at [261, 145] on div "All Purchases 6 In Store 0 Deliveries 4 PickUps 2 [DATE] 2 [DATE] 4 Needs Revie…" at bounding box center [803, 153] width 1461 height 55
click at [246, 145] on label "Deliveries 4" at bounding box center [240, 155] width 42 height 45
click at [0, 0] on input "Deliveries 4" at bounding box center [0, 0] width 0 height 0
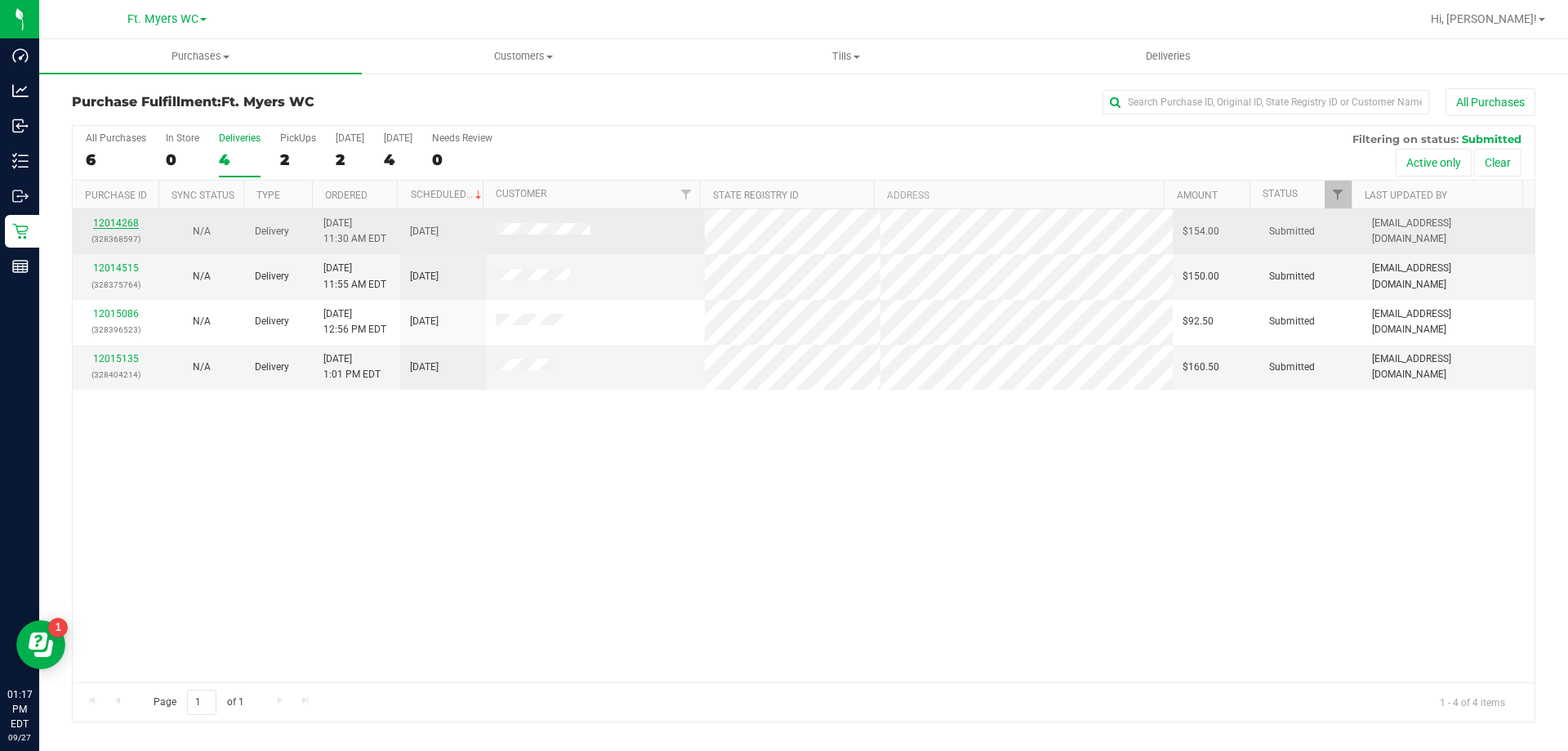
click at [132, 222] on link "12014268" at bounding box center [116, 223] width 46 height 12
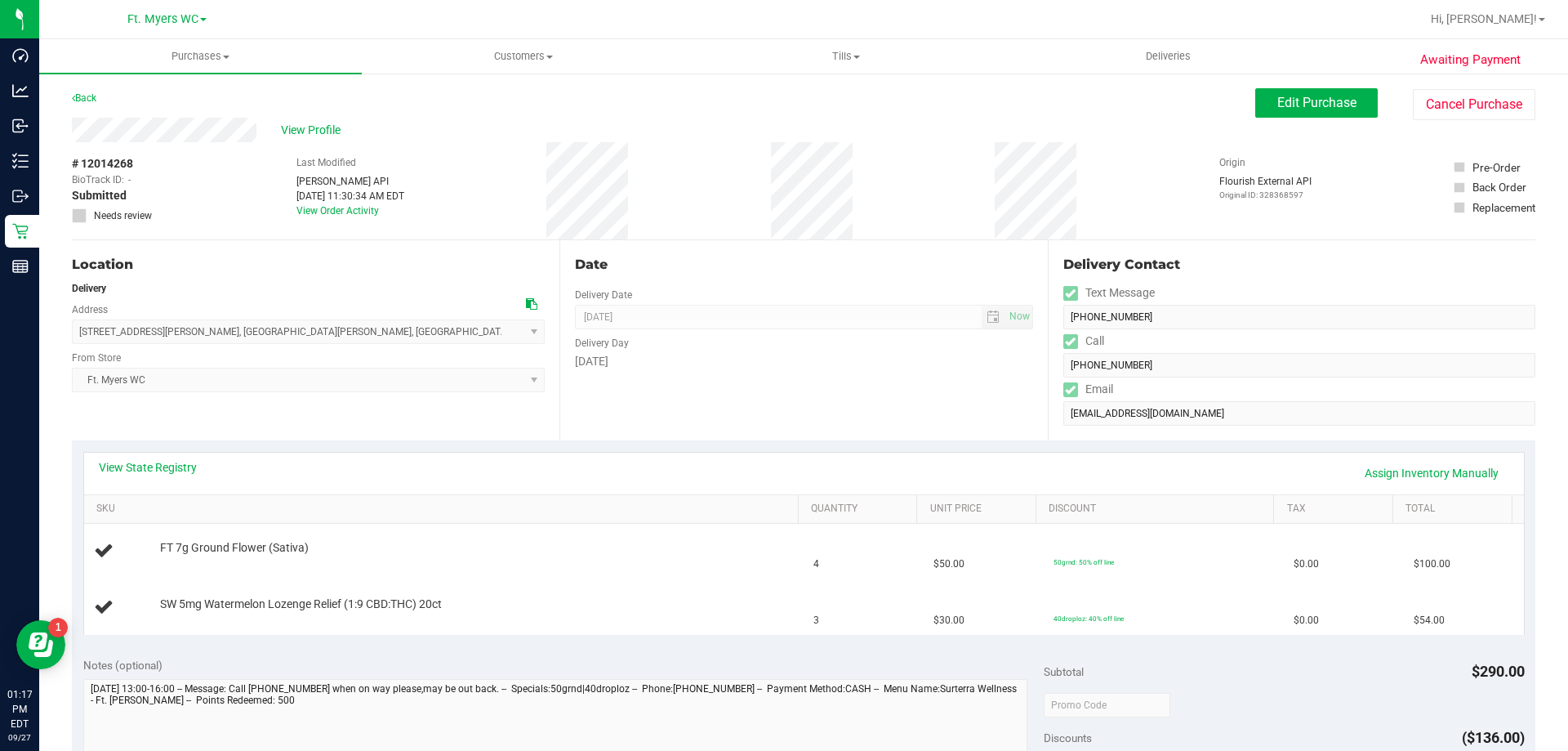
click at [740, 170] on div "# 12014268 BioTrack ID: - Submitted Needs review Last Modified [PERSON_NAME] AP…" at bounding box center [803, 191] width 1463 height 97
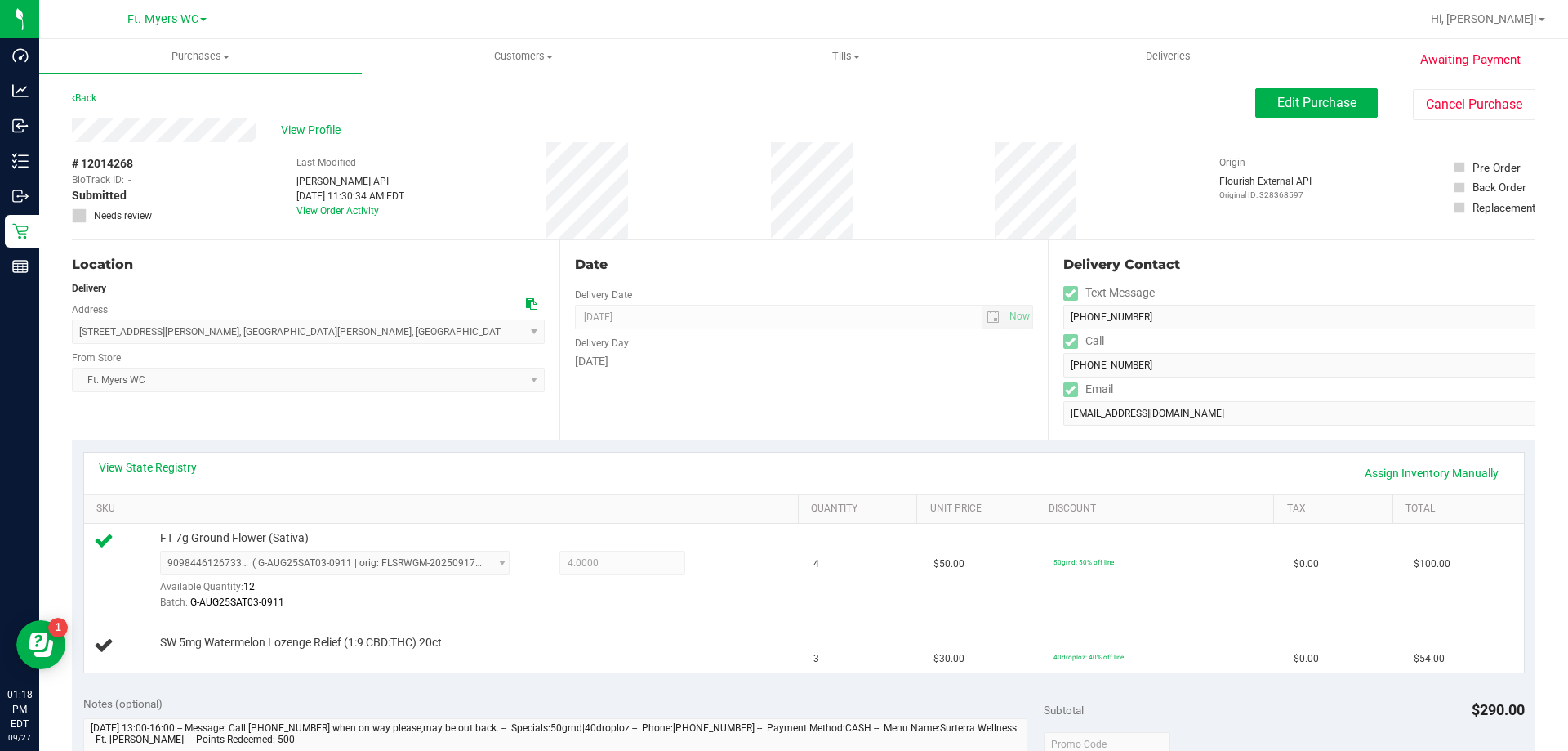
click at [740, 170] on div "# 12014268 BioTrack ID: - Submitted Needs review Last Modified [PERSON_NAME] AP…" at bounding box center [803, 191] width 1463 height 97
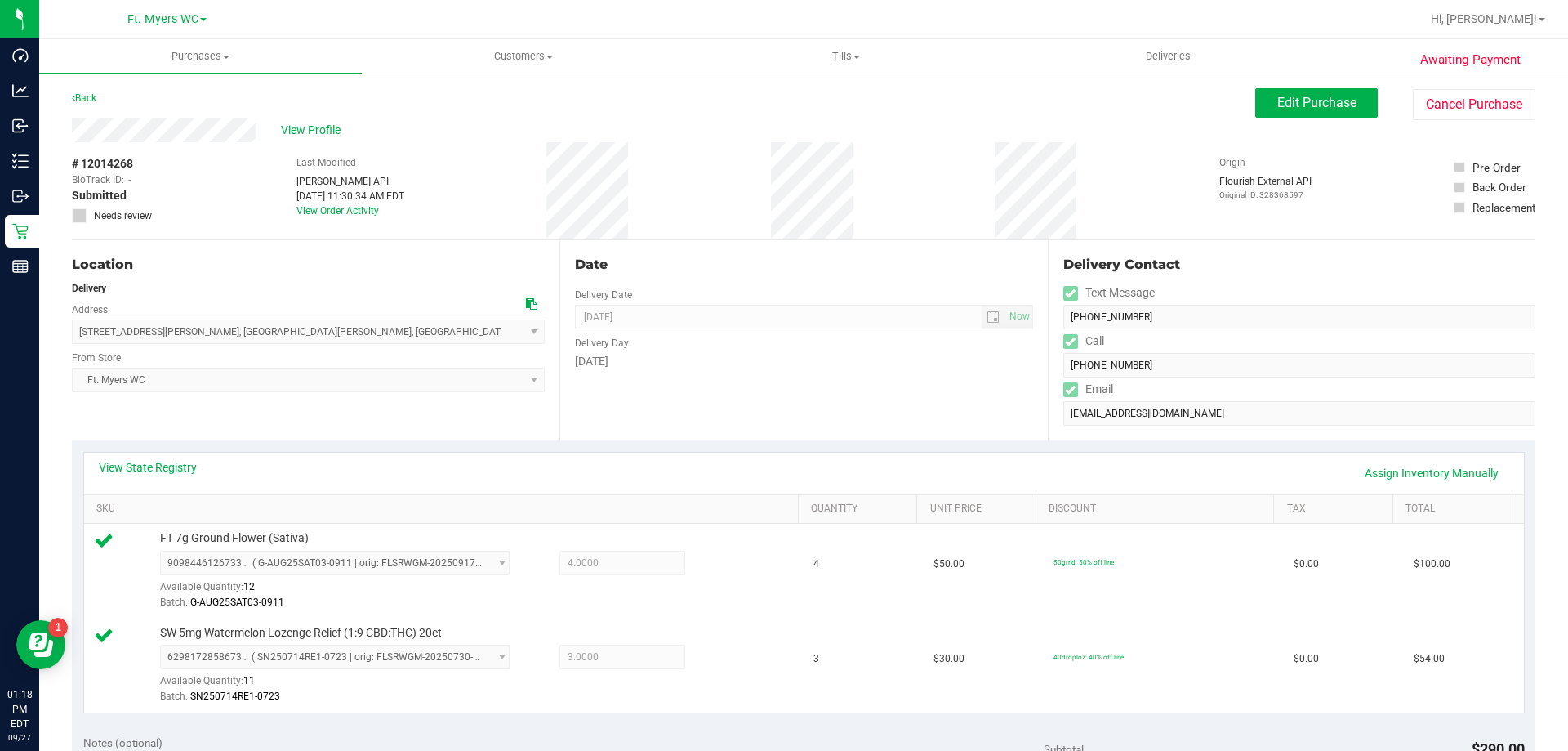
drag, startPoint x: 758, startPoint y: 542, endPoint x: 992, endPoint y: 169, distance: 440.3
click at [1277, 98] on span "Edit Purchase" at bounding box center [1316, 102] width 79 height 16
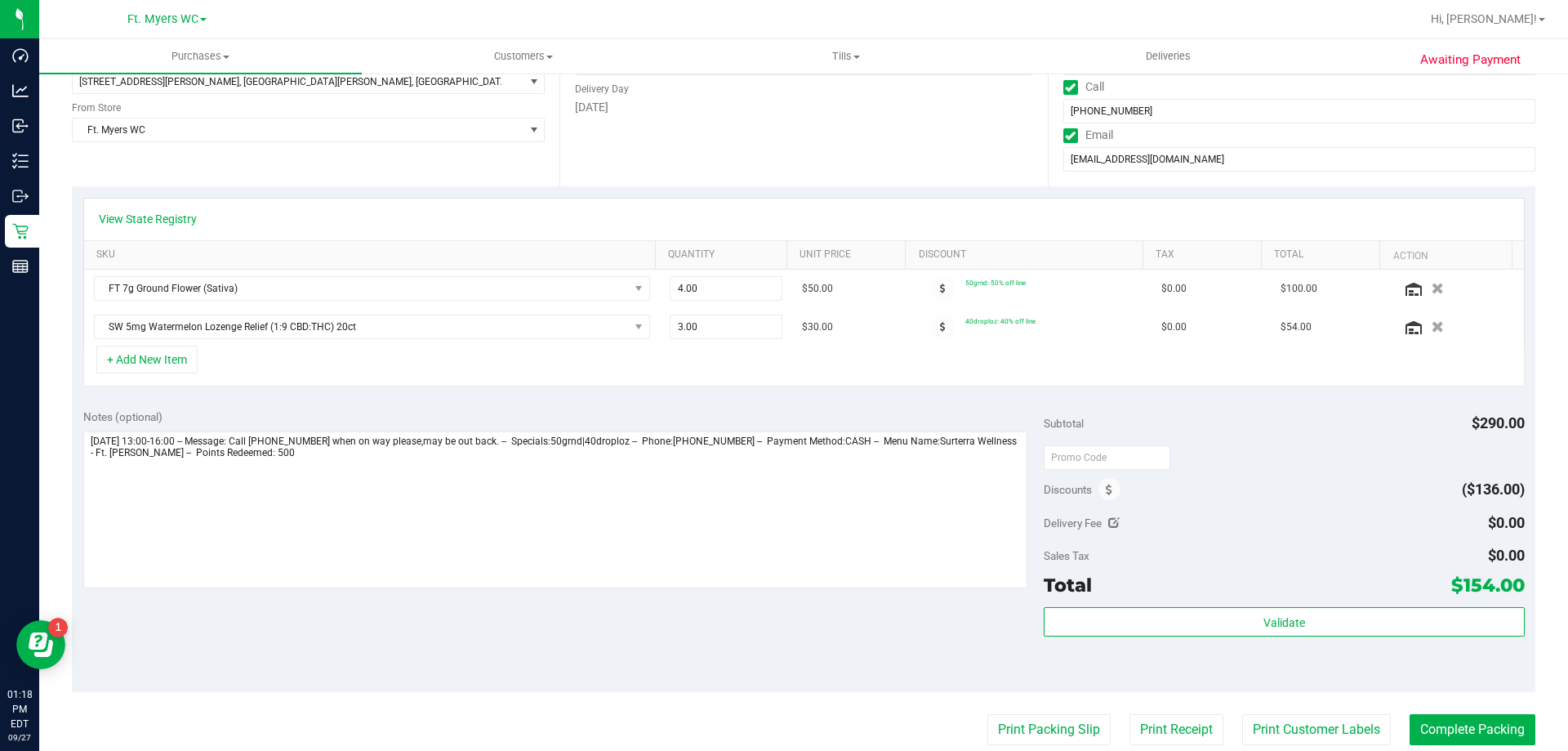
scroll to position [409, 0]
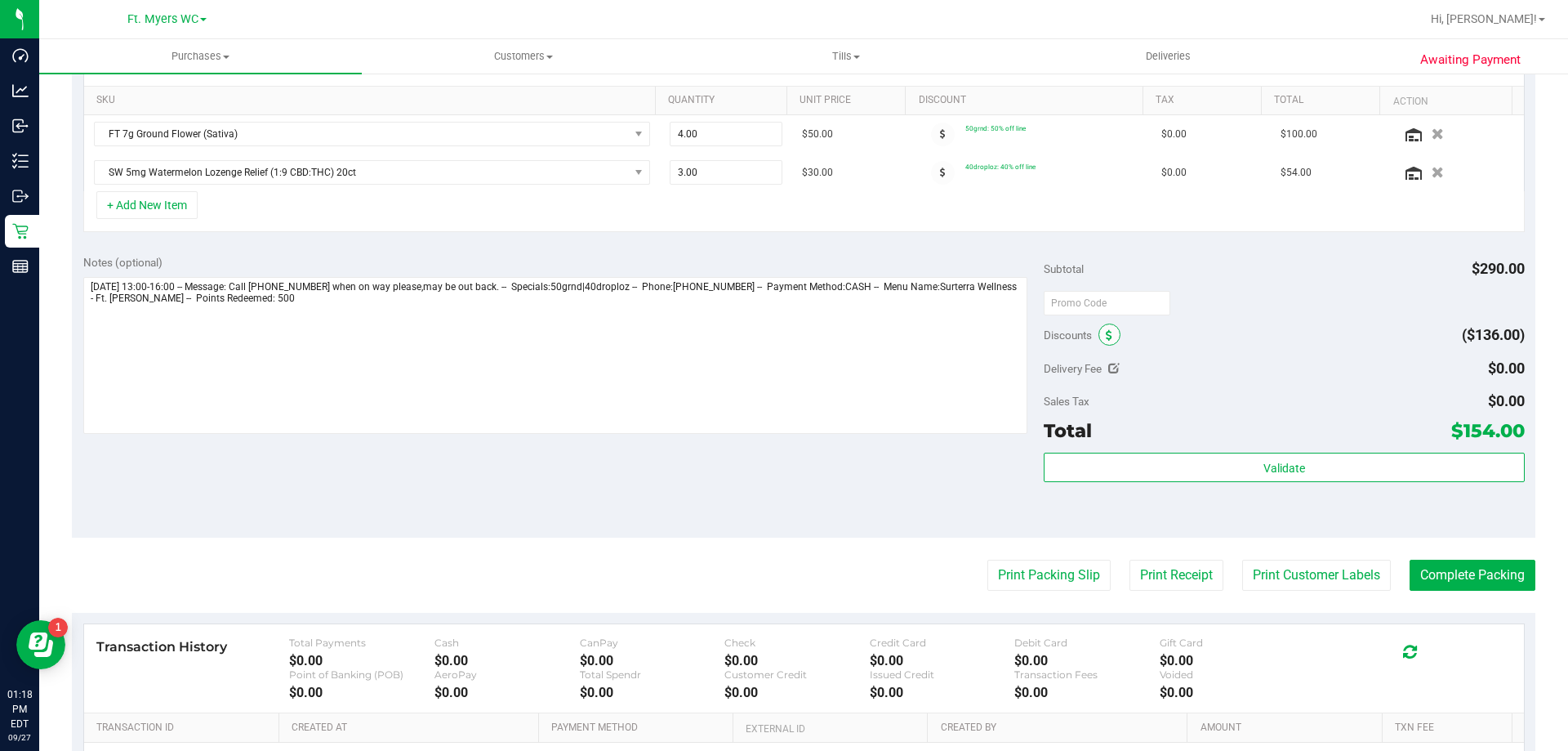
click at [1108, 341] on span at bounding box center [1109, 334] width 22 height 22
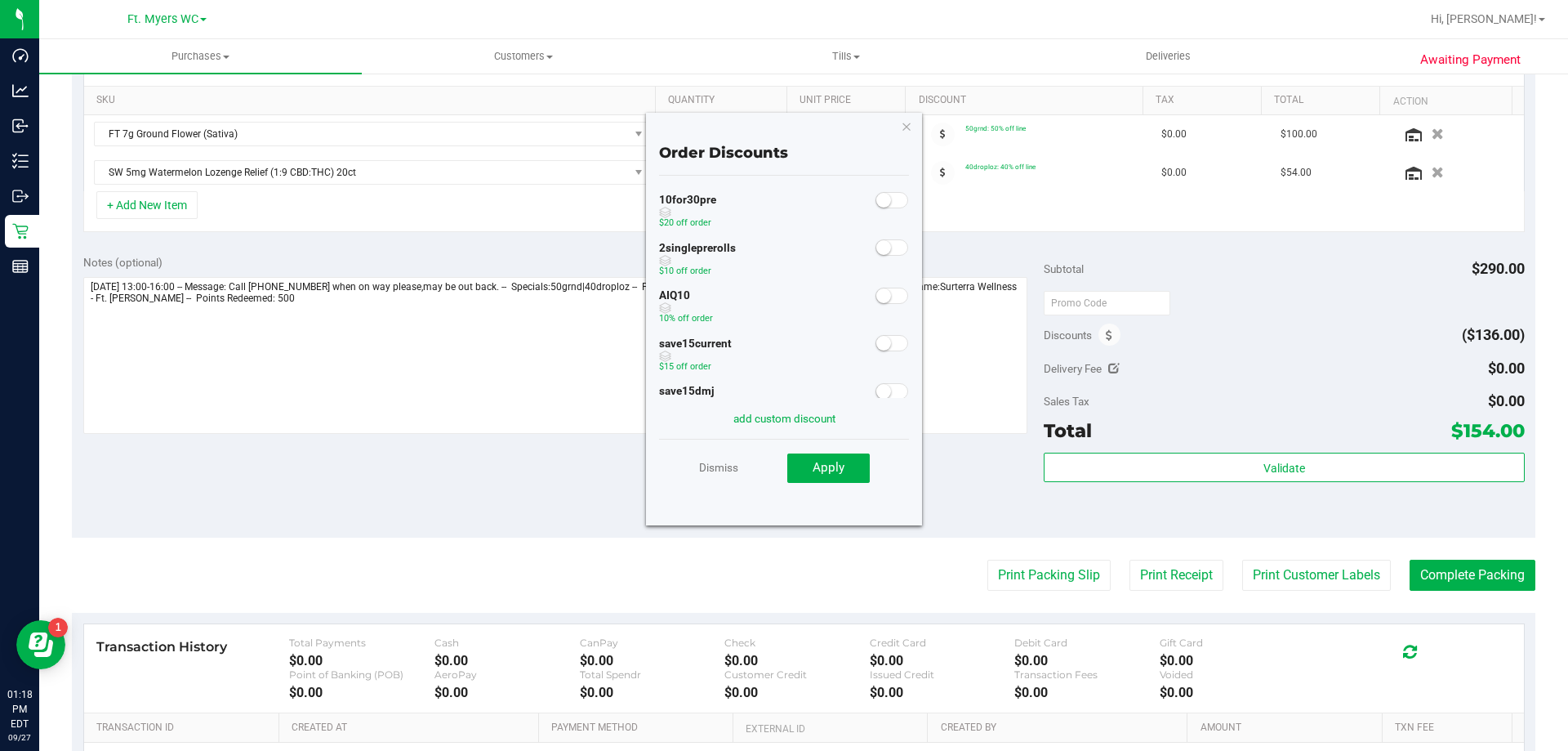
click at [876, 311] on div "AIQ10 10% off order" at bounding box center [784, 308] width 250 height 48
click at [876, 306] on div "AIQ10 10% off order" at bounding box center [784, 308] width 250 height 48
click at [876, 292] on small at bounding box center [884, 296] width 15 height 15
click at [797, 469] on button "Apply" at bounding box center [828, 467] width 82 height 29
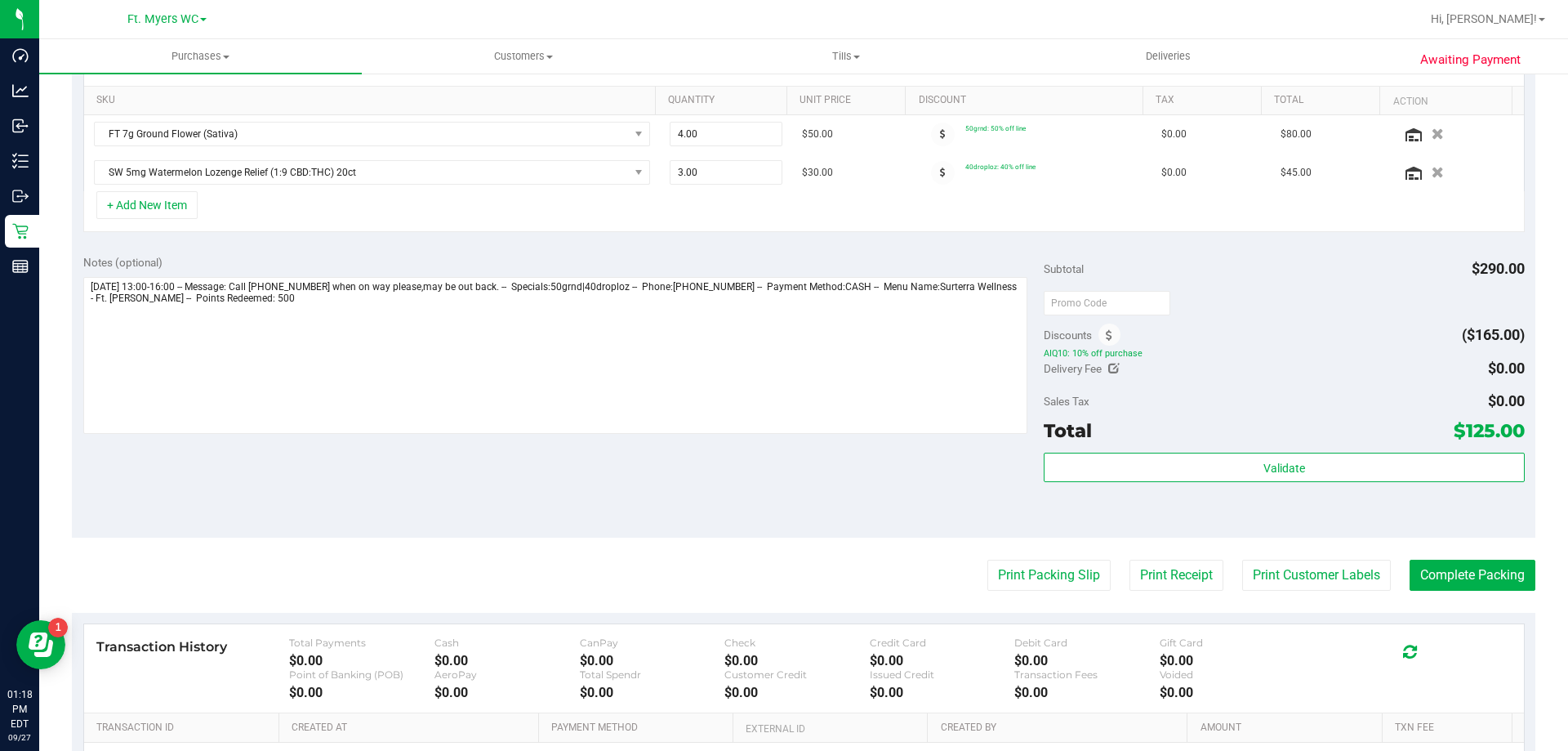
scroll to position [0, 0]
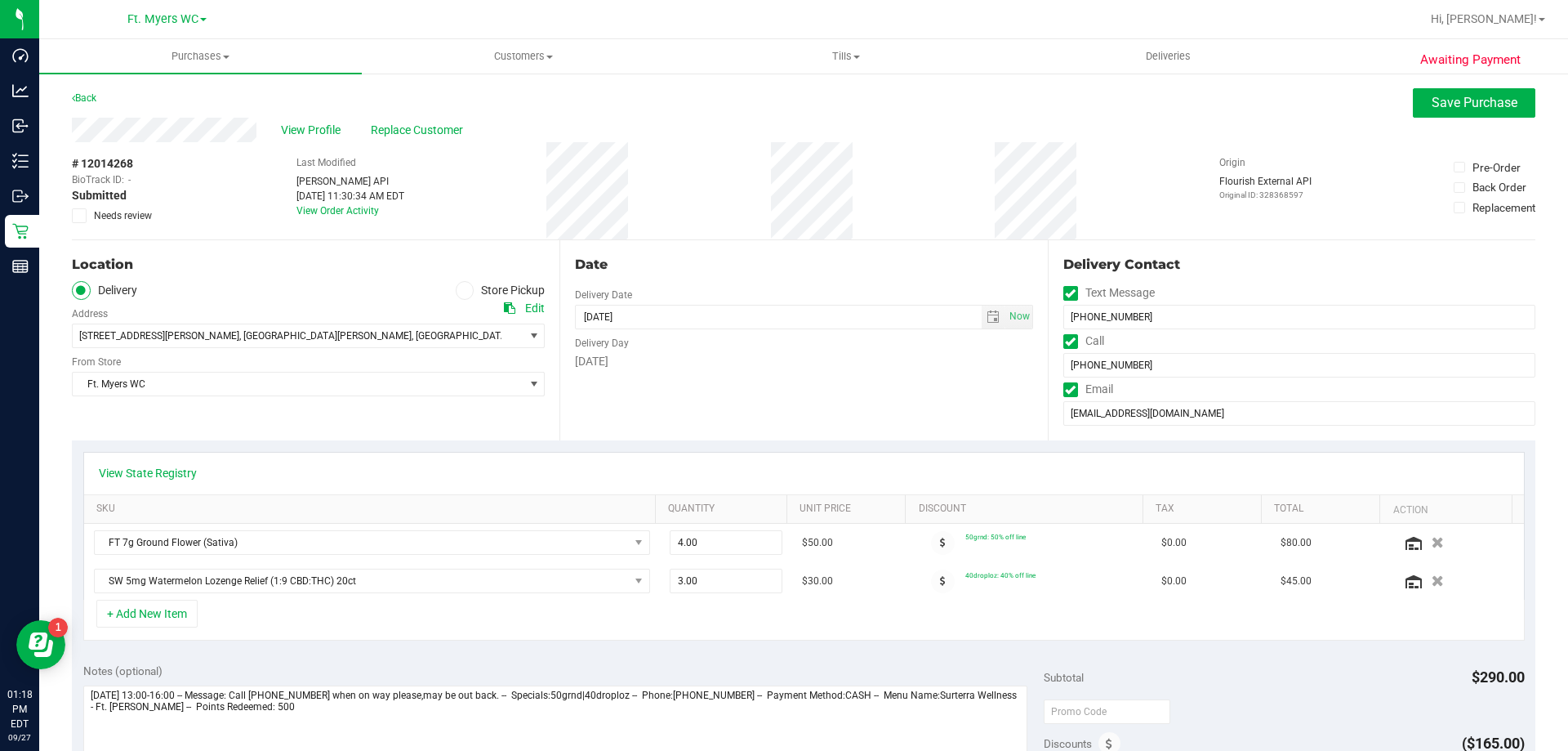
drag, startPoint x: 811, startPoint y: 480, endPoint x: 1402, endPoint y: 154, distance: 674.9
click at [1458, 107] on span "Save Purchase" at bounding box center [1474, 102] width 86 height 16
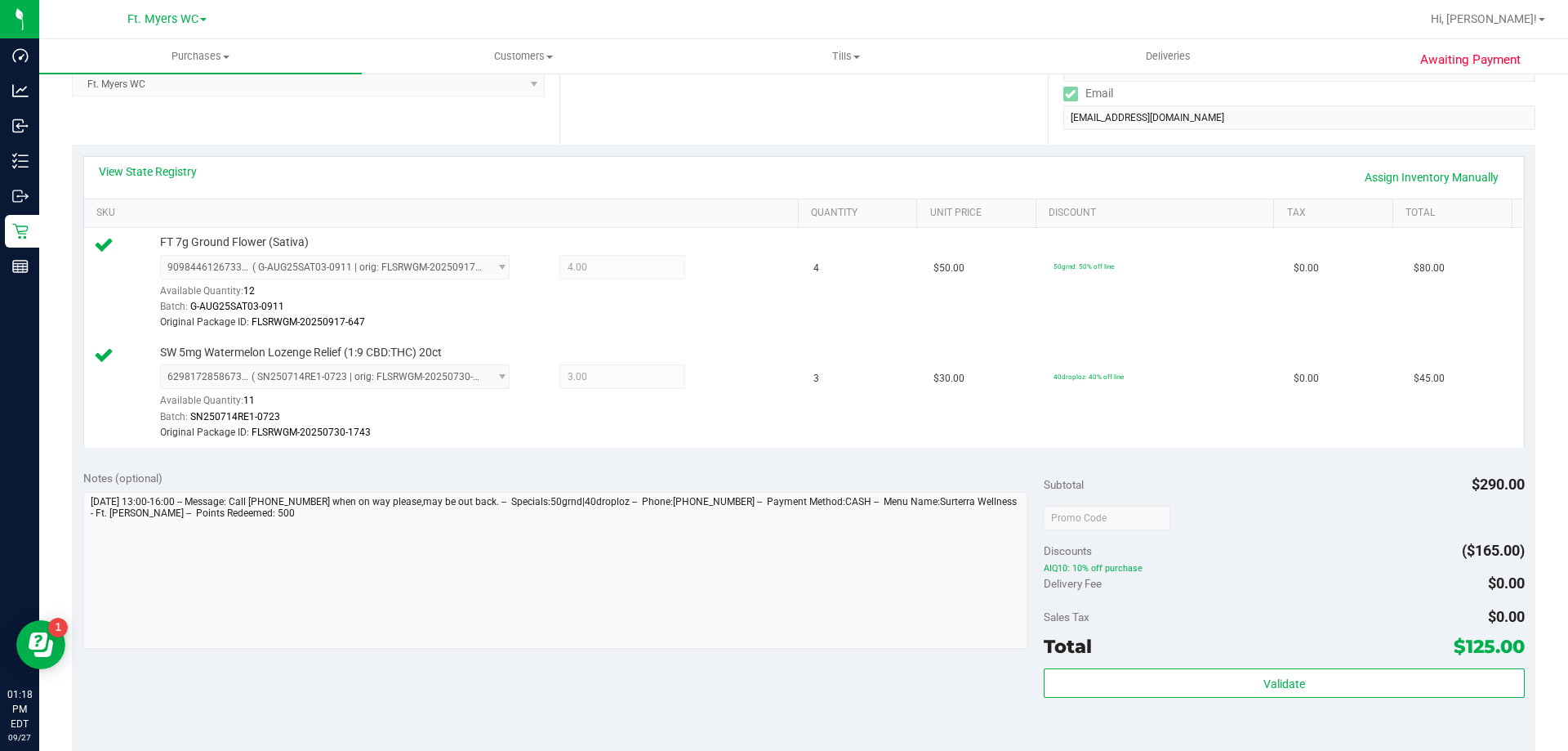
scroll to position [490, 0]
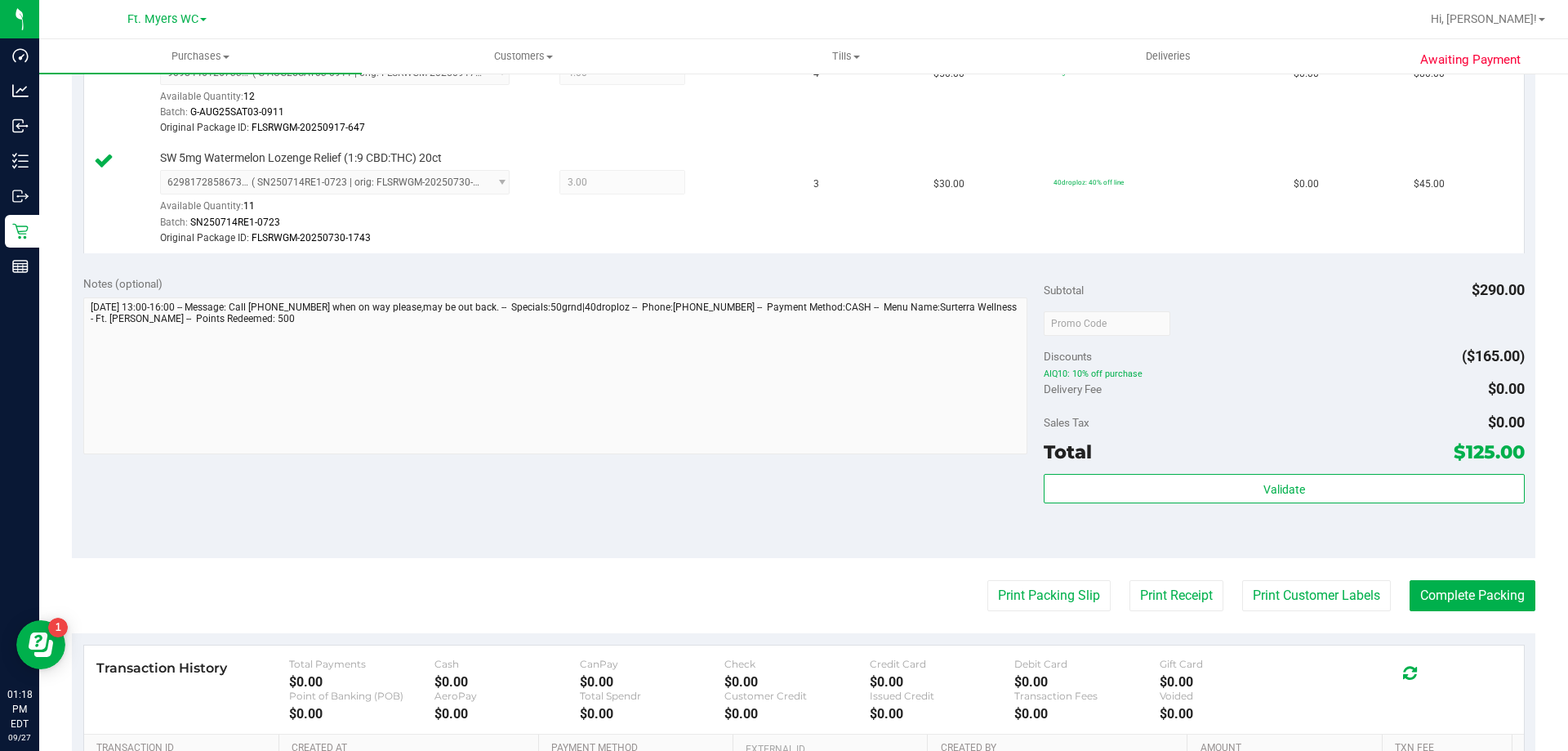
click at [1251, 470] on div "Subtotal $290.00 Discounts ($165.00) AIQ10: 10% off purchase Delivery Fee $0.00…" at bounding box center [1283, 411] width 480 height 272
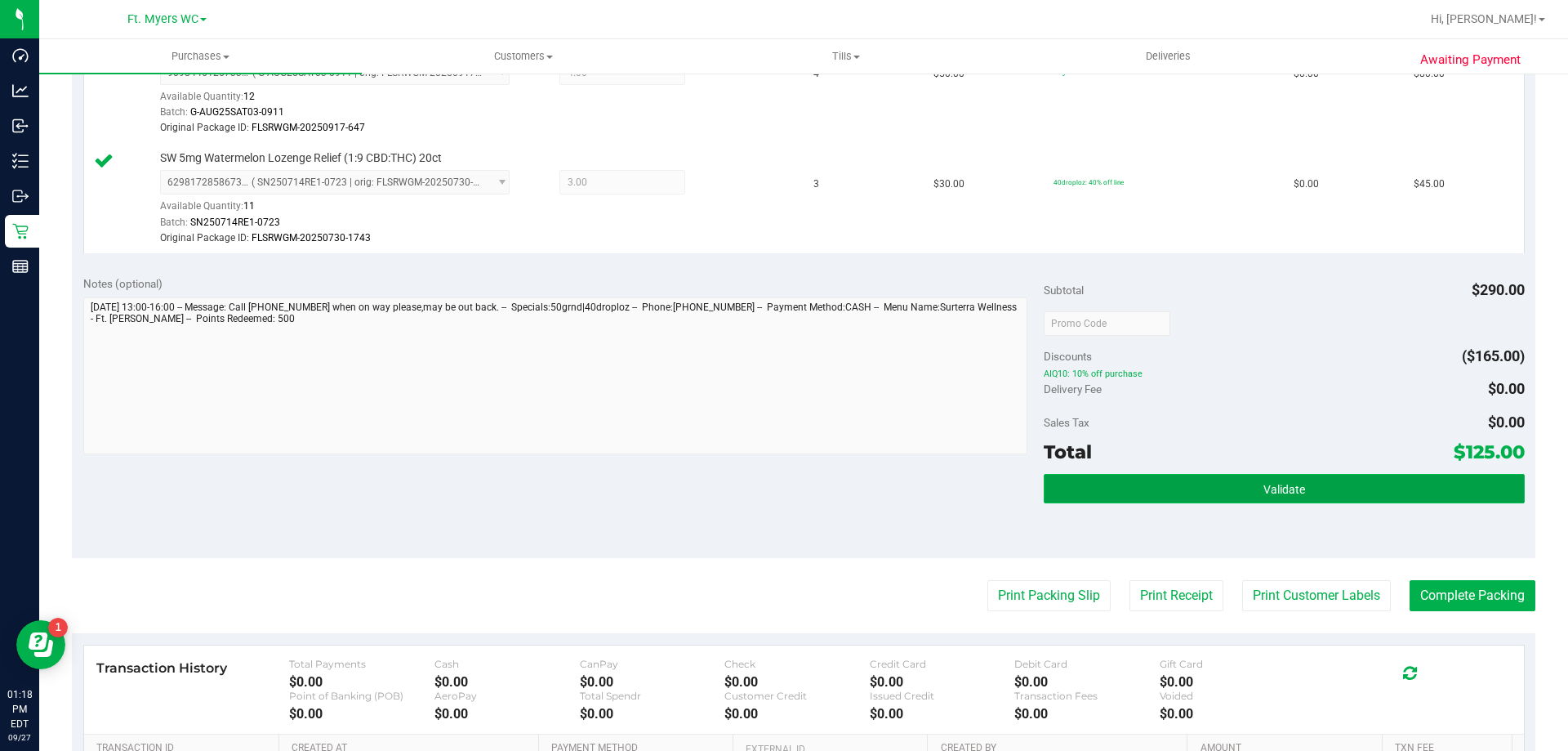
click at [1254, 480] on button "Validate" at bounding box center [1283, 488] width 480 height 29
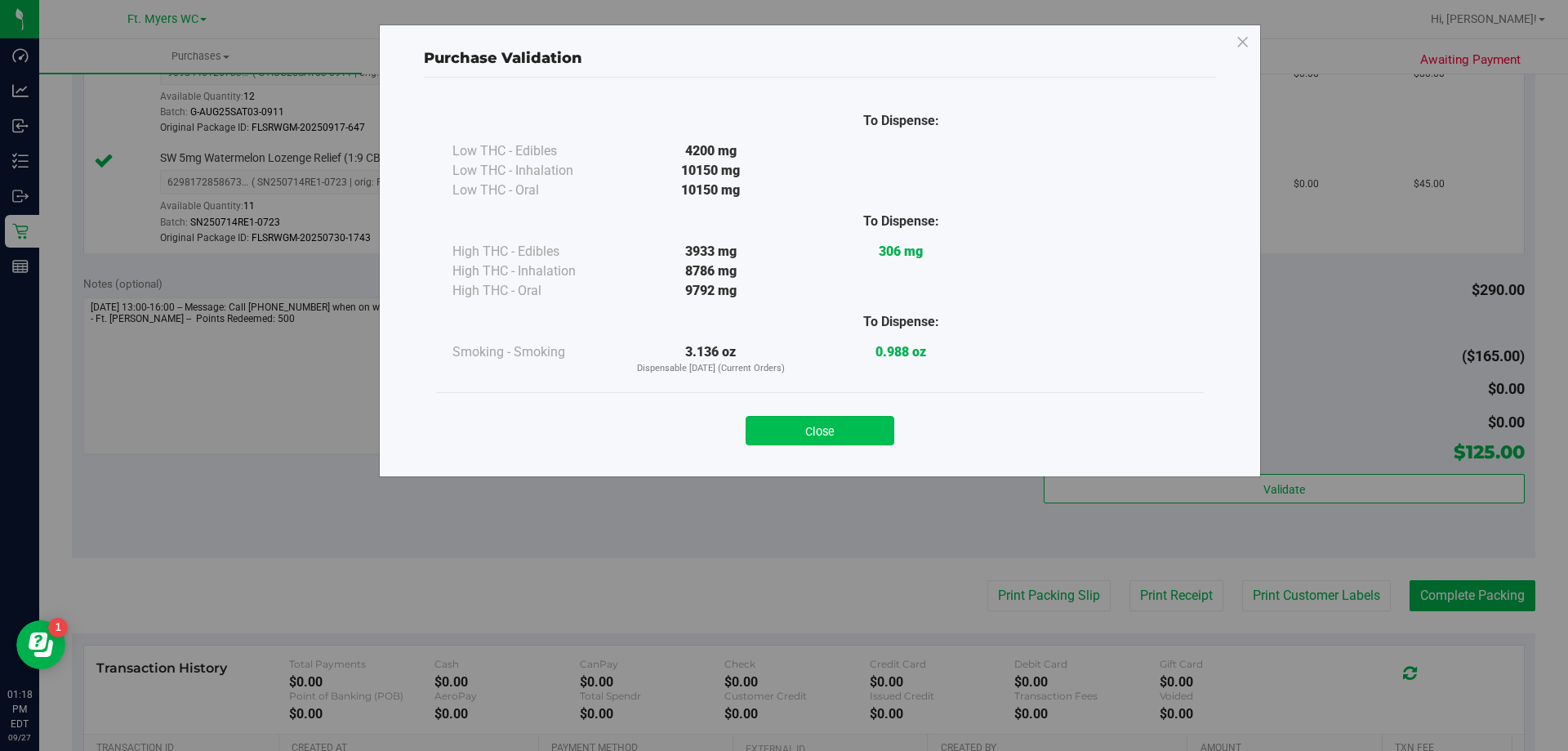
click at [856, 434] on button "Close" at bounding box center [820, 430] width 149 height 29
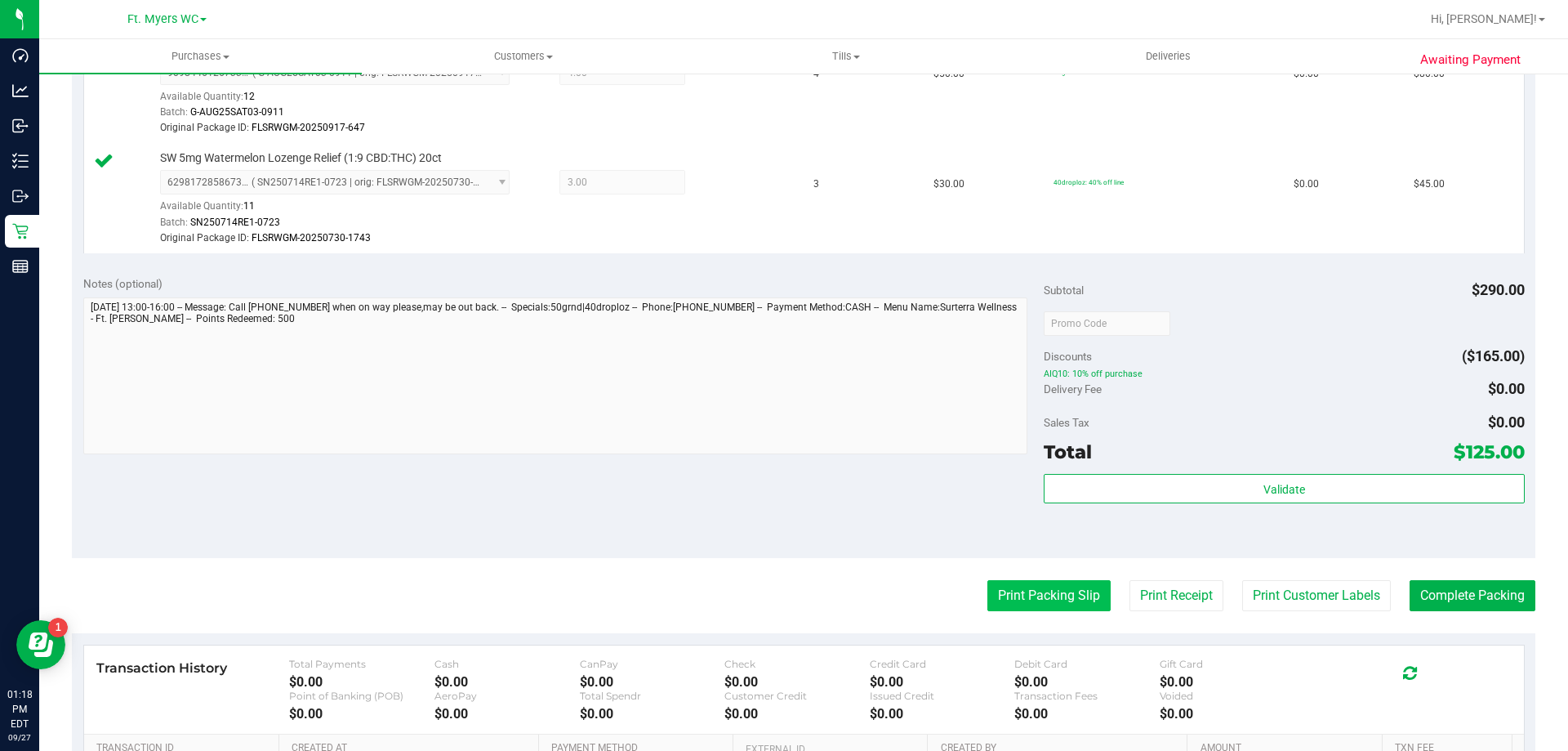
click at [989, 600] on button "Print Packing Slip" at bounding box center [1049, 595] width 123 height 31
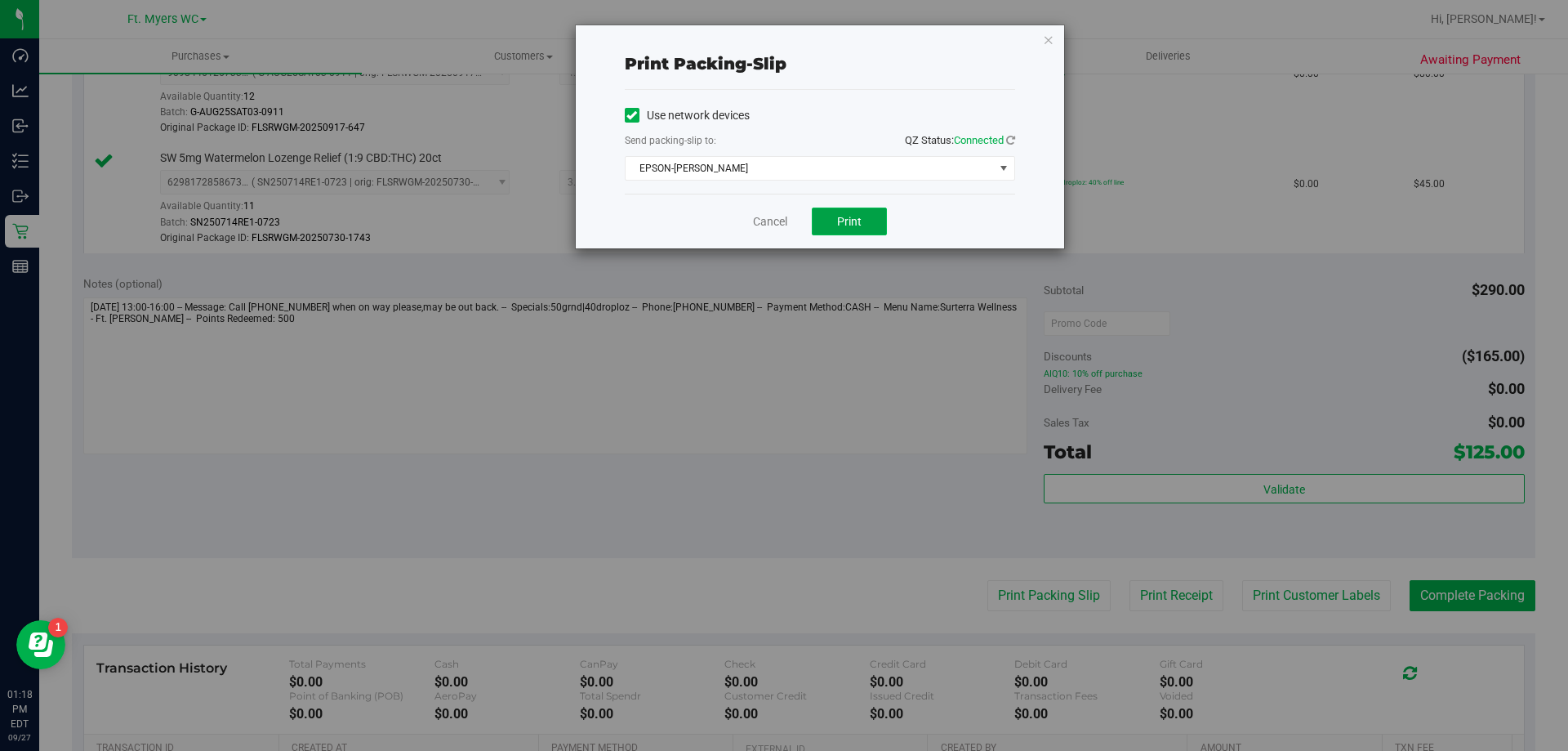
click at [867, 227] on button "Print" at bounding box center [849, 221] width 75 height 27
click at [836, 230] on button "Print" at bounding box center [849, 221] width 75 height 27
click at [788, 207] on div "Cancel Print" at bounding box center [819, 221] width 390 height 55
click at [786, 232] on div "Cancel Print" at bounding box center [819, 221] width 390 height 55
click at [786, 222] on link "Cancel" at bounding box center [770, 221] width 34 height 17
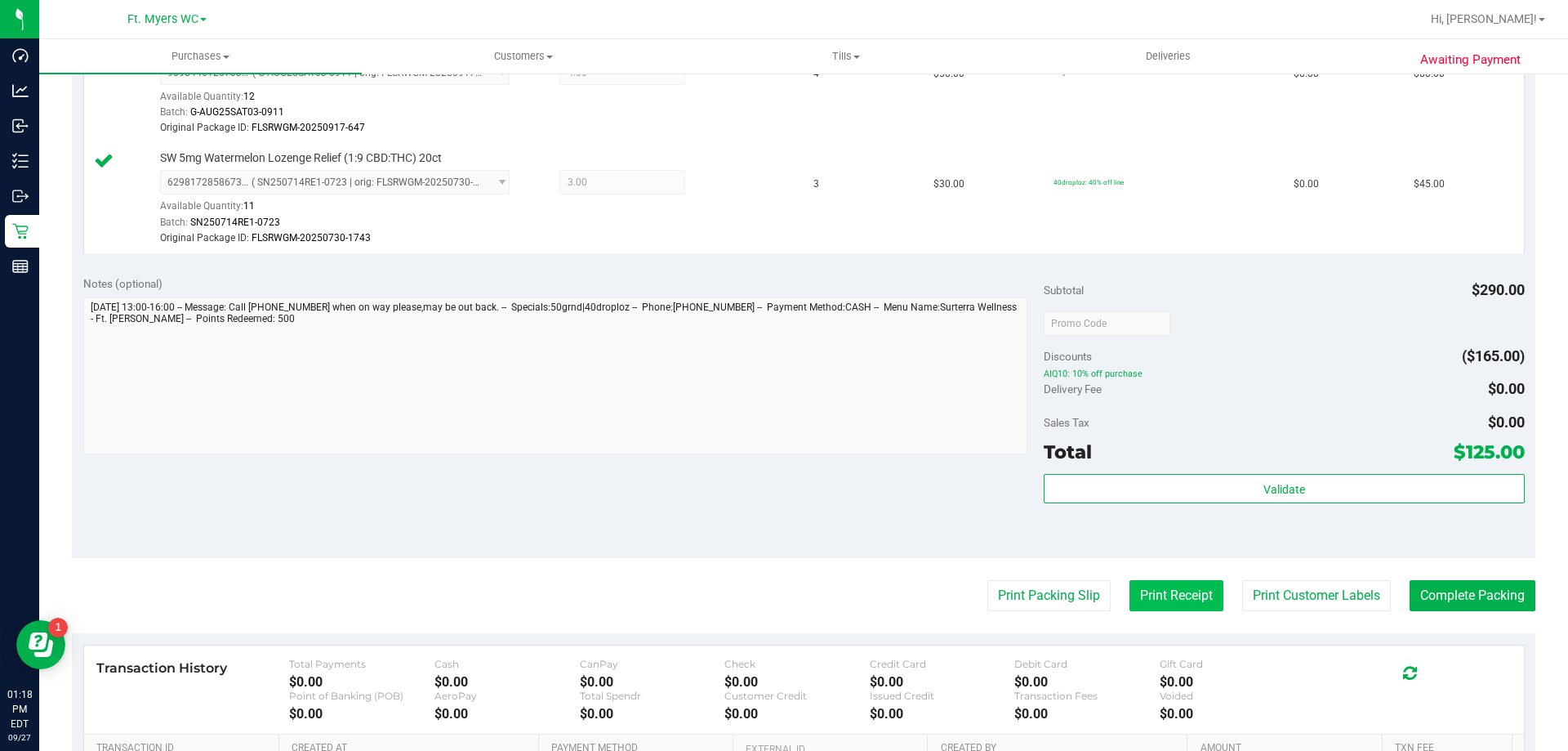
click at [1171, 599] on button "Print Receipt" at bounding box center [1176, 595] width 94 height 31
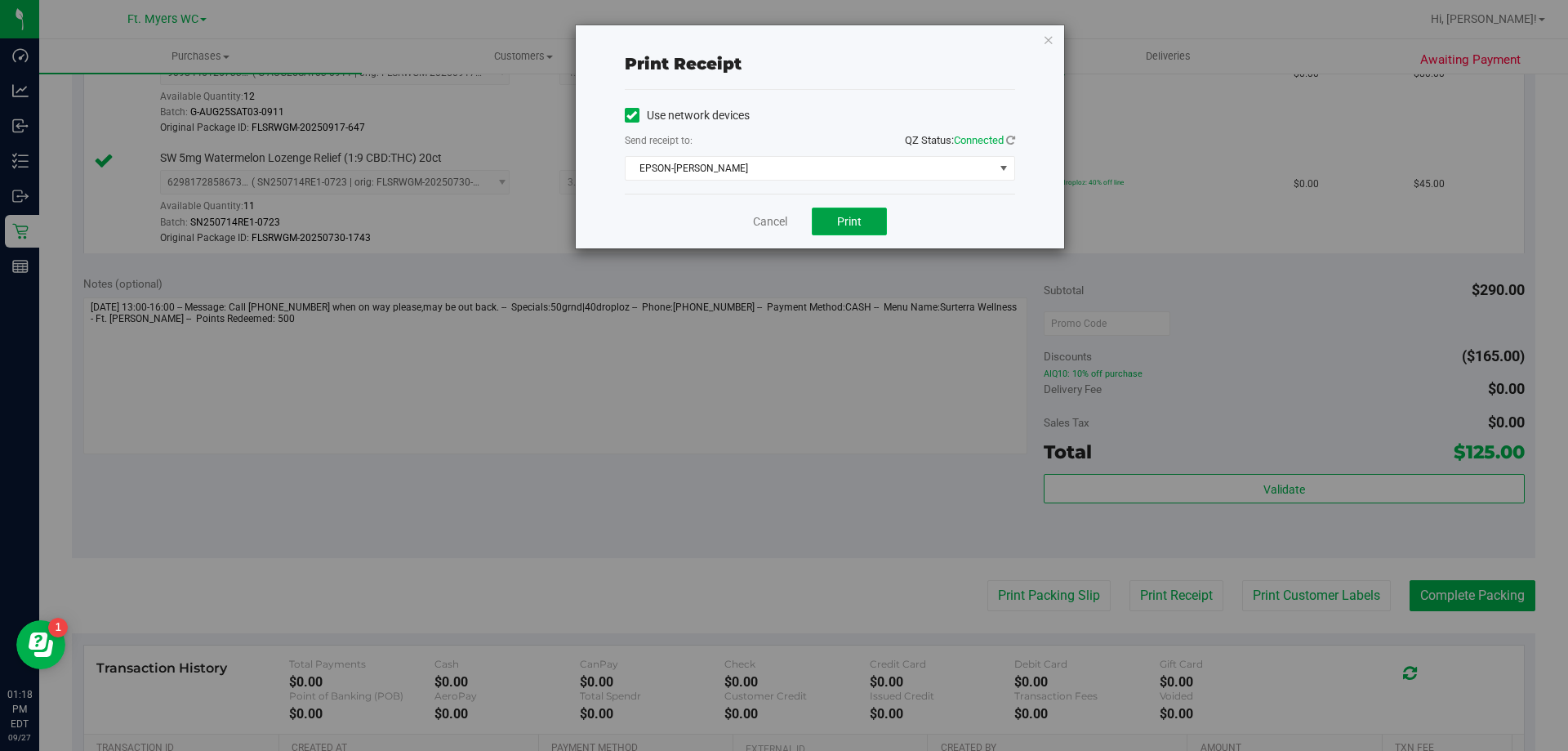
click at [826, 219] on button "Print" at bounding box center [849, 221] width 75 height 27
click at [831, 217] on button "Print" at bounding box center [849, 221] width 75 height 27
click at [765, 216] on link "Cancel" at bounding box center [770, 221] width 34 height 17
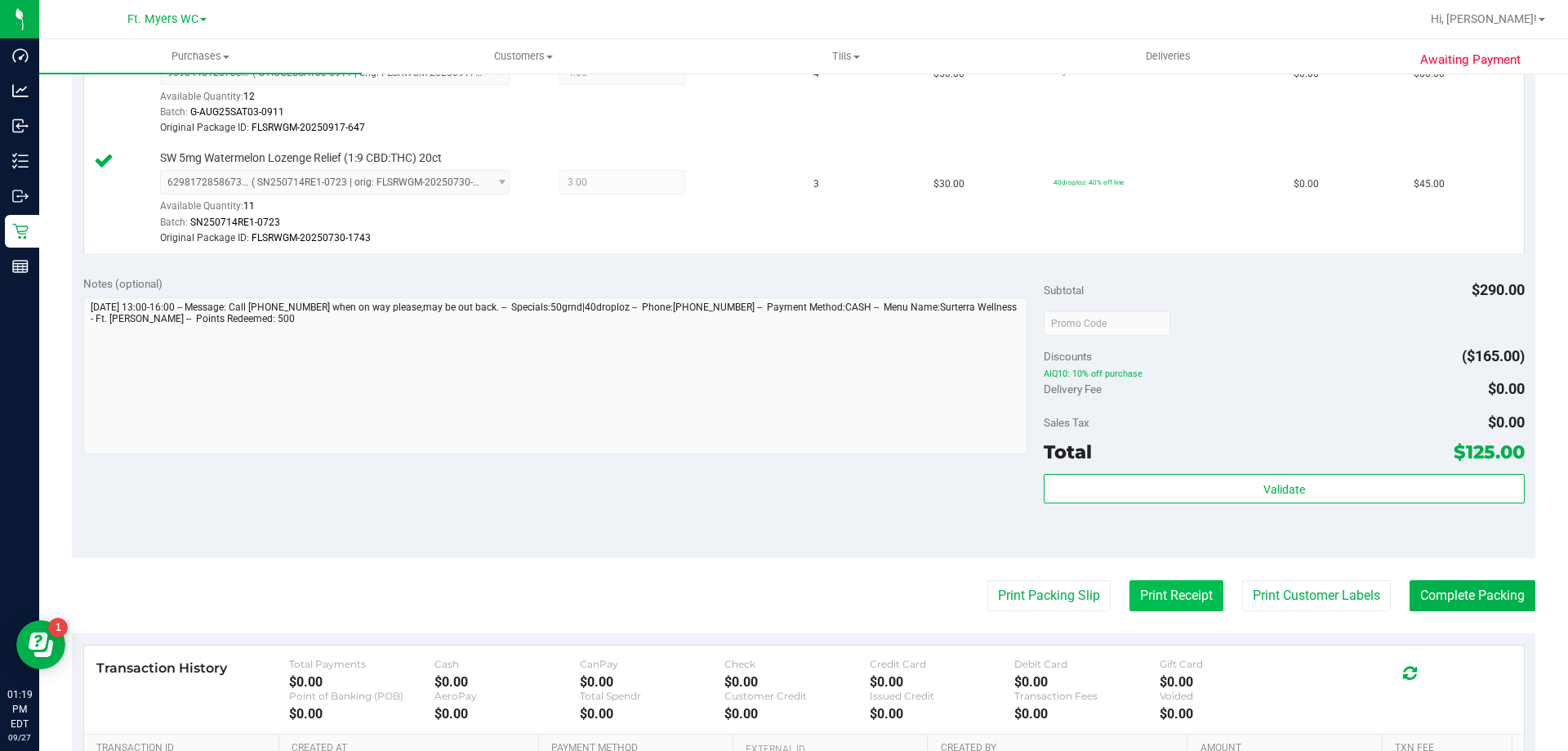
click at [1178, 593] on button "Print Receipt" at bounding box center [1176, 595] width 94 height 31
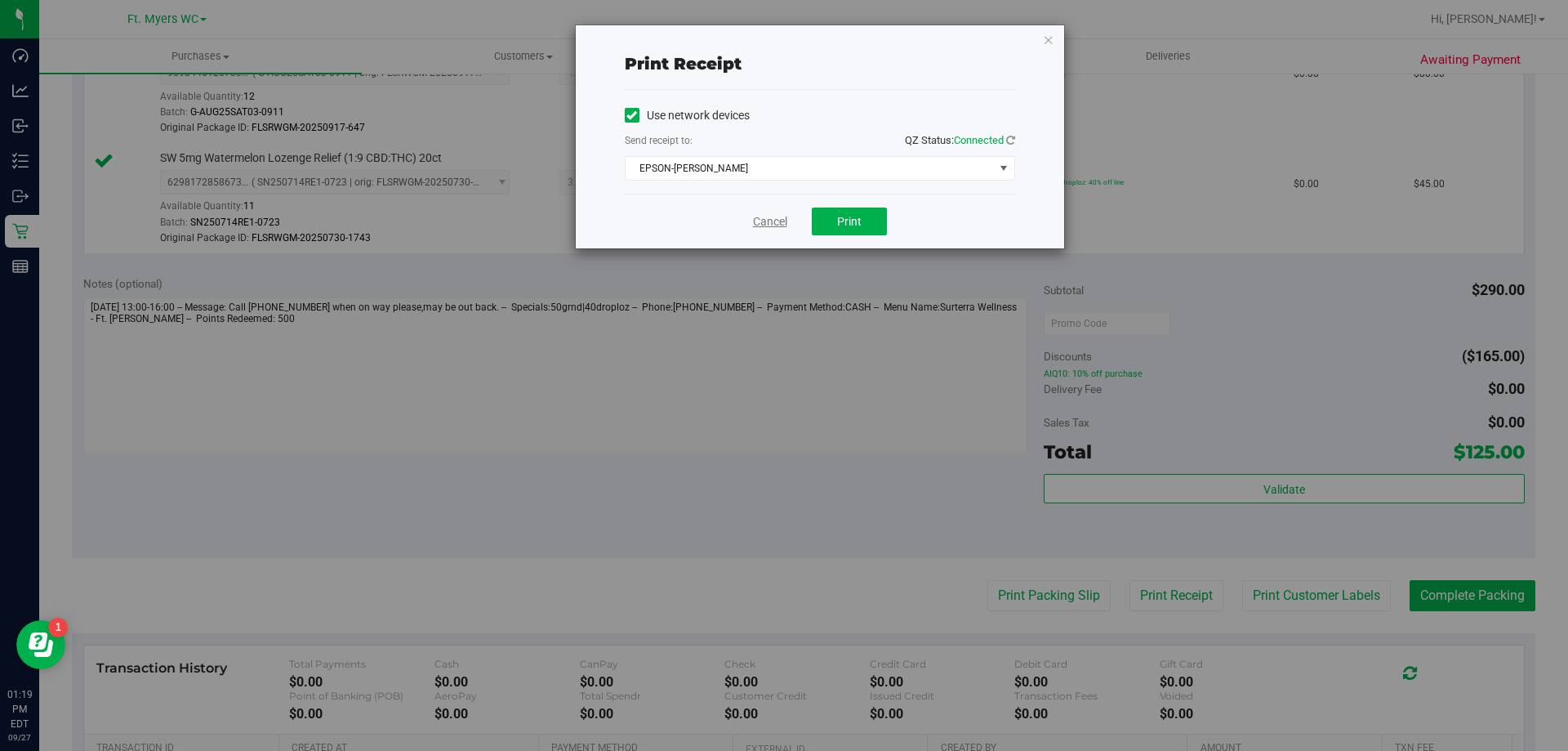
click at [766, 219] on link "Cancel" at bounding box center [770, 221] width 34 height 17
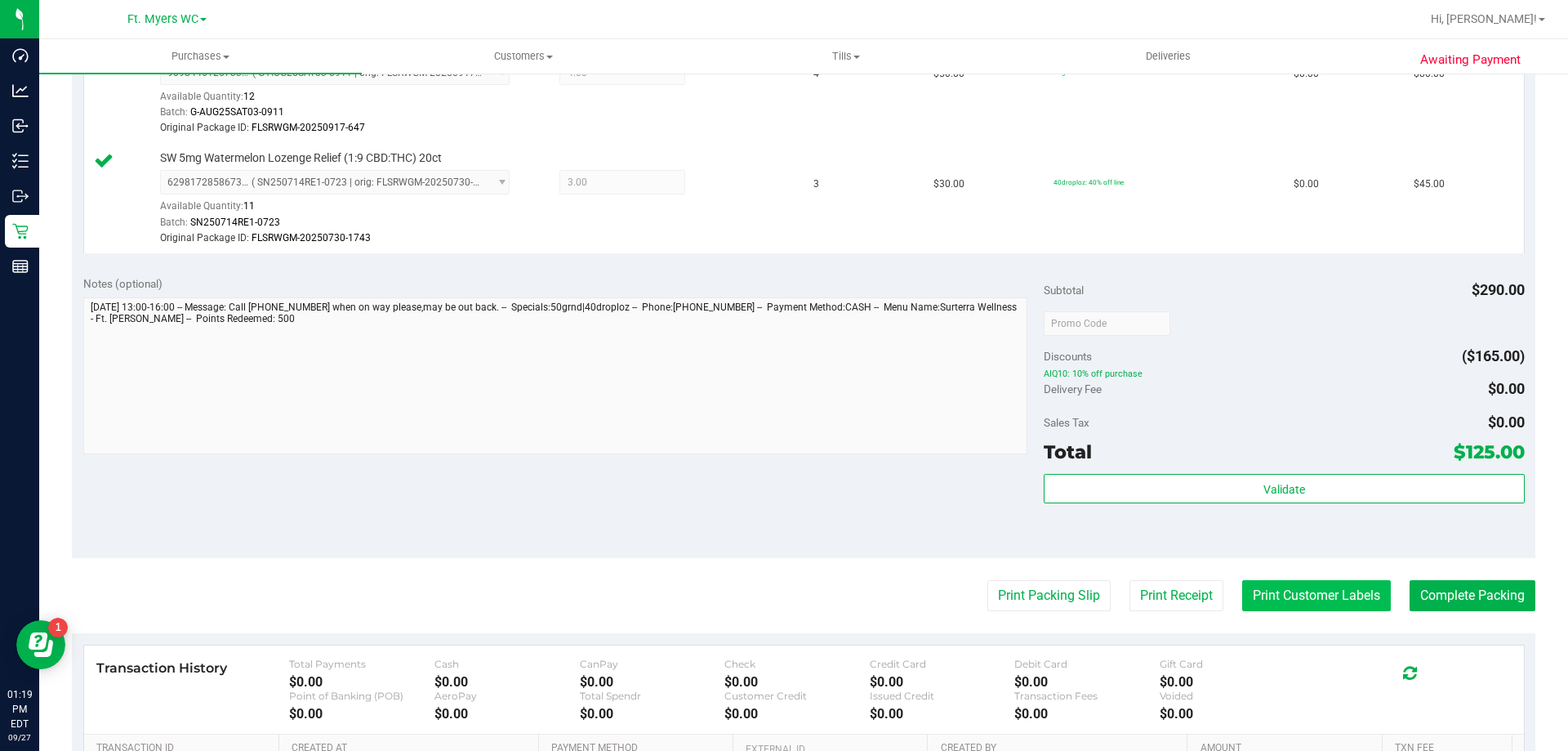
click at [1306, 609] on button "Print Customer Labels" at bounding box center [1316, 595] width 149 height 31
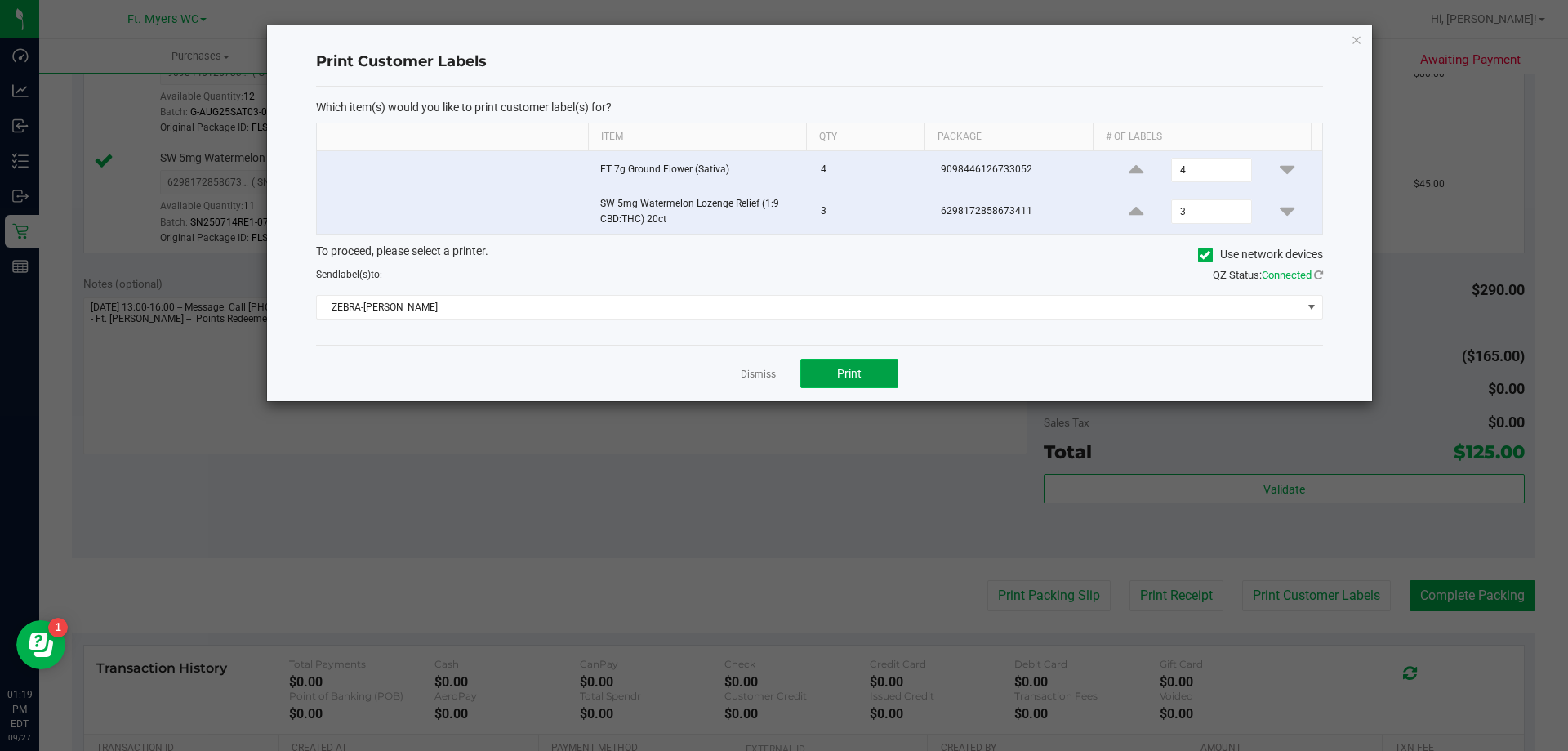
click at [891, 361] on button "Print" at bounding box center [849, 373] width 98 height 29
click at [768, 370] on link "Dismiss" at bounding box center [758, 374] width 35 height 14
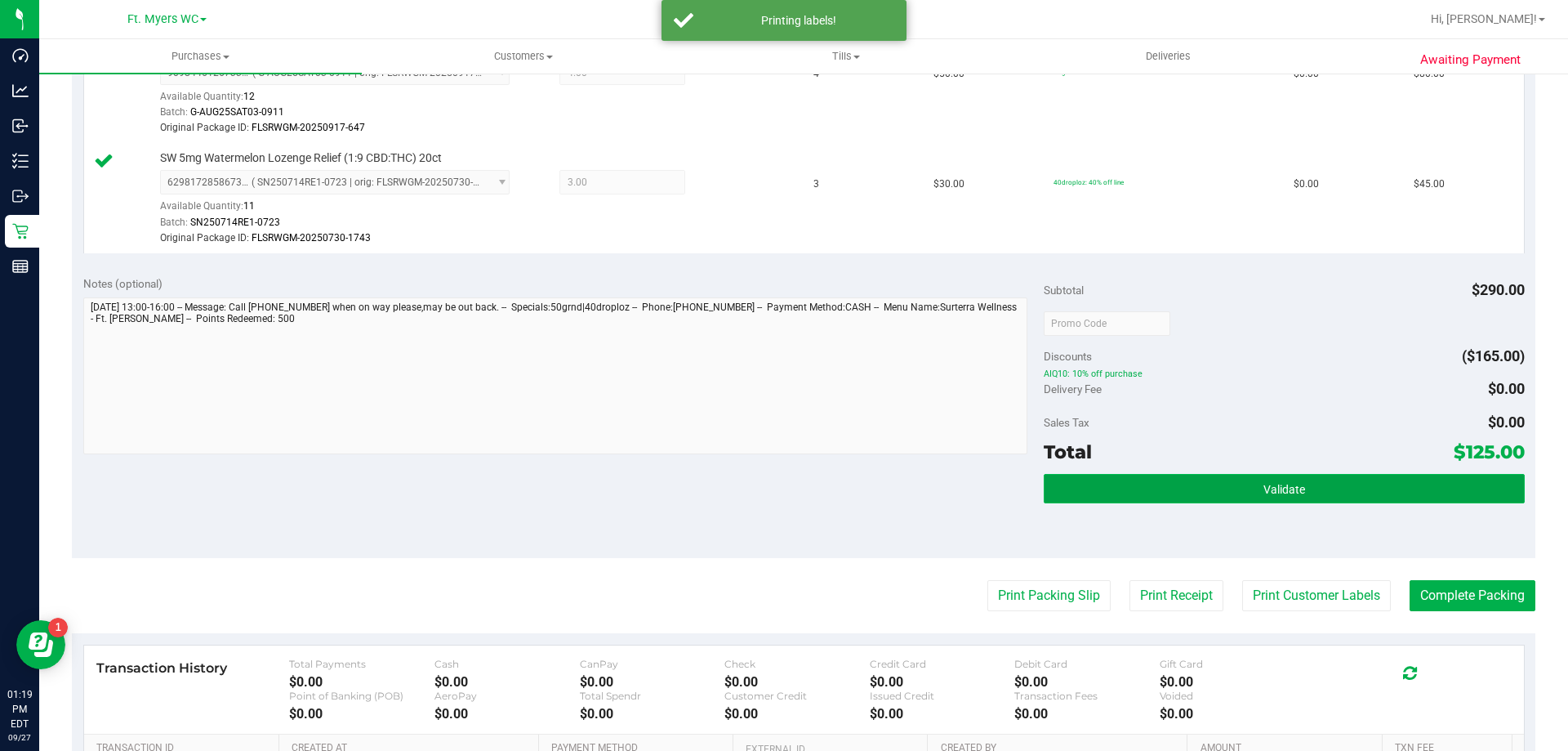
click at [1144, 498] on button "Validate" at bounding box center [1283, 488] width 480 height 29
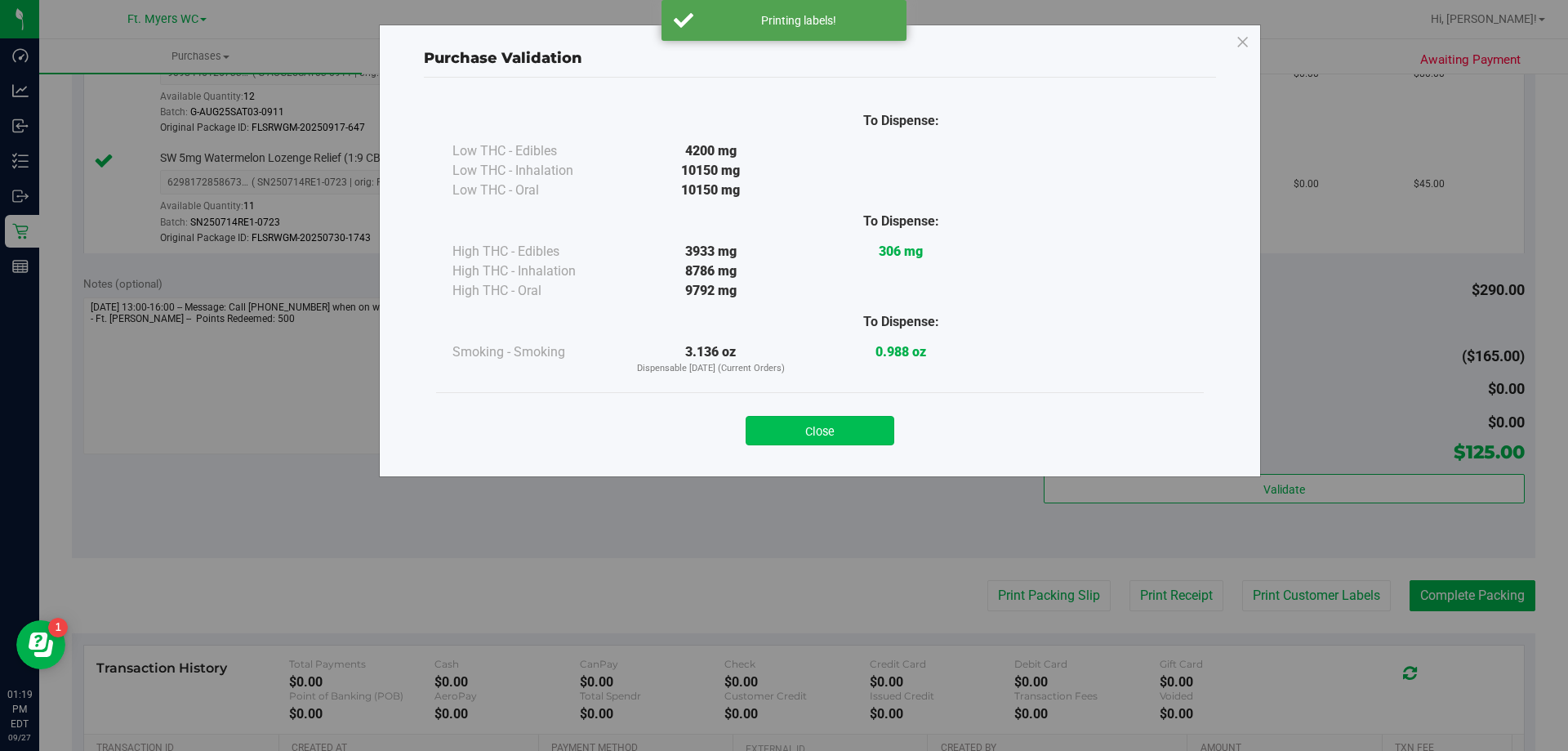
click at [836, 442] on button "Close" at bounding box center [820, 430] width 149 height 29
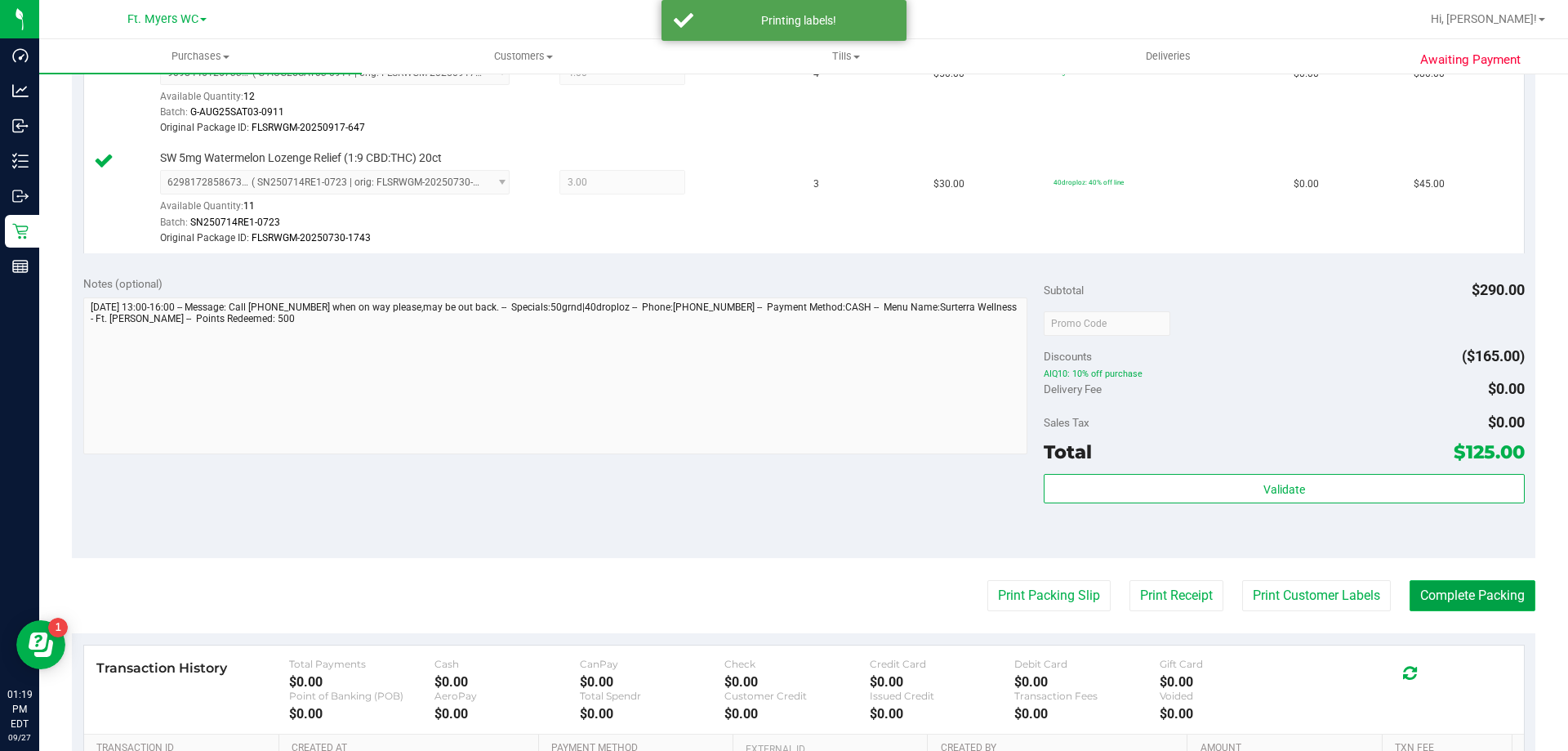
click at [1419, 584] on button "Complete Packing" at bounding box center [1471, 595] width 126 height 31
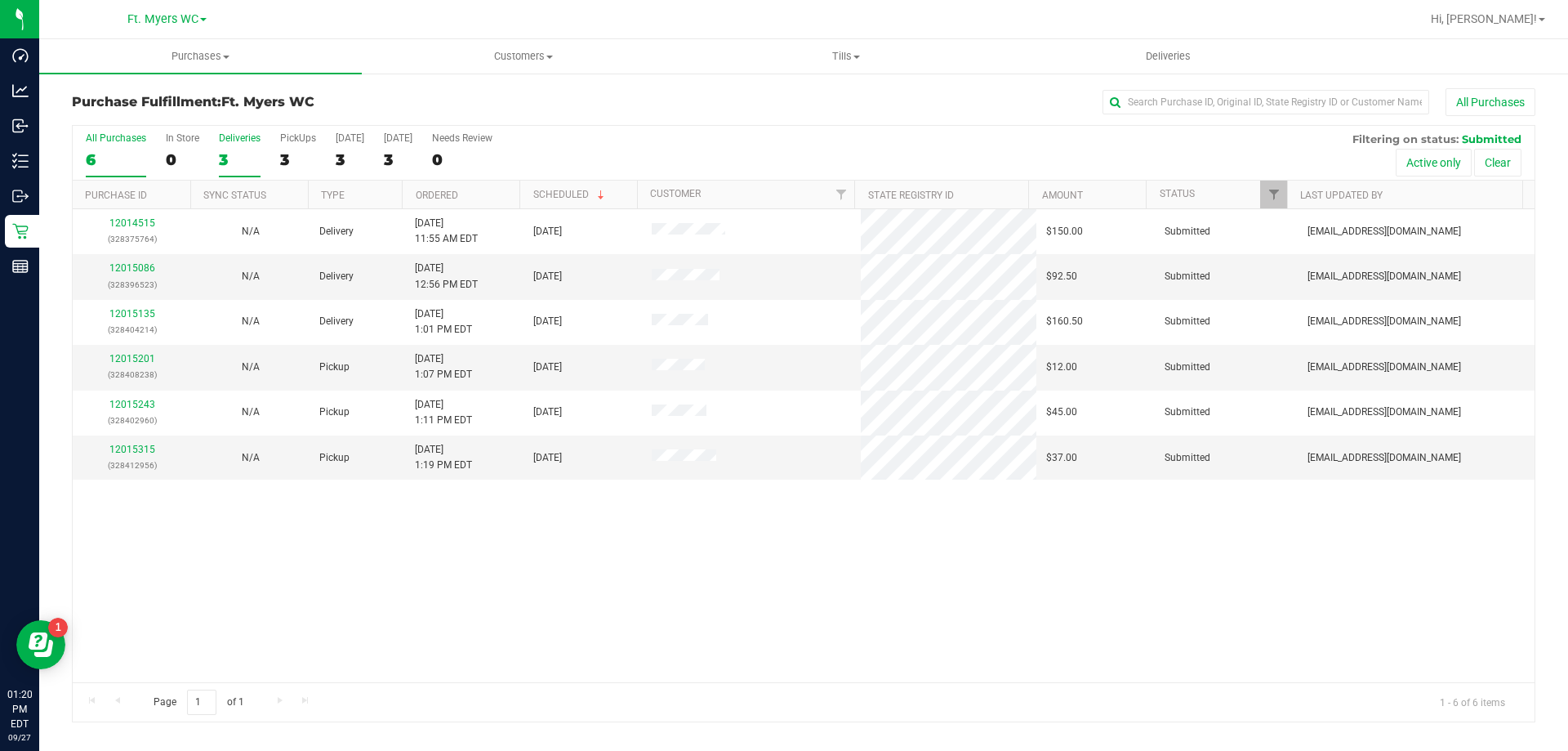
click at [237, 154] on div "3" at bounding box center [240, 160] width 42 height 19
click at [0, 0] on input "Deliveries 3" at bounding box center [0, 0] width 0 height 0
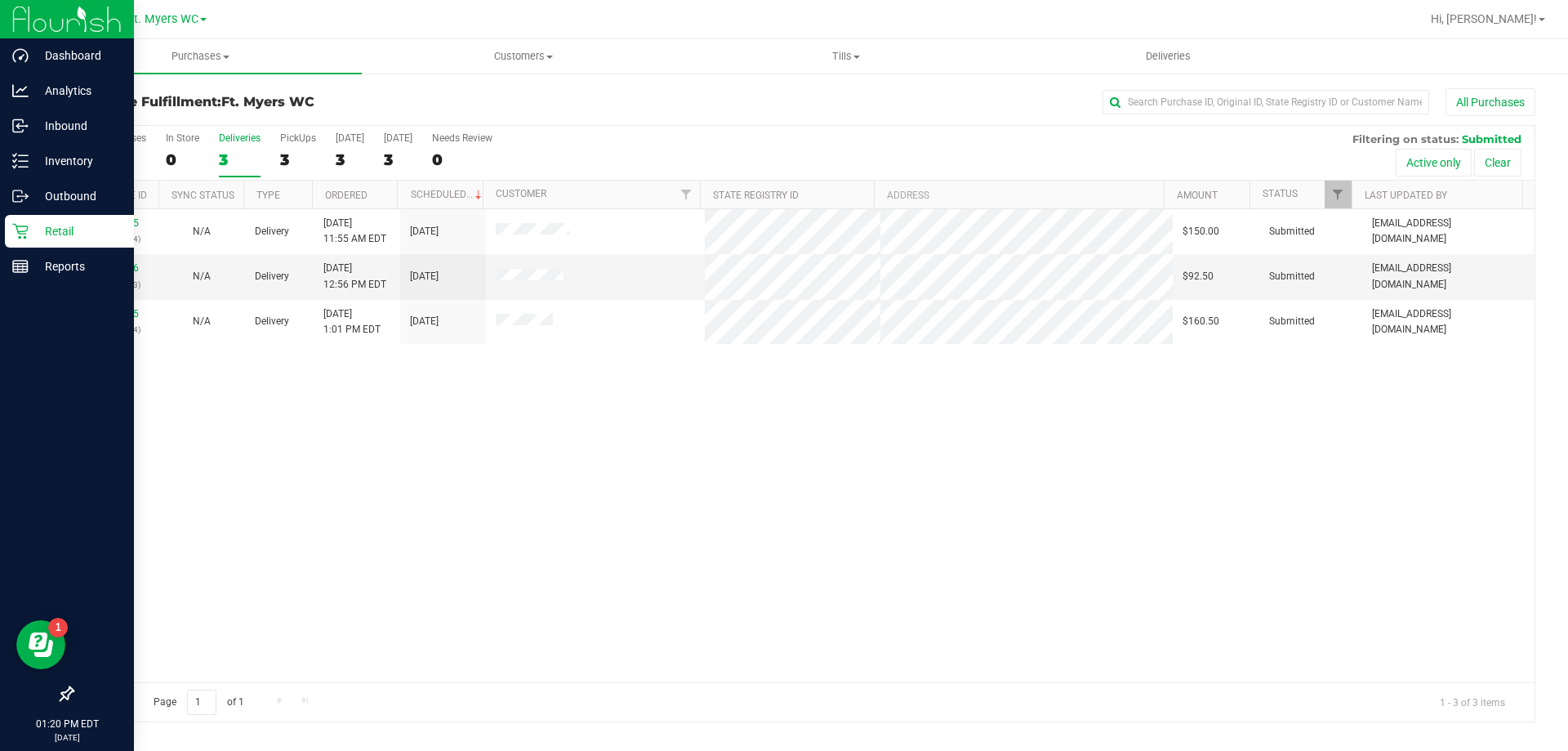
click at [19, 224] on icon at bounding box center [21, 231] width 17 height 17
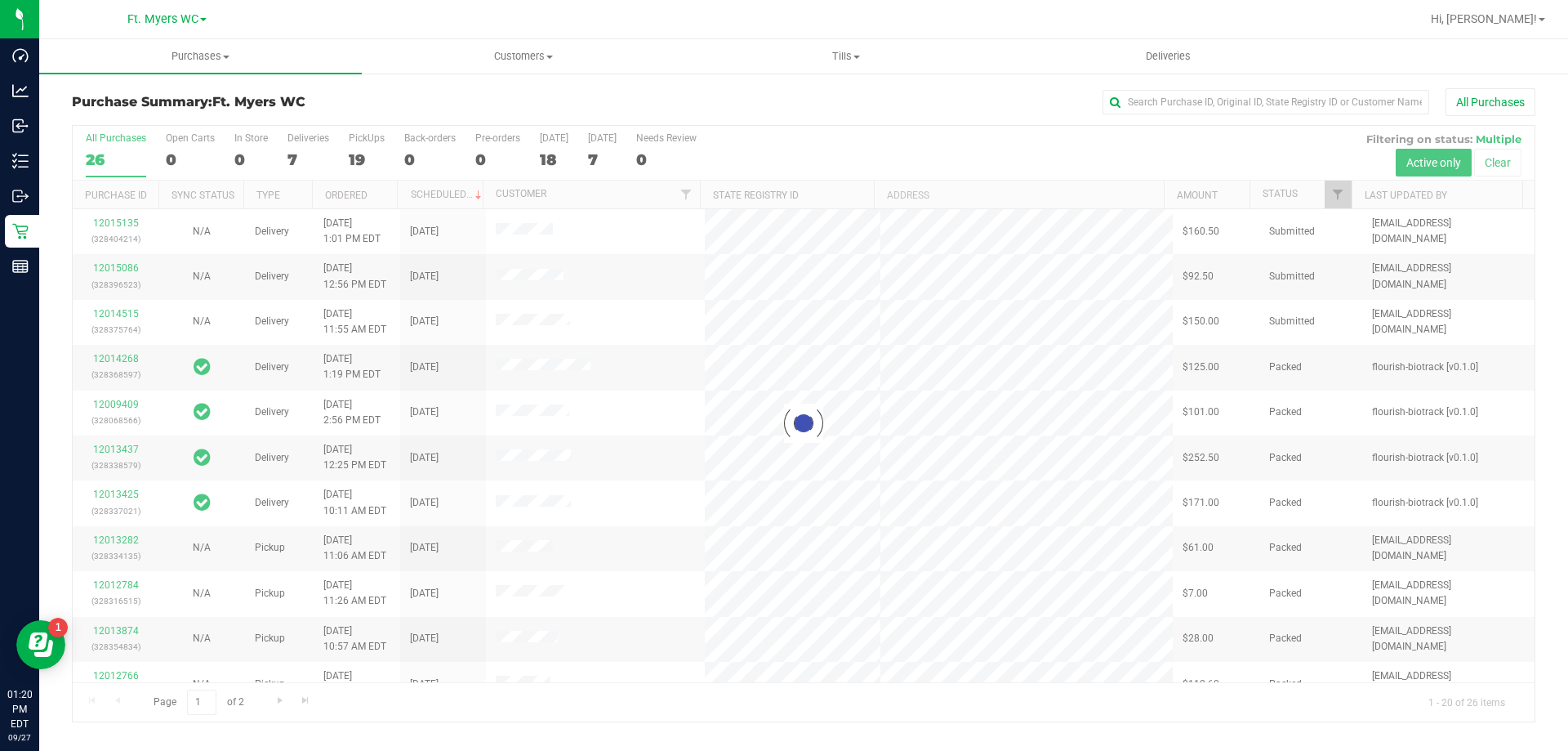
click at [309, 145] on div at bounding box center [803, 423] width 1461 height 595
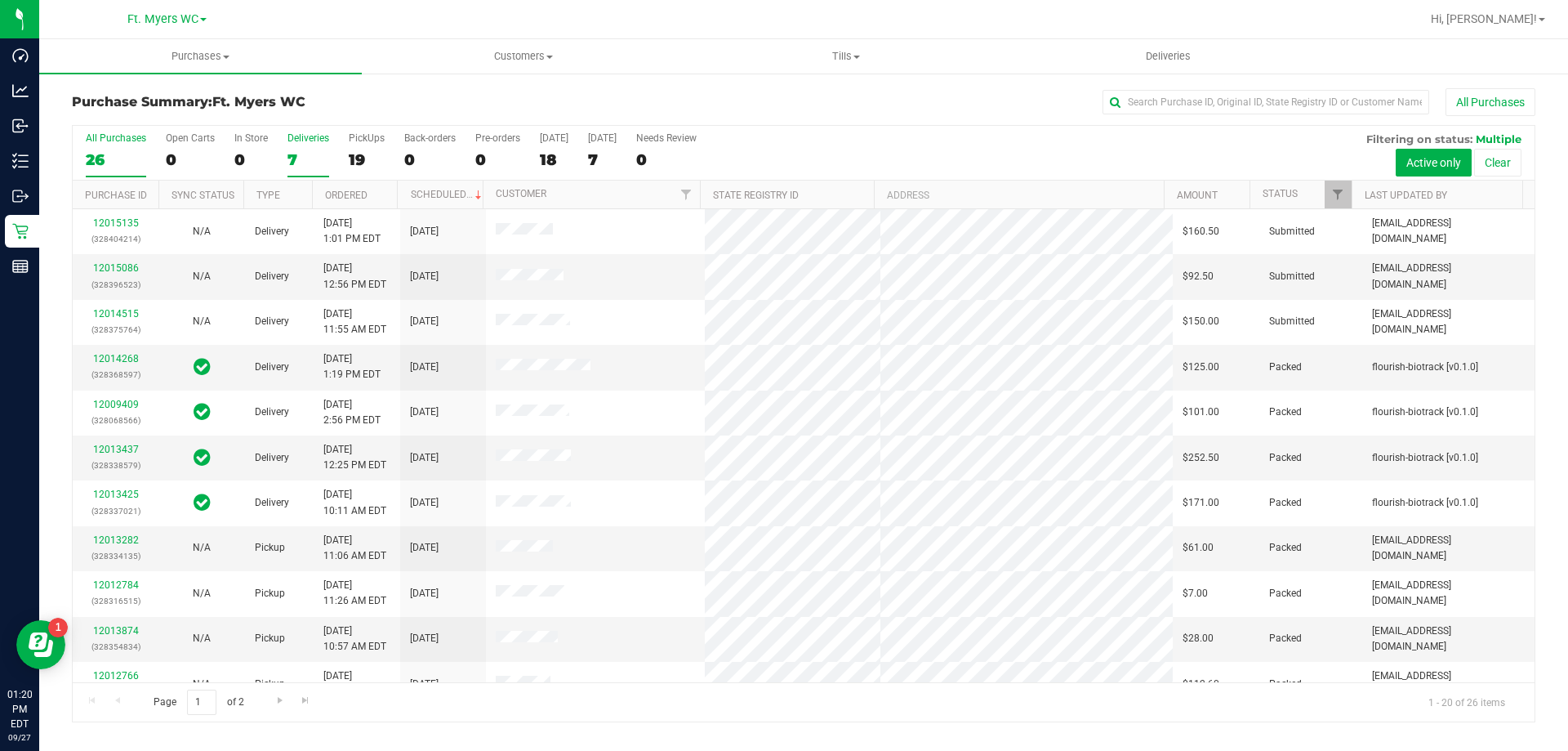
click at [306, 147] on label "Deliveries 7" at bounding box center [308, 155] width 42 height 45
click at [0, 0] on input "Deliveries 7" at bounding box center [0, 0] width 0 height 0
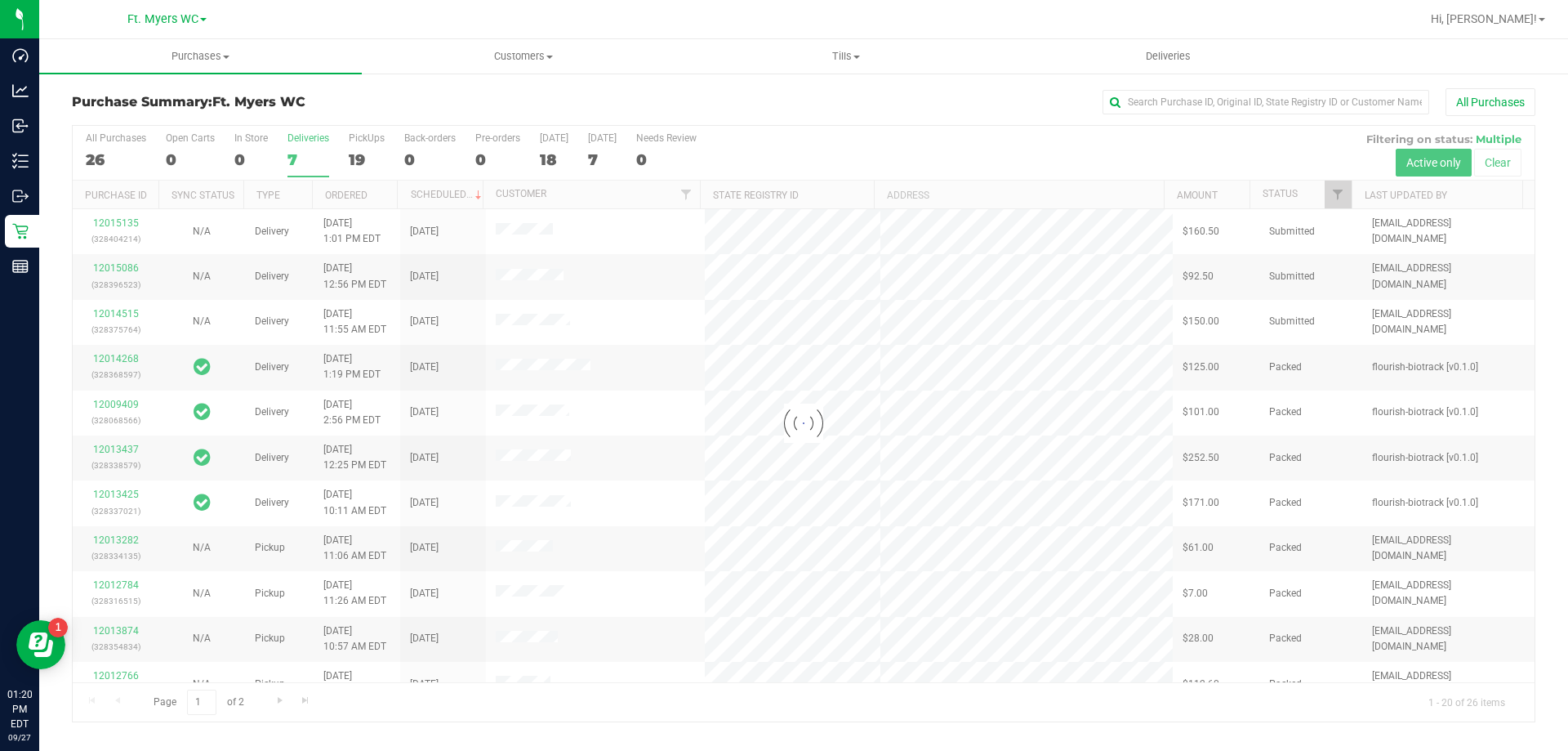
click at [323, 116] on div "Purchase Summary: Ft. [PERSON_NAME] All Purchases" at bounding box center [803, 106] width 1463 height 36
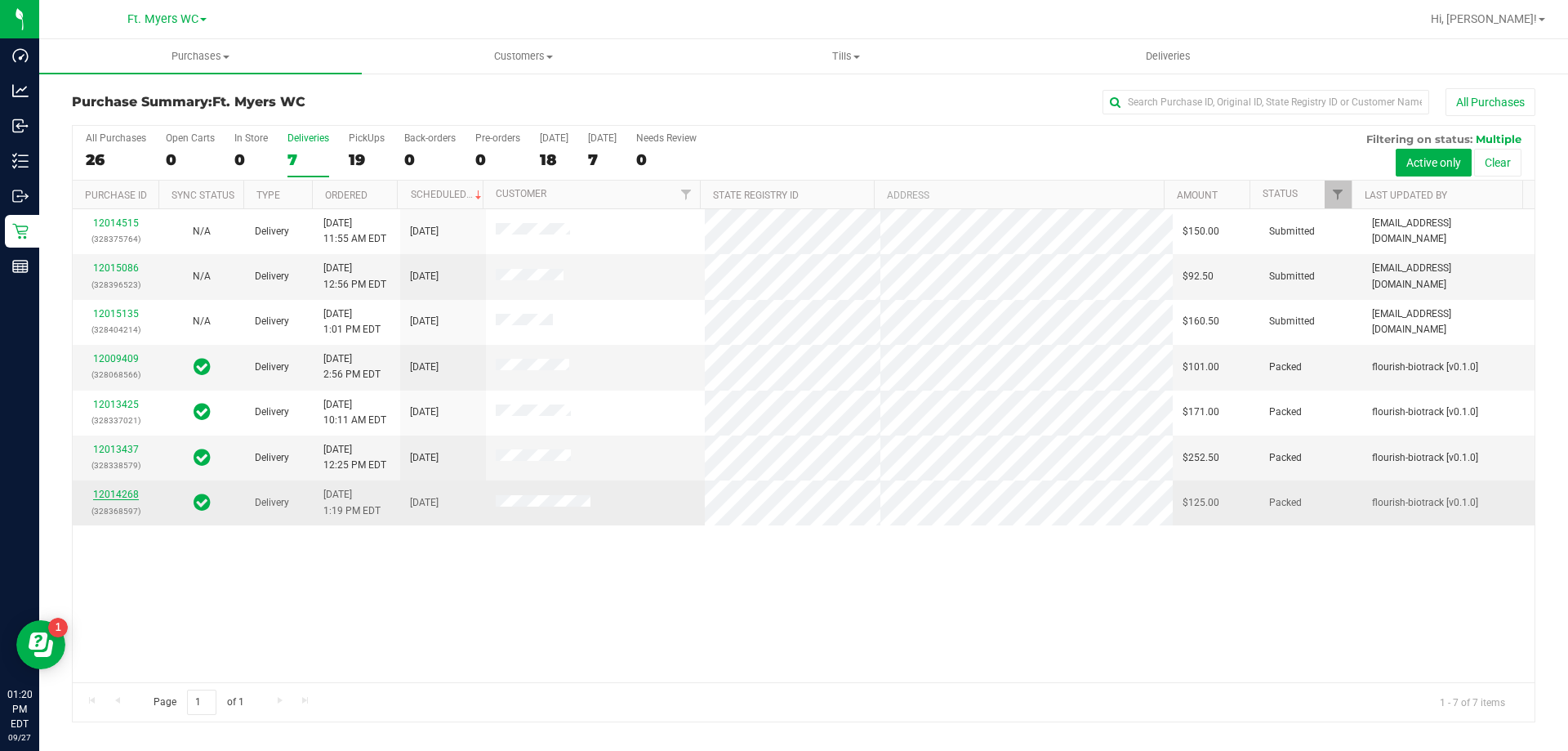
click at [125, 494] on link "12014268" at bounding box center [116, 495] width 46 height 12
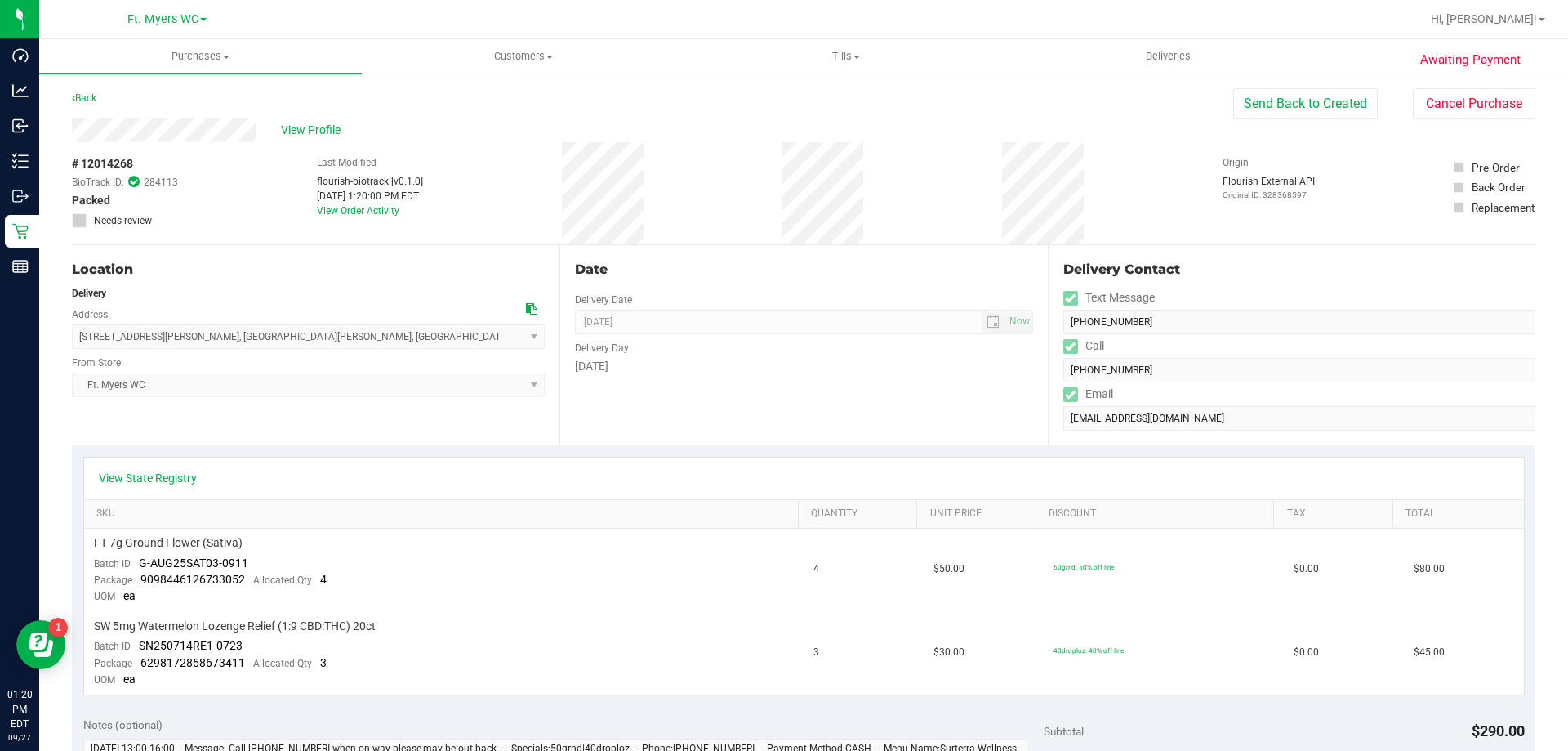
click at [591, 203] on div "# 12014268 BioTrack ID: 284113 Packed Needs review Last Modified flourish-biotr…" at bounding box center [803, 193] width 1463 height 102
drag, startPoint x: 517, startPoint y: 194, endPoint x: 563, endPoint y: 152, distance: 62.3
click at [563, 152] on div "# 12014268 BioTrack ID: 284113 Packed Needs review Last Modified flourish-biotr…" at bounding box center [803, 193] width 1463 height 102
click at [869, 157] on div "# 12014268 BioTrack ID: 284113 Packed Needs review Last Modified flourish-biotr…" at bounding box center [803, 193] width 1463 height 102
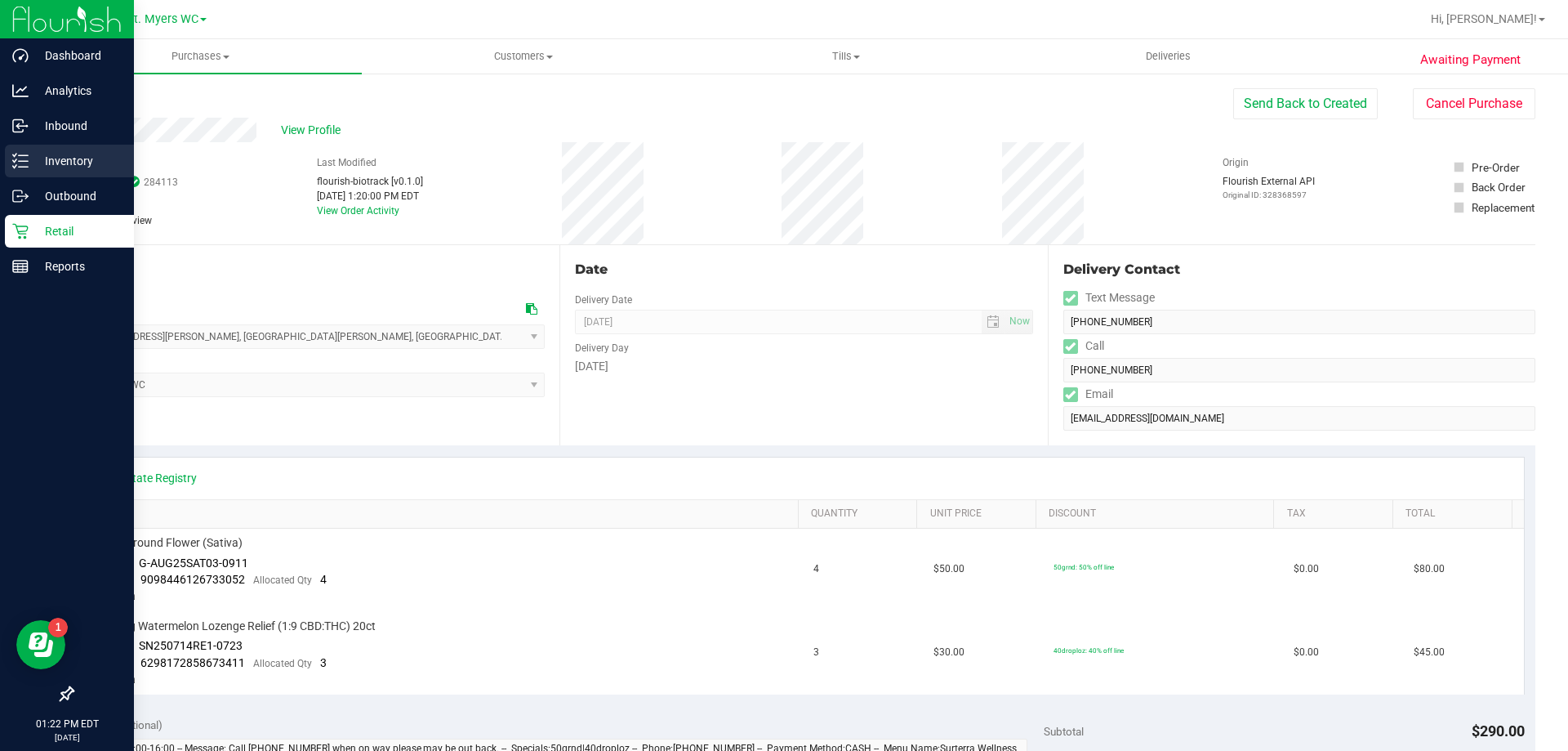
click at [48, 158] on p "Inventory" at bounding box center [77, 161] width 98 height 20
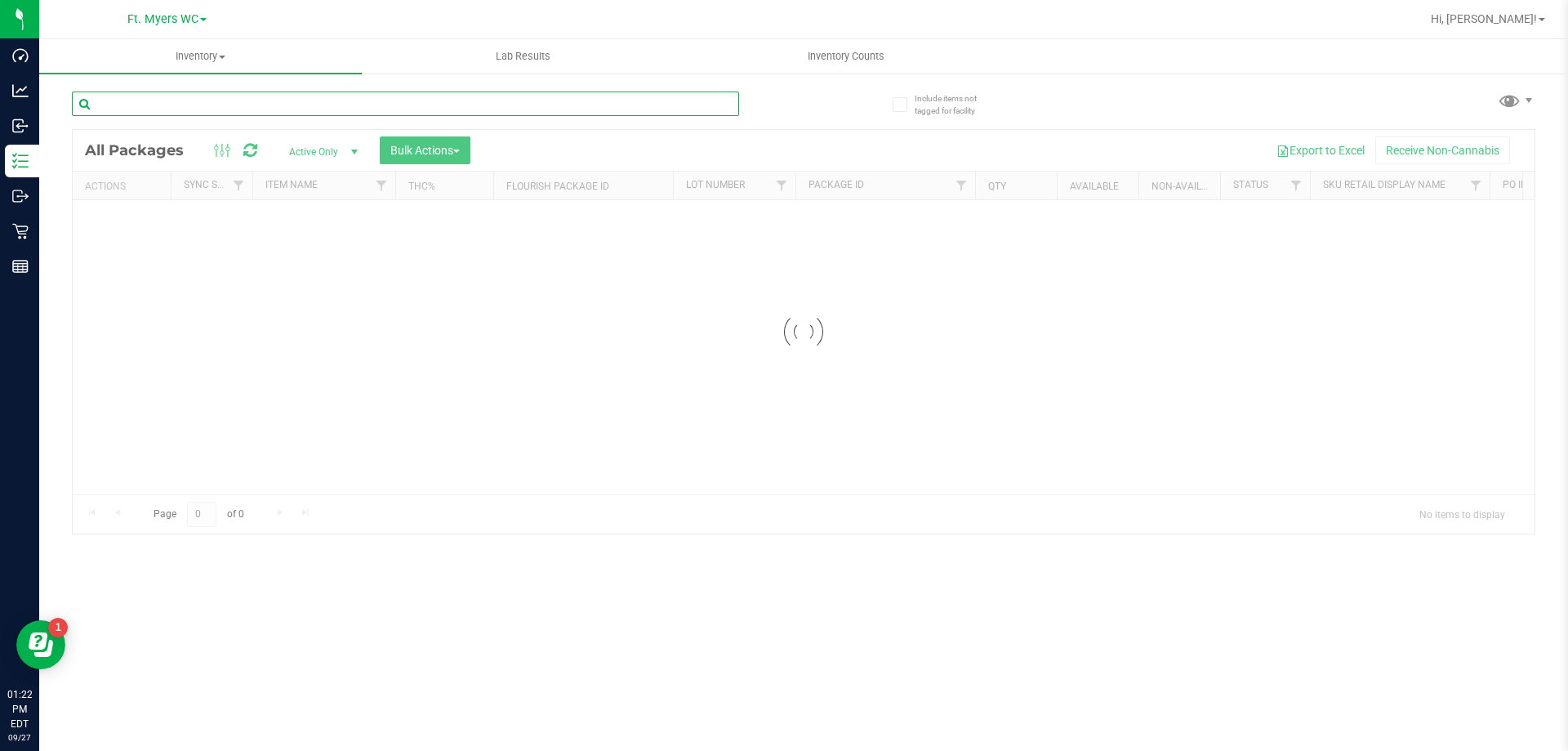
click at [220, 111] on div "Inventory All packages All inventory Waste log Create inventory Lab Results Inv…" at bounding box center [803, 395] width 1528 height 711
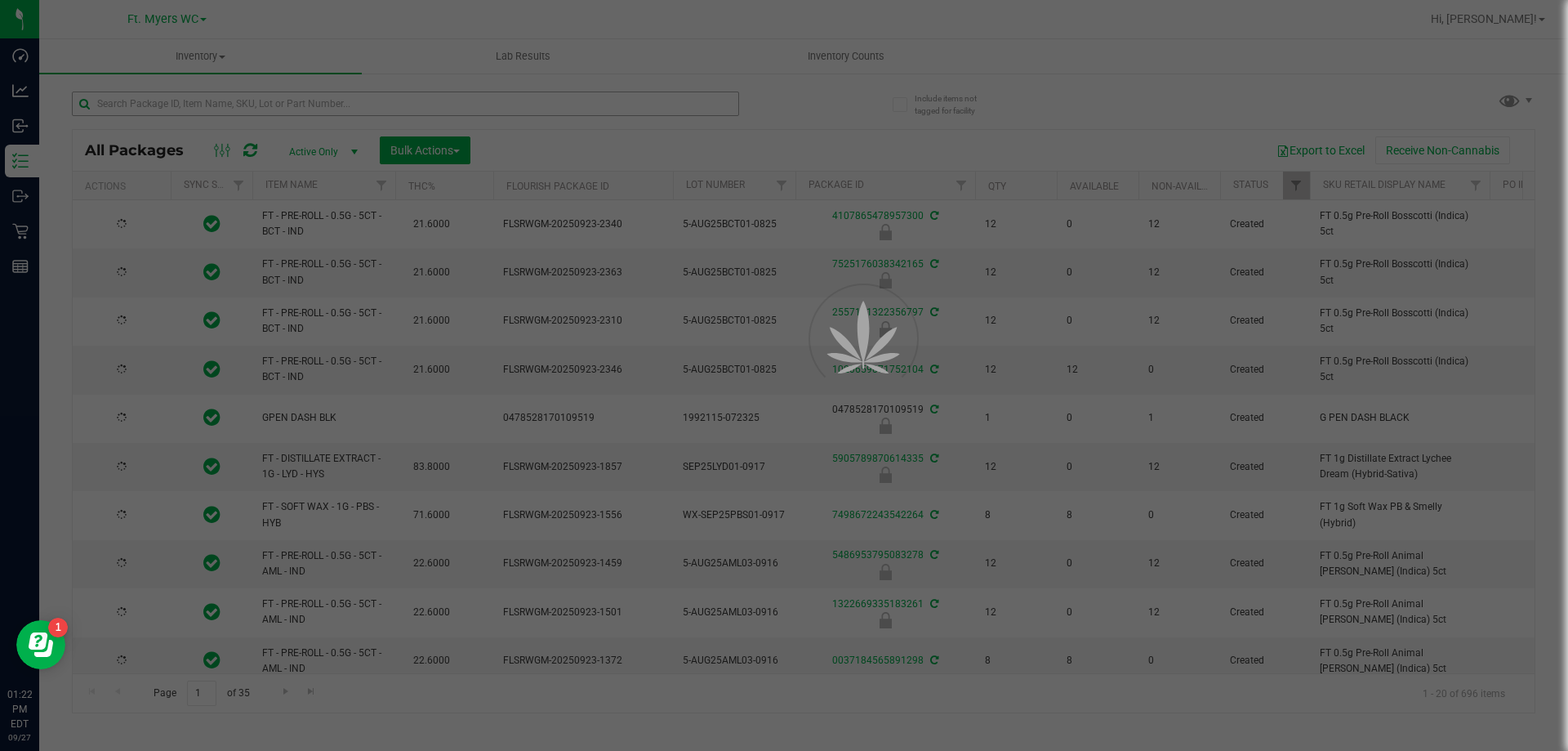
click at [220, 111] on div at bounding box center [784, 376] width 1568 height 751
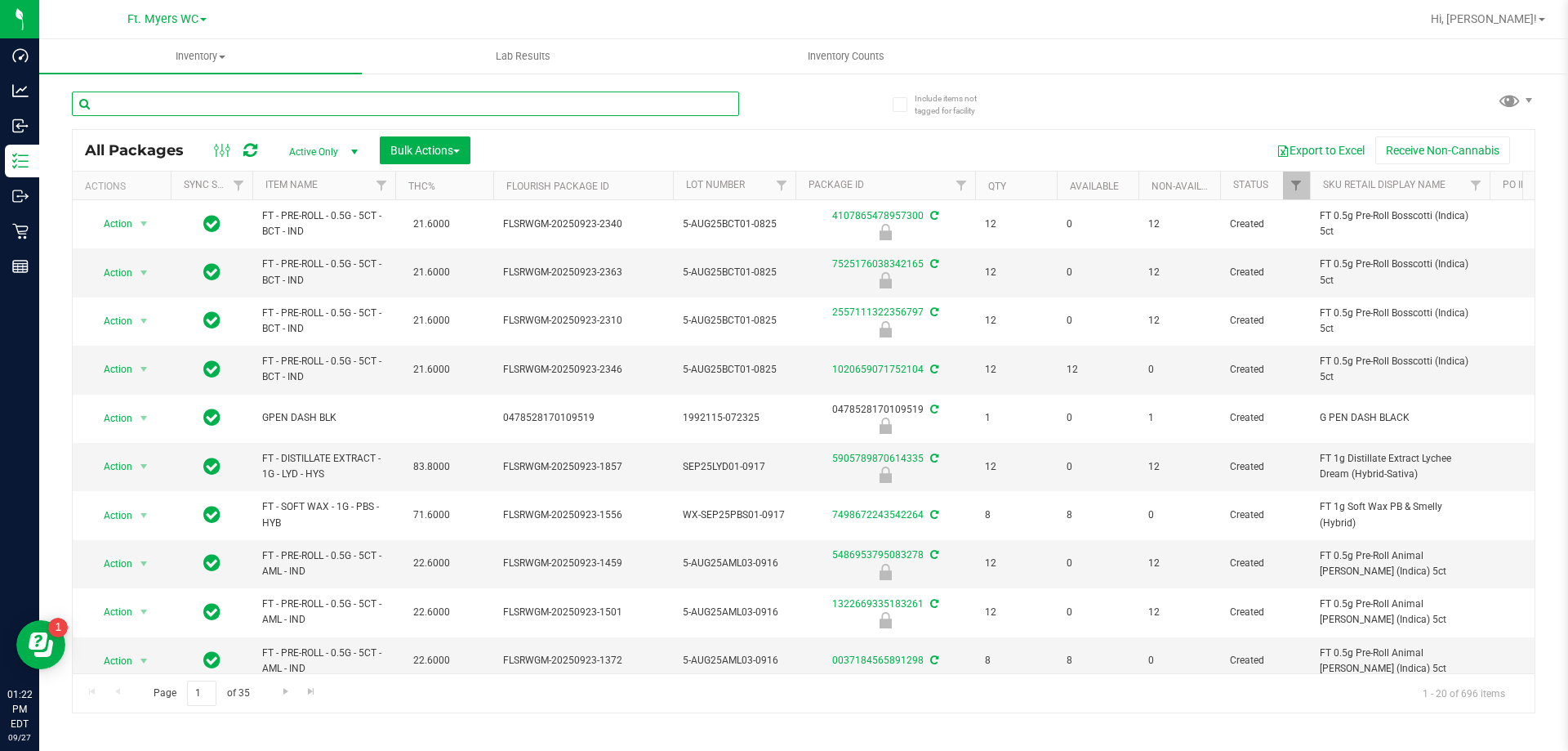
click at [221, 111] on input "text" at bounding box center [405, 103] width 667 height 24
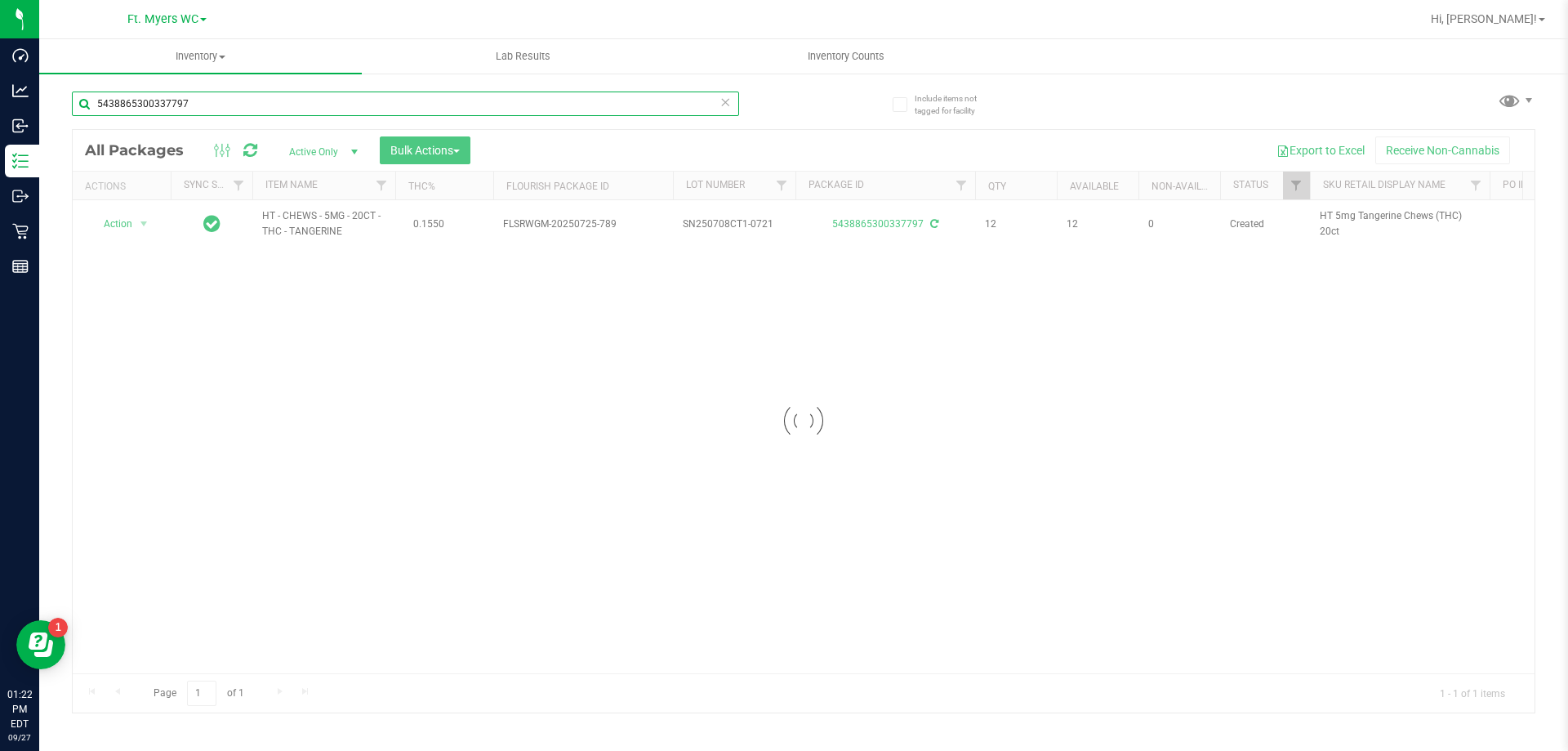
type input "5438865300337797"
click at [153, 227] on div at bounding box center [803, 420] width 1461 height 582
click at [138, 224] on div at bounding box center [803, 420] width 1461 height 582
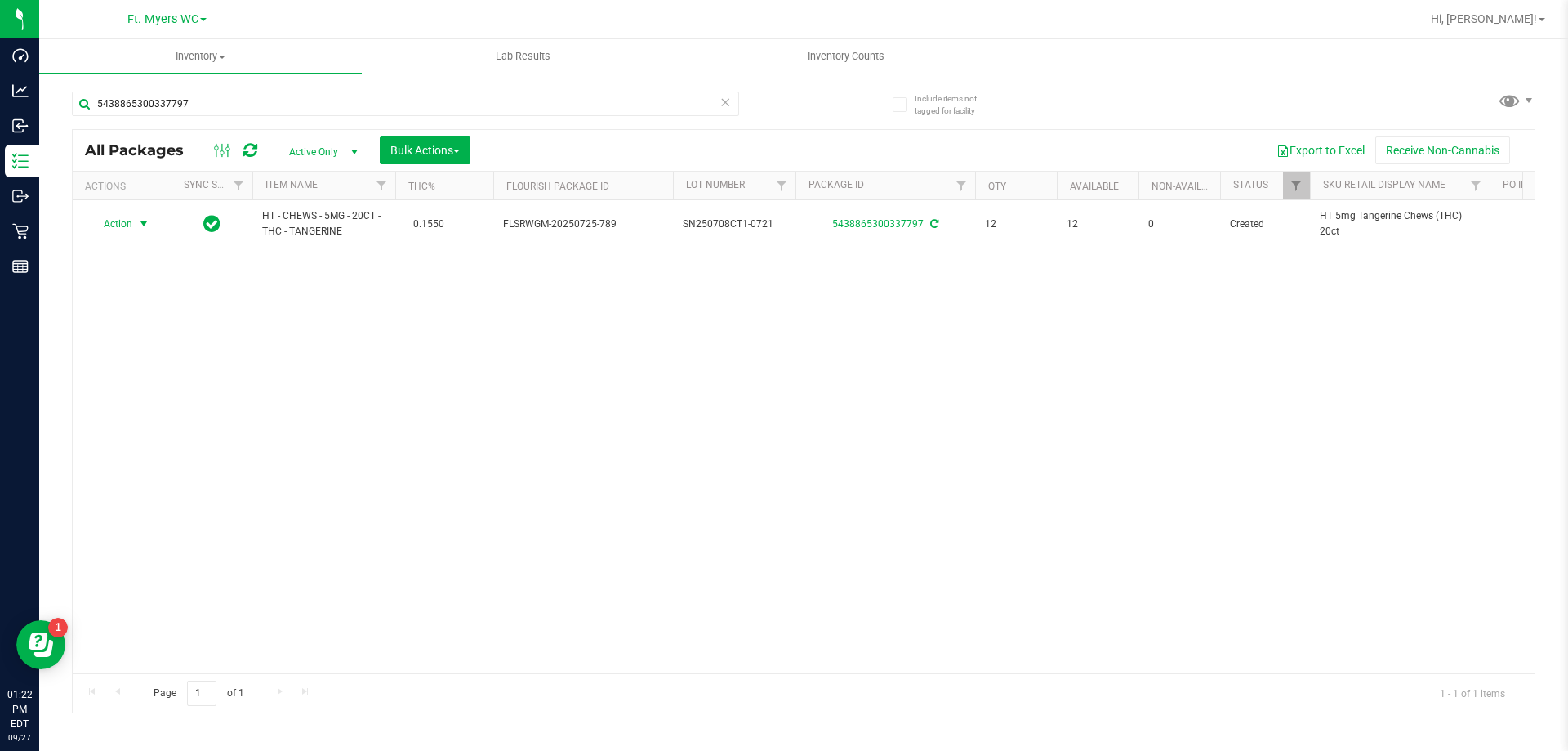
click at [138, 224] on span "select" at bounding box center [144, 224] width 13 height 13
click at [325, 358] on div "Action Action Adjust qty Create package Edit attributes Global inventory Locate…" at bounding box center [803, 436] width 1461 height 473
